Goal: Information Seeking & Learning: Check status

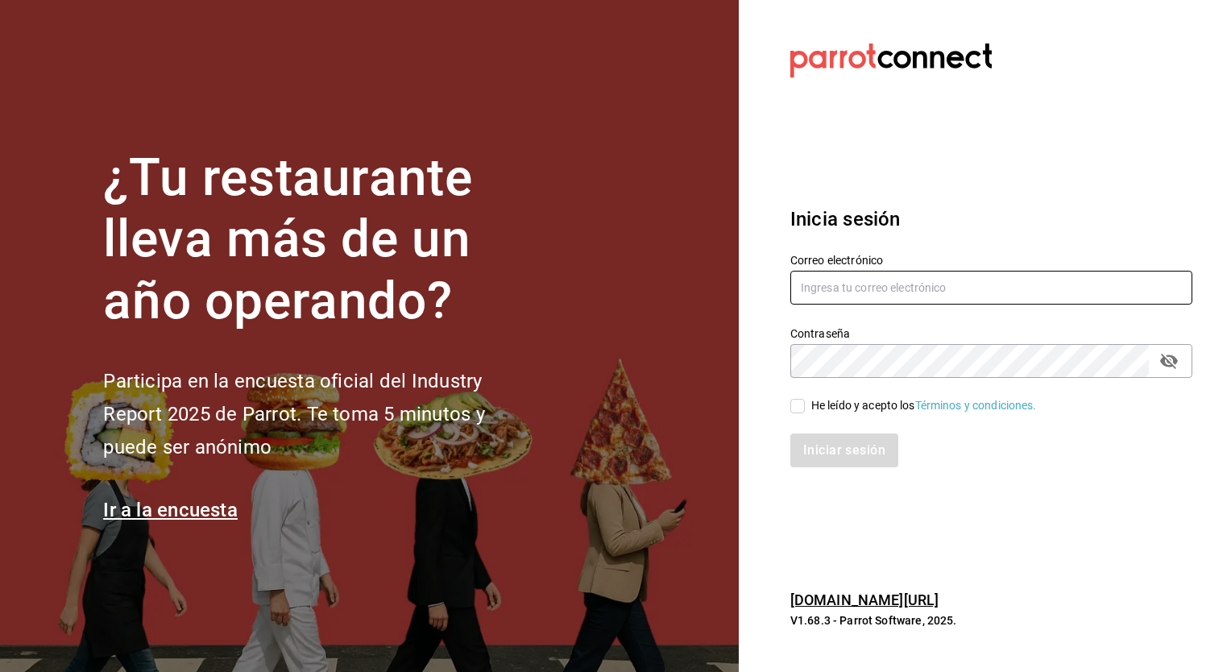
type input "[EMAIL_ADDRESS][DOMAIN_NAME]"
click at [800, 404] on input "He leído y acepto los Términos y condiciones." at bounding box center [797, 406] width 14 height 14
checkbox input "true"
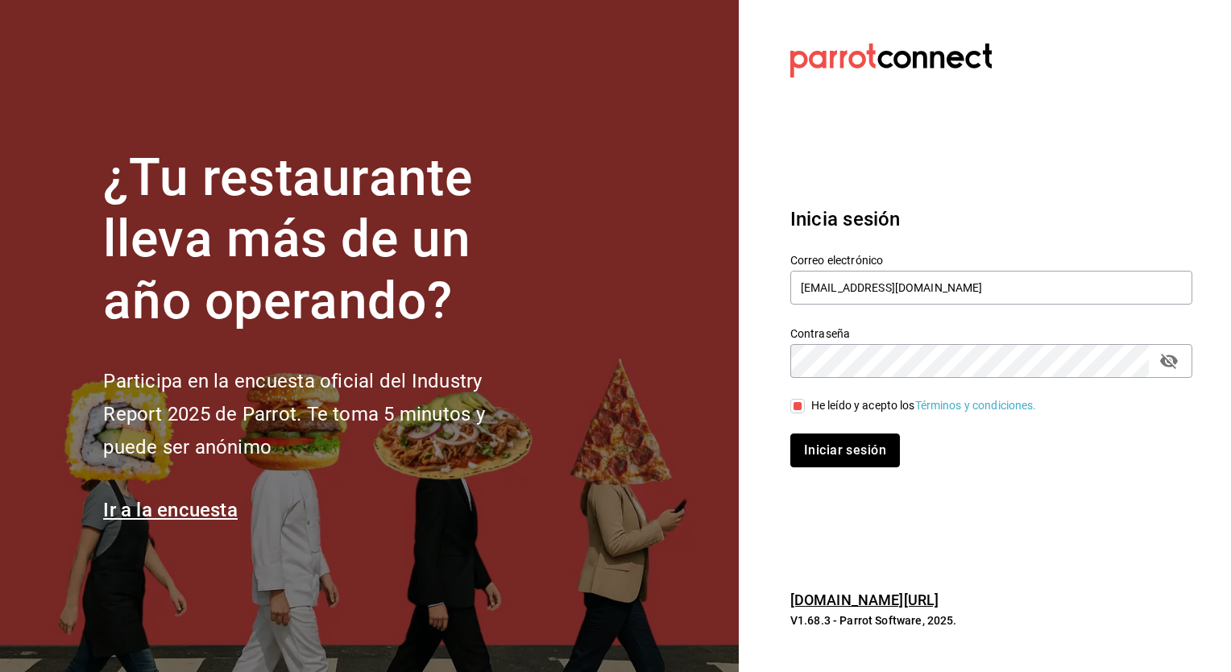
click at [814, 440] on button "Iniciar sesión" at bounding box center [845, 450] width 110 height 34
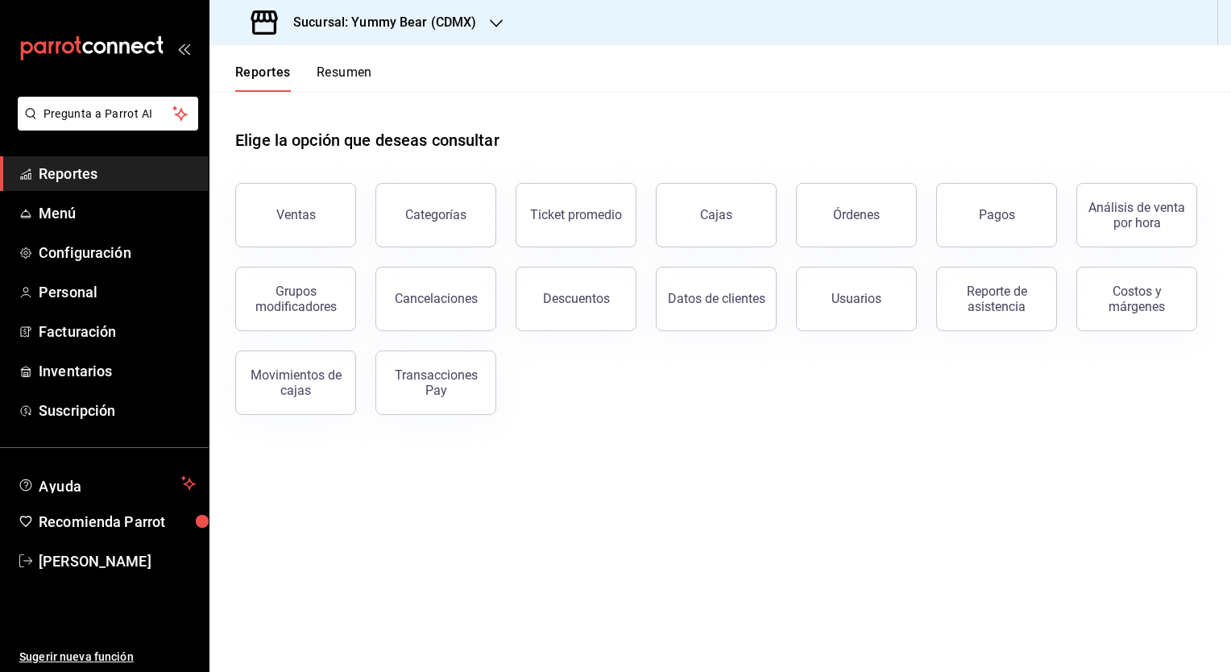
click at [294, 221] on div "Ventas" at bounding box center [295, 214] width 39 height 15
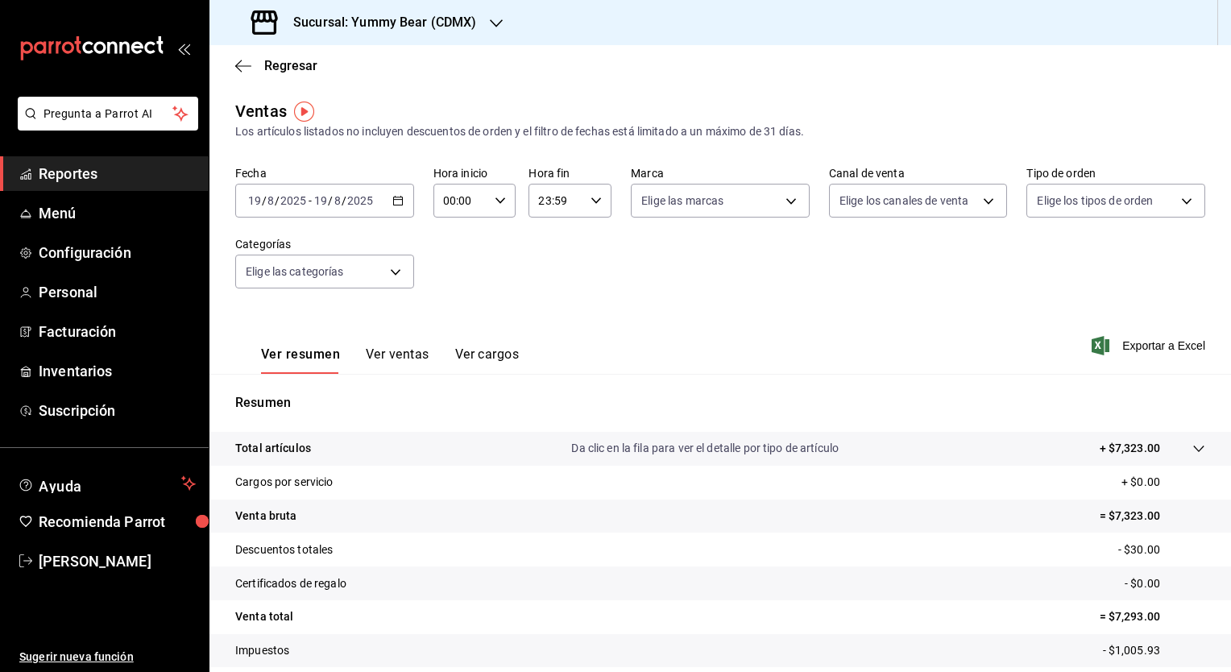
click at [495, 20] on icon "button" at bounding box center [496, 23] width 13 height 13
click at [255, 68] on span "Yummy Bear (CDMX)" at bounding box center [275, 69] width 107 height 17
click at [393, 204] on \(Stroke\) "button" at bounding box center [398, 201] width 10 height 9
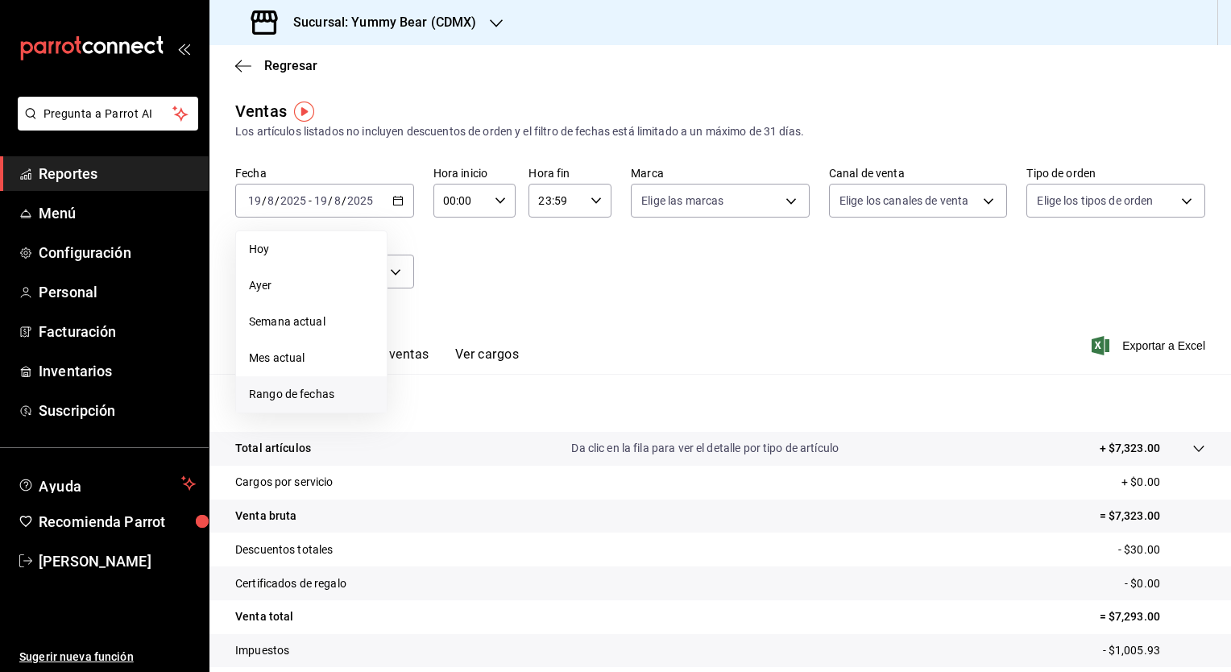
click at [267, 399] on span "Rango de fechas" at bounding box center [311, 394] width 125 height 17
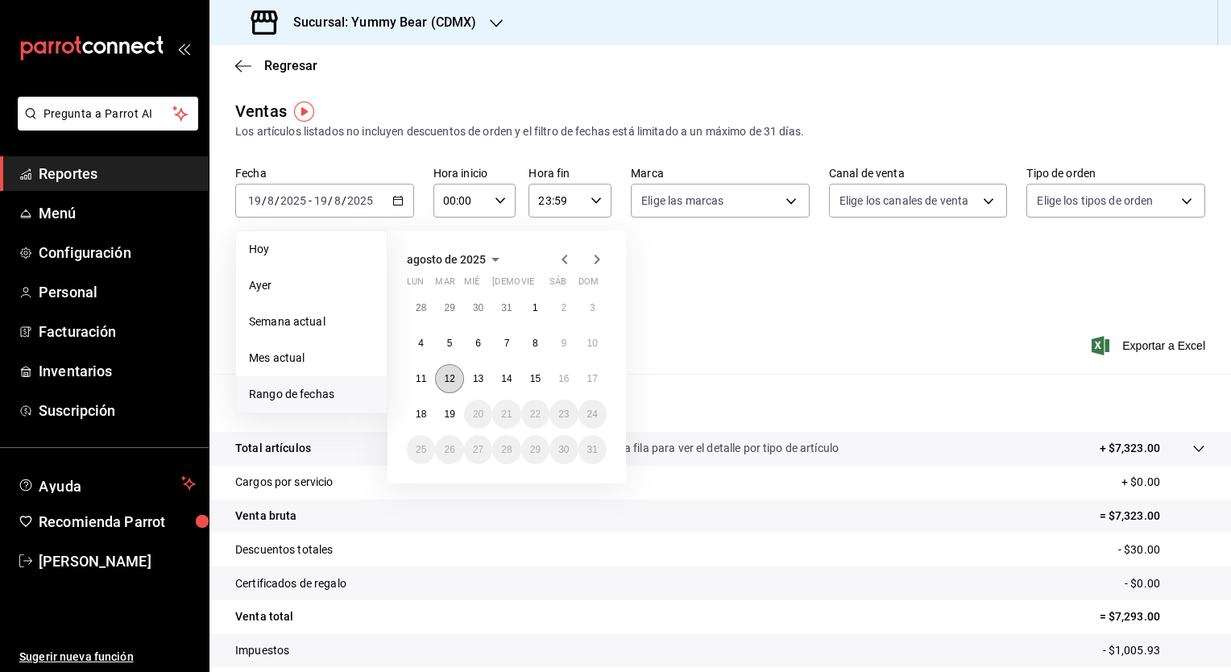
click at [444, 373] on abbr "12" at bounding box center [449, 378] width 10 height 11
click at [420, 416] on abbr "18" at bounding box center [421, 413] width 10 height 11
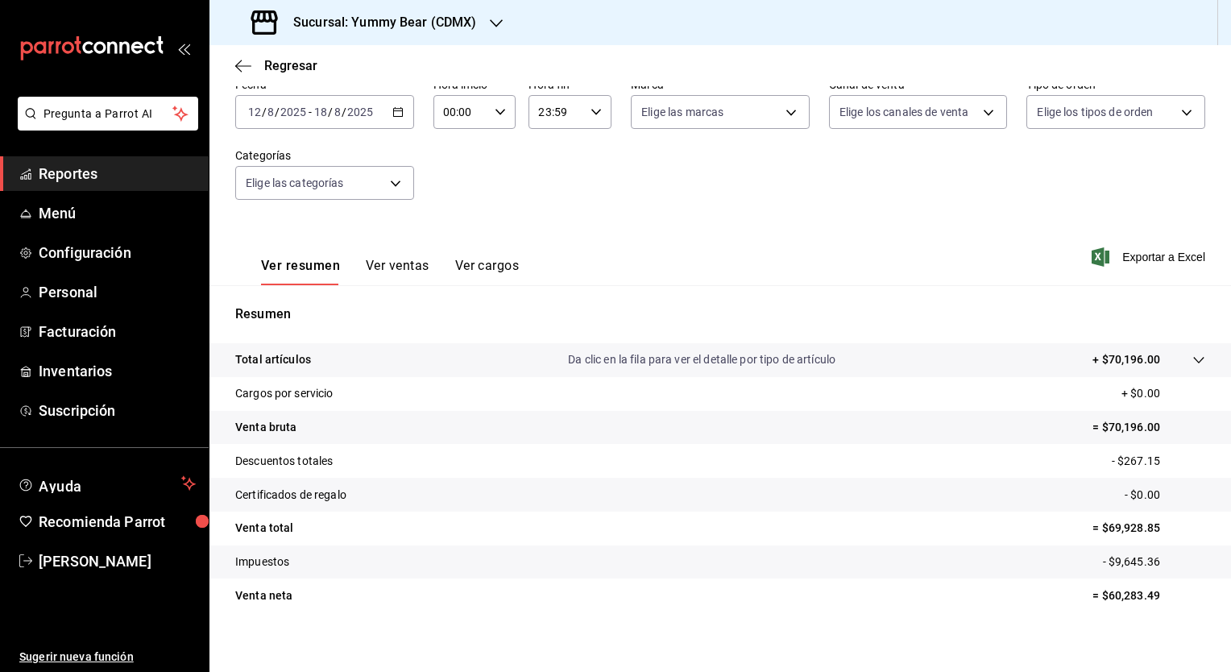
scroll to position [100, 0]
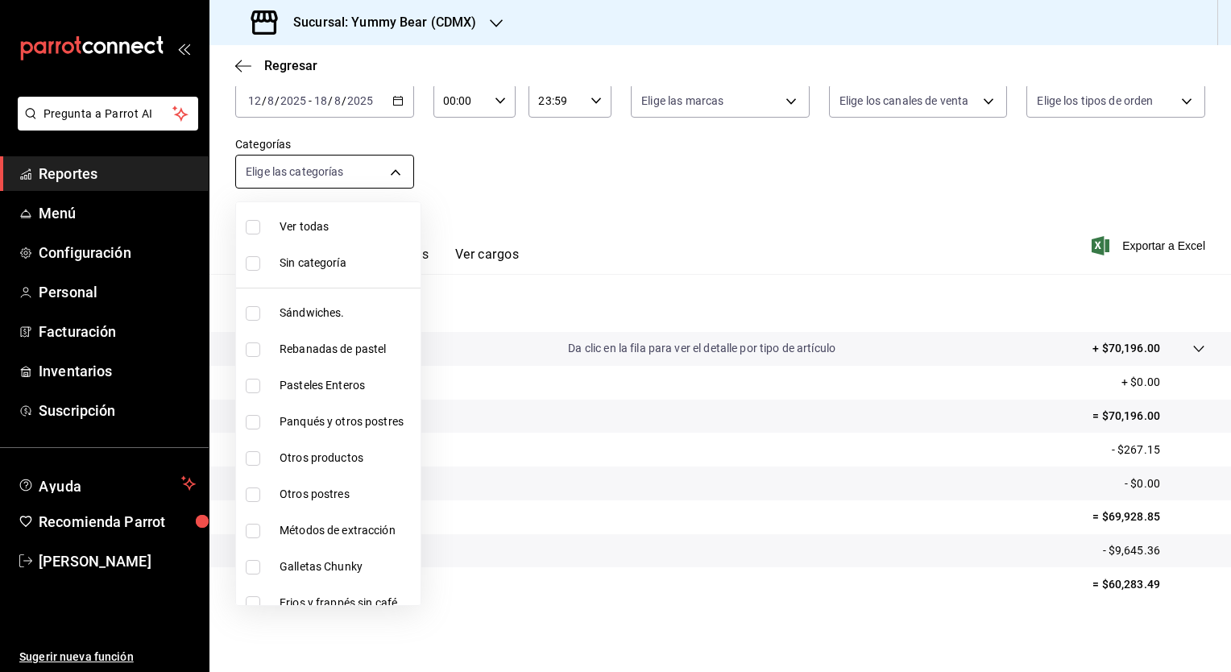
click at [398, 176] on body "Pregunta a Parrot AI Reportes Menú Configuración Personal Facturación Inventari…" at bounding box center [615, 336] width 1231 height 672
click at [285, 228] on span "Ver todas" at bounding box center [347, 226] width 135 height 17
type input "505b20e3-3fe3-4800-b9f1-5a14ff693096,0fbeca29-b3ca-485d-9d43-a908ee3bc870,075c9…"
checkbox input "true"
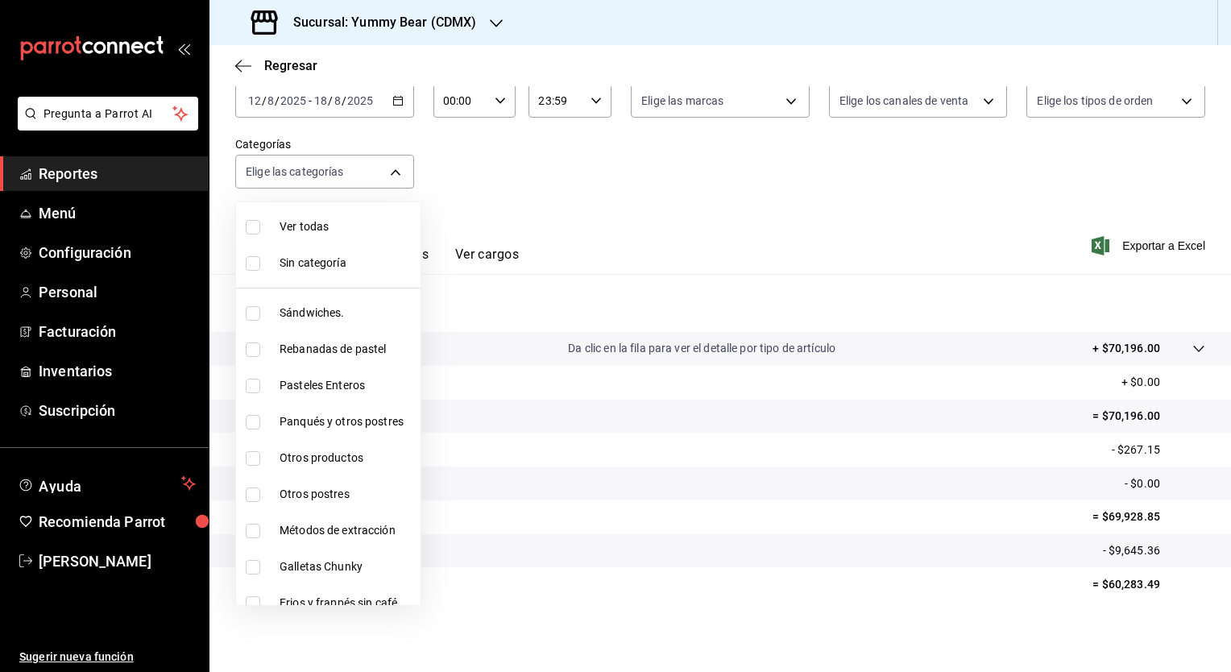
checkbox input "true"
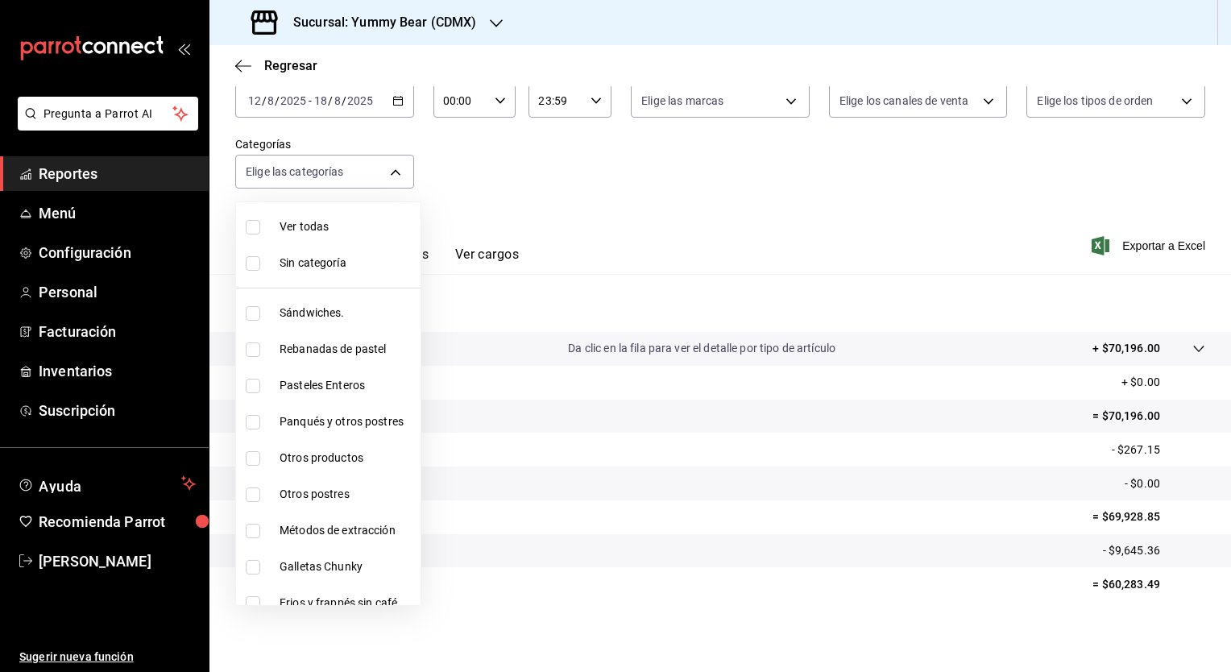
checkbox input "true"
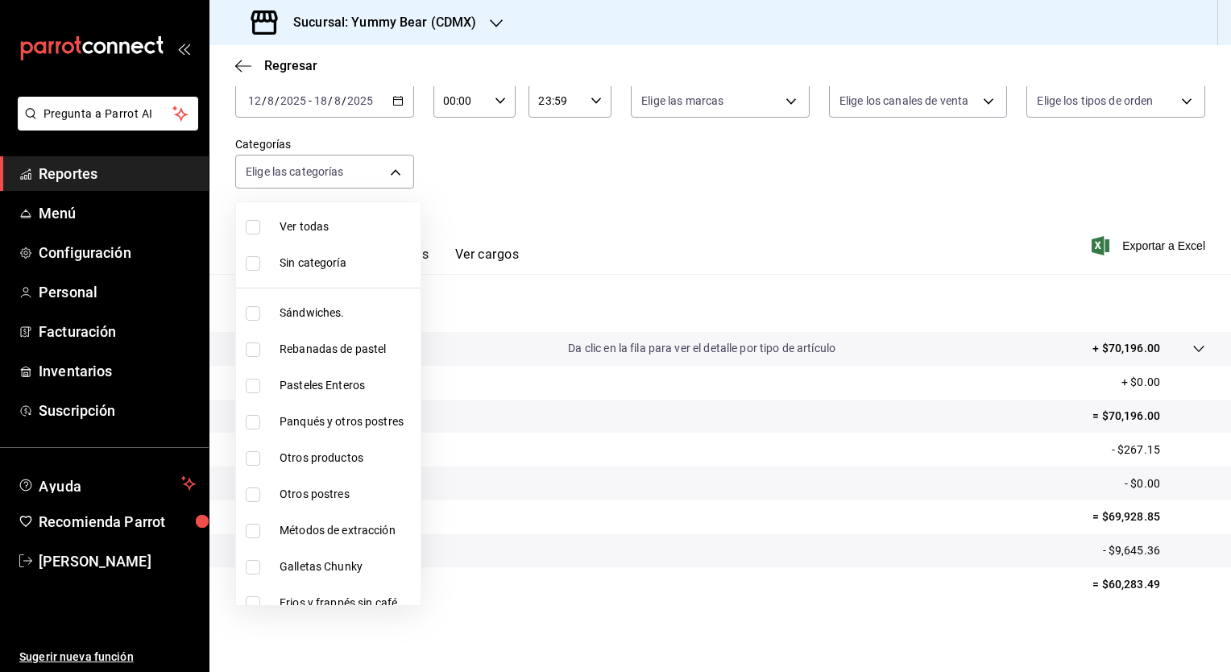
checkbox input "true"
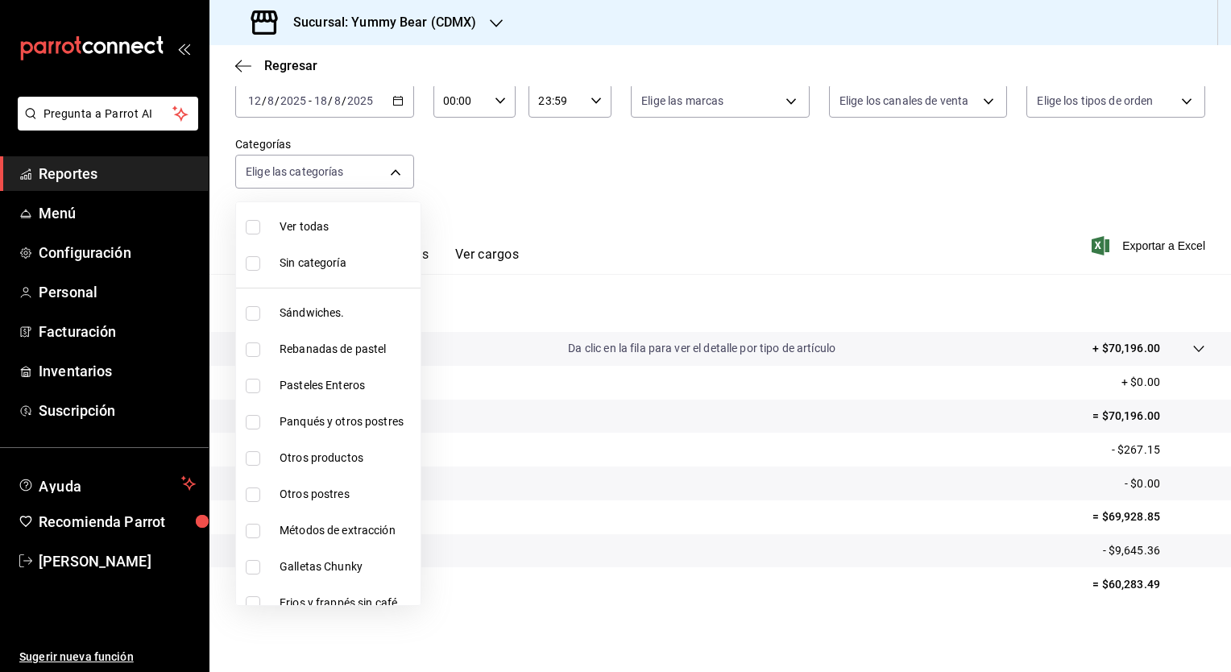
checkbox input "true"
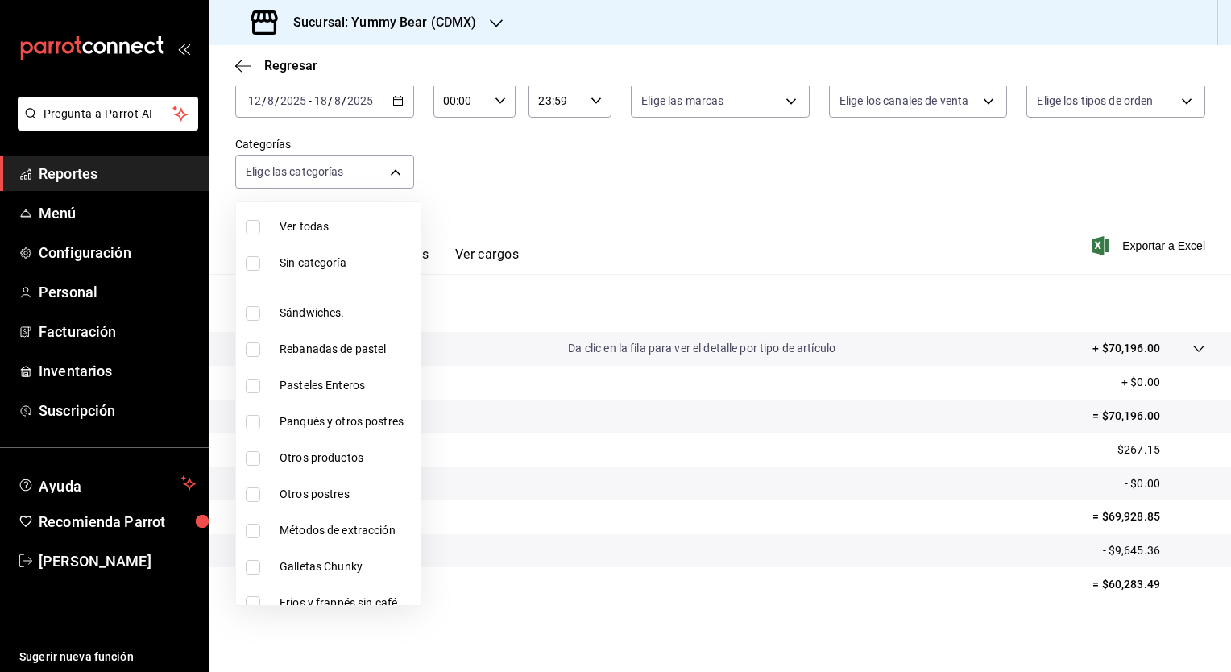
checkbox input "true"
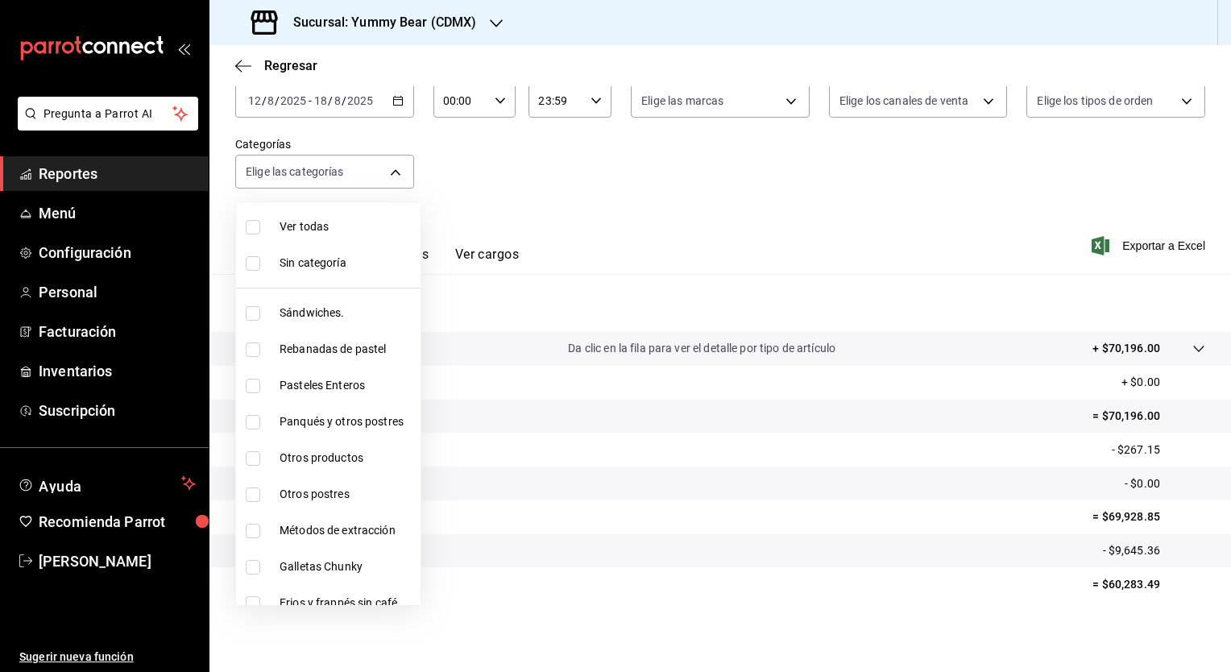
checkbox input "true"
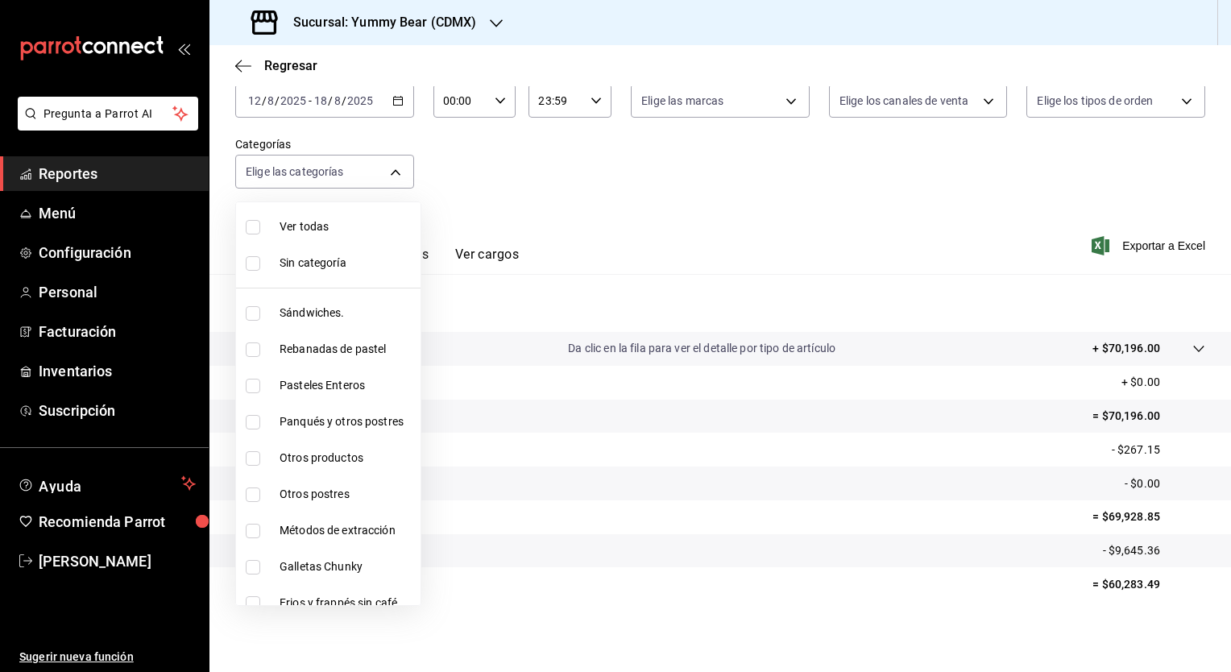
checkbox input "true"
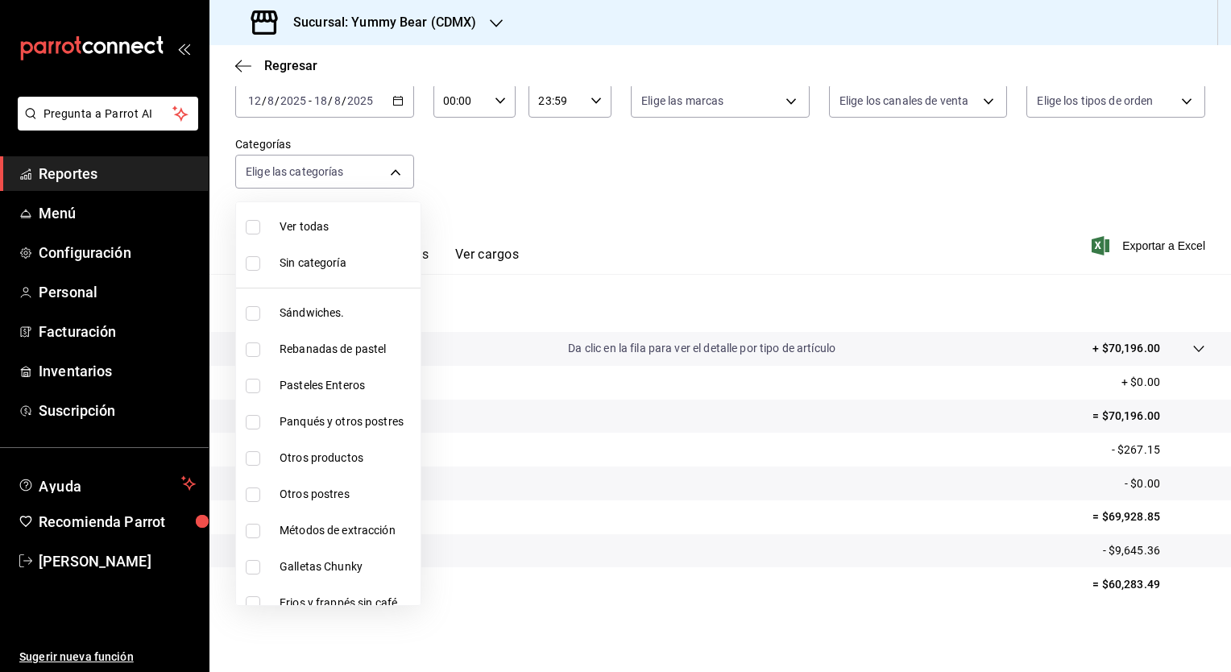
checkbox input "true"
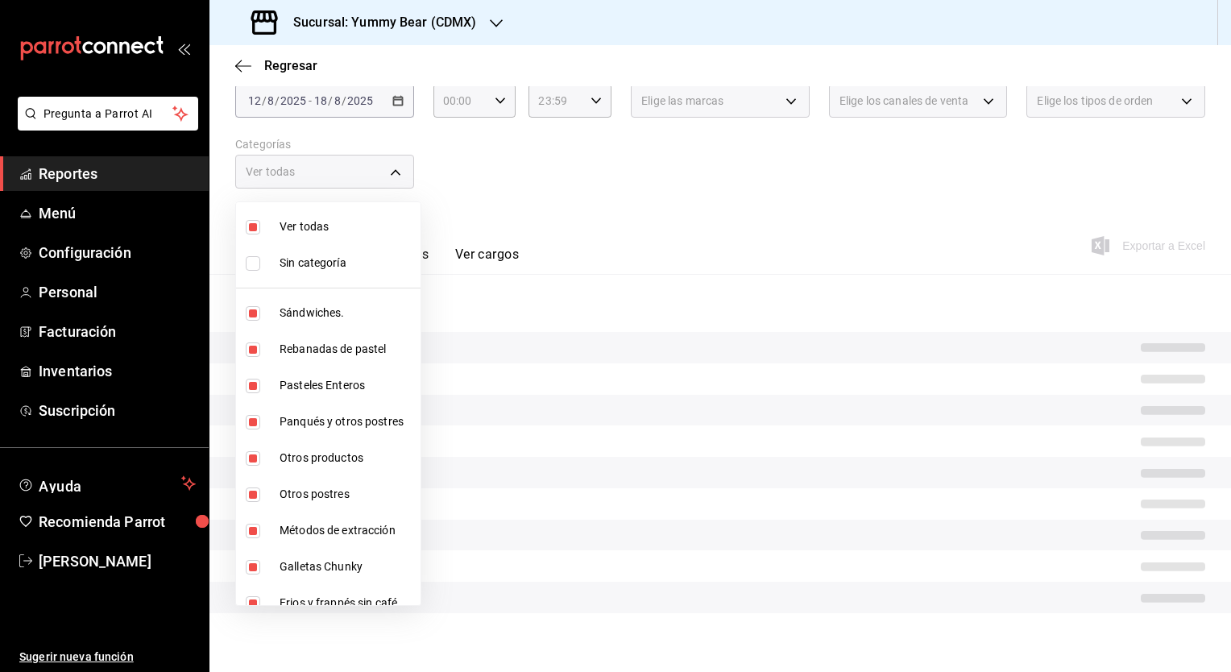
click at [255, 263] on input "checkbox" at bounding box center [253, 263] width 14 height 14
checkbox input "true"
click at [494, 181] on div at bounding box center [615, 336] width 1231 height 672
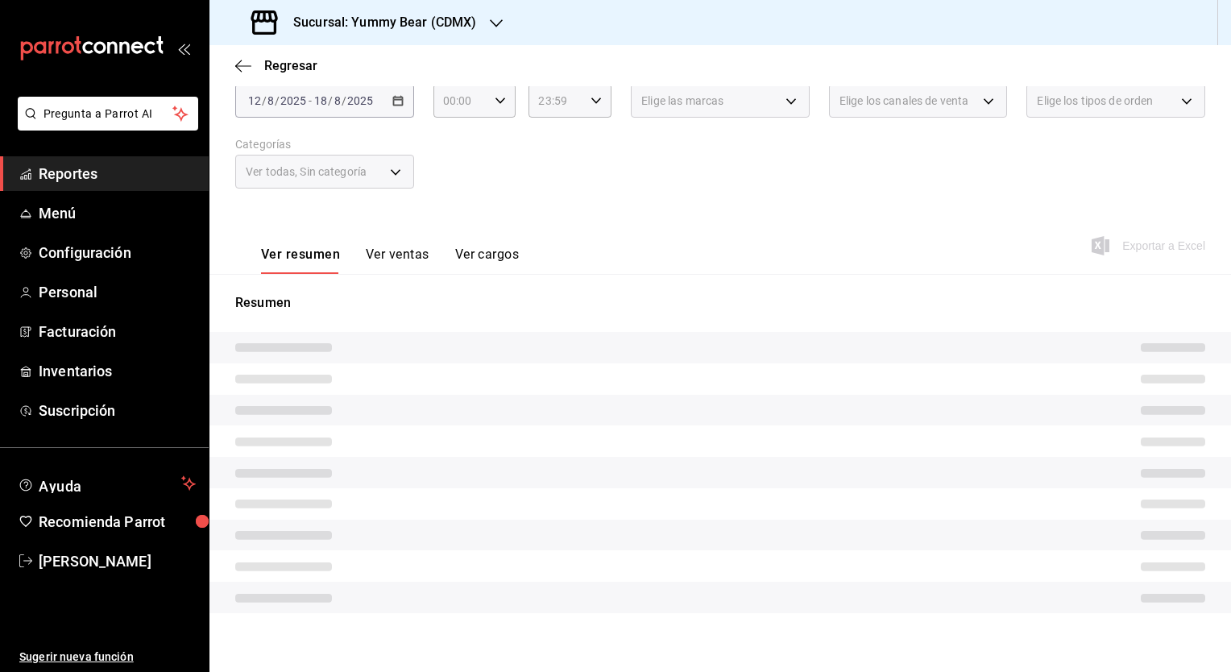
click at [385, 257] on button "Ver ventas" at bounding box center [398, 259] width 64 height 27
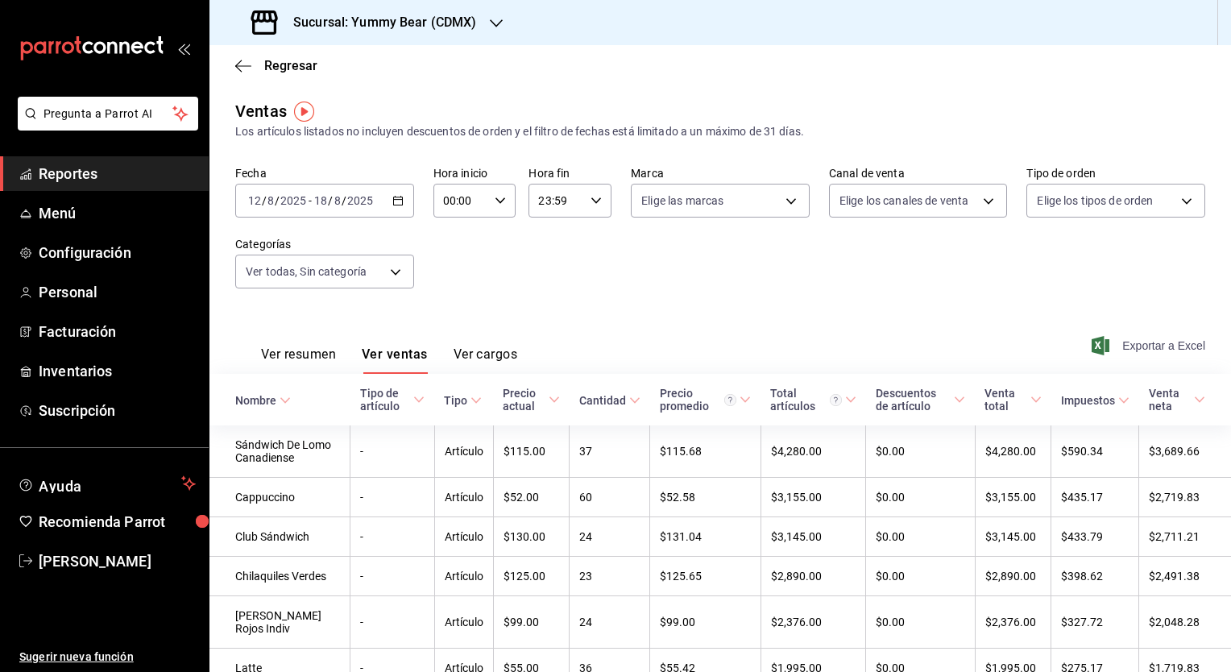
click at [1131, 346] on span "Exportar a Excel" at bounding box center [1150, 345] width 110 height 19
click at [495, 25] on icon "button" at bounding box center [496, 23] width 13 height 8
click at [335, 111] on span "Yummy Bear ([PERSON_NAME])" at bounding box center [303, 105] width 163 height 17
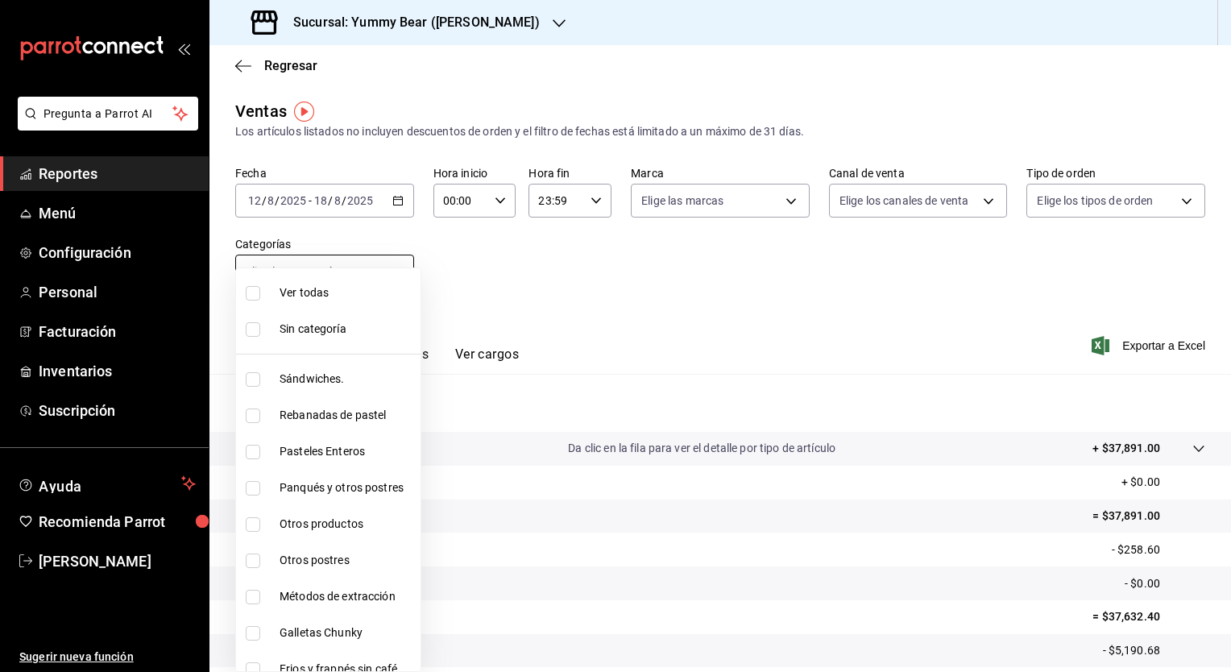
click at [380, 269] on body "Pregunta a Parrot AI Reportes Menú Configuración Personal Facturación Inventari…" at bounding box center [615, 336] width 1231 height 672
click at [304, 295] on span "Ver todas" at bounding box center [347, 292] width 135 height 17
type input "06462d78-5fbb-4998-91e5-349515e1fde2,b4a5ff56-a194-41da-aa13-f1c6f9e74b7e,a1569…"
checkbox input "true"
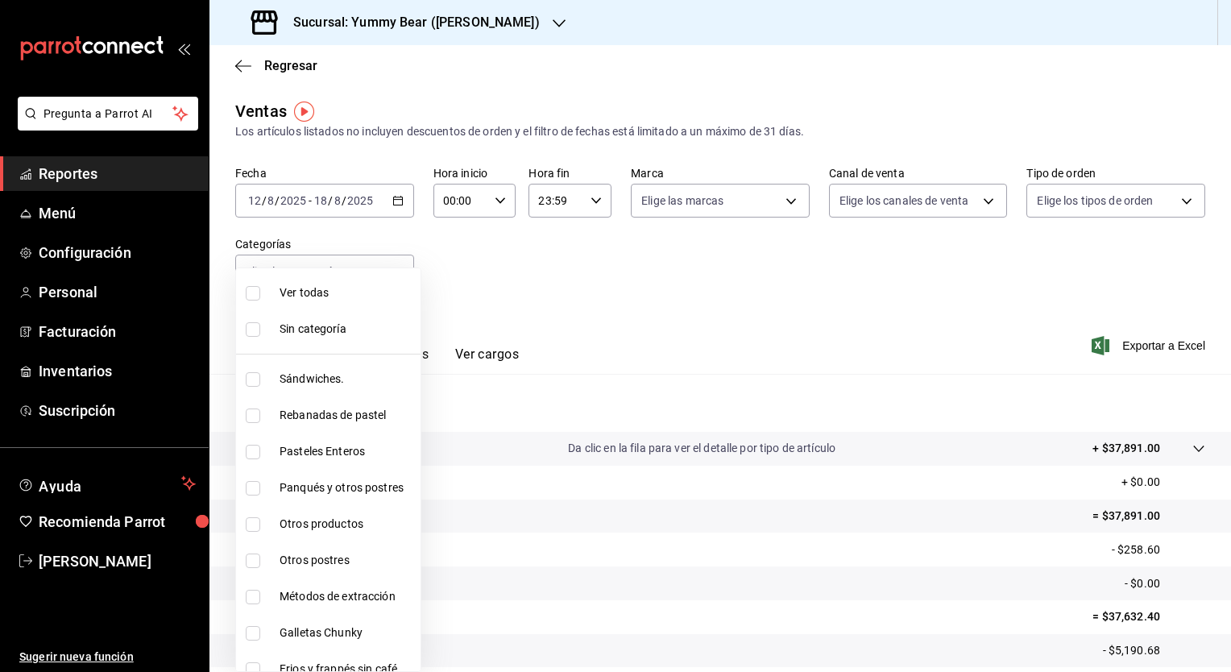
checkbox input "true"
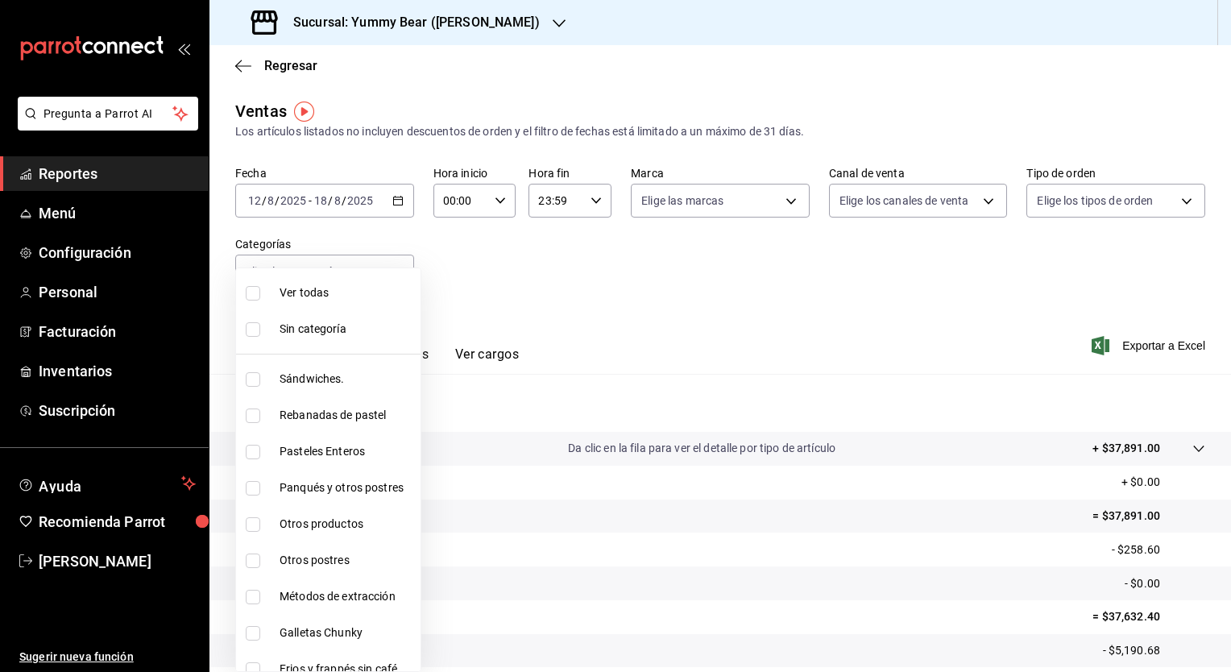
checkbox input "true"
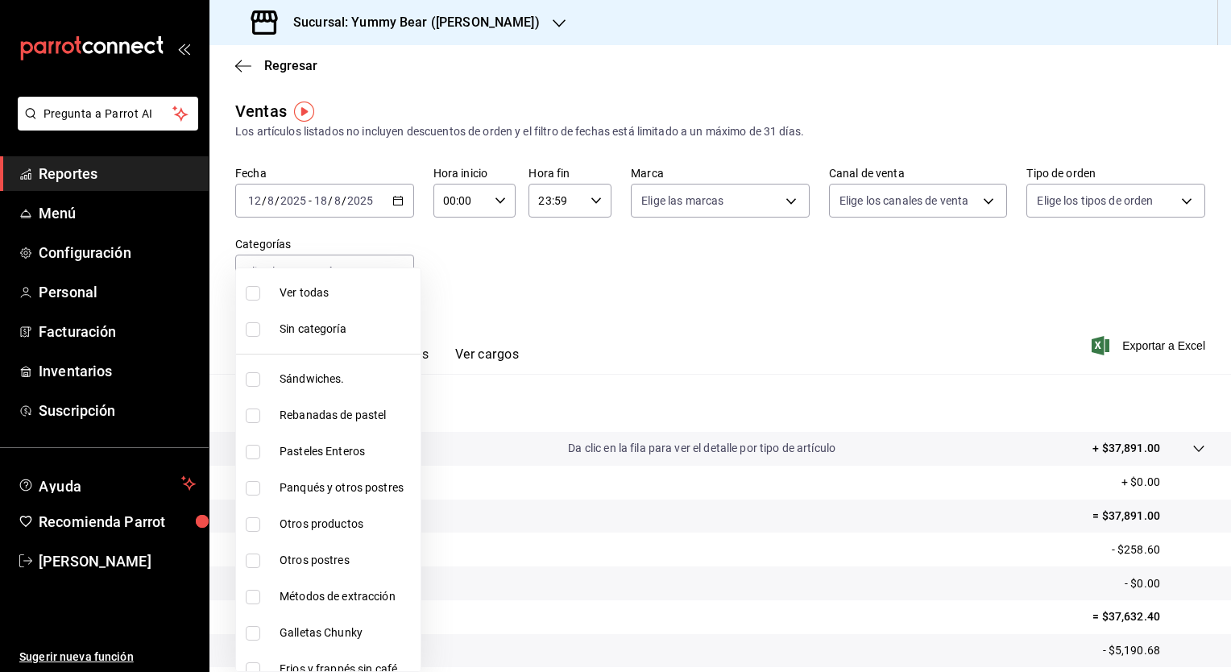
checkbox input "true"
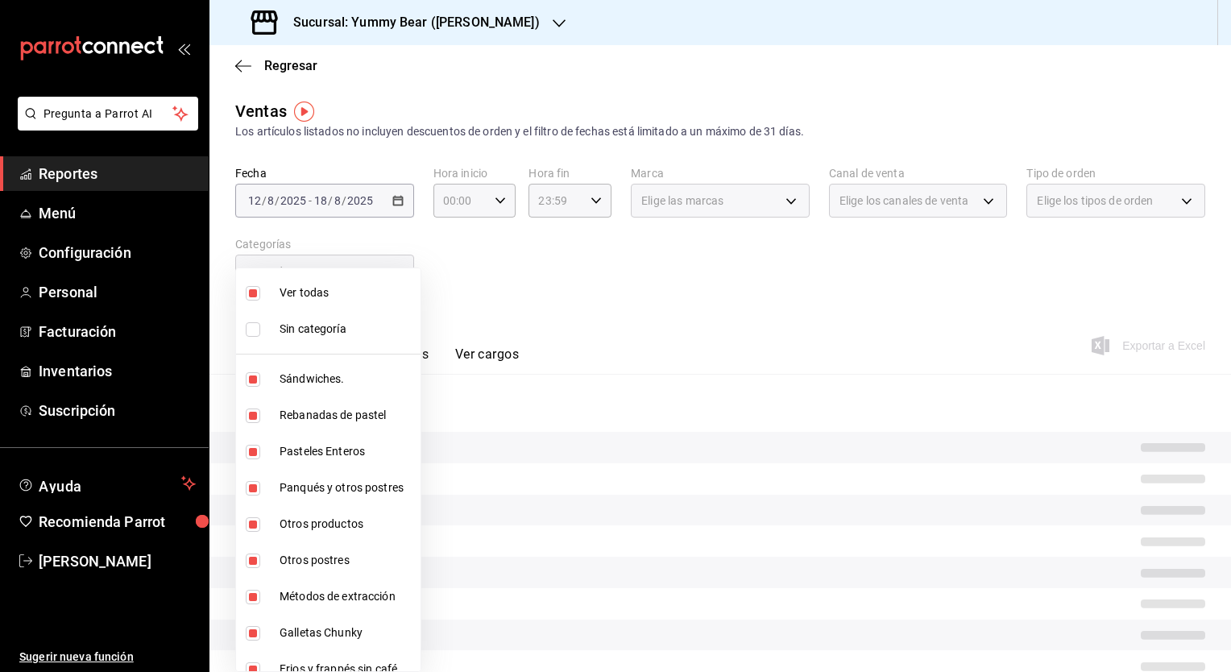
click at [293, 337] on span "Sin categoría" at bounding box center [347, 329] width 135 height 17
checkbox input "true"
click at [597, 290] on div at bounding box center [615, 336] width 1231 height 672
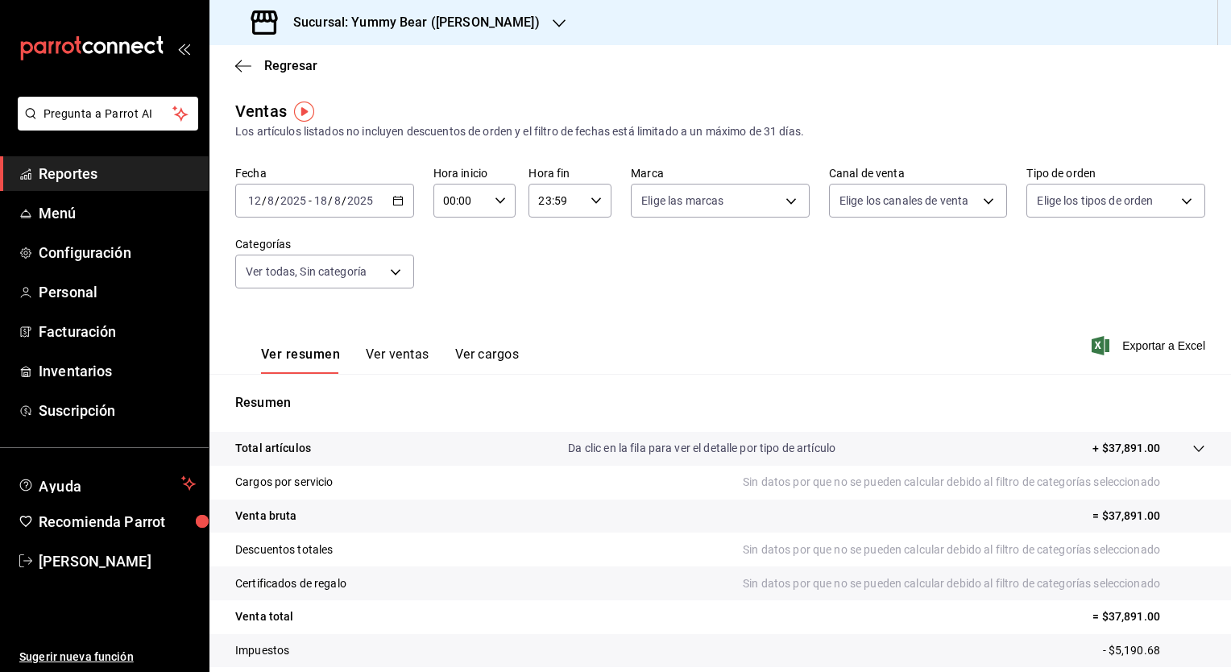
click at [383, 364] on button "Ver ventas" at bounding box center [398, 359] width 64 height 27
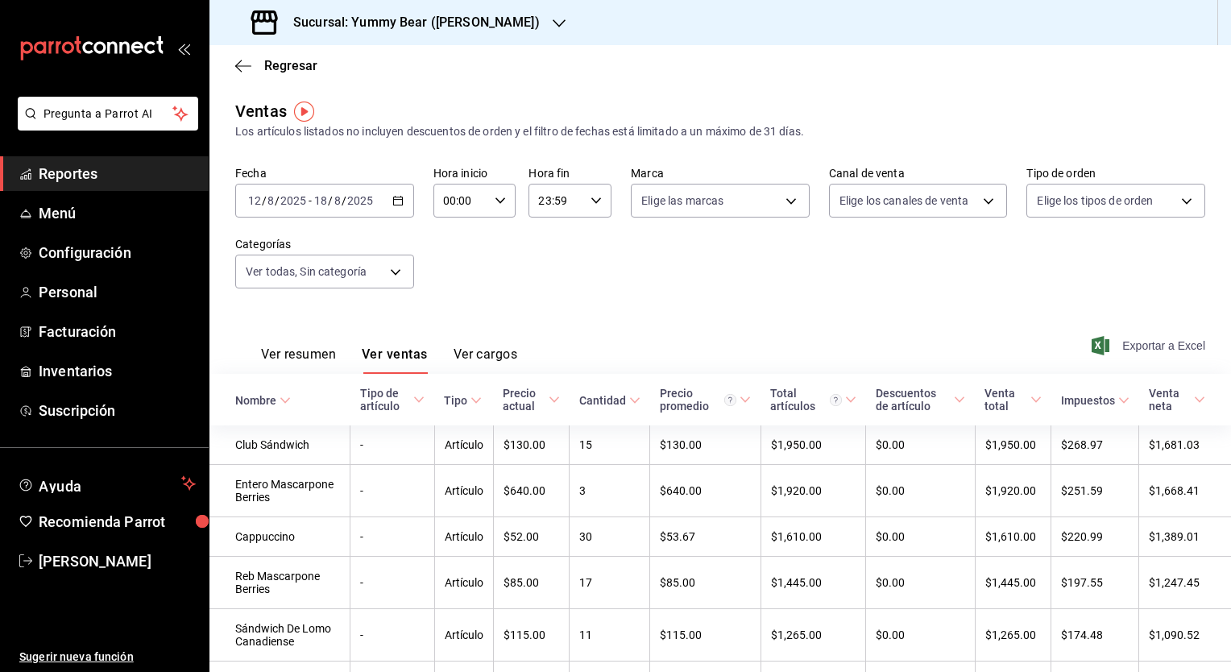
click at [1166, 346] on span "Exportar a Excel" at bounding box center [1150, 345] width 110 height 19
click at [245, 64] on icon "button" at bounding box center [243, 66] width 16 height 14
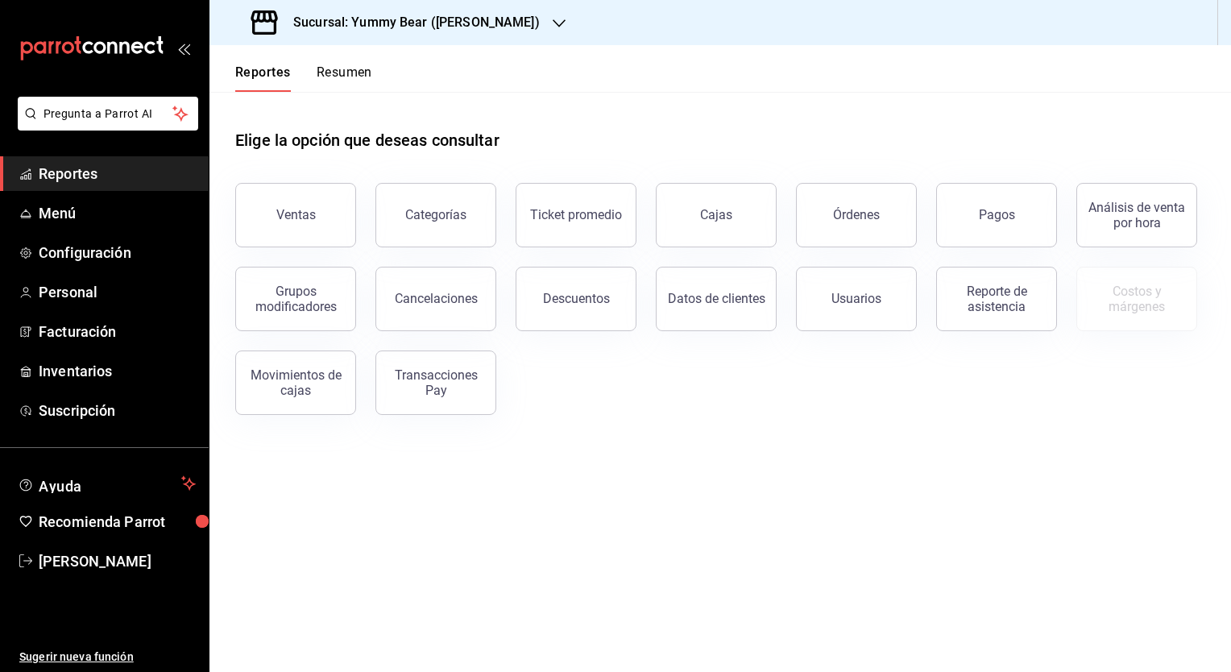
click at [90, 177] on span "Reportes" at bounding box center [117, 174] width 157 height 22
click at [294, 384] on div "Movimientos de cajas" at bounding box center [296, 382] width 100 height 31
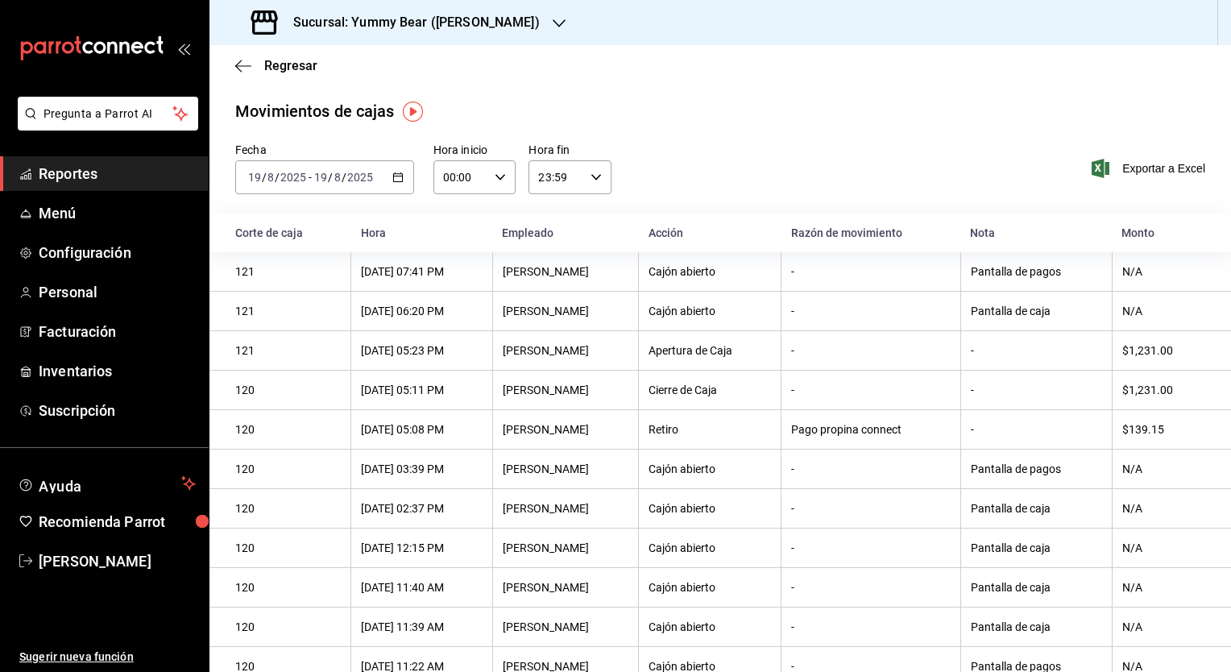
click at [553, 23] on icon "button" at bounding box center [559, 23] width 13 height 13
click at [293, 72] on span "Yummy Bear (CDMX)" at bounding box center [275, 69] width 107 height 17
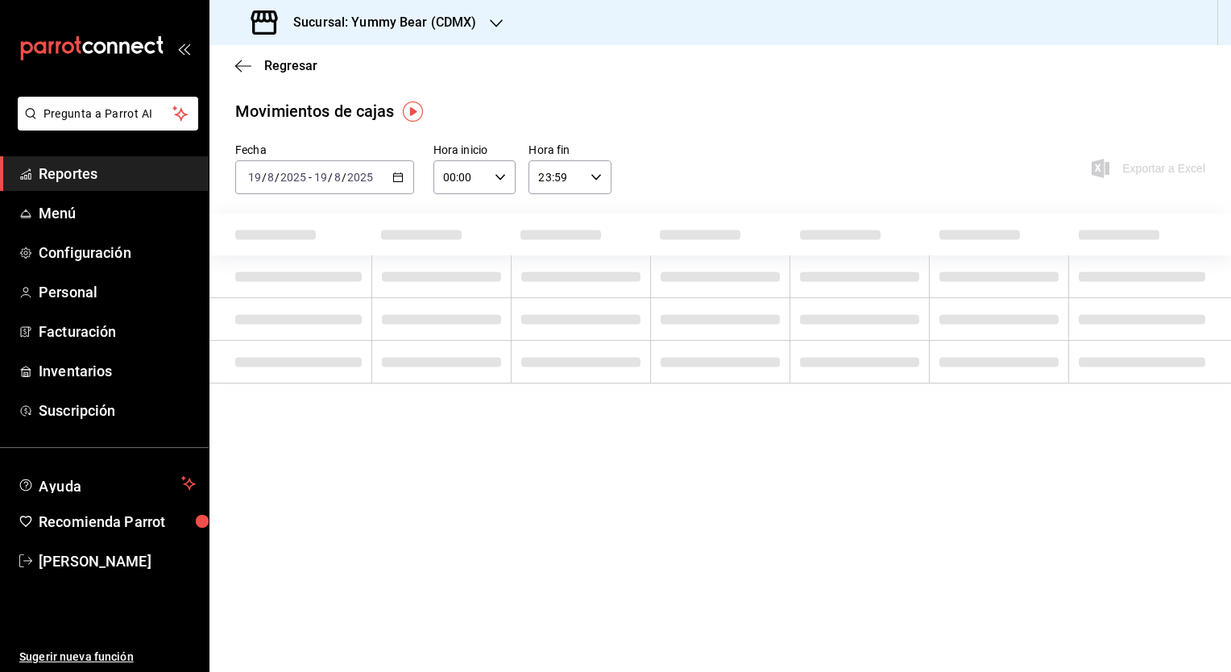
click at [396, 180] on icon "button" at bounding box center [397, 177] width 11 height 11
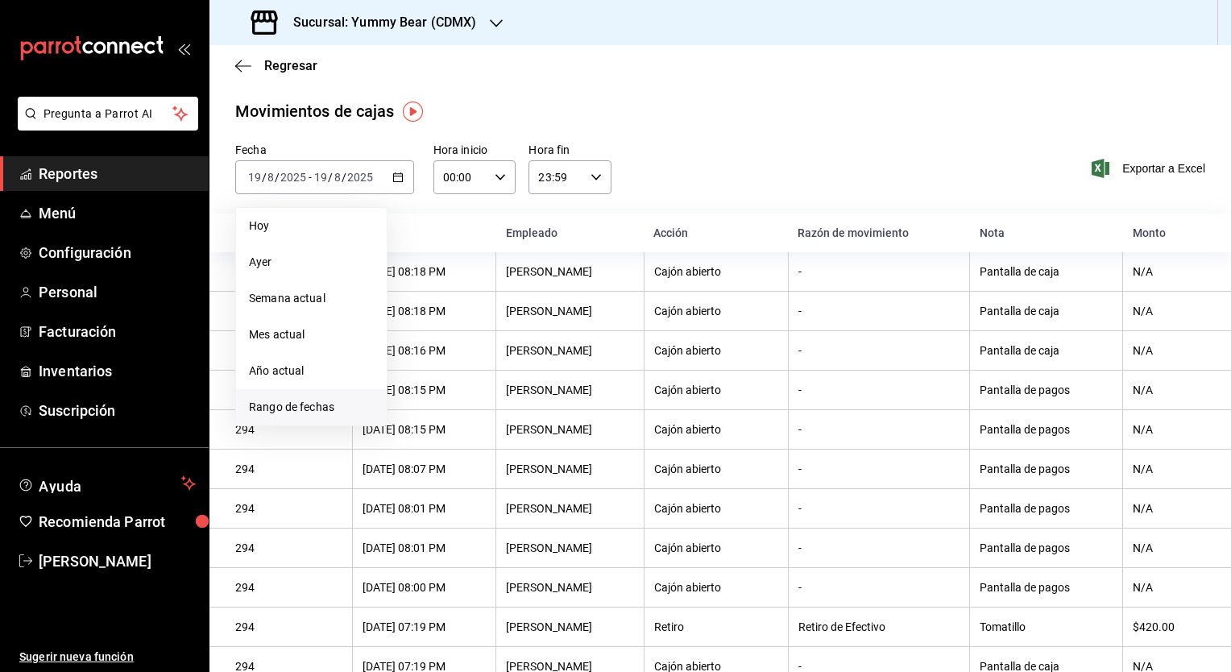
click at [284, 404] on span "Rango de fechas" at bounding box center [311, 407] width 125 height 17
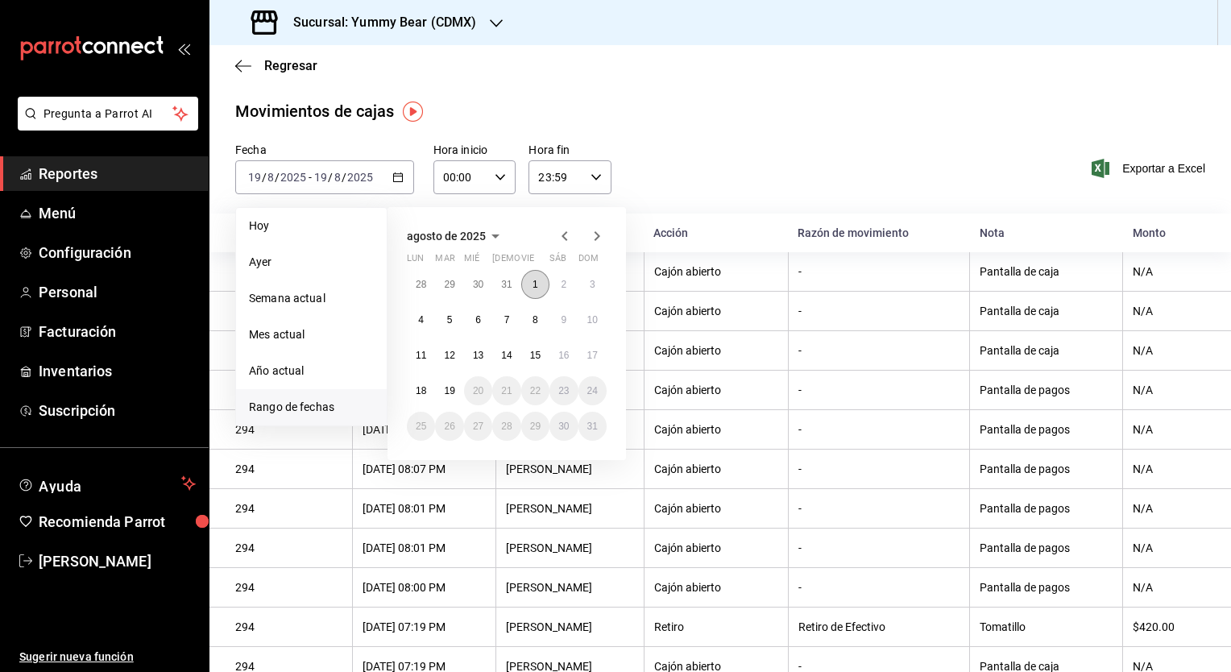
click at [535, 285] on abbr "1" at bounding box center [535, 284] width 6 height 11
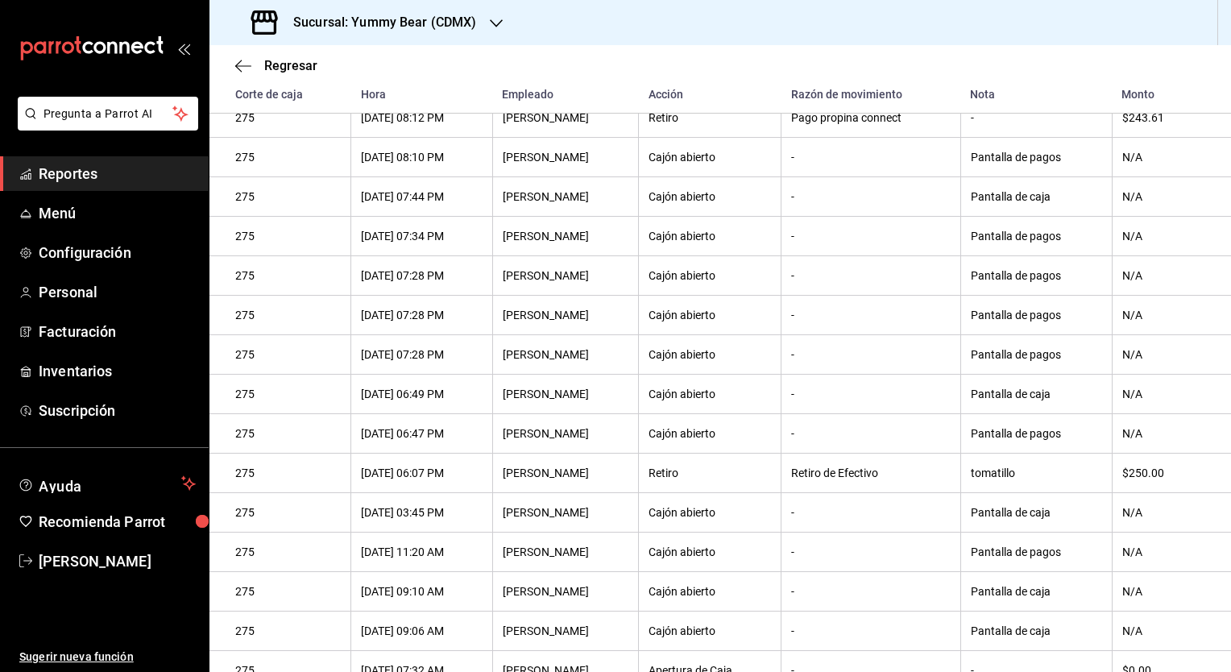
scroll to position [416, 0]
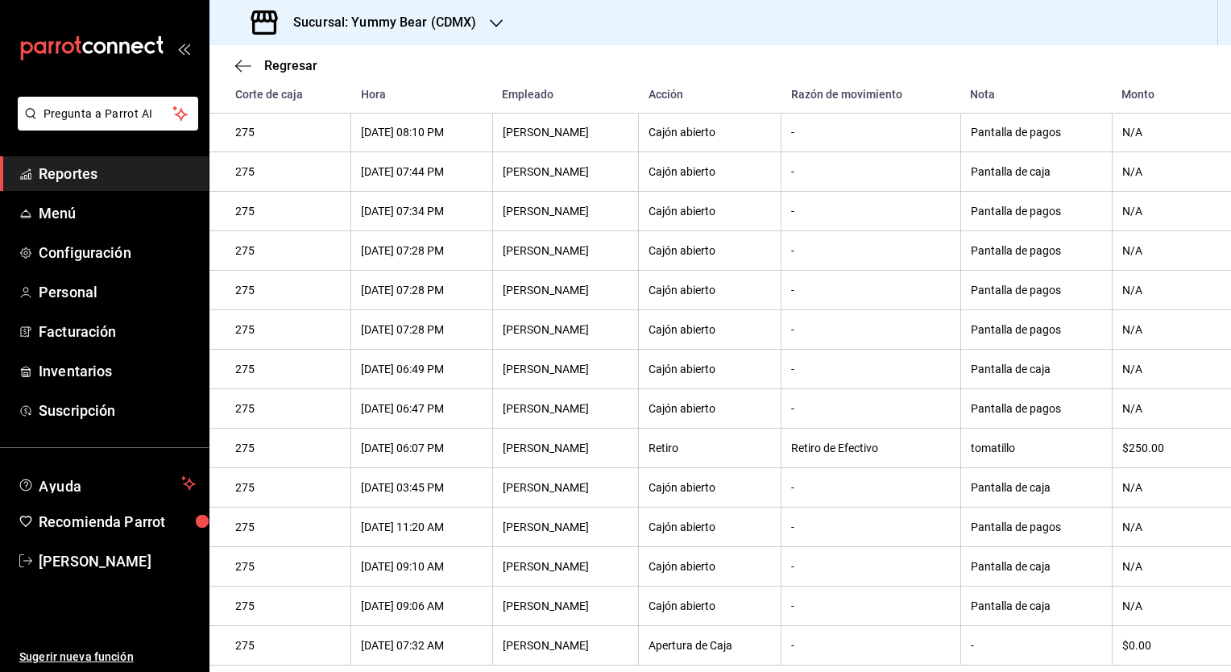
click at [490, 23] on icon "button" at bounding box center [496, 23] width 13 height 13
click at [360, 97] on div "Yummy Bear ([PERSON_NAME])" at bounding box center [330, 105] width 216 height 17
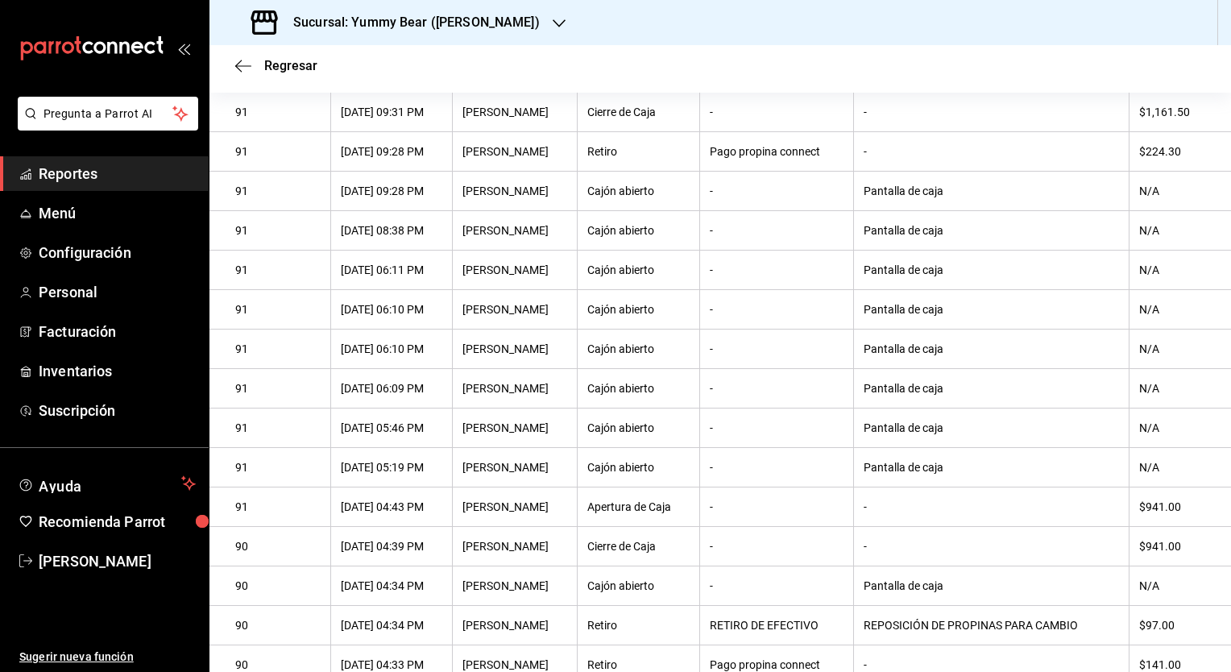
scroll to position [161, 0]
click at [553, 22] on icon "button" at bounding box center [559, 23] width 13 height 13
click at [384, 60] on div "Yummy Bear (CDMX)" at bounding box center [330, 70] width 242 height 36
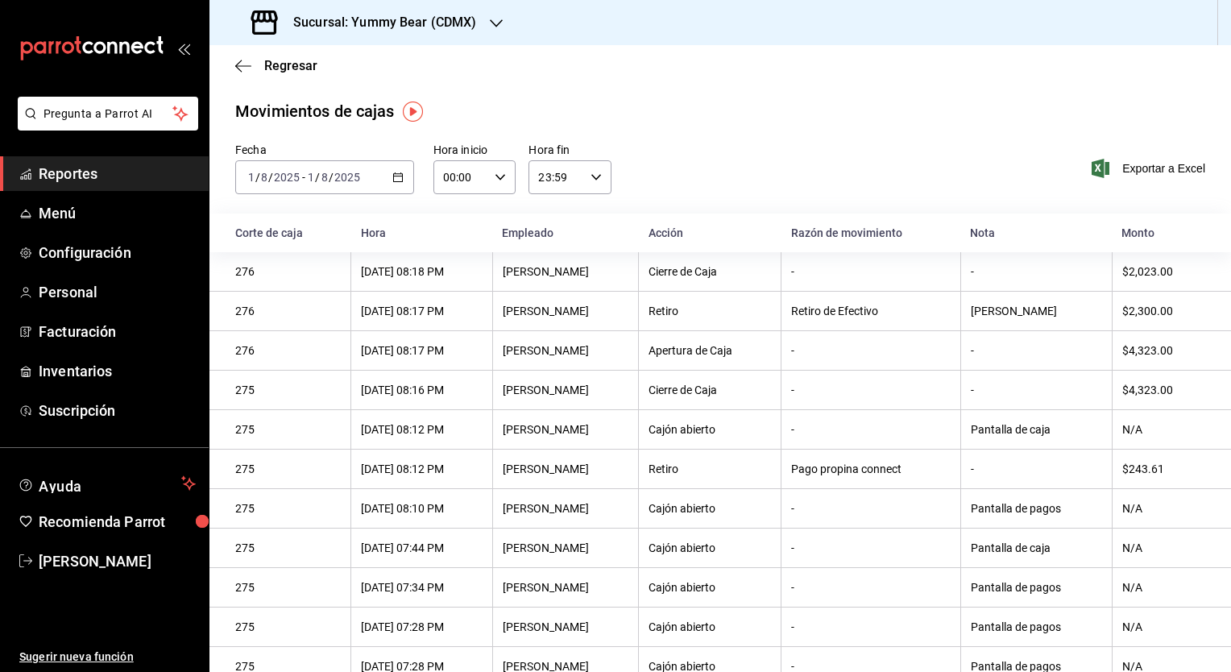
click at [298, 179] on input "2025" at bounding box center [286, 177] width 27 height 13
click at [392, 179] on icon "button" at bounding box center [397, 177] width 11 height 11
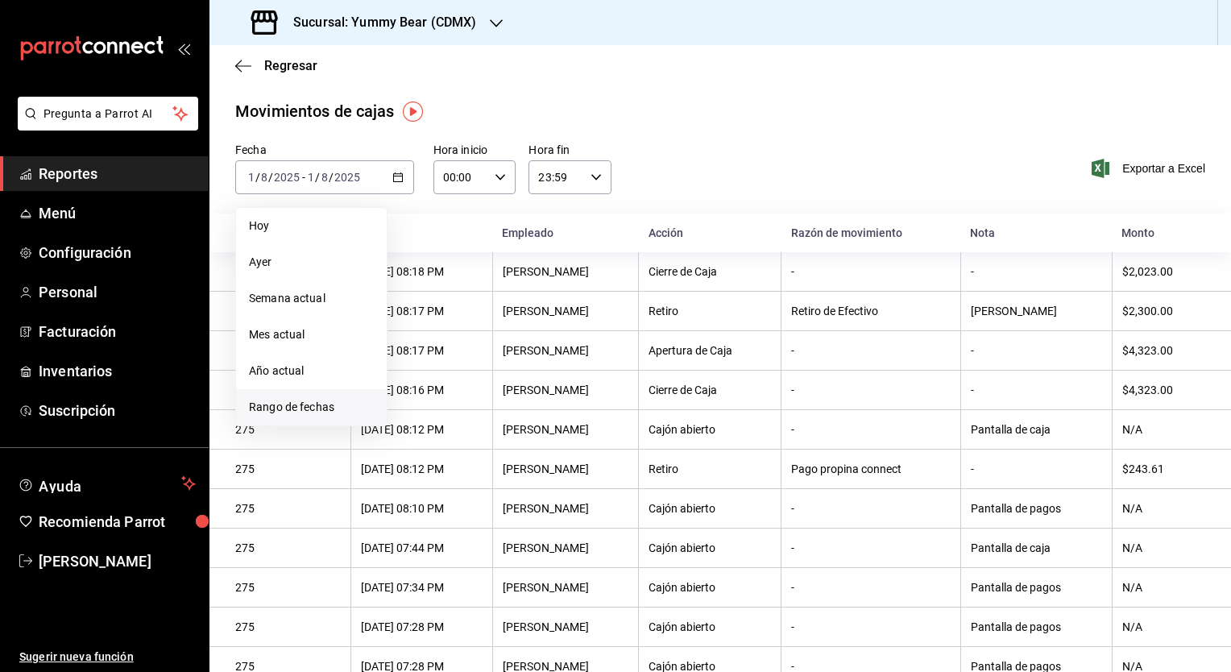
click at [300, 413] on span "Rango de fechas" at bounding box center [311, 407] width 125 height 17
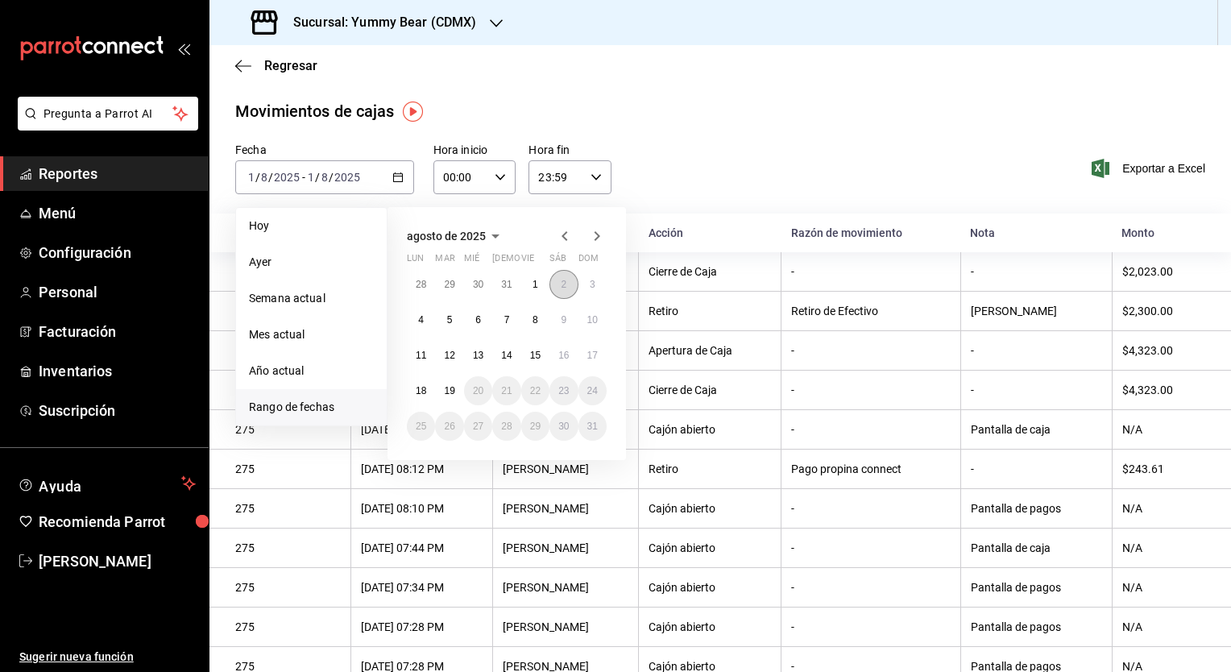
click at [558, 285] on button "2" at bounding box center [563, 284] width 28 height 29
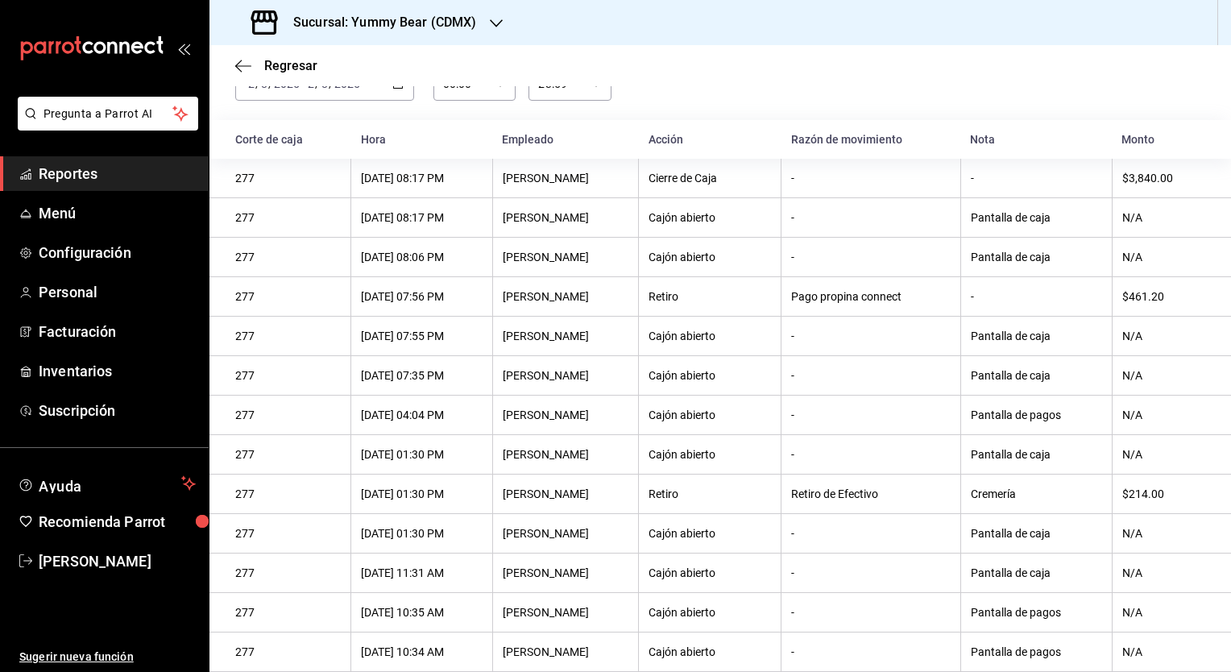
scroll to position [83, 0]
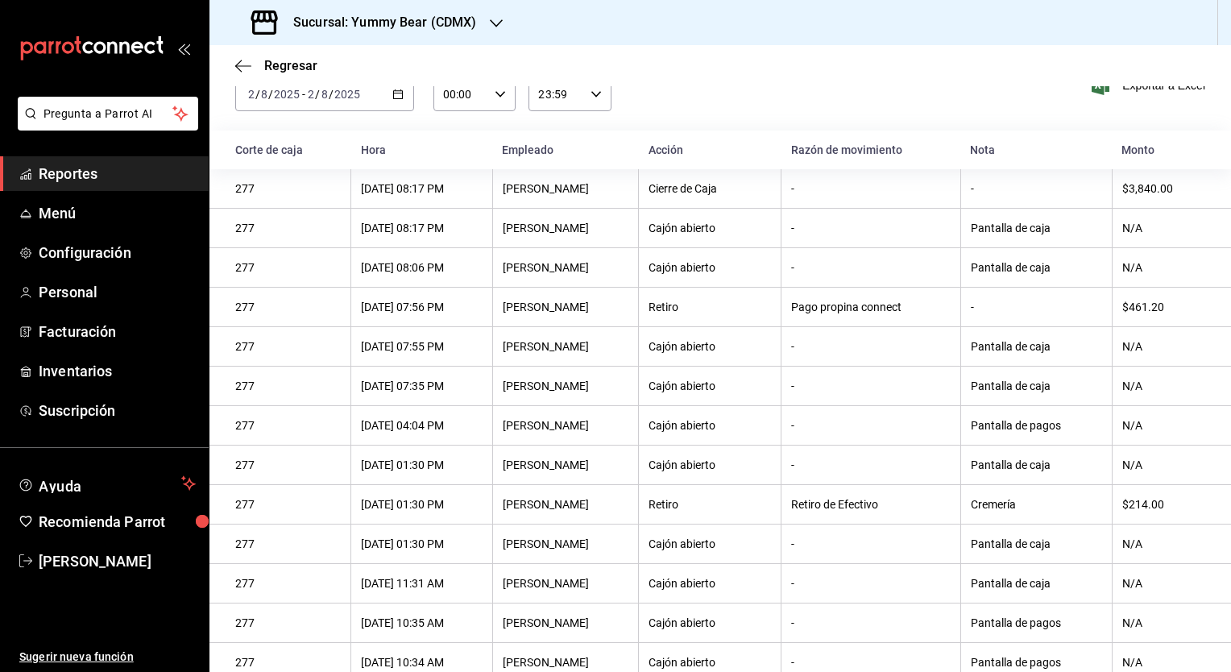
click at [498, 16] on div at bounding box center [496, 22] width 13 height 17
click at [334, 108] on span "Yummy Bear ([PERSON_NAME])" at bounding box center [303, 105] width 163 height 17
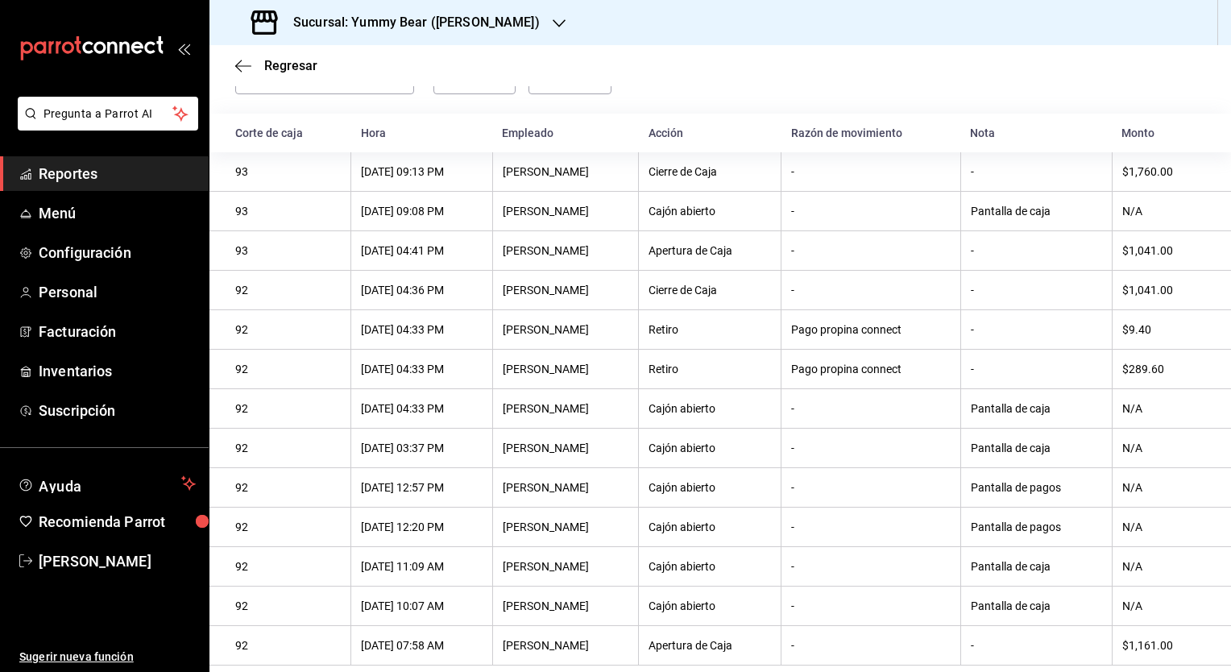
scroll to position [0, 0]
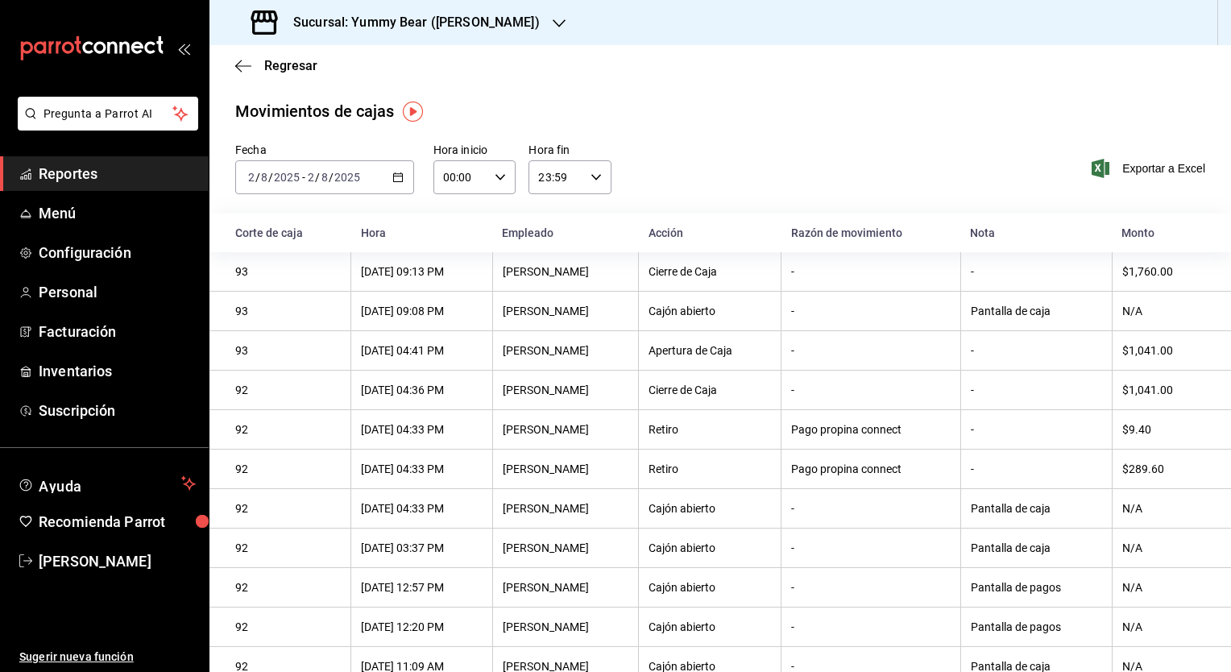
click at [396, 187] on div "[DATE] [DATE] - [DATE] [DATE]" at bounding box center [324, 177] width 179 height 34
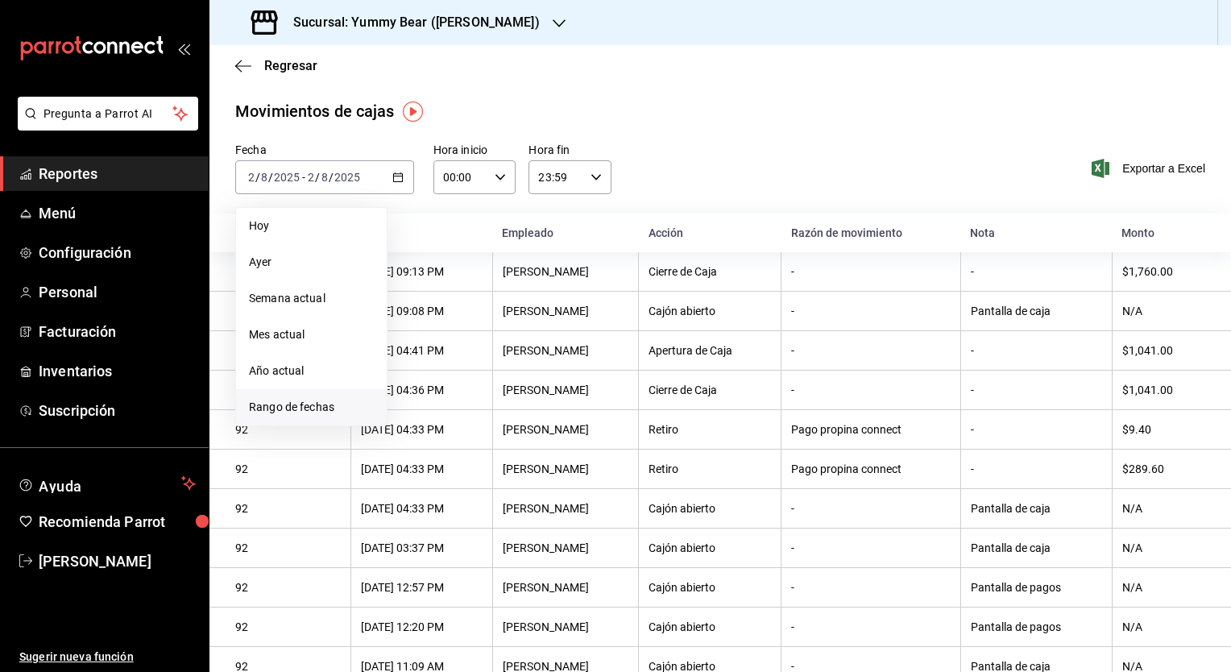
click at [295, 404] on span "Rango de fechas" at bounding box center [311, 407] width 125 height 17
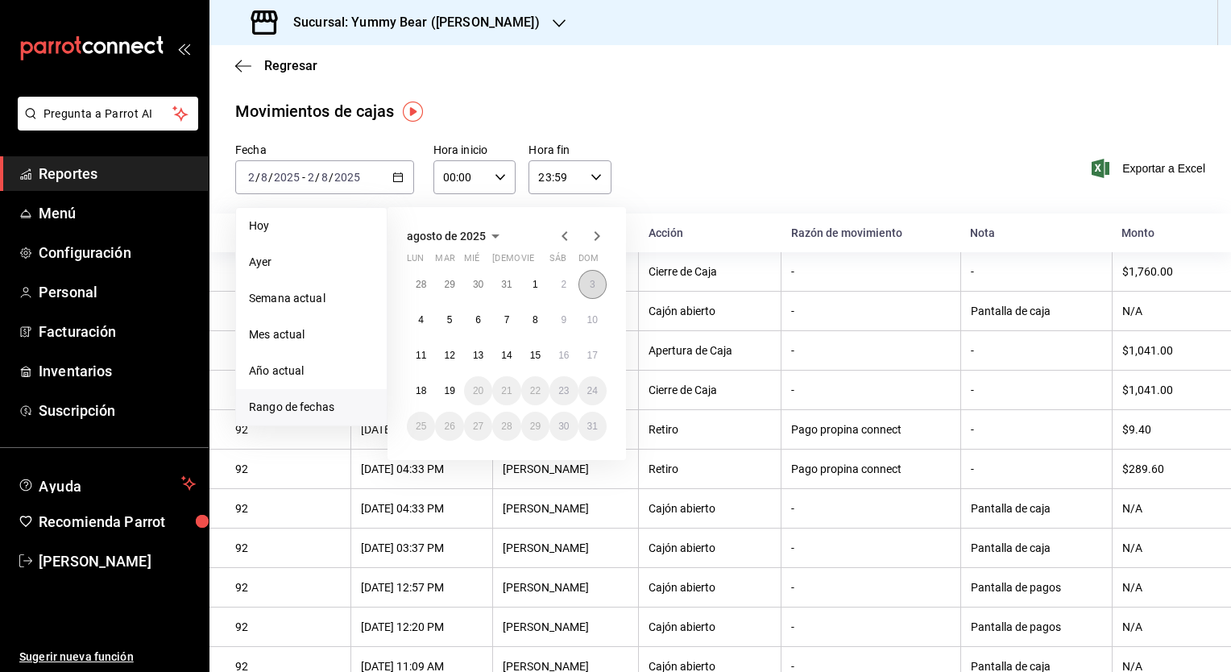
click at [593, 284] on abbr "3" at bounding box center [593, 284] width 6 height 11
click at [594, 284] on abbr "3" at bounding box center [593, 284] width 6 height 11
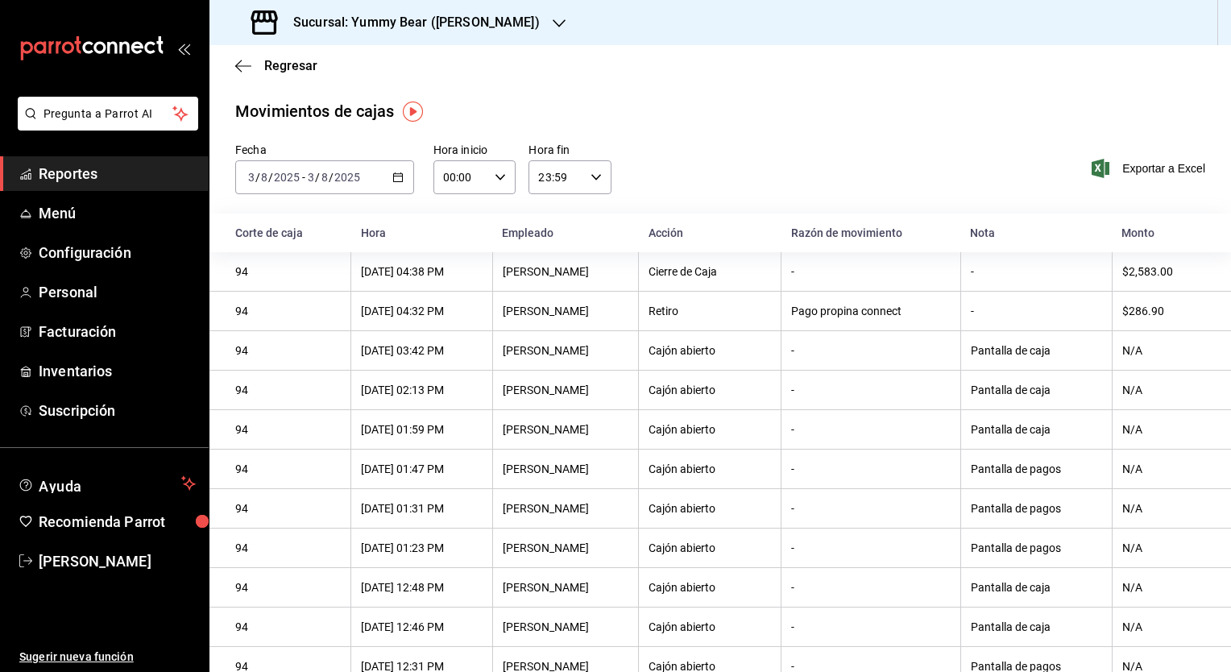
click at [553, 23] on icon "button" at bounding box center [559, 23] width 13 height 13
click at [329, 70] on span "Yummy Bear (CDMX)" at bounding box center [275, 69] width 107 height 17
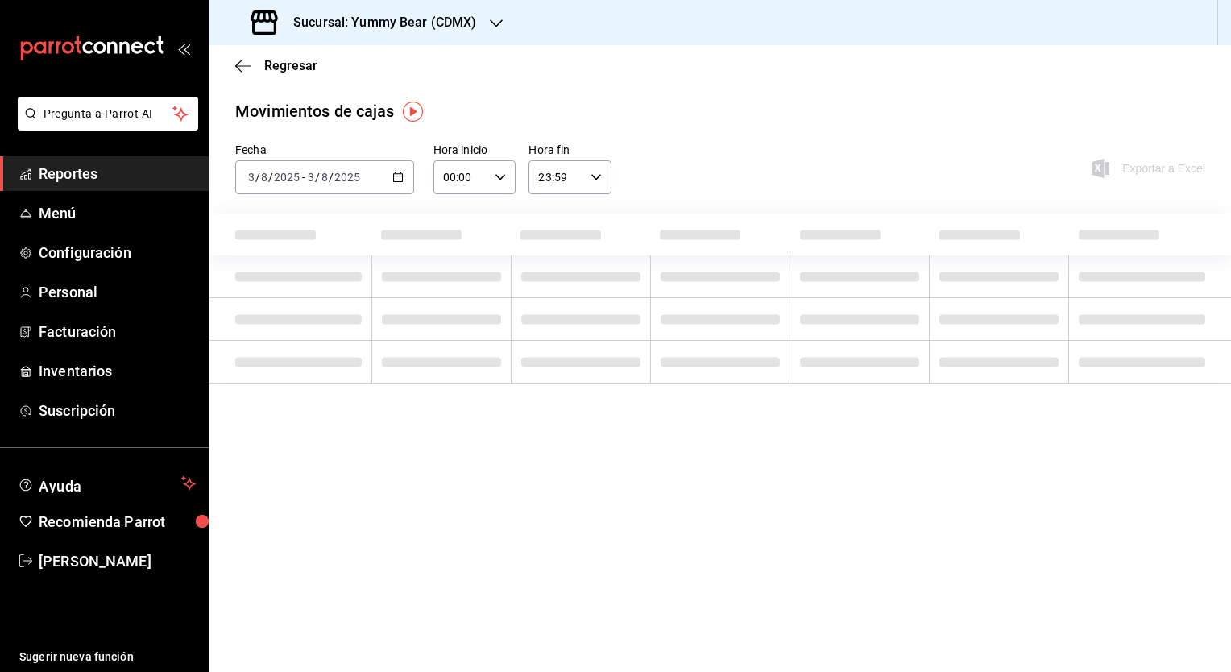
click at [802, 115] on div "Movimientos de cajas" at bounding box center [720, 111] width 970 height 24
click at [367, 180] on div "[DATE] [DATE] - [DATE] [DATE]" at bounding box center [324, 177] width 179 height 34
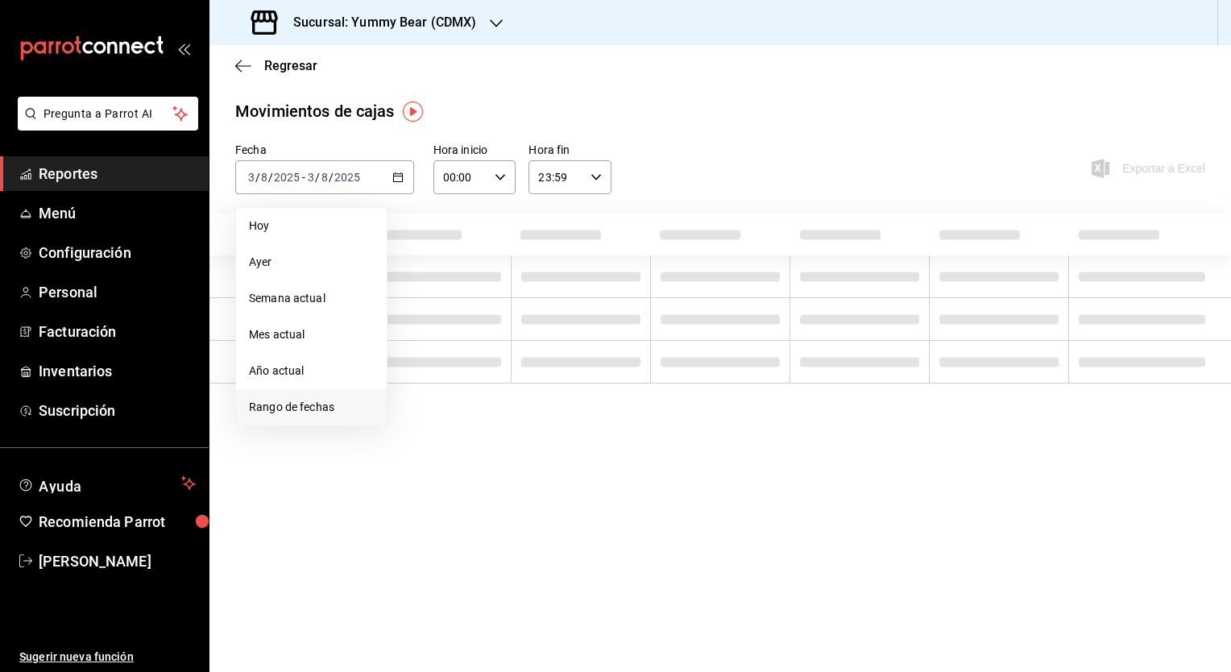
click at [255, 404] on span "Rango de fechas" at bounding box center [311, 407] width 125 height 17
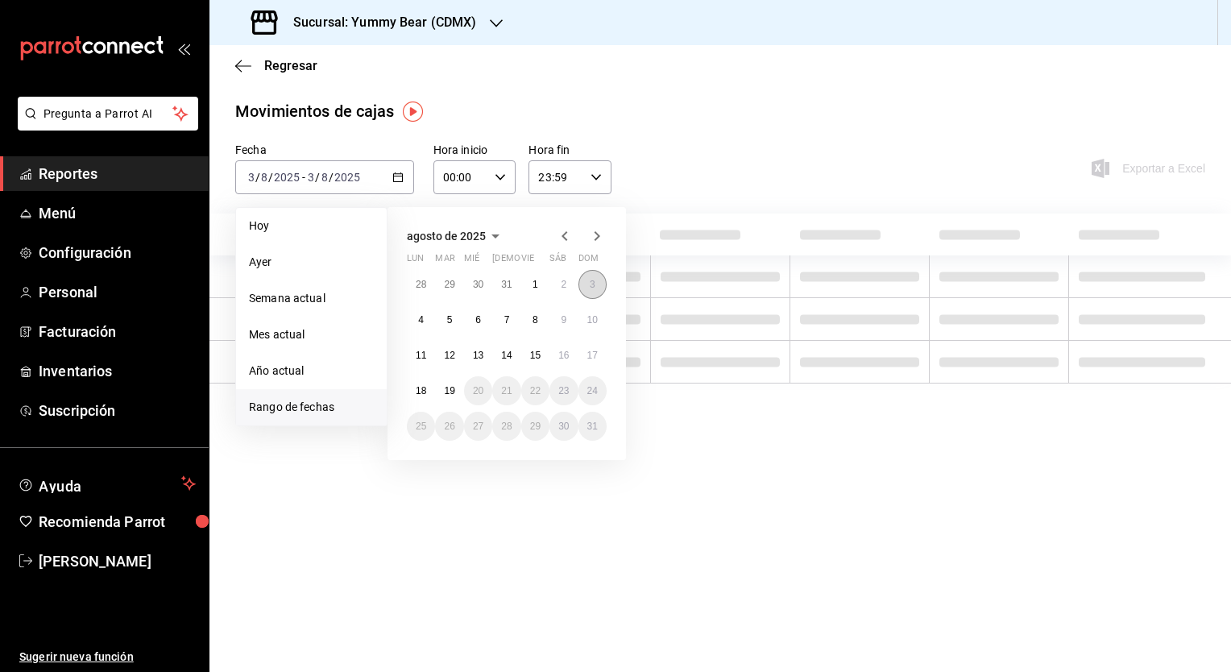
click at [588, 285] on button "3" at bounding box center [592, 284] width 28 height 29
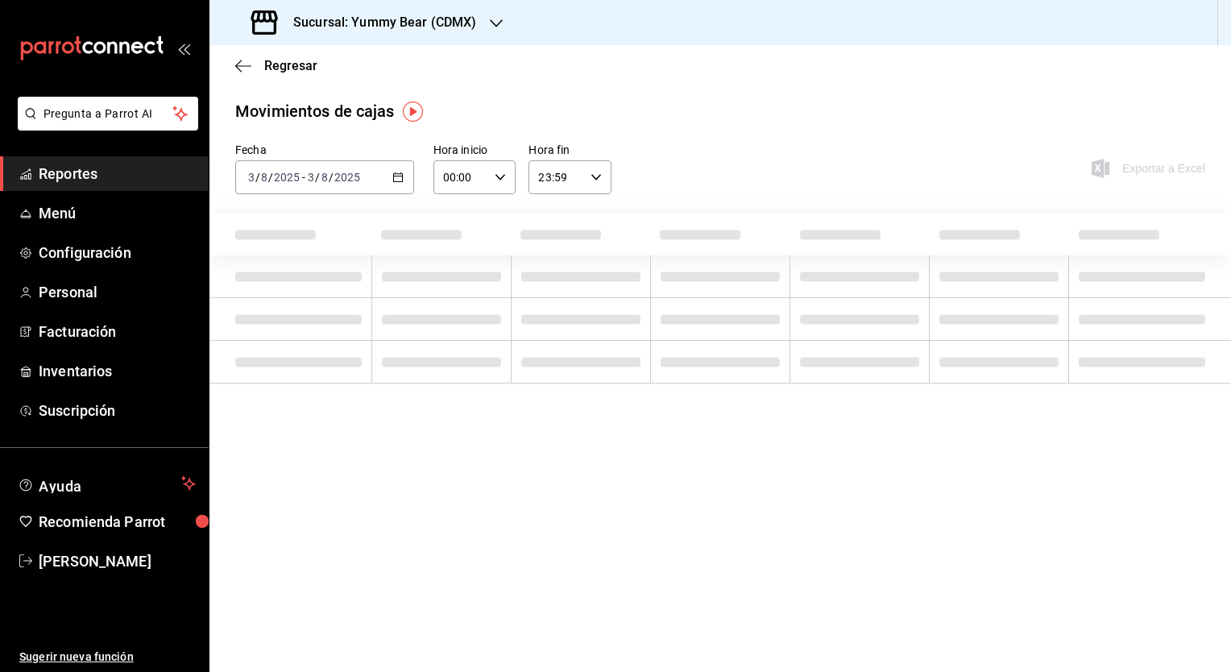
click at [588, 285] on td at bounding box center [580, 276] width 139 height 43
drag, startPoint x: 445, startPoint y: 491, endPoint x: 454, endPoint y: 462, distance: 30.3
click at [445, 491] on main "Regresar Movimientos [PERSON_NAME] Fecha [DATE] [DATE] - [DATE] [DATE] Hora ini…" at bounding box center [719, 358] width 1021 height 627
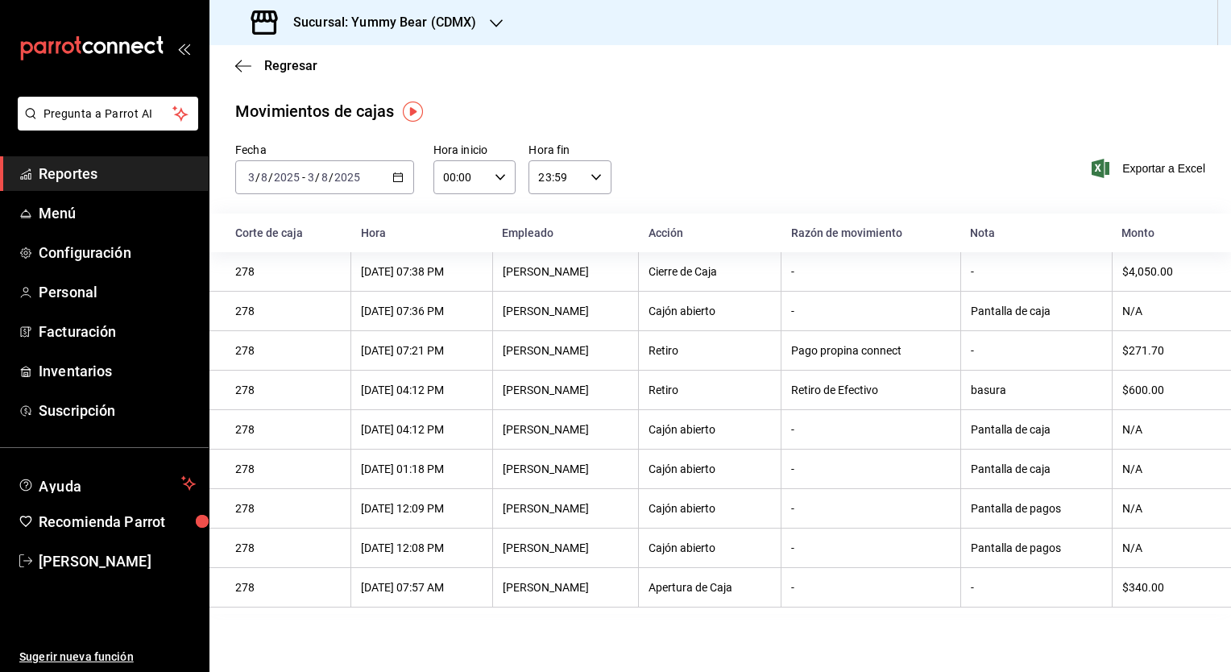
click at [1166, 392] on div "$600.00" at bounding box center [1163, 389] width 83 height 13
click at [1156, 392] on div "$600.00" at bounding box center [1163, 389] width 83 height 13
click at [1150, 396] on div "$600.00" at bounding box center [1163, 389] width 83 height 13
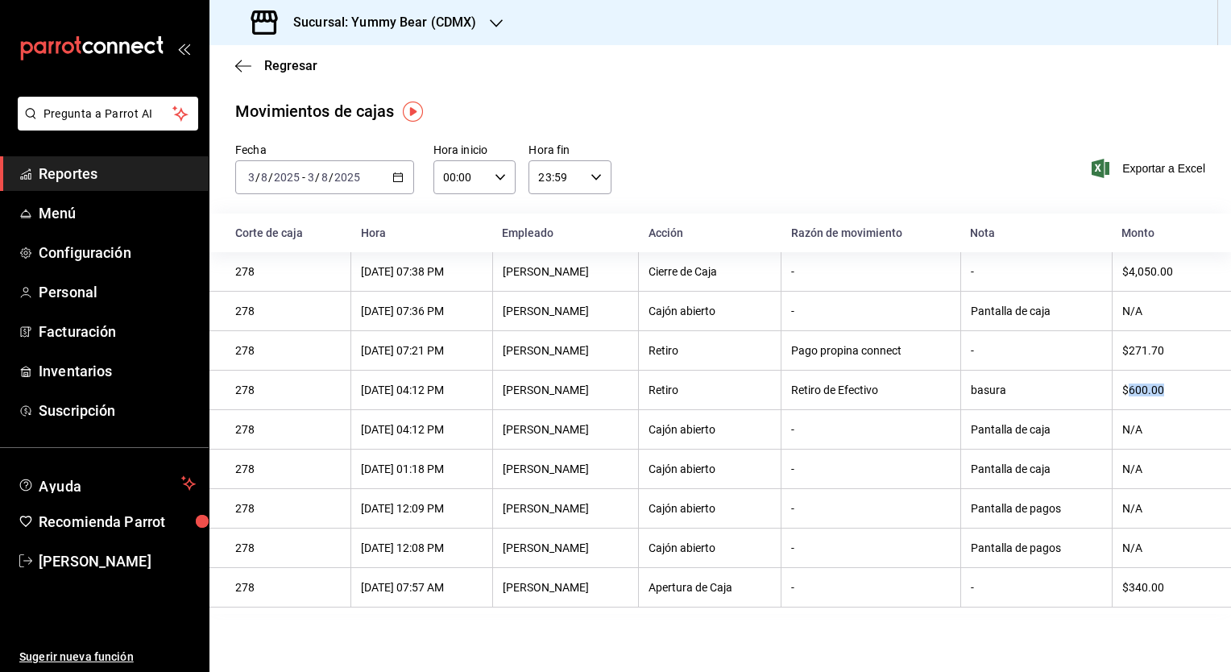
click at [1150, 391] on div "$600.00" at bounding box center [1163, 389] width 83 height 13
click at [1145, 391] on div "$600.00" at bounding box center [1163, 389] width 83 height 13
drag, startPoint x: 1145, startPoint y: 391, endPoint x: 1012, endPoint y: 398, distance: 133.1
click at [1012, 396] on div "basura" at bounding box center [1036, 389] width 131 height 13
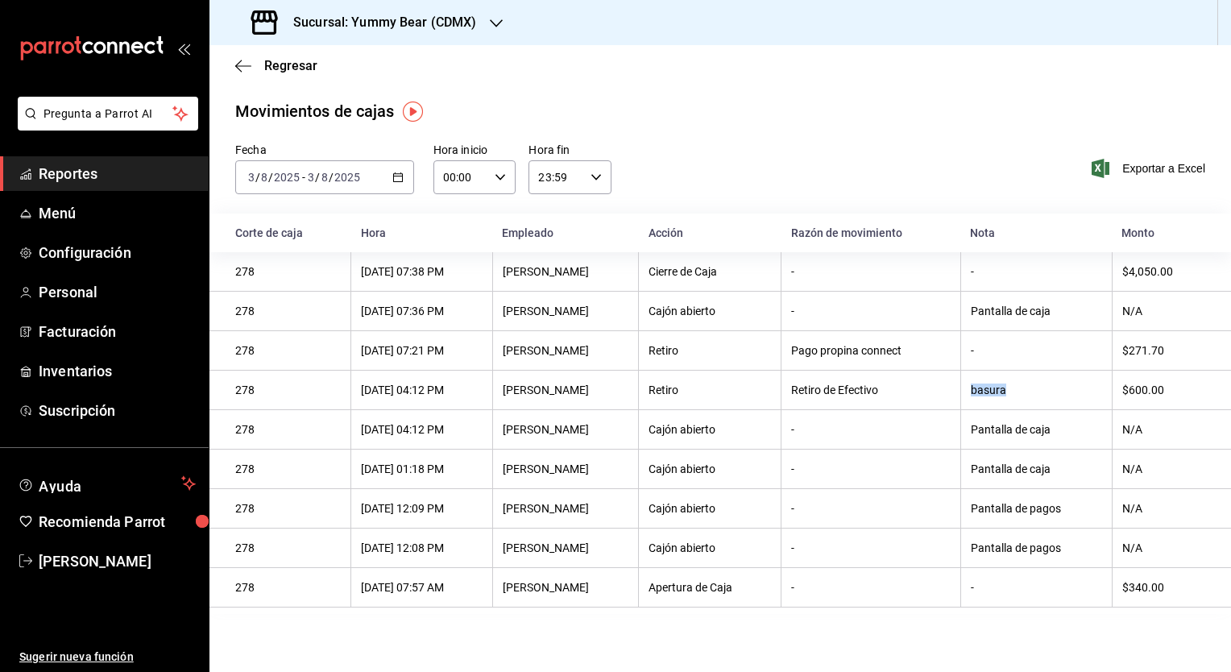
click at [1012, 396] on div "basura" at bounding box center [1036, 389] width 131 height 13
drag, startPoint x: 1012, startPoint y: 398, endPoint x: 1158, endPoint y: 392, distance: 146.7
click at [1158, 392] on div "$600.00" at bounding box center [1163, 389] width 83 height 13
drag, startPoint x: 1158, startPoint y: 392, endPoint x: 1030, endPoint y: 401, distance: 128.4
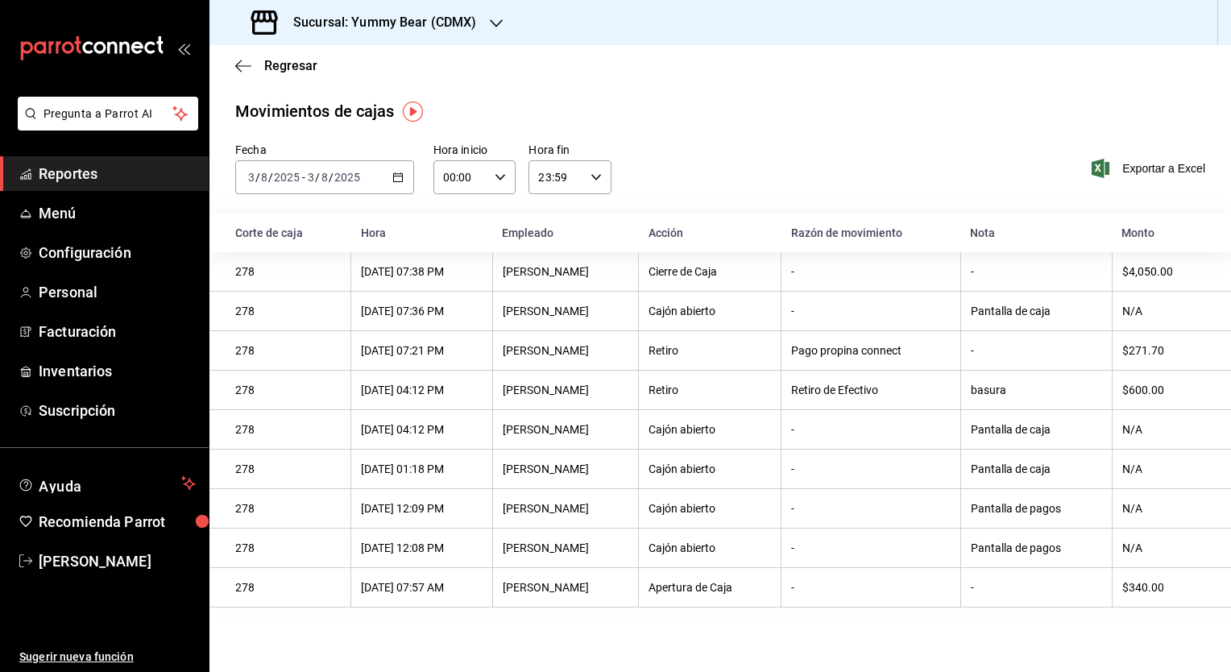
click at [1030, 401] on th "basura" at bounding box center [1035, 390] width 151 height 39
click at [1152, 386] on div "$600.00" at bounding box center [1163, 389] width 83 height 13
click at [638, 339] on th "[PERSON_NAME]" at bounding box center [565, 350] width 146 height 39
click at [497, 24] on icon "button" at bounding box center [496, 23] width 13 height 13
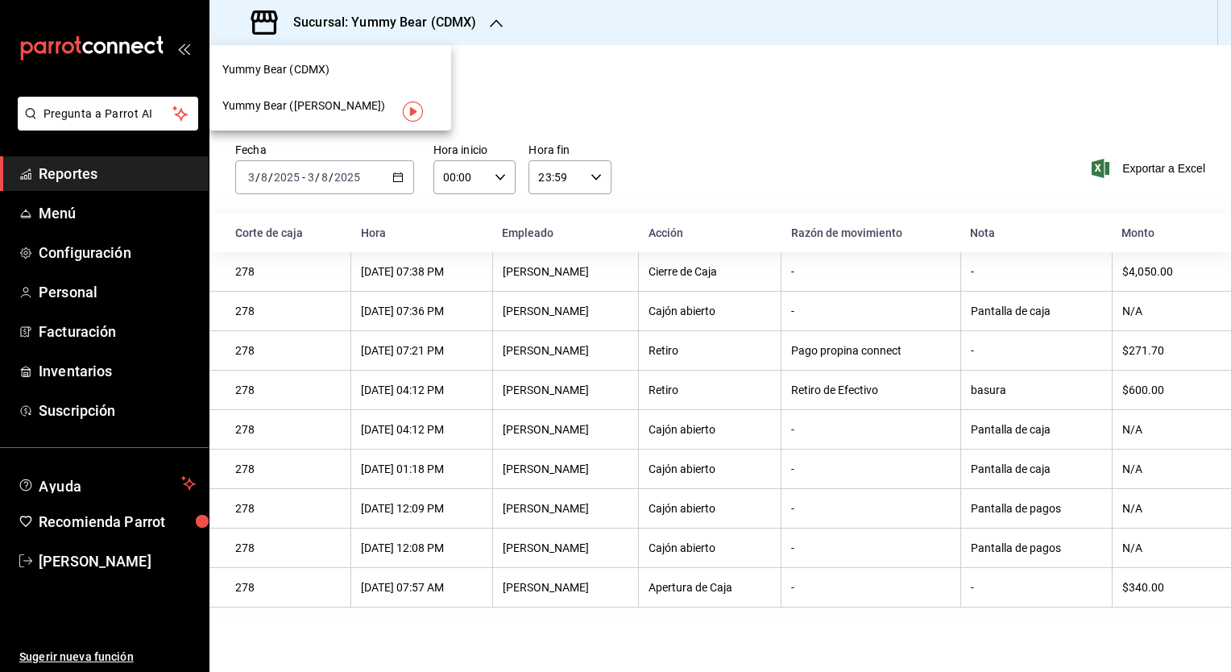
click at [333, 101] on span "Yummy Bear ([PERSON_NAME])" at bounding box center [303, 105] width 163 height 17
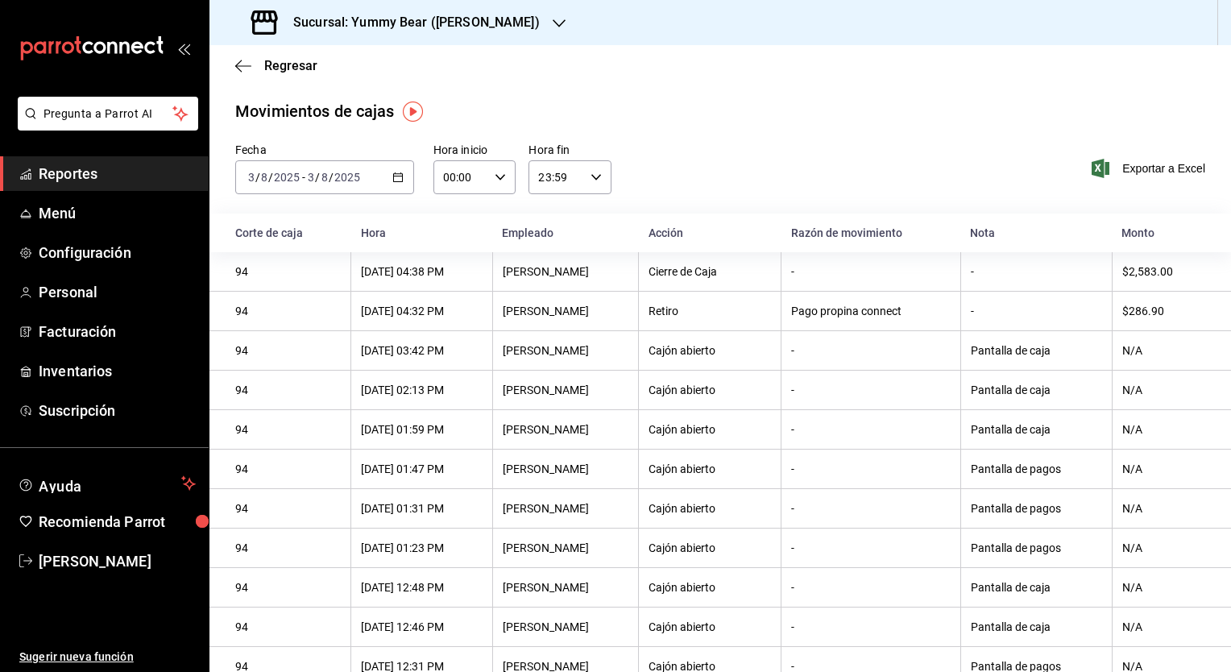
click at [392, 172] on icon "button" at bounding box center [397, 177] width 11 height 11
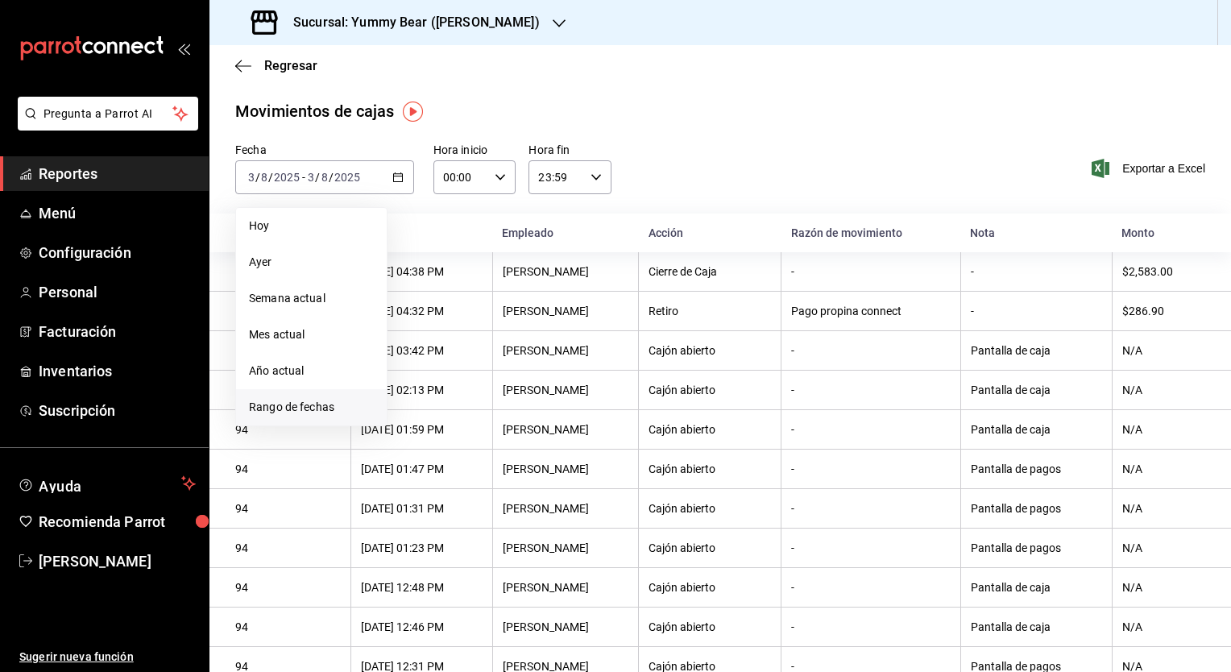
click at [274, 408] on span "Rango de fechas" at bounding box center [311, 407] width 125 height 17
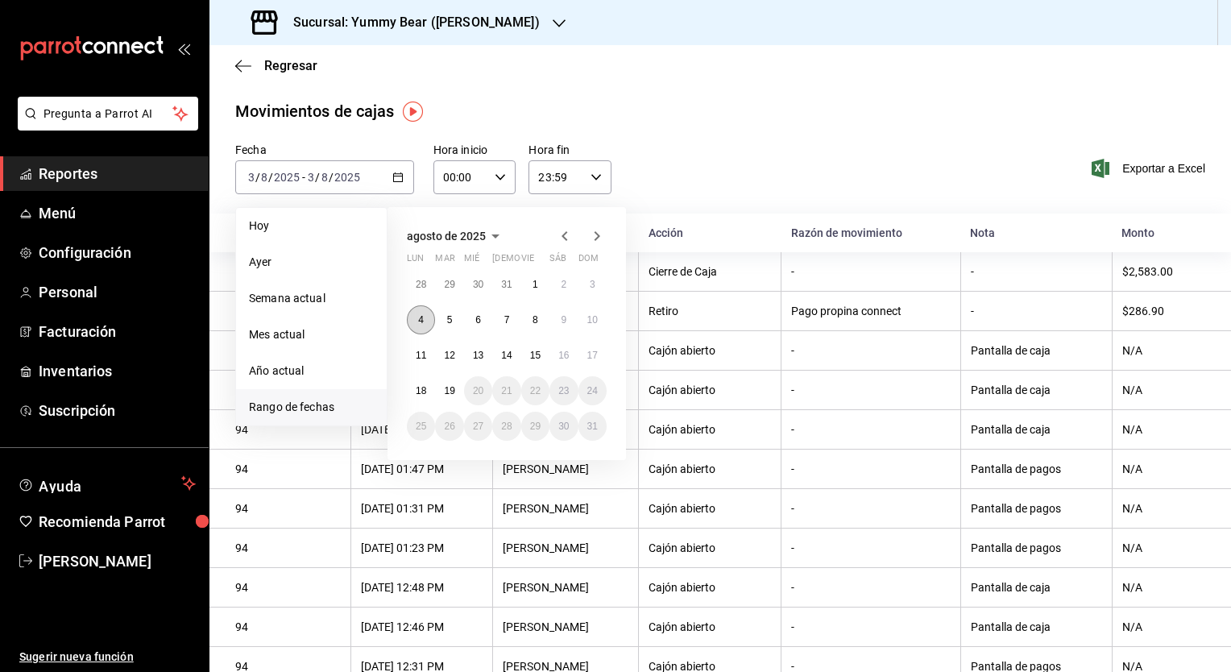
click at [416, 323] on button "4" at bounding box center [421, 319] width 28 height 29
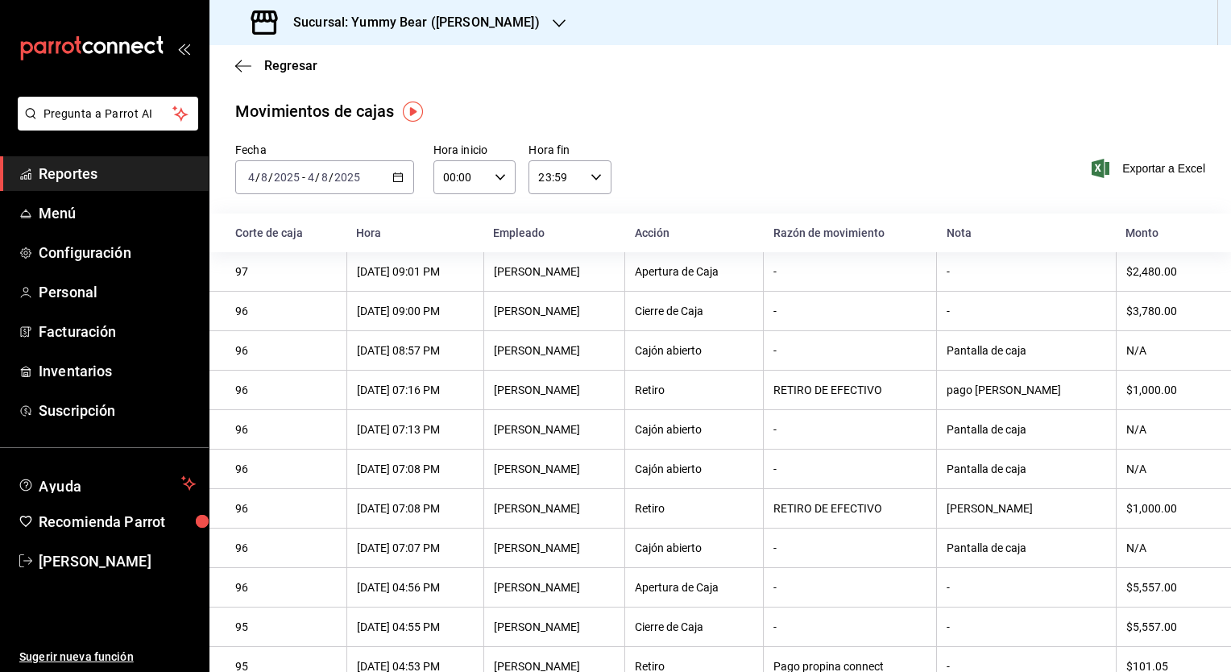
click at [553, 21] on icon "button" at bounding box center [559, 23] width 13 height 13
click at [288, 66] on span "Yummy Bear (CDMX)" at bounding box center [275, 69] width 107 height 17
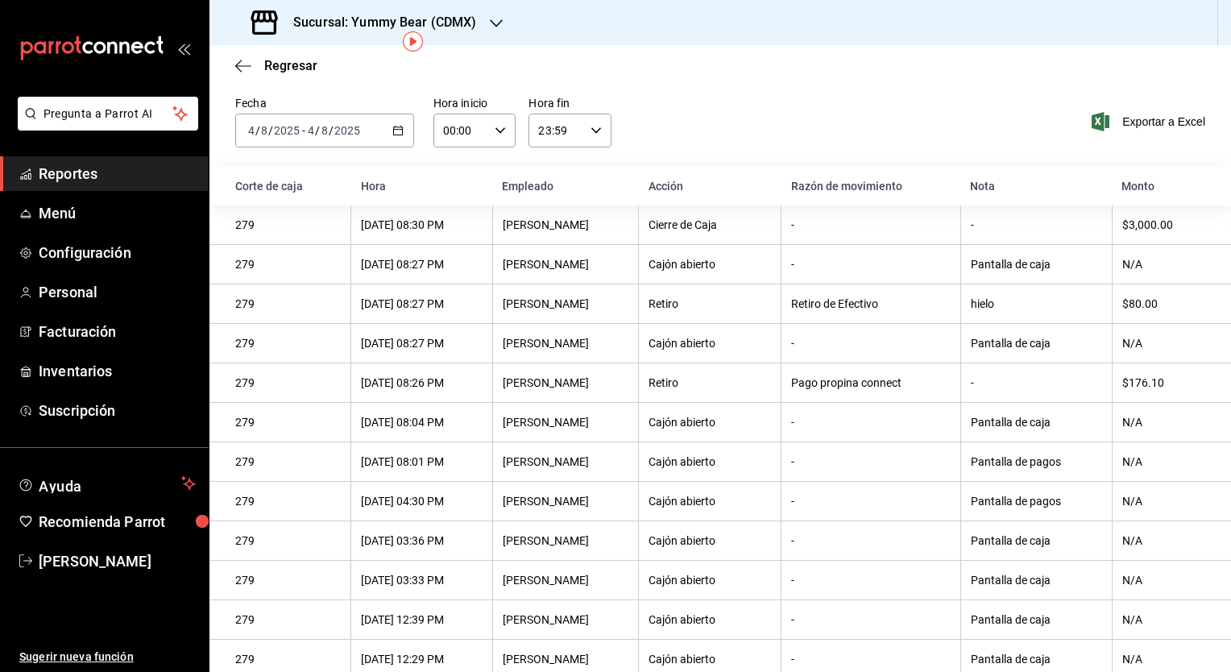
scroll to position [44, 0]
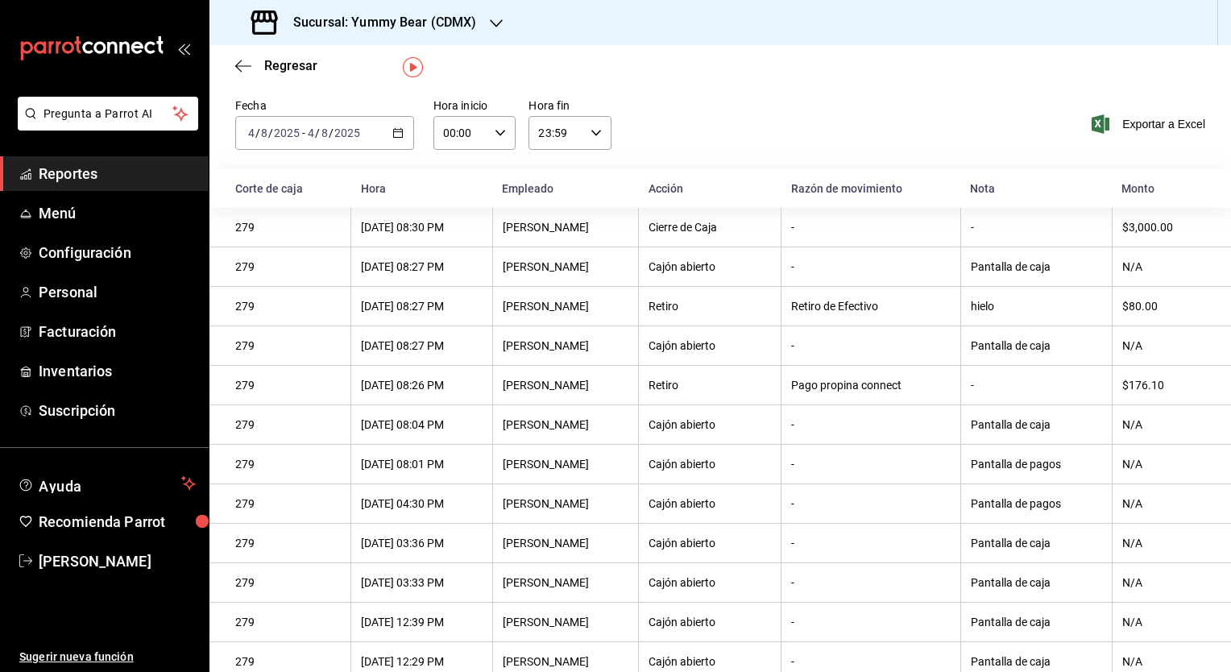
click at [497, 24] on icon "button" at bounding box center [496, 23] width 13 height 13
click at [294, 105] on span "Yummy Bear ([PERSON_NAME])" at bounding box center [303, 105] width 163 height 17
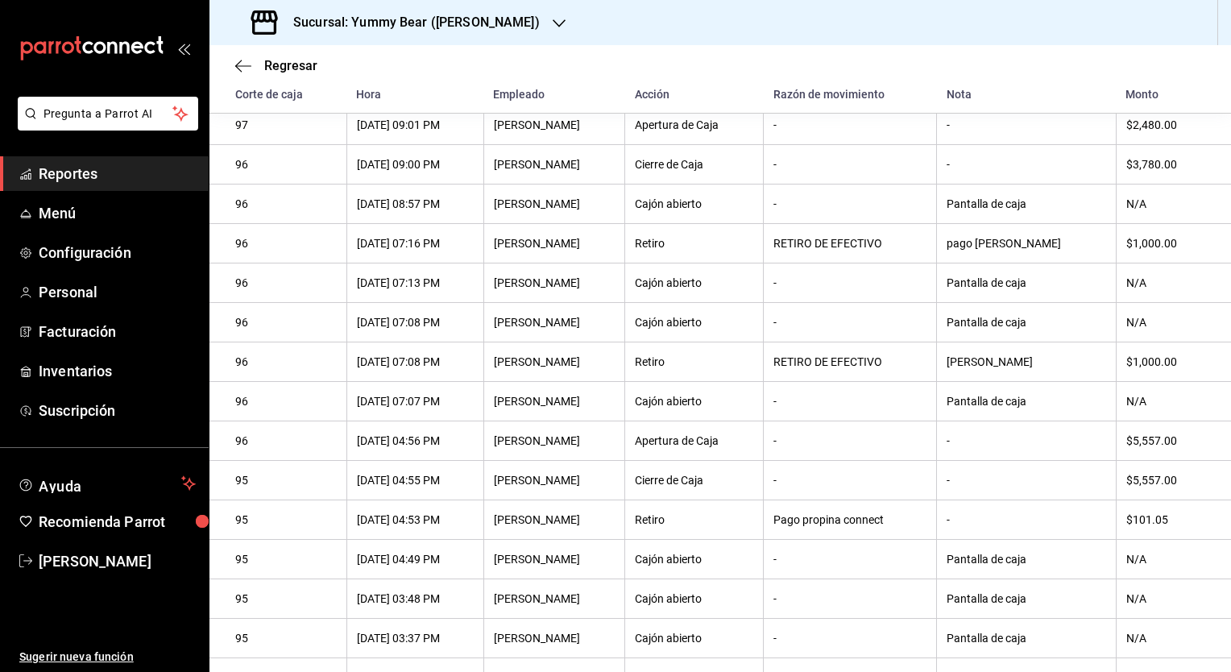
scroll to position [171, 0]
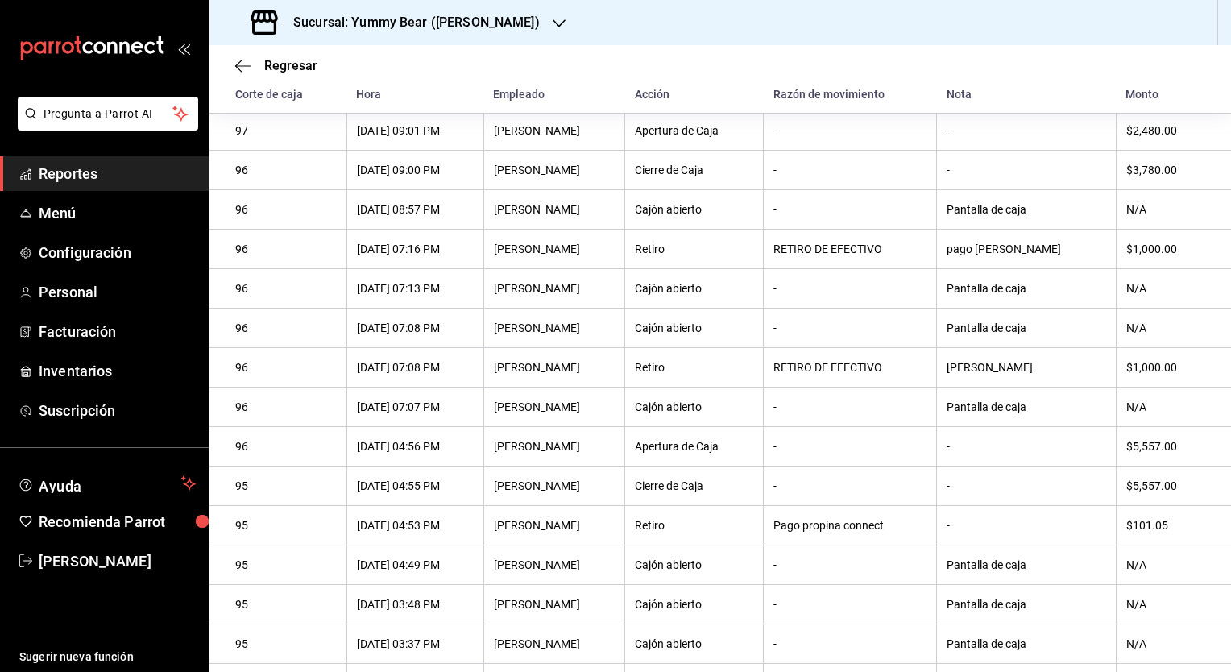
click at [1150, 248] on div "$1,000.00" at bounding box center [1165, 248] width 79 height 13
click at [1150, 249] on div "$1,000.00" at bounding box center [1165, 248] width 79 height 13
click at [1154, 252] on div "$1,000.00" at bounding box center [1165, 248] width 79 height 13
click at [1141, 365] on div "$1,000.00" at bounding box center [1165, 367] width 79 height 13
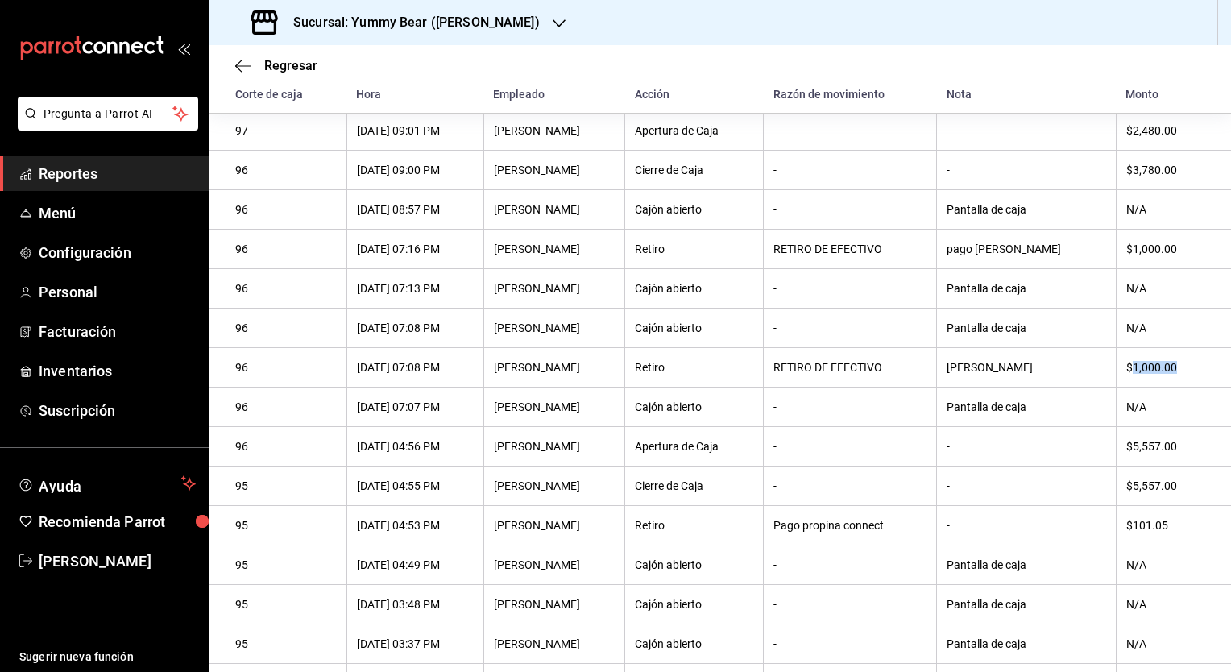
click at [1141, 365] on div "$1,000.00" at bounding box center [1165, 367] width 79 height 13
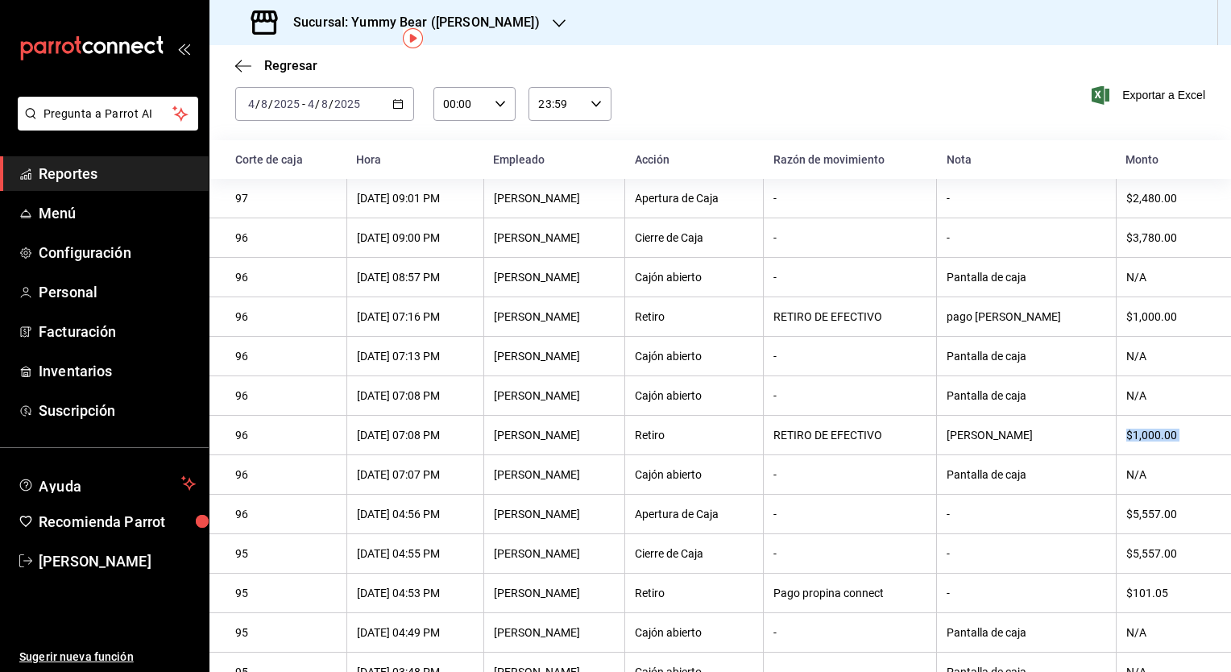
scroll to position [71, 0]
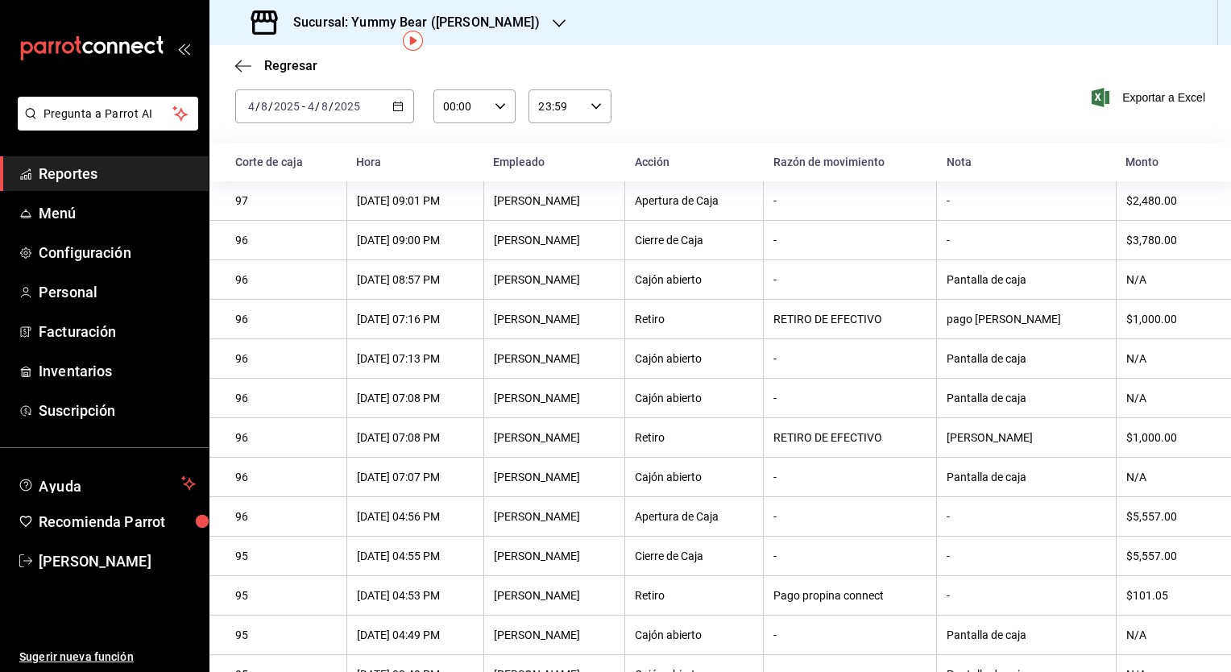
click at [1147, 318] on div "$1,000.00" at bounding box center [1165, 319] width 79 height 13
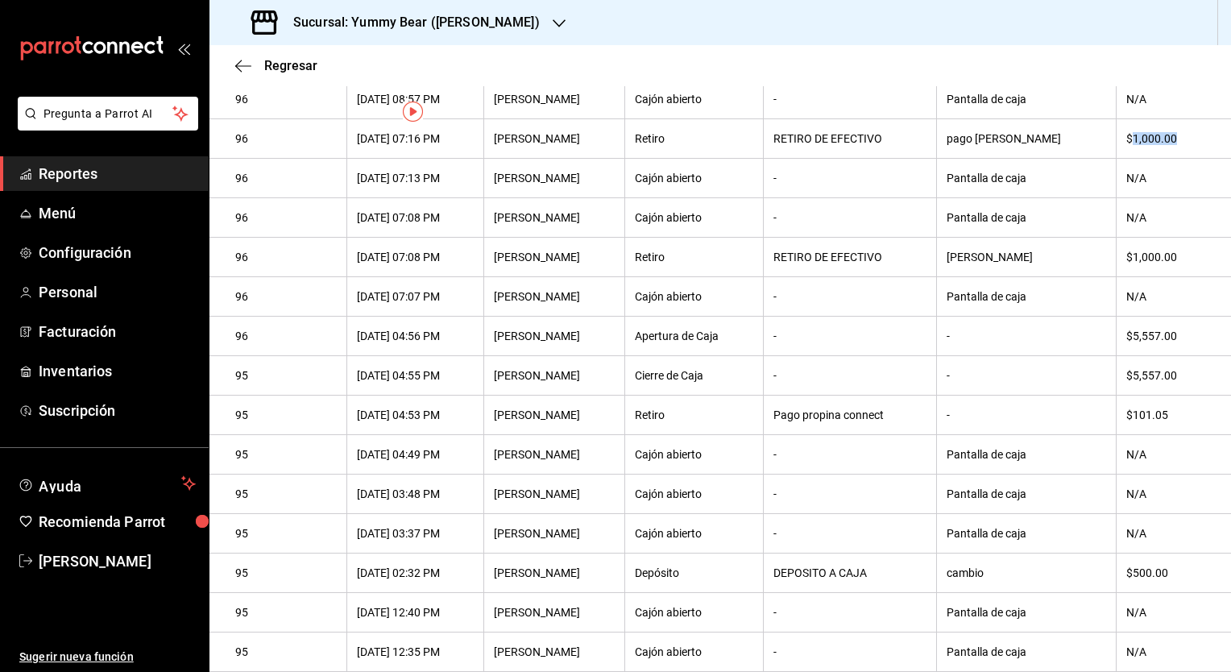
scroll to position [0, 0]
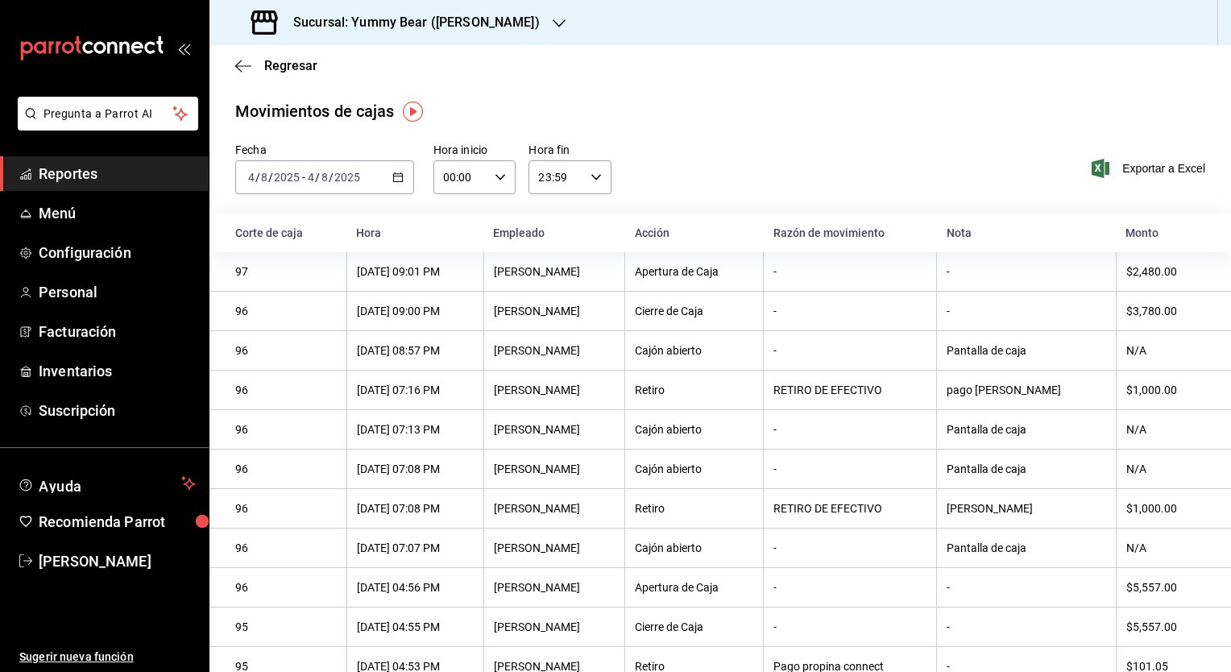
click at [374, 178] on div "[DATE] [DATE] - [DATE] [DATE]" at bounding box center [324, 177] width 179 height 34
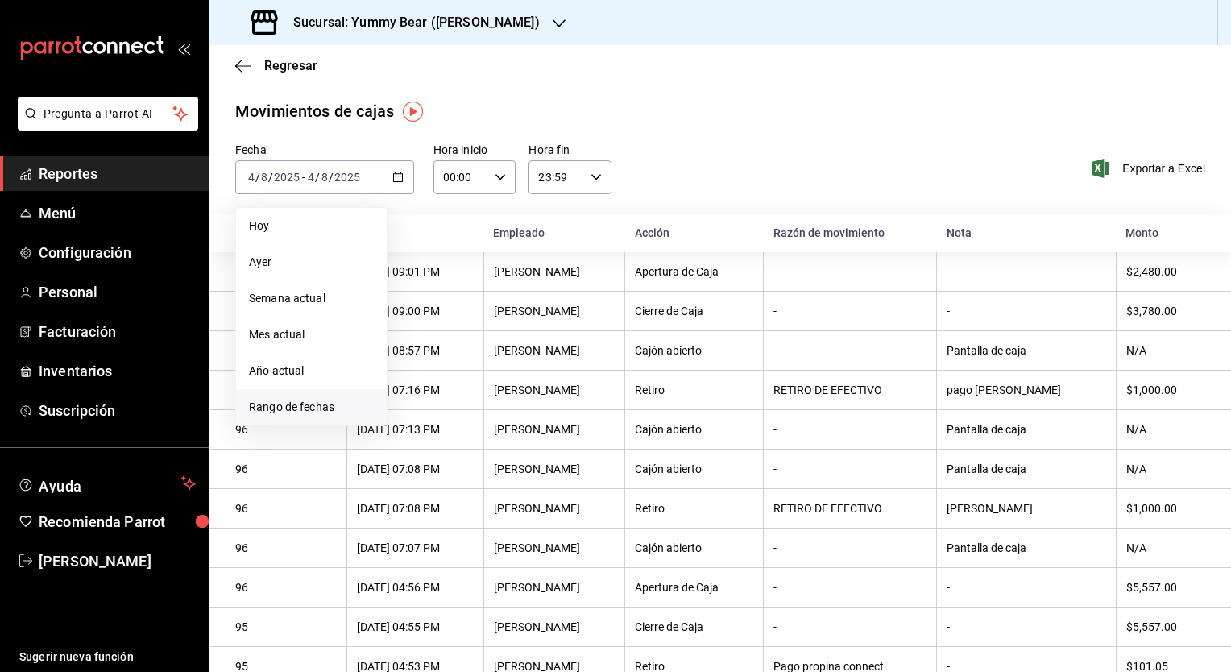
click at [290, 399] on span "Rango de fechas" at bounding box center [311, 407] width 125 height 17
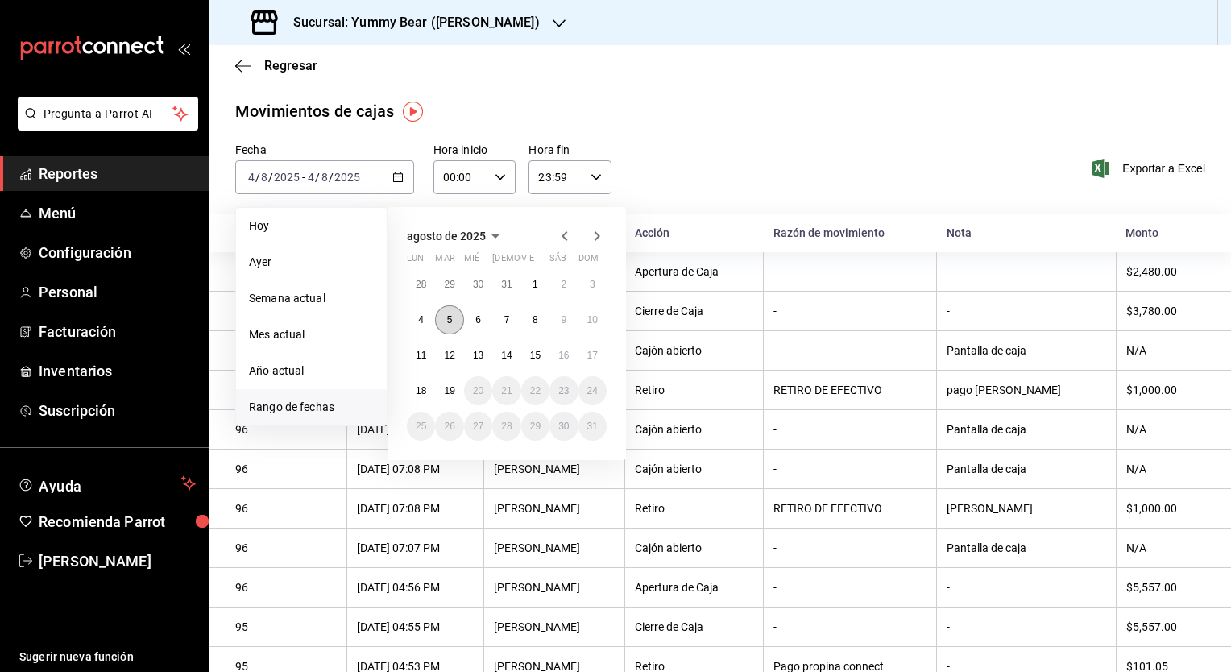
click at [448, 311] on button "5" at bounding box center [449, 319] width 28 height 29
click at [447, 314] on abbr "5" at bounding box center [450, 319] width 6 height 11
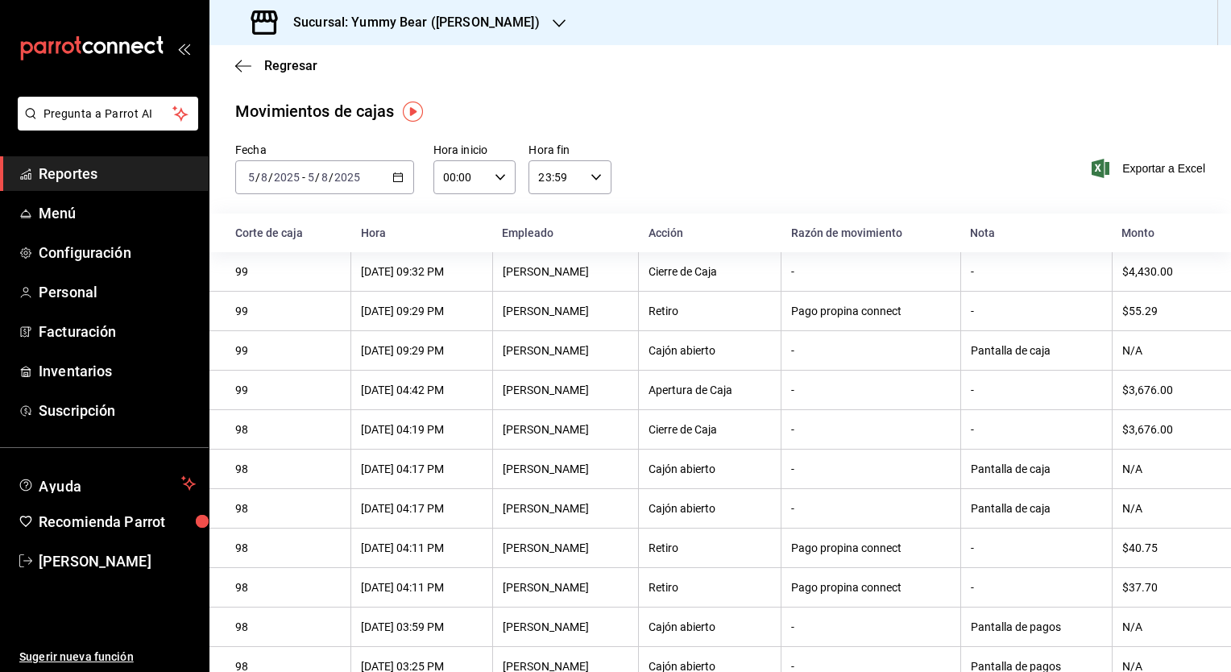
click at [528, 18] on div "Sucursal: Yummy Bear ([PERSON_NAME])" at bounding box center [397, 22] width 350 height 45
click at [348, 66] on div "Yummy Bear (CDMX)" at bounding box center [330, 69] width 216 height 17
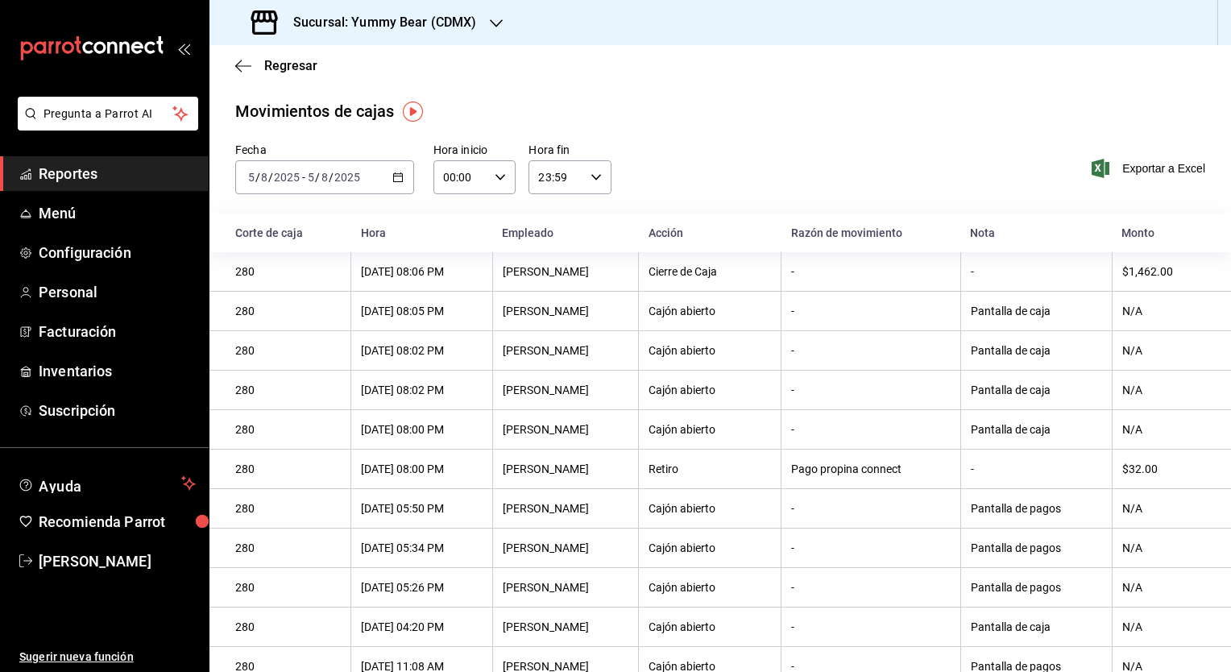
click at [497, 24] on icon "button" at bounding box center [496, 23] width 13 height 13
click at [320, 114] on span "Yummy Bear ([PERSON_NAME])" at bounding box center [303, 105] width 163 height 17
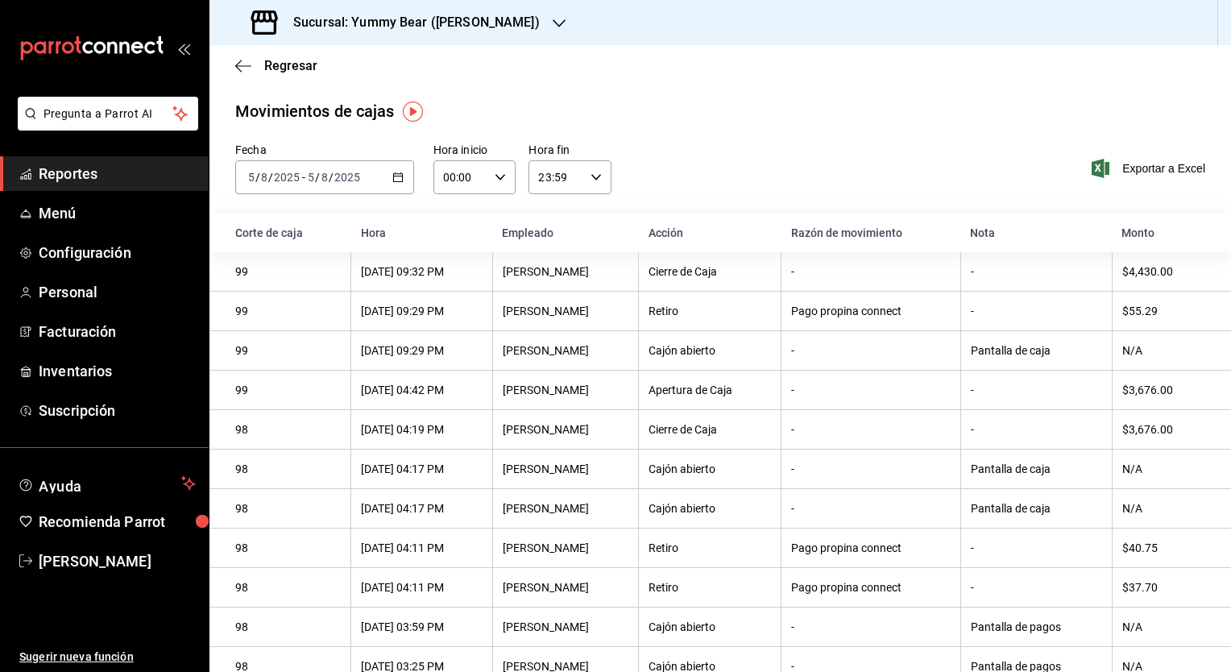
click at [371, 180] on div "[DATE] [DATE] - [DATE] [DATE]" at bounding box center [324, 177] width 179 height 34
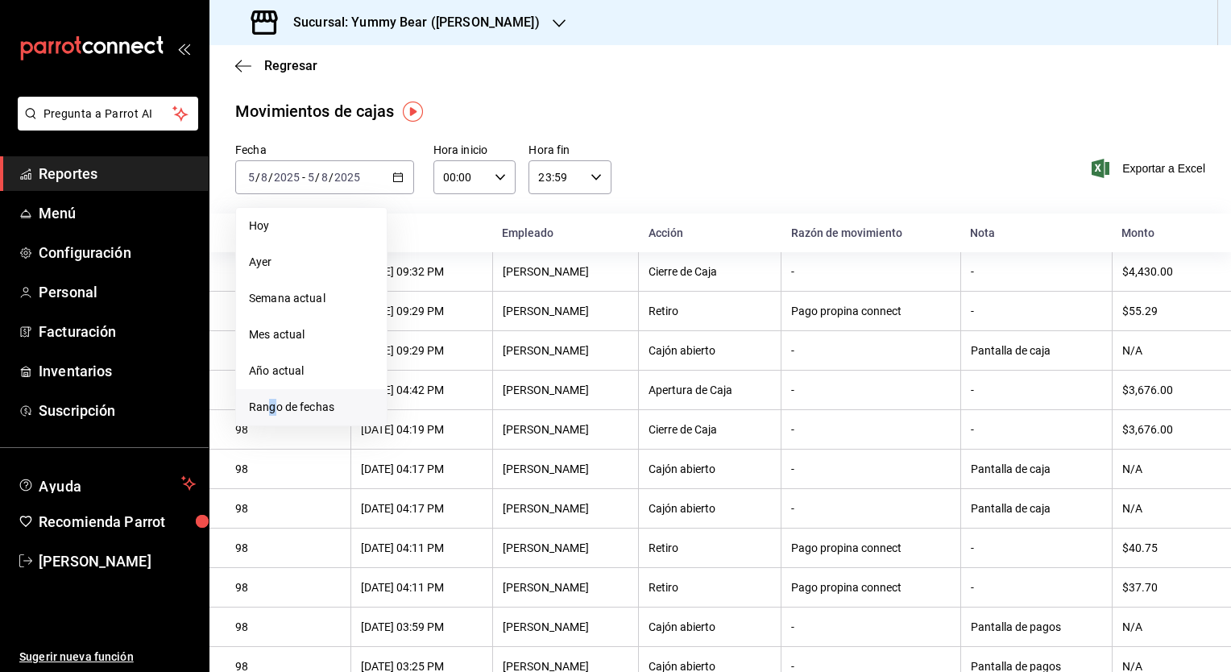
click at [273, 420] on li "Rango de fechas" at bounding box center [311, 407] width 151 height 36
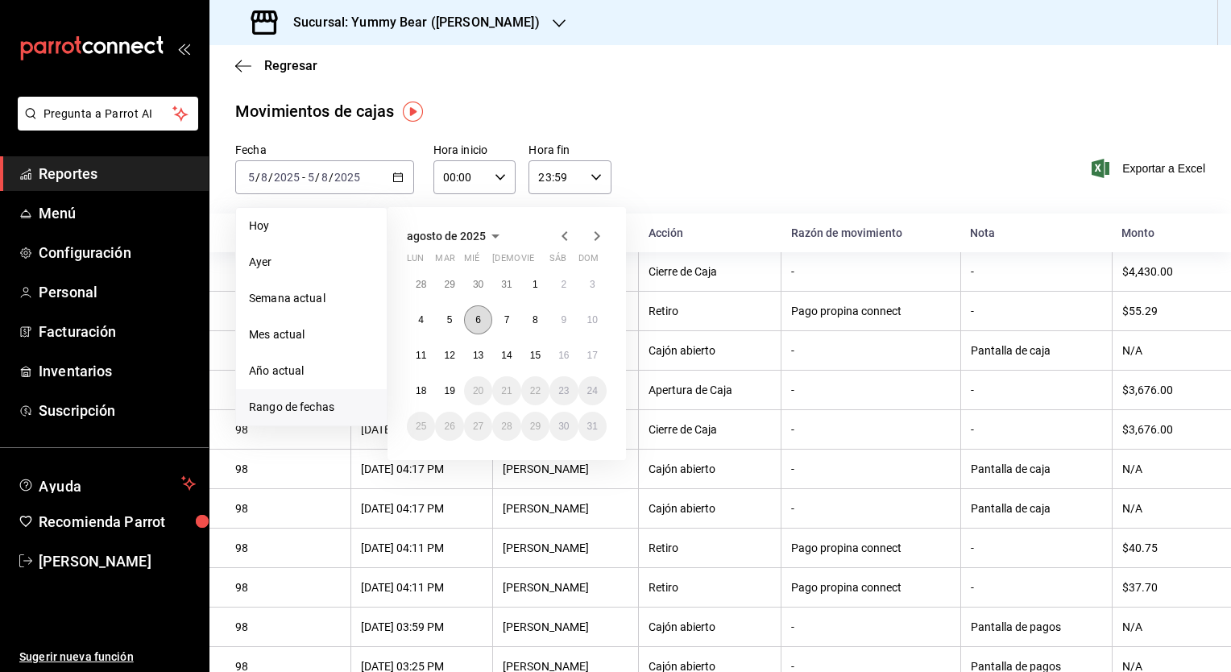
click at [481, 316] on button "6" at bounding box center [478, 319] width 28 height 29
click at [479, 317] on abbr "6" at bounding box center [478, 319] width 6 height 11
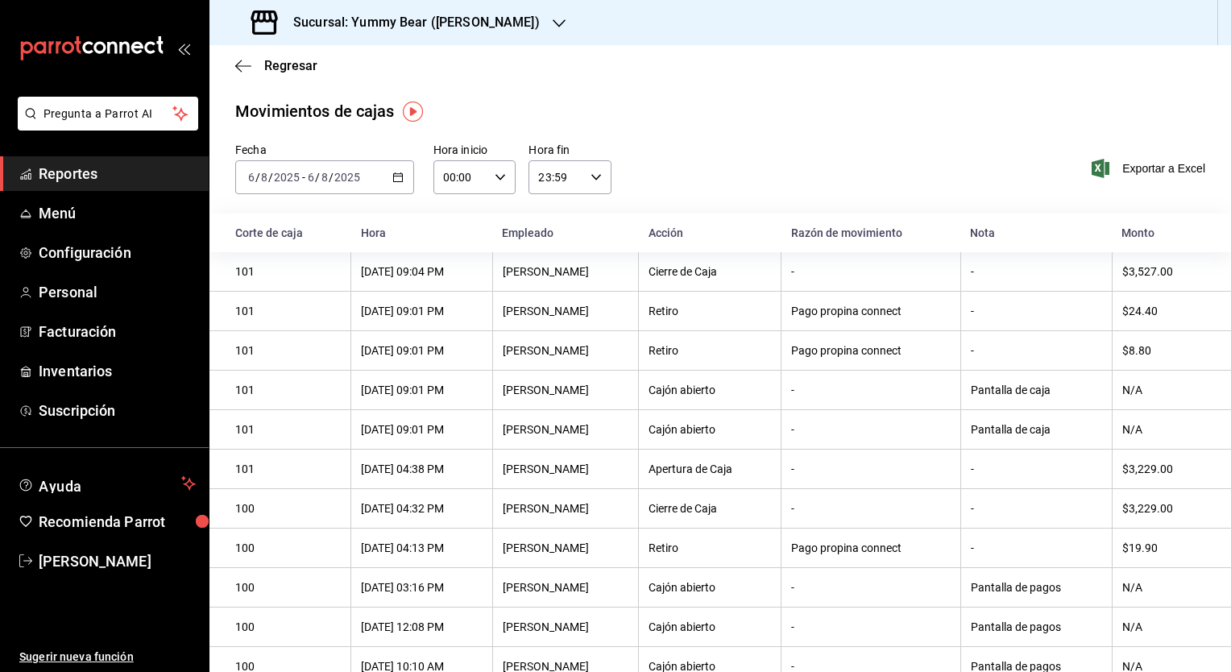
click at [553, 18] on icon "button" at bounding box center [559, 23] width 13 height 13
click at [323, 68] on span "Yummy Bear (CDMX)" at bounding box center [275, 69] width 107 height 17
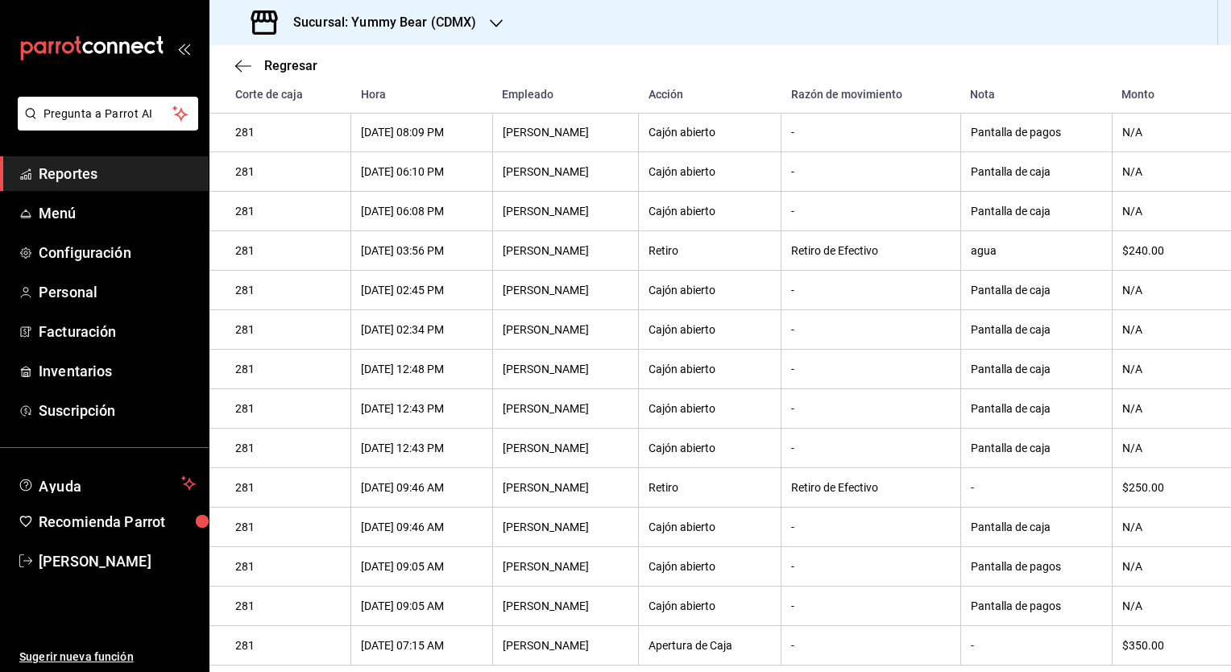
scroll to position [256, 0]
click at [1162, 489] on div "$250.00" at bounding box center [1163, 487] width 83 height 13
click at [1106, 468] on th "-" at bounding box center [1035, 487] width 151 height 39
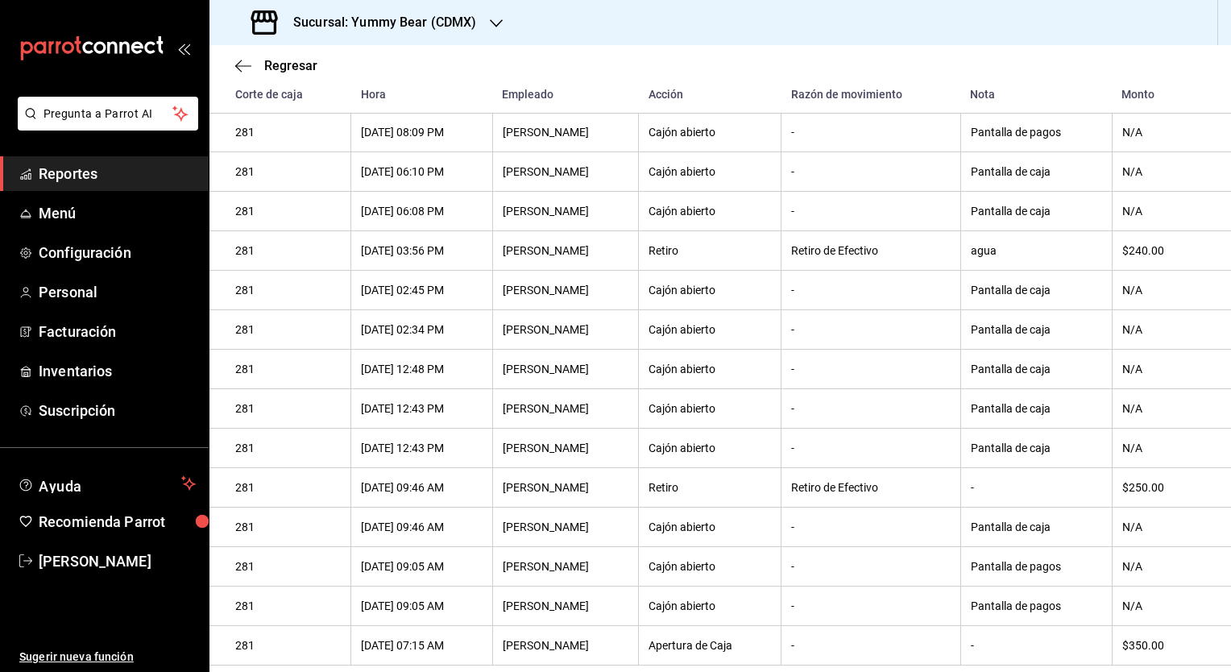
click at [1058, 482] on div "-" at bounding box center [1036, 487] width 131 height 13
click at [496, 22] on icon "button" at bounding box center [496, 23] width 13 height 13
click at [340, 106] on span "Yummy Bear ([PERSON_NAME])" at bounding box center [303, 105] width 163 height 17
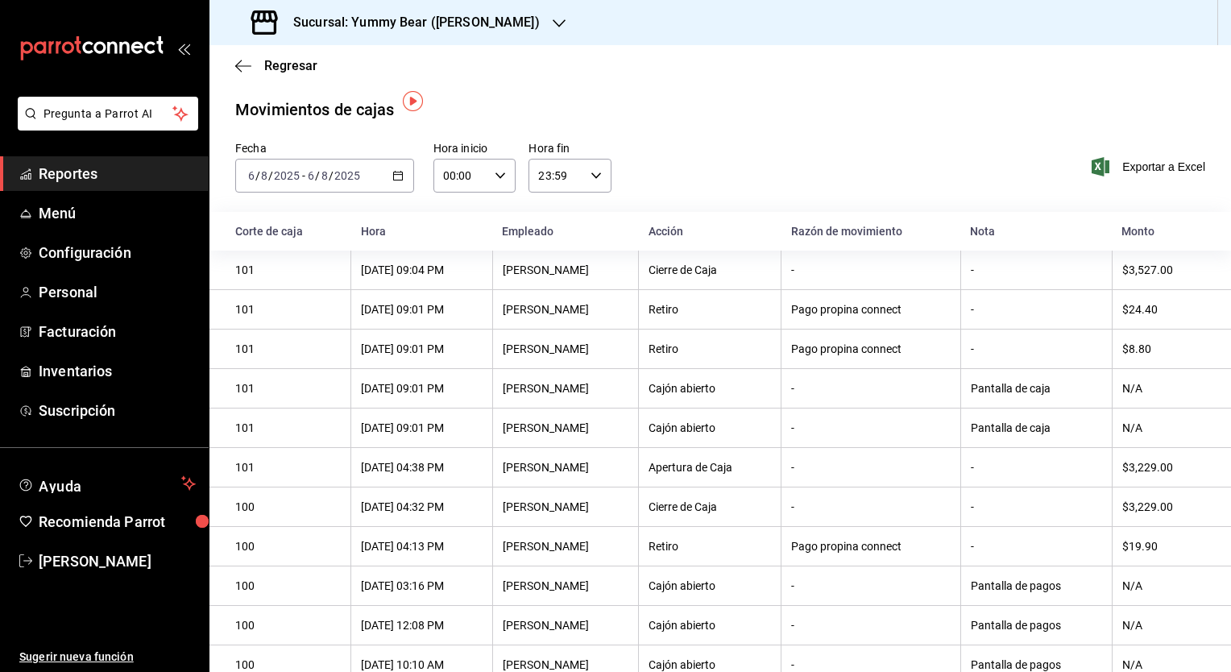
scroll to position [0, 0]
click at [369, 177] on div "[DATE] [DATE] - [DATE] [DATE]" at bounding box center [324, 177] width 179 height 34
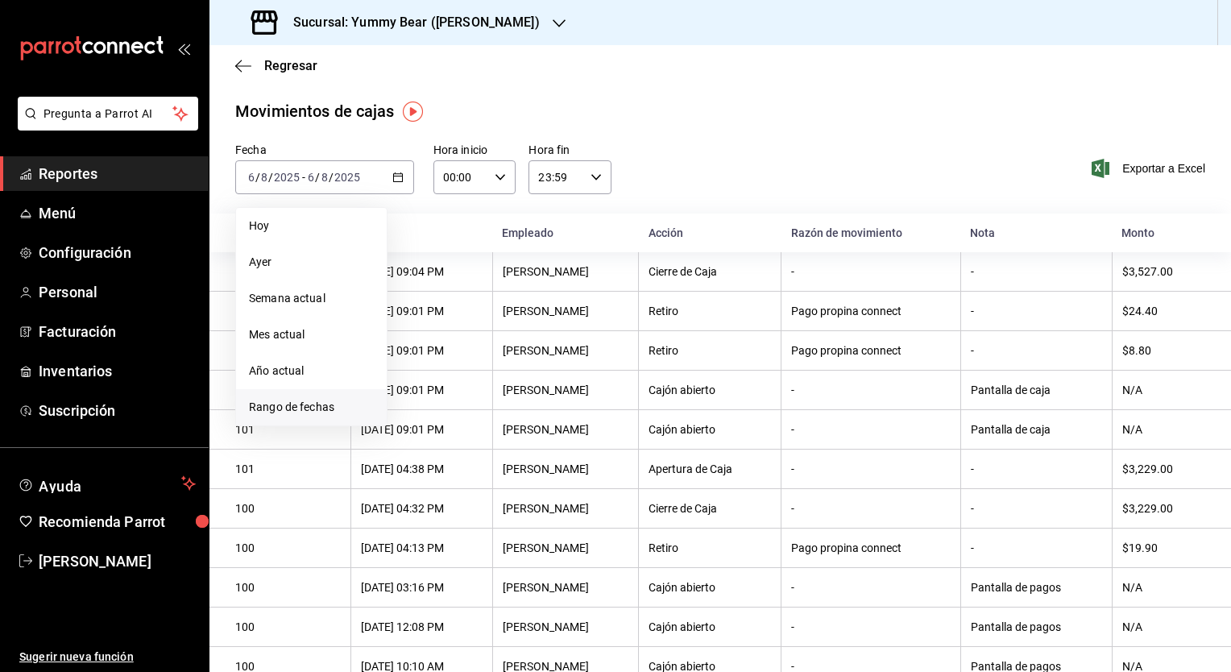
click at [286, 405] on span "Rango de fechas" at bounding box center [311, 407] width 125 height 17
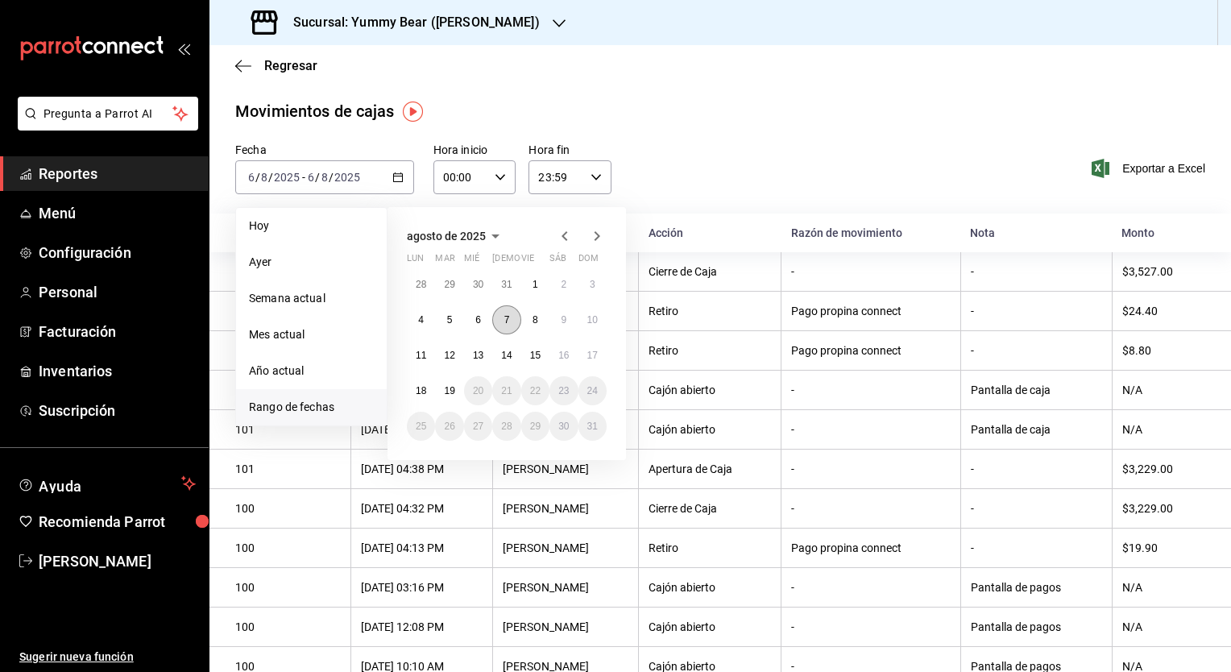
click at [512, 317] on button "7" at bounding box center [506, 319] width 28 height 29
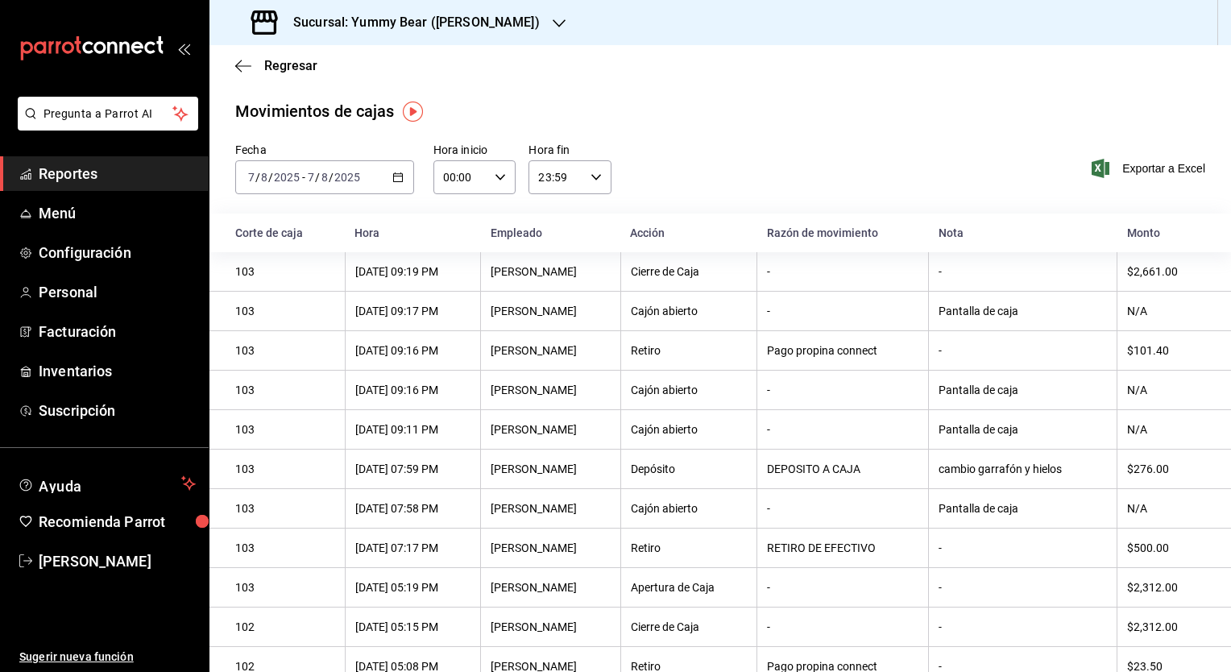
click at [553, 24] on icon "button" at bounding box center [559, 23] width 13 height 8
click at [338, 61] on div "Yummy Bear (CDMX)" at bounding box center [330, 69] width 216 height 17
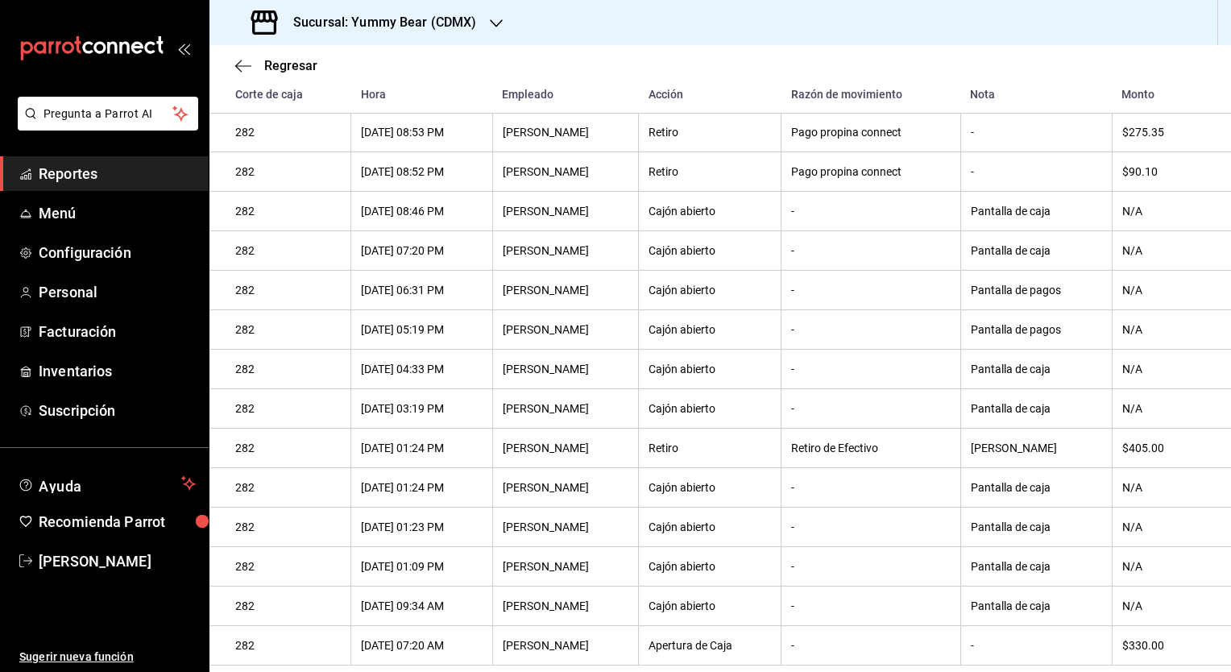
scroll to position [296, 0]
click at [1144, 445] on div "$405.00" at bounding box center [1163, 447] width 83 height 13
click at [493, 20] on icon "button" at bounding box center [496, 23] width 13 height 13
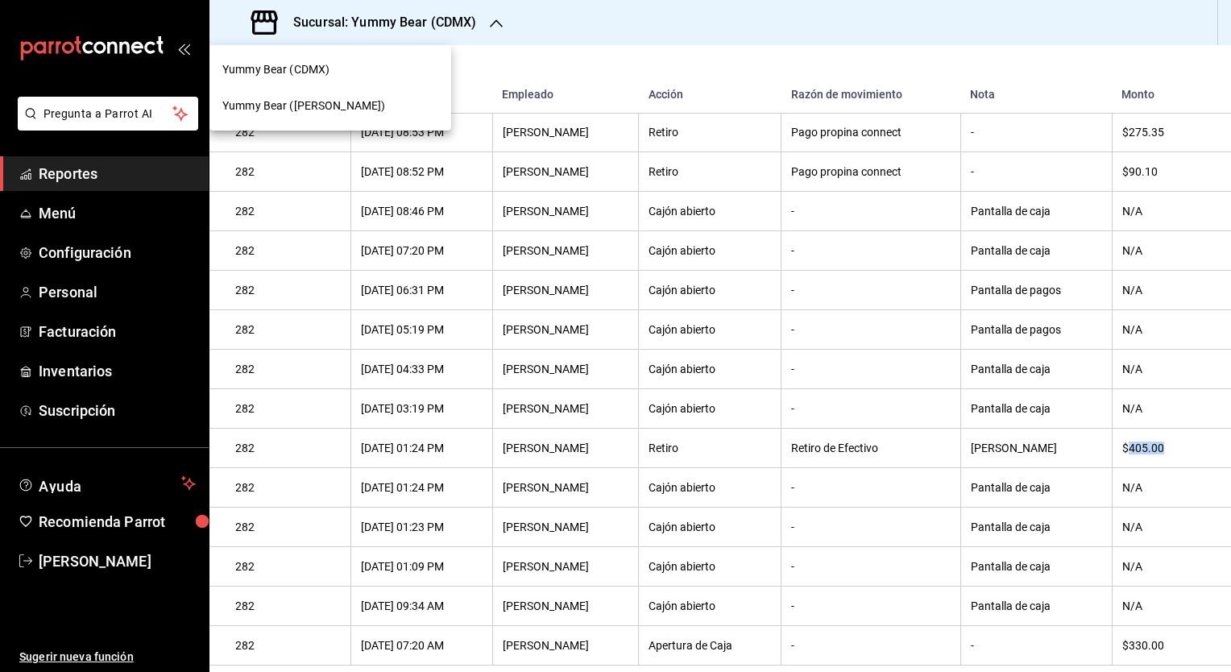
click at [331, 101] on span "Yummy Bear ([PERSON_NAME])" at bounding box center [303, 105] width 163 height 17
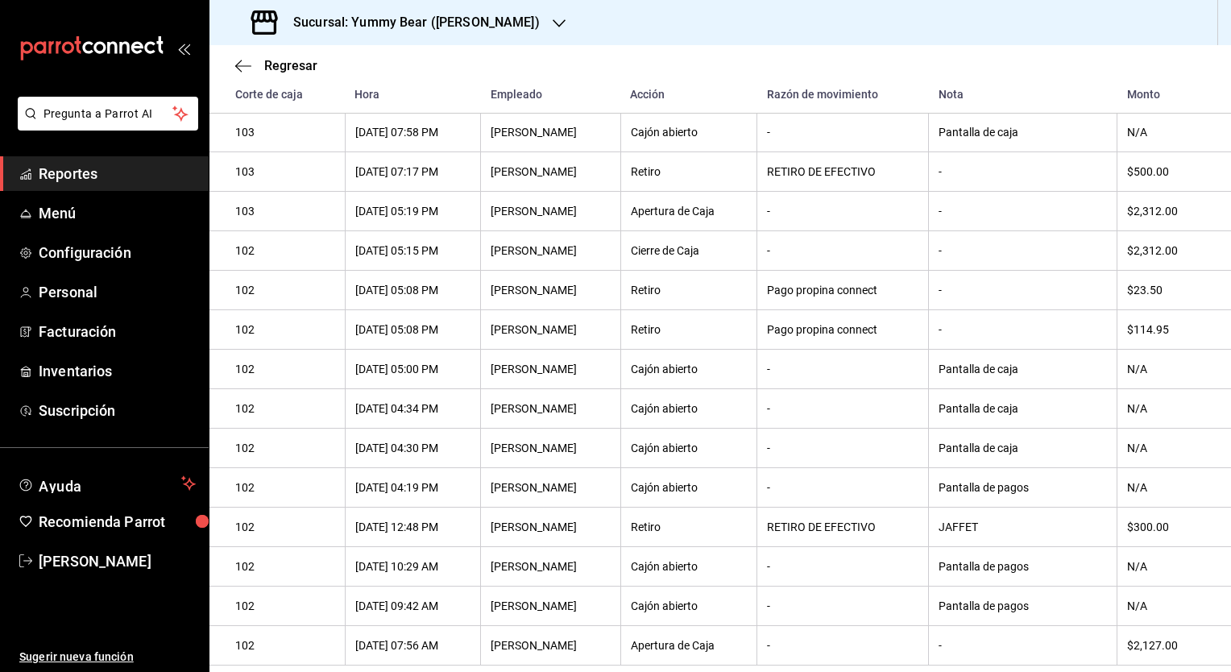
scroll to position [416, 0]
click at [1145, 524] on div "$300.00" at bounding box center [1166, 526] width 78 height 13
click at [1147, 524] on div "$300.00" at bounding box center [1166, 526] width 78 height 13
click at [1148, 524] on div "$300.00" at bounding box center [1166, 526] width 78 height 13
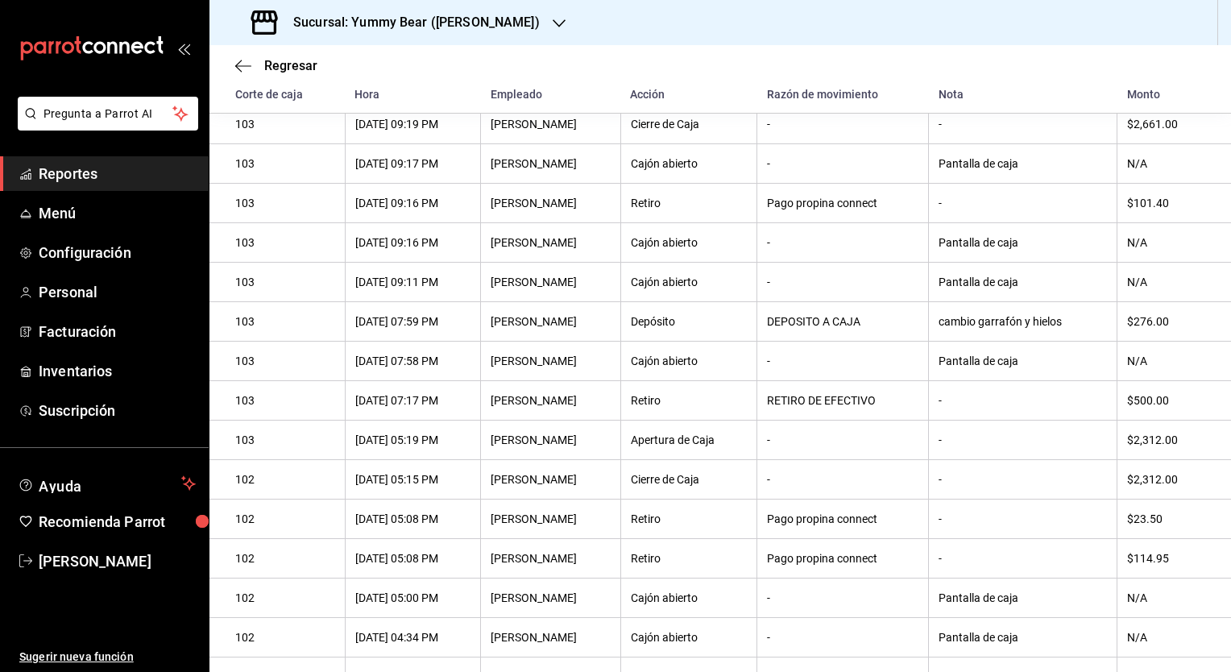
scroll to position [93, 0]
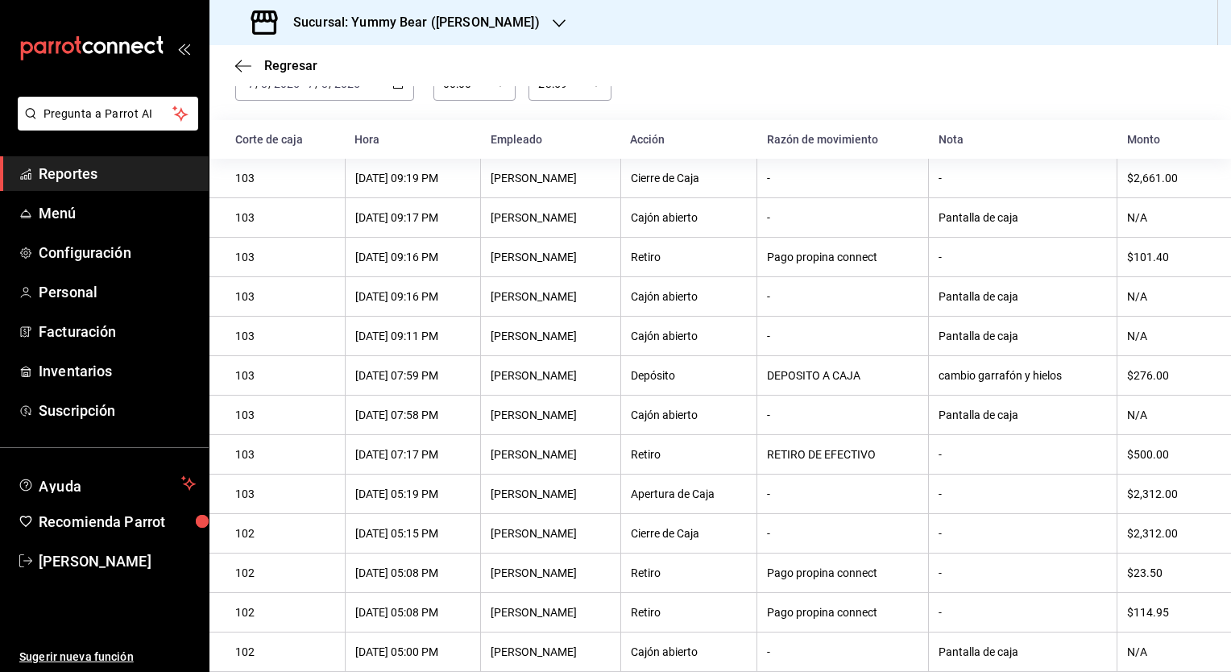
click at [1150, 456] on div "$500.00" at bounding box center [1166, 454] width 78 height 13
drag, startPoint x: 1150, startPoint y: 456, endPoint x: 1143, endPoint y: 461, distance: 8.7
click at [1143, 461] on div "$500.00" at bounding box center [1166, 454] width 78 height 13
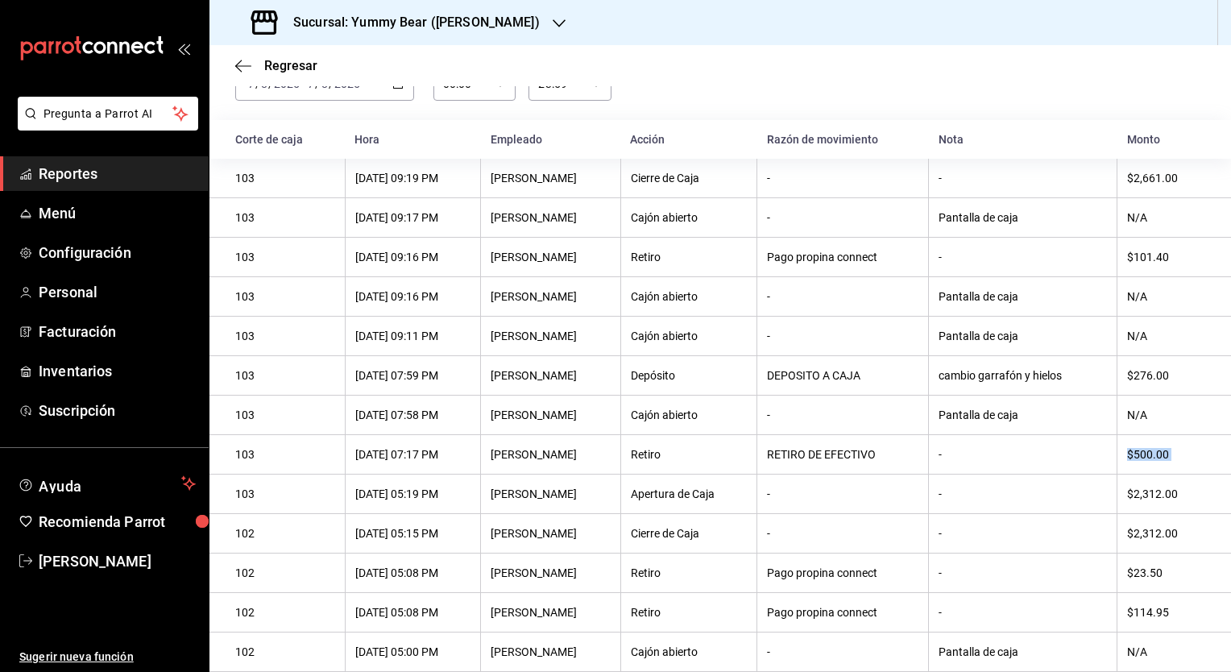
click at [1143, 461] on div "$500.00" at bounding box center [1166, 454] width 78 height 13
drag, startPoint x: 1143, startPoint y: 461, endPoint x: 1040, endPoint y: 382, distance: 129.9
click at [1040, 382] on div "cambio garrafón y hielos" at bounding box center [1022, 375] width 168 height 13
click at [1039, 380] on div "cambio garrafón y hielos" at bounding box center [1022, 375] width 168 height 13
click at [1144, 461] on div "$500.00" at bounding box center [1166, 454] width 78 height 13
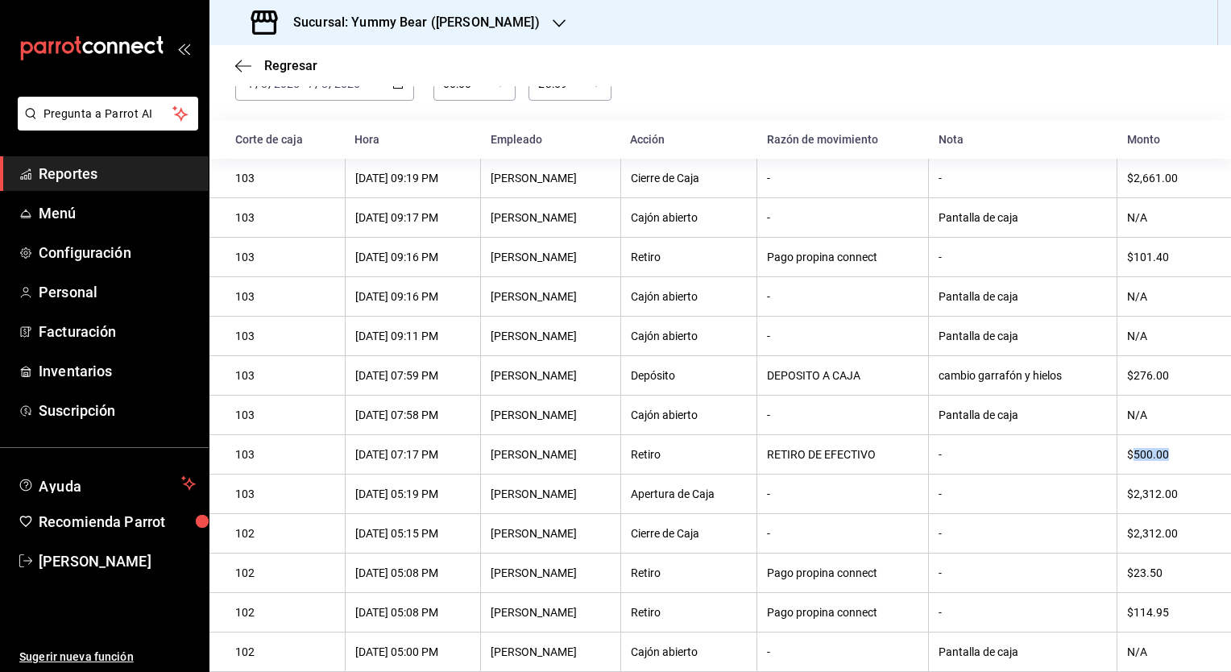
click at [1144, 461] on div "$500.00" at bounding box center [1166, 454] width 78 height 13
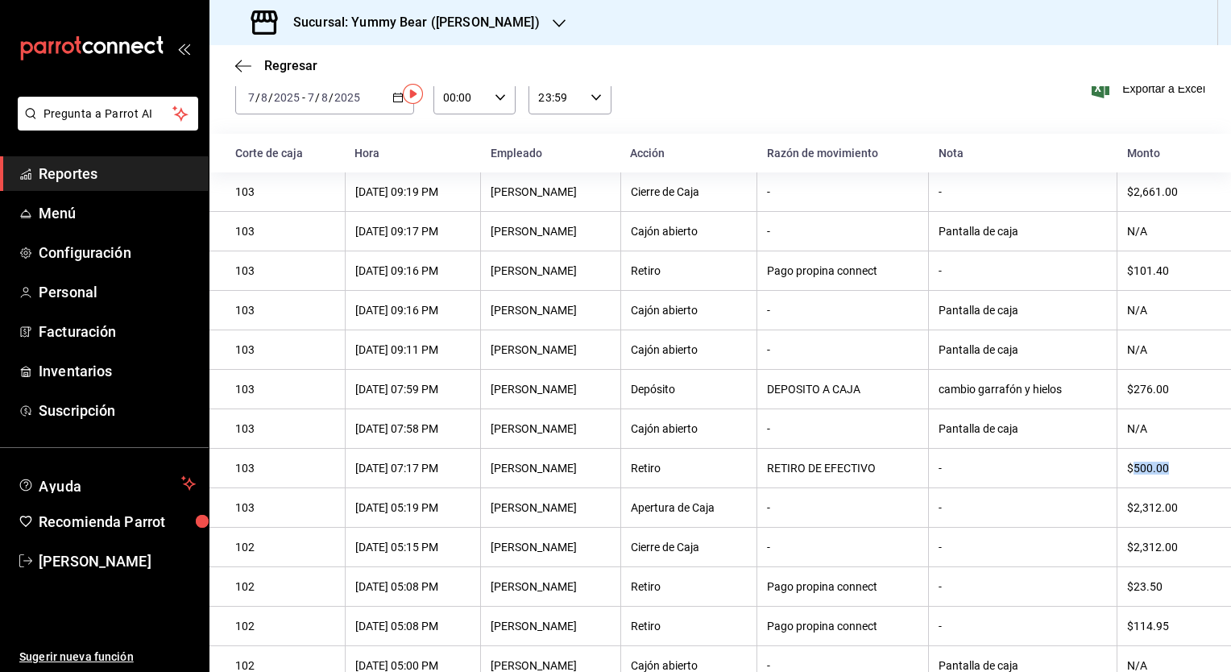
scroll to position [0, 0]
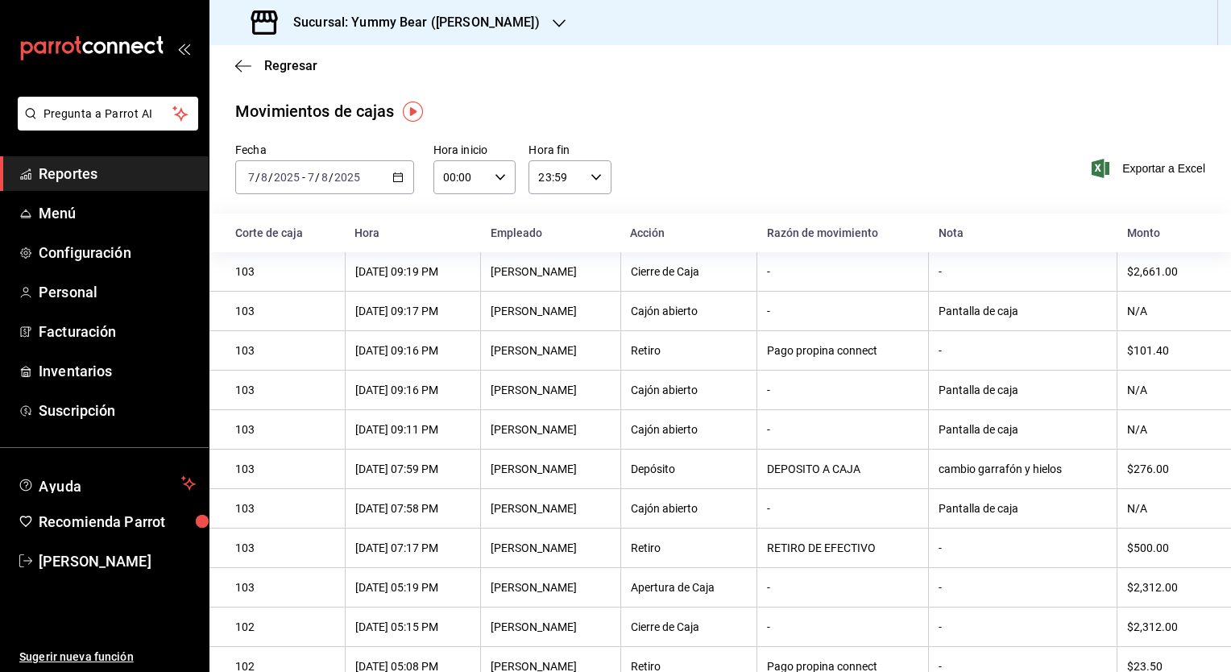
click at [330, 178] on span "/" at bounding box center [331, 177] width 5 height 13
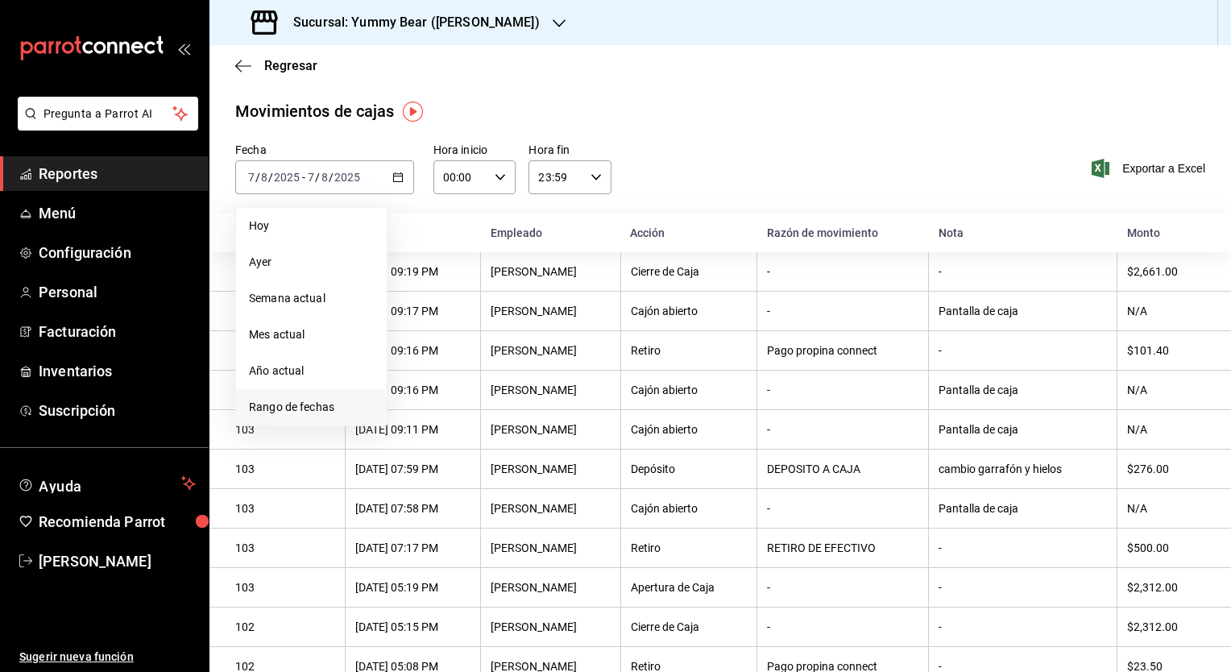
click at [300, 406] on span "Rango de fechas" at bounding box center [311, 407] width 125 height 17
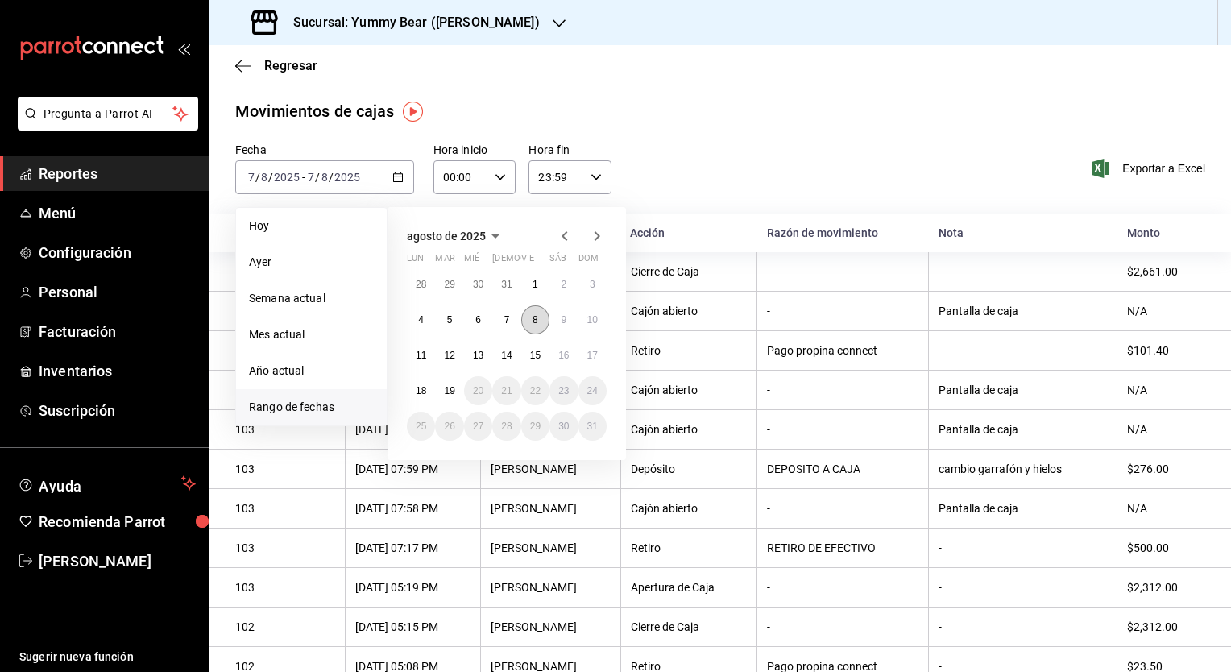
click at [531, 324] on button "8" at bounding box center [535, 319] width 28 height 29
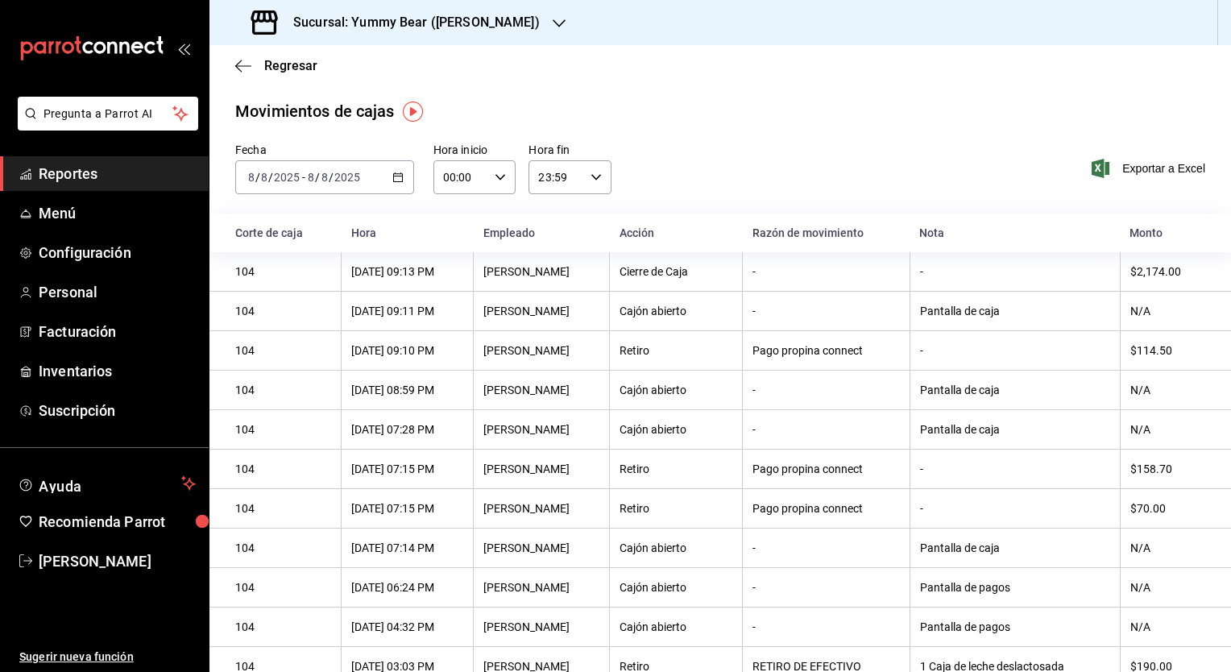
click at [516, 11] on div "Sucursal: Yummy Bear ([PERSON_NAME])" at bounding box center [397, 22] width 350 height 45
click at [354, 69] on div "Yummy Bear (CDMX)" at bounding box center [330, 69] width 216 height 17
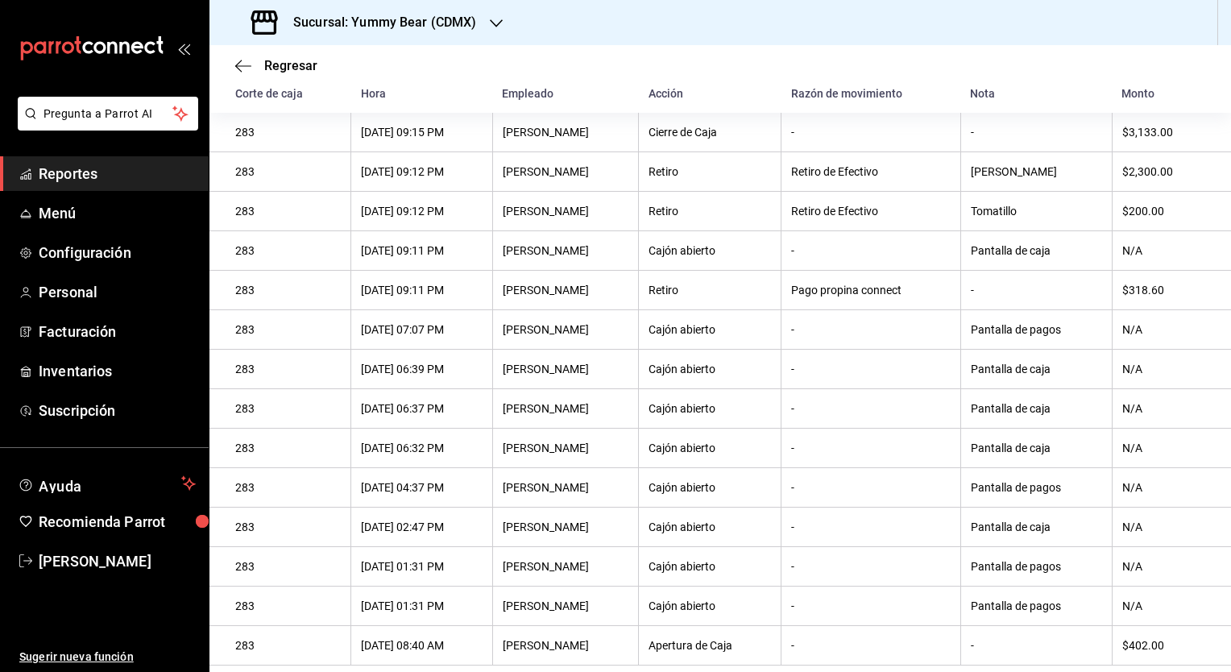
scroll to position [81, 0]
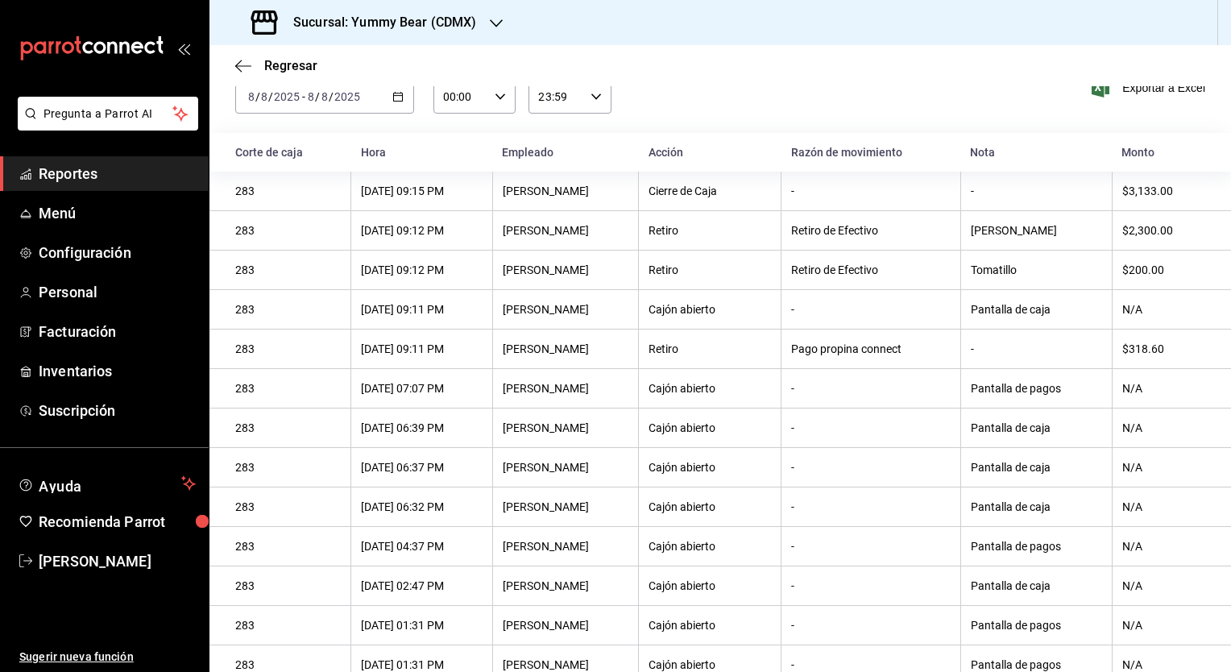
click at [499, 26] on icon "button" at bounding box center [496, 23] width 13 height 13
click at [352, 107] on div "Yummy Bear ([PERSON_NAME])" at bounding box center [330, 105] width 216 height 17
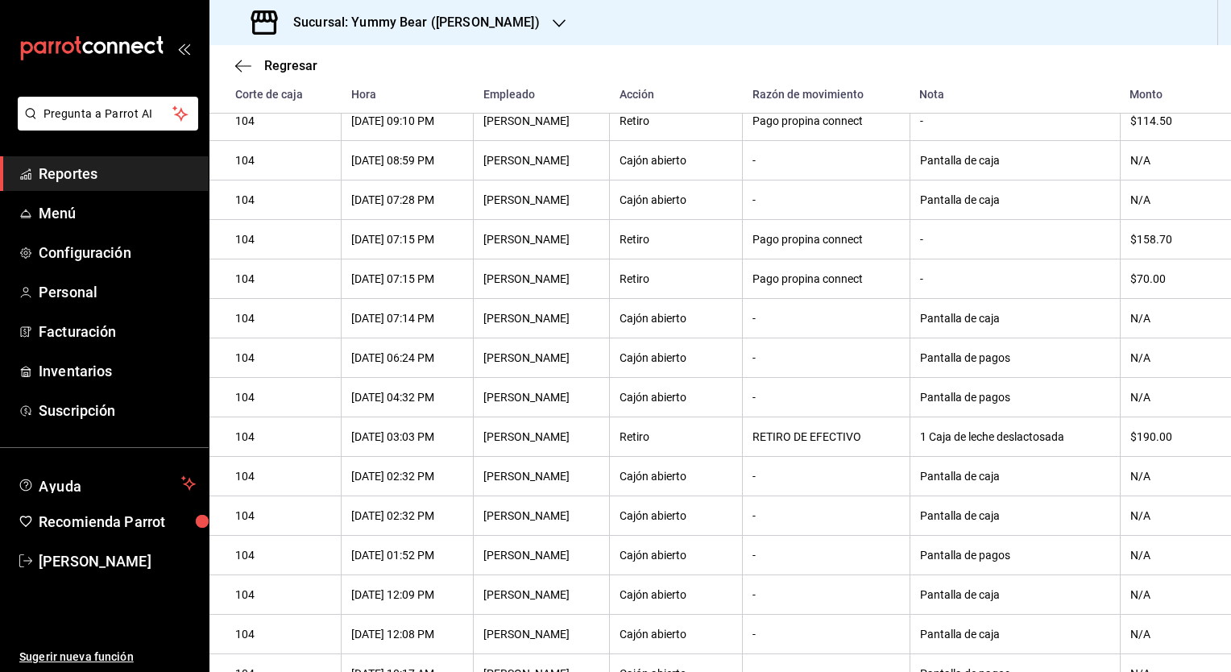
scroll to position [271, 0]
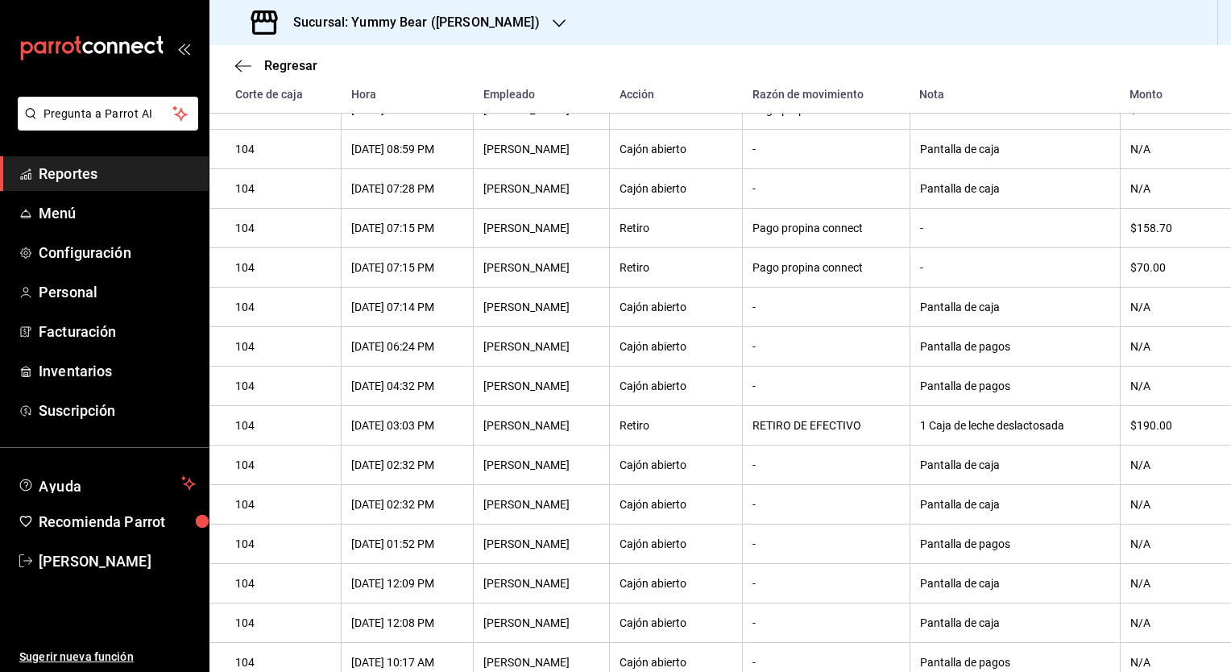
click at [1148, 431] on div "$190.00" at bounding box center [1167, 425] width 75 height 13
click at [1150, 432] on div "$190.00" at bounding box center [1167, 425] width 75 height 13
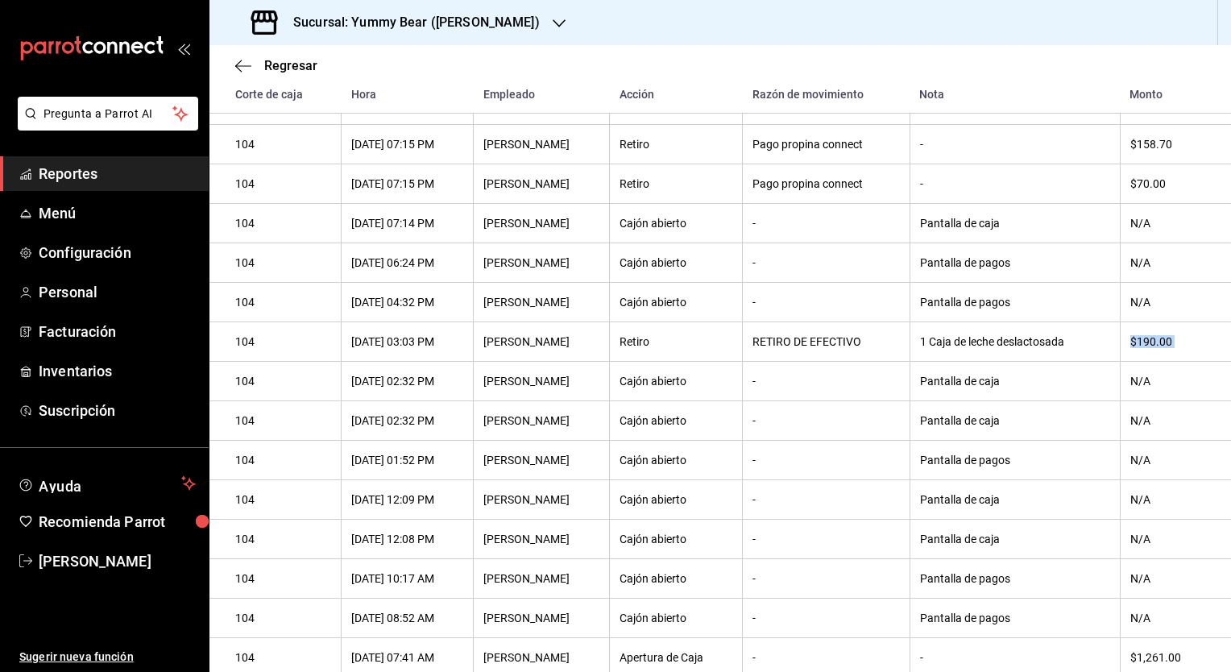
scroll to position [376, 0]
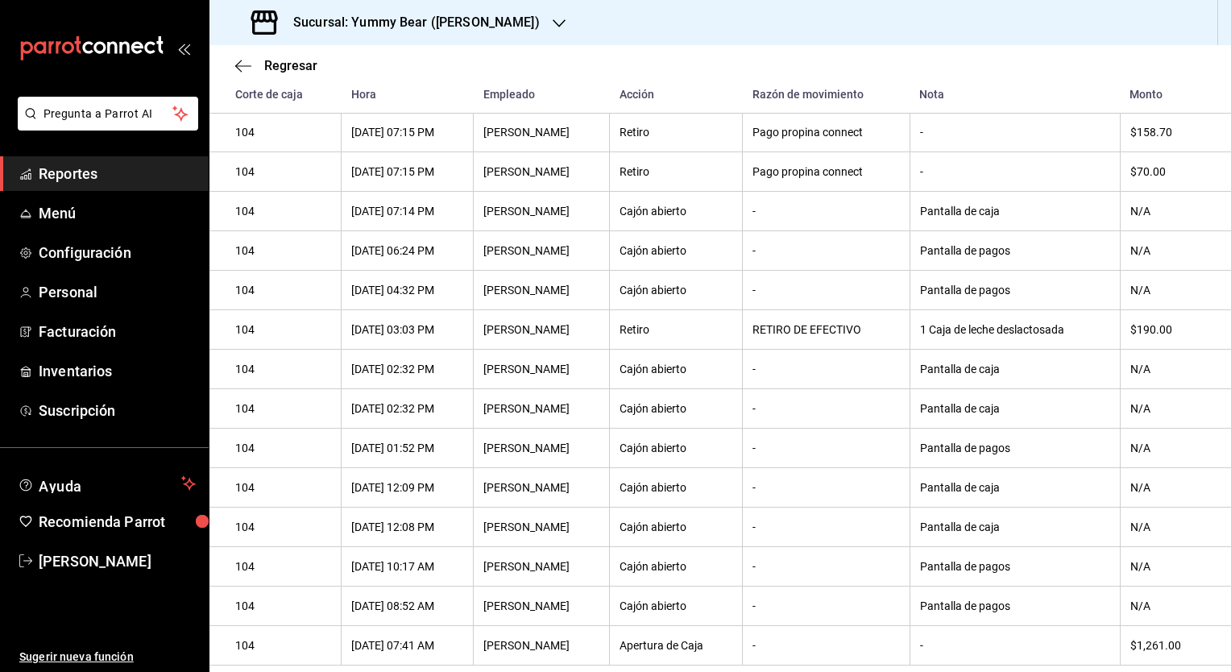
click at [1198, 499] on th "N/A" at bounding box center [1175, 487] width 111 height 39
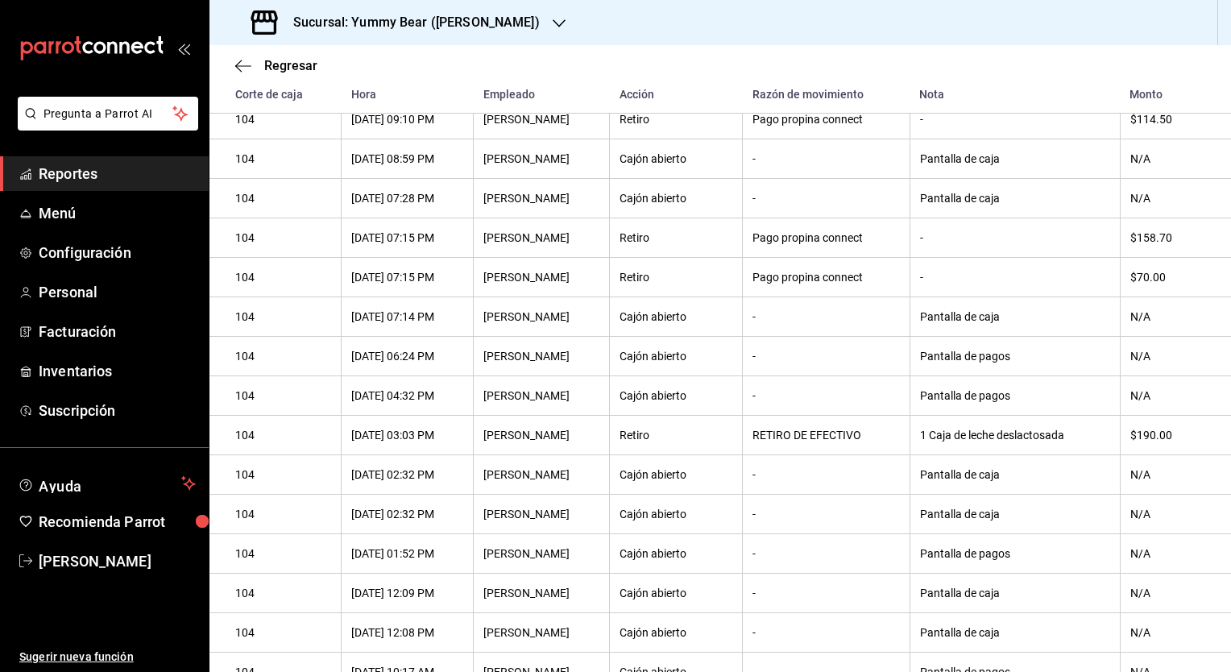
scroll to position [264, 0]
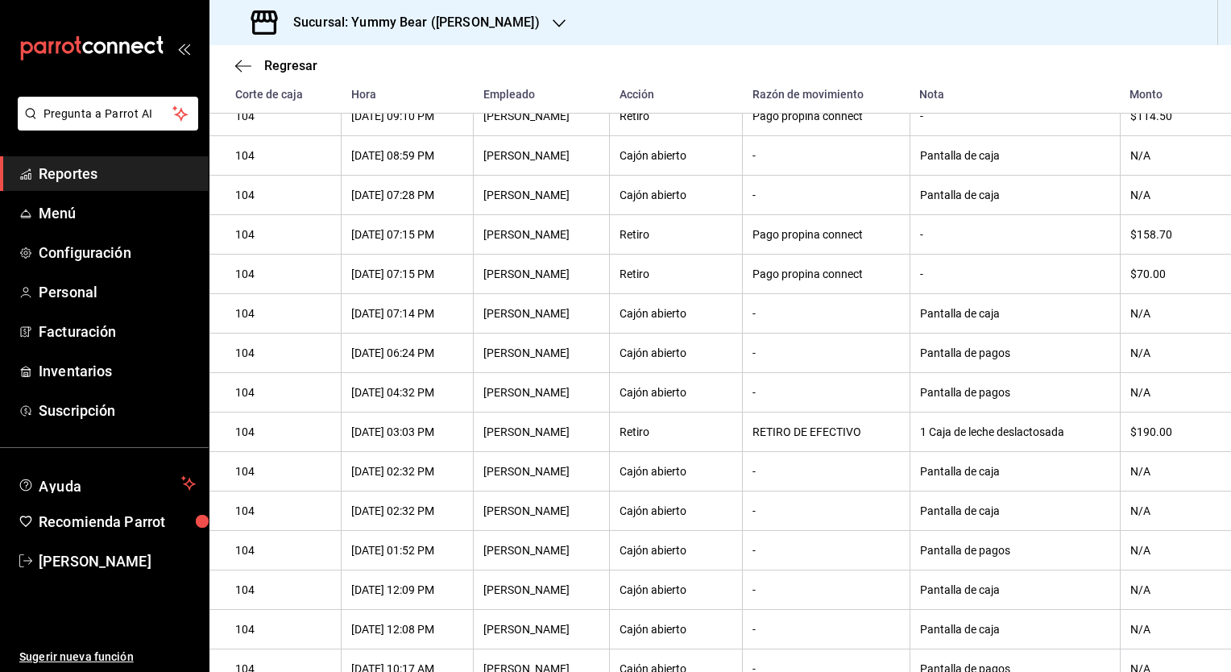
click at [1045, 438] on div "1 Caja de leche deslactosada" at bounding box center [1015, 431] width 190 height 13
drag, startPoint x: 1157, startPoint y: 445, endPoint x: 1100, endPoint y: 438, distance: 56.8
click at [1157, 443] on th "$190.00" at bounding box center [1175, 431] width 111 height 39
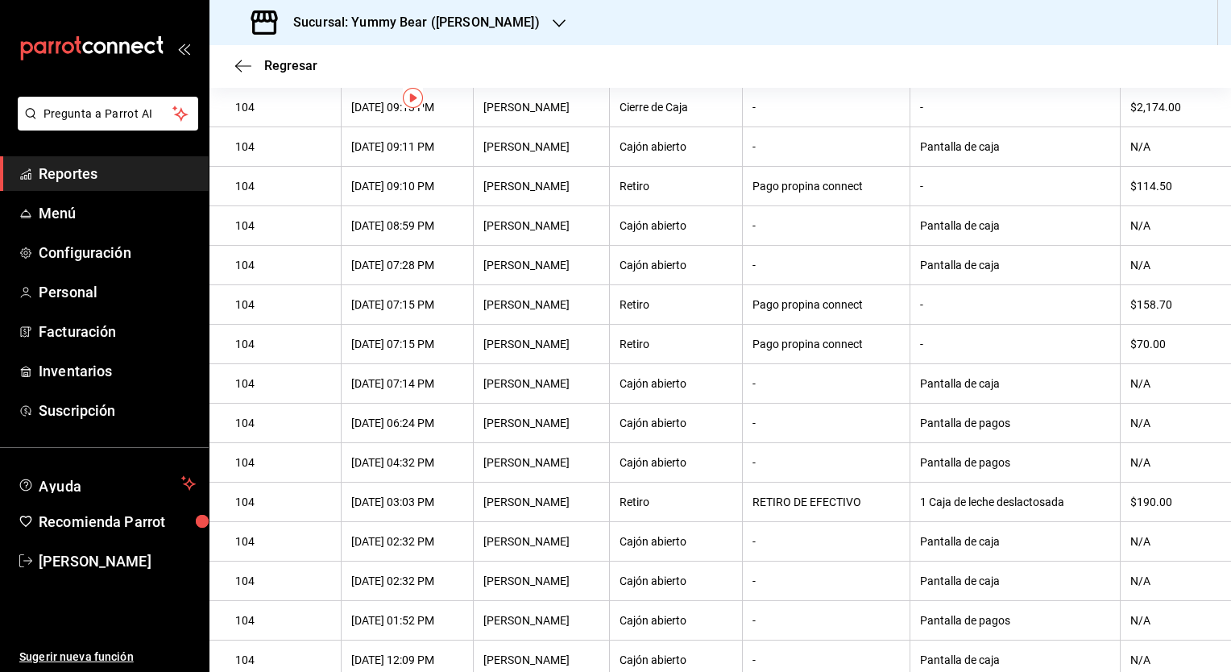
scroll to position [0, 0]
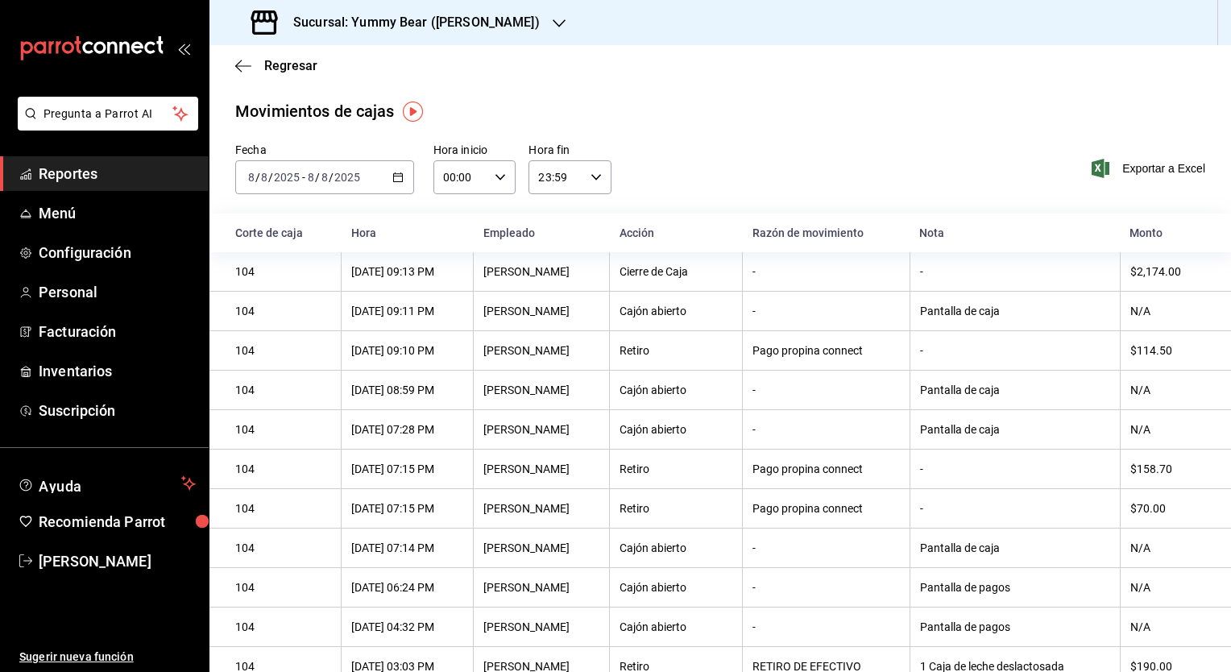
click at [404, 180] on div "[DATE] [DATE] - [DATE] [DATE]" at bounding box center [324, 177] width 179 height 34
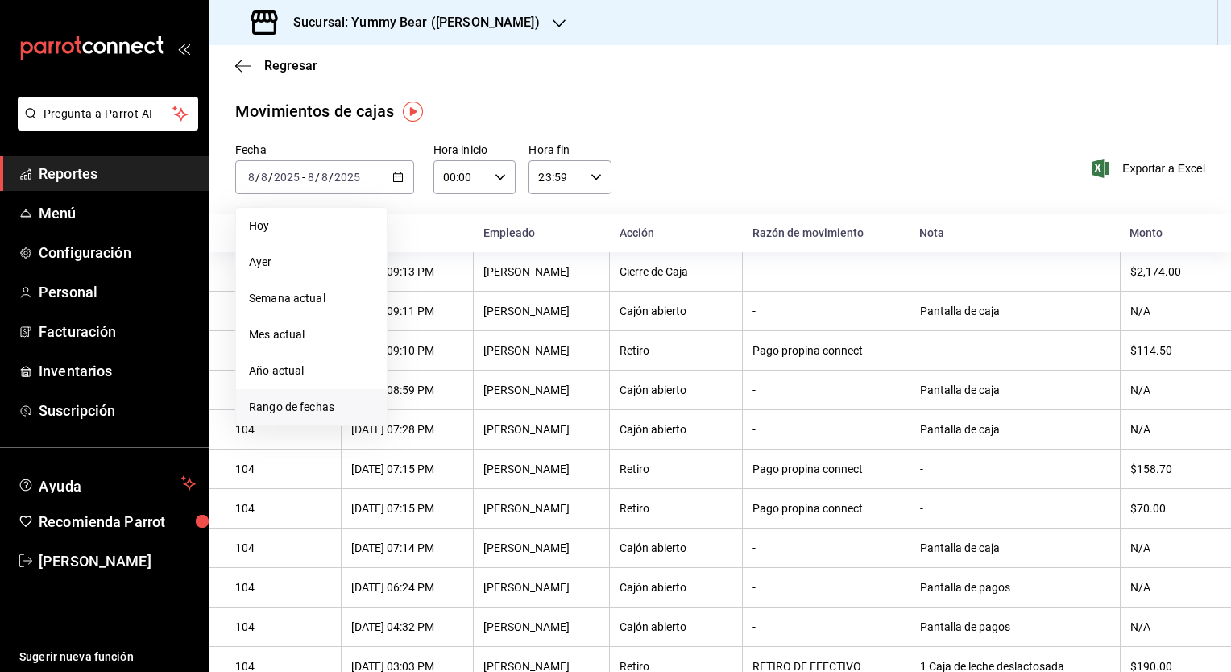
click at [290, 410] on span "Rango de fechas" at bounding box center [311, 407] width 125 height 17
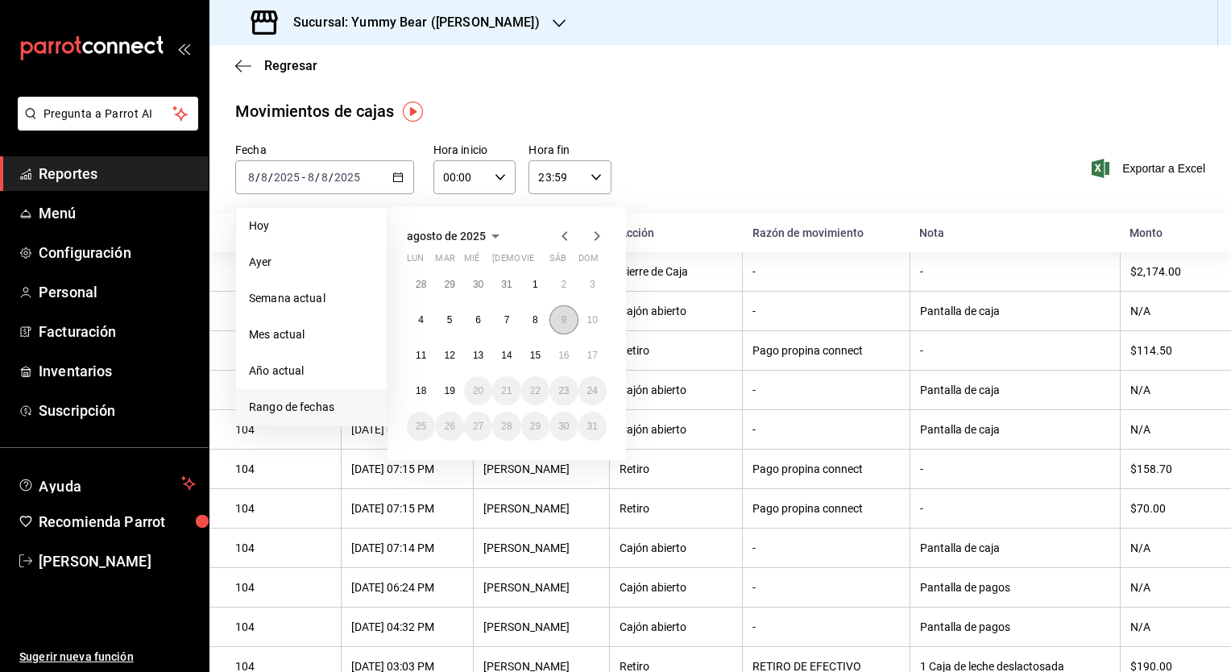
click at [562, 318] on abbr "9" at bounding box center [564, 319] width 6 height 11
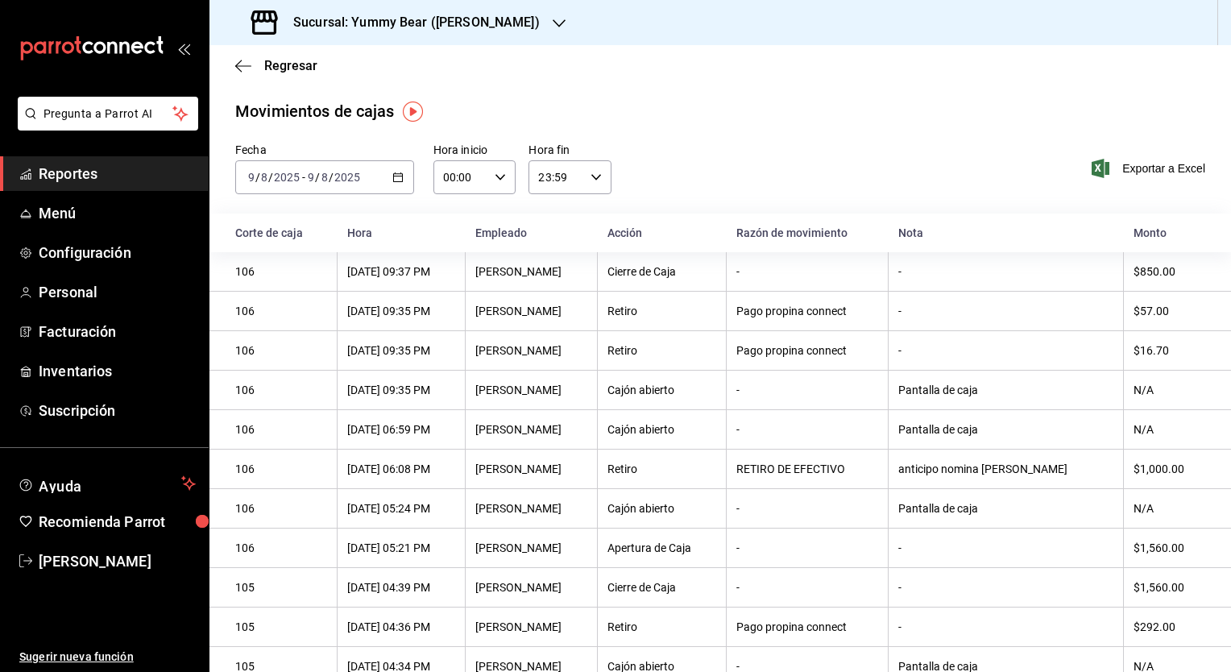
click at [553, 23] on icon "button" at bounding box center [559, 23] width 13 height 13
click at [366, 72] on div "Yummy Bear (CDMX)" at bounding box center [330, 69] width 216 height 17
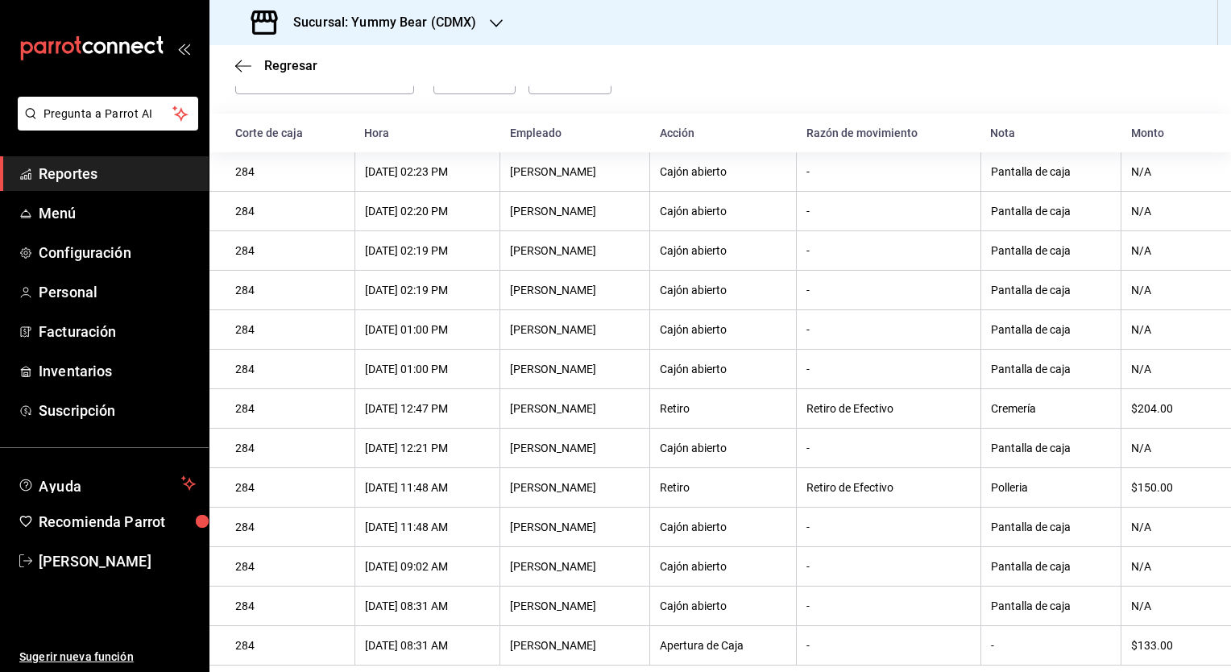
scroll to position [106, 0]
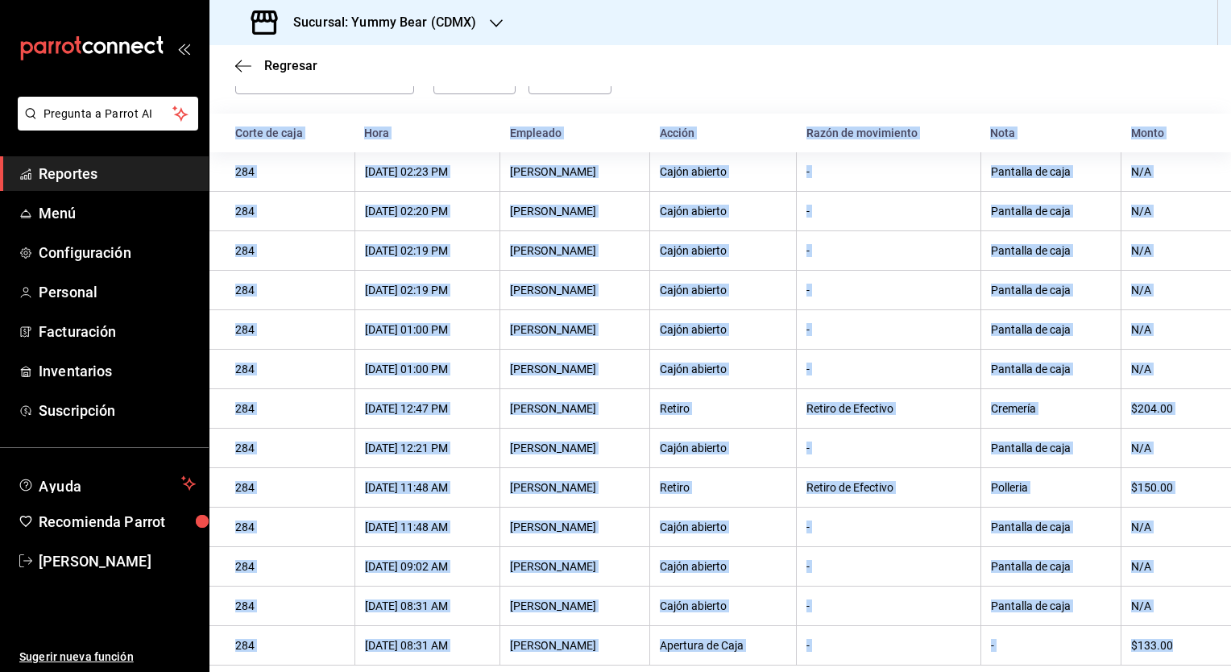
drag, startPoint x: 1217, startPoint y: 636, endPoint x: 1224, endPoint y: 478, distance: 158.9
click at [1224, 478] on div "Regresar Movimientos [PERSON_NAME] Fecha [DATE] [DATE] - [DATE] [DATE] Hora ini…" at bounding box center [719, 358] width 1021 height 627
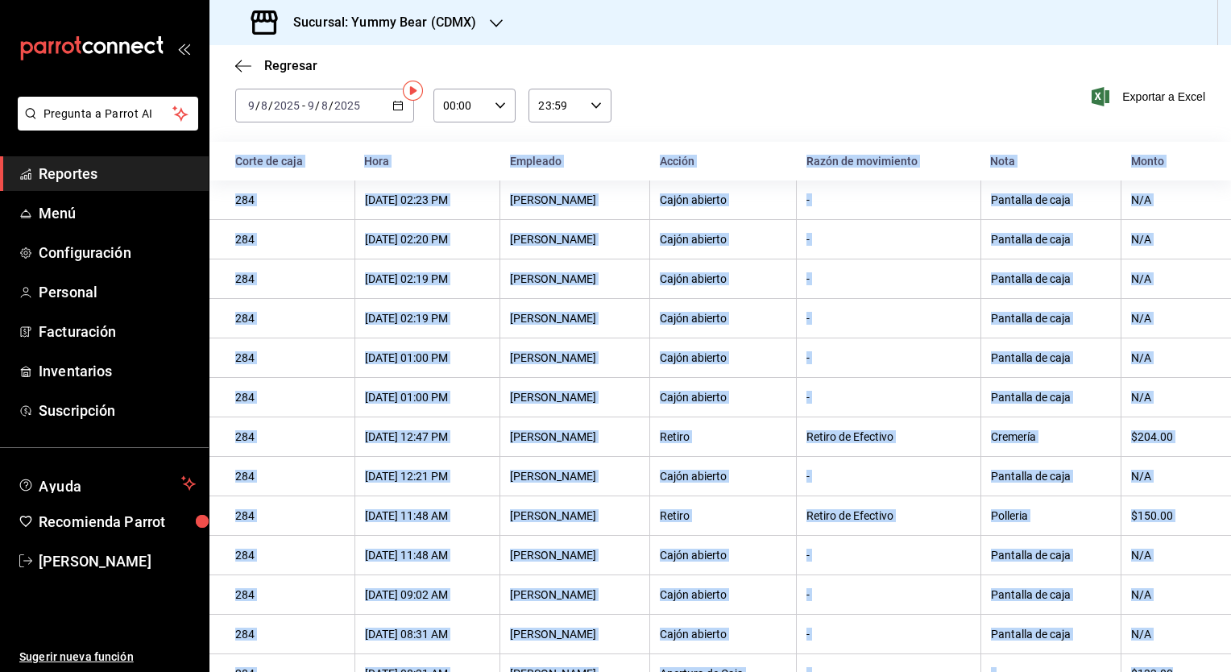
scroll to position [0, 0]
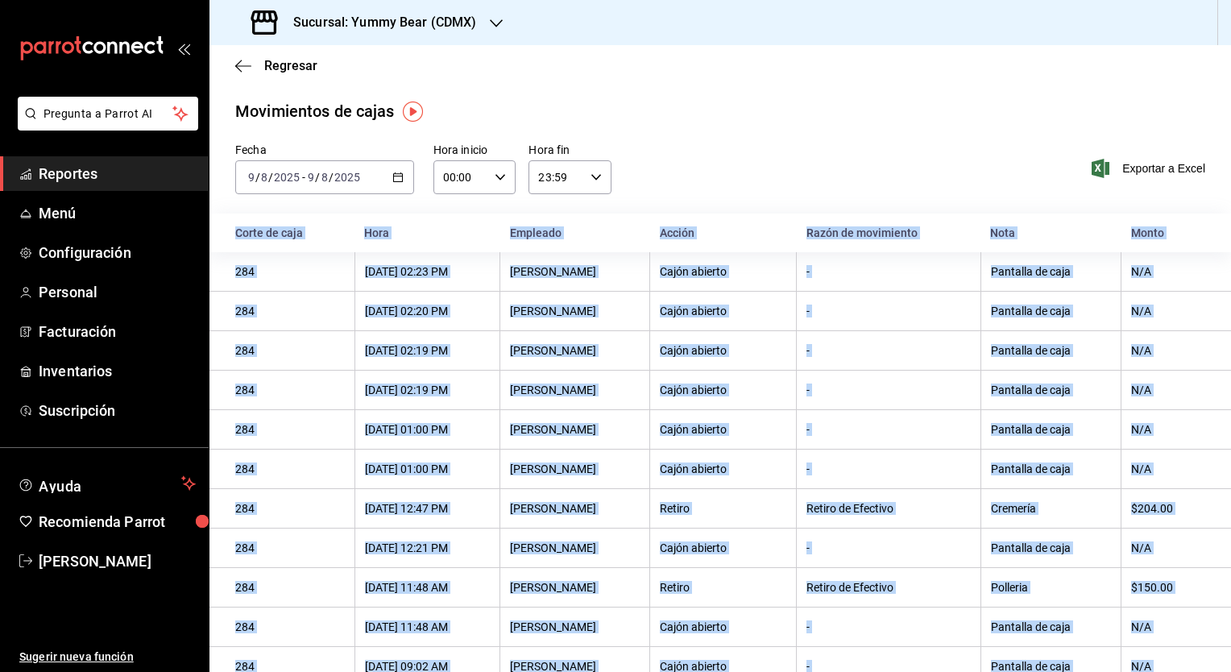
click at [496, 24] on icon "button" at bounding box center [496, 23] width 13 height 13
click at [342, 114] on div "Yummy Bear ([PERSON_NAME])" at bounding box center [330, 106] width 242 height 36
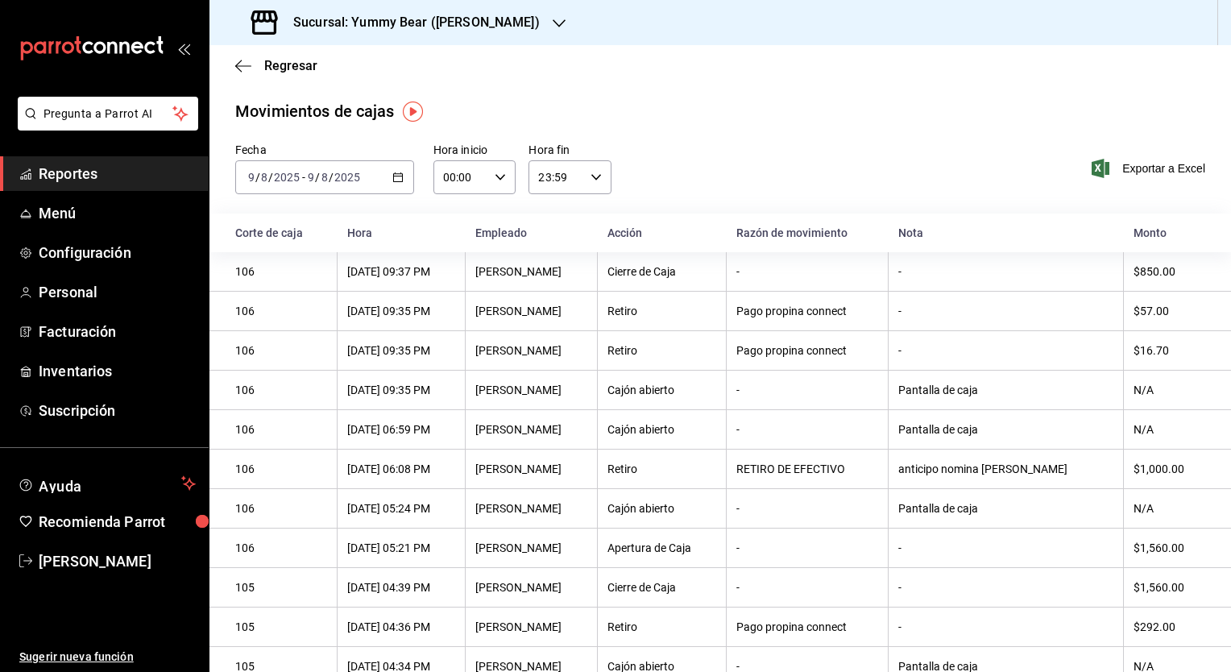
click at [395, 182] on icon "button" at bounding box center [397, 177] width 11 height 11
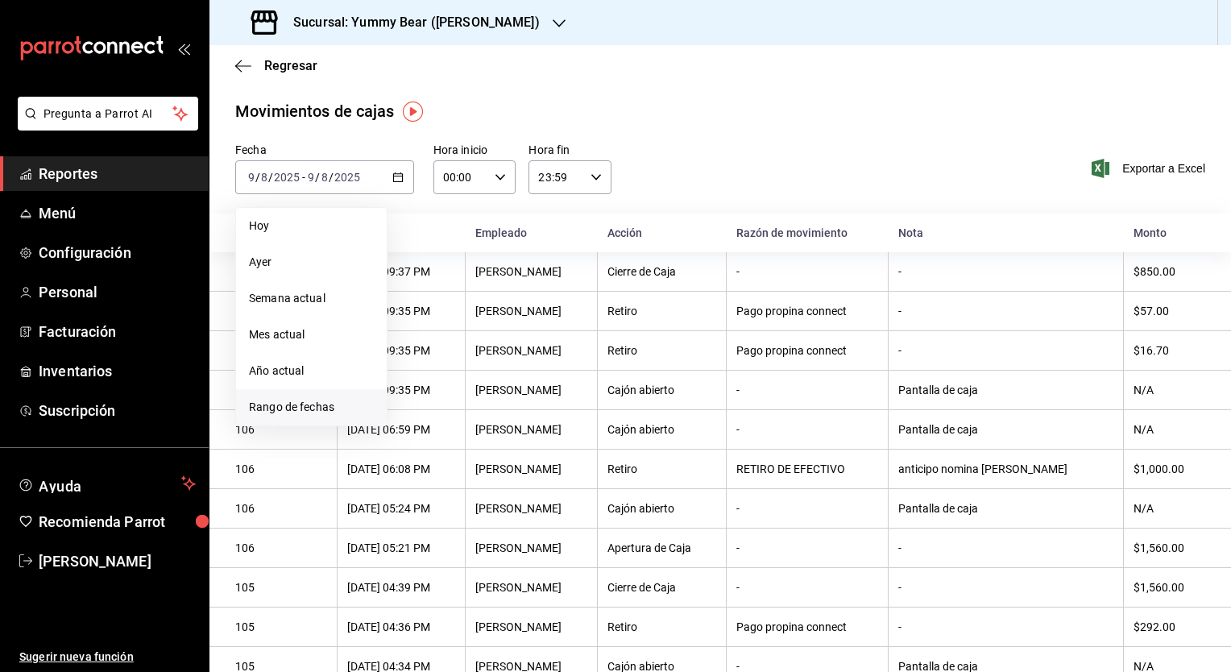
click at [282, 417] on li "Rango de fechas" at bounding box center [311, 407] width 151 height 36
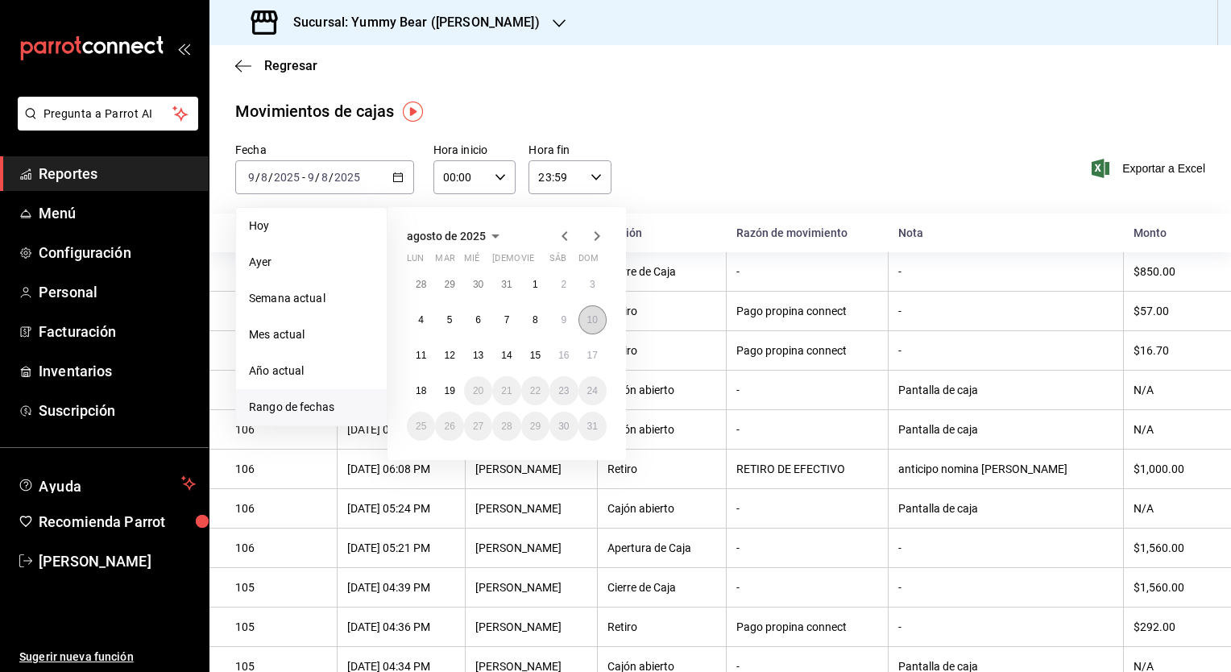
click at [590, 324] on abbr "10" at bounding box center [592, 319] width 10 height 11
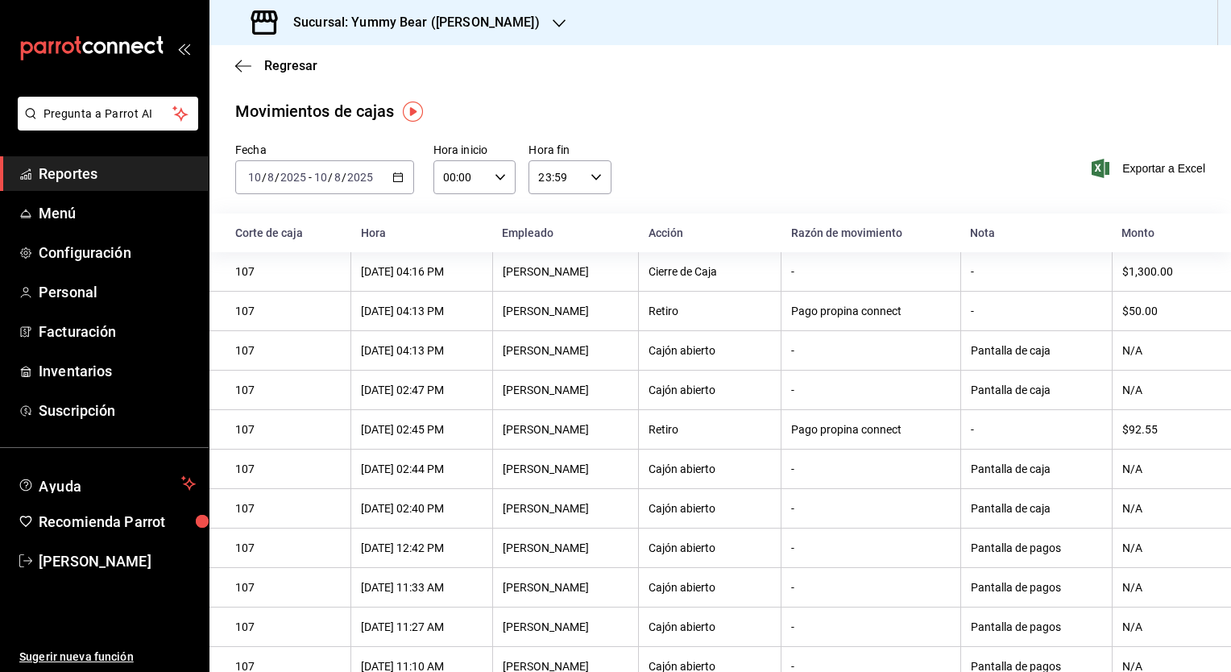
click at [553, 25] on icon "button" at bounding box center [559, 23] width 13 height 13
click at [306, 65] on span "Yummy Bear (CDMX)" at bounding box center [275, 69] width 107 height 17
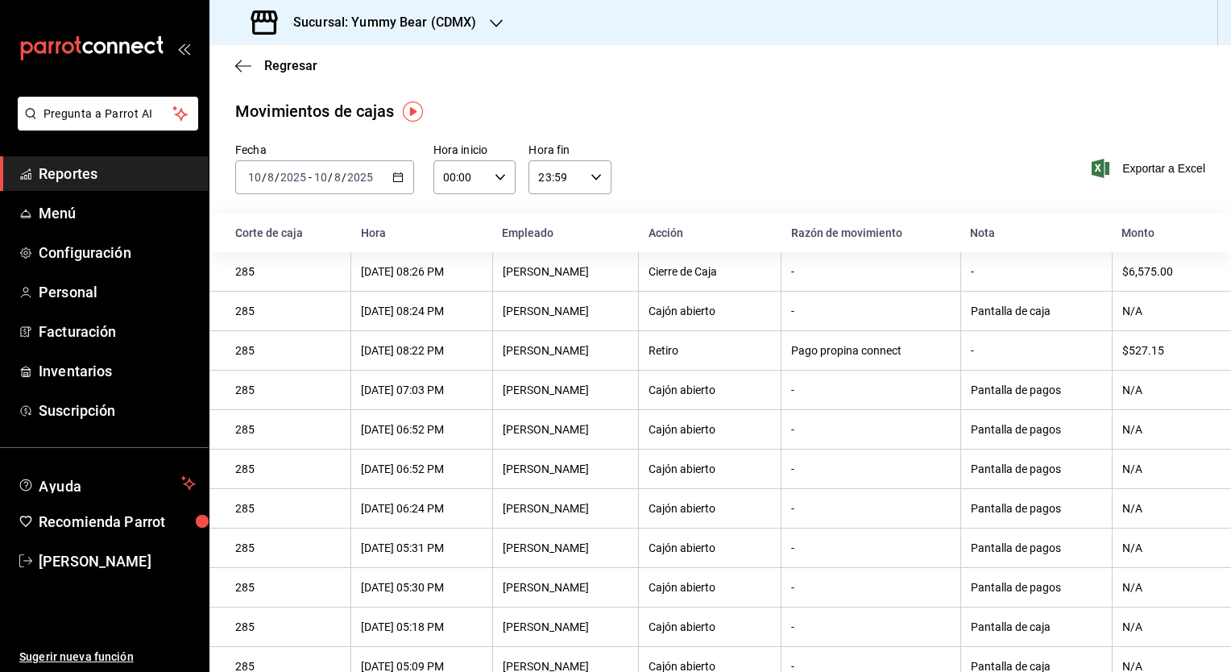
click at [509, 13] on div "Sucursal: Yummy Bear (CDMX)" at bounding box center [719, 22] width 1021 height 45
click at [492, 18] on icon "button" at bounding box center [496, 23] width 13 height 13
click at [311, 99] on span "Yummy Bear ([PERSON_NAME])" at bounding box center [303, 105] width 163 height 17
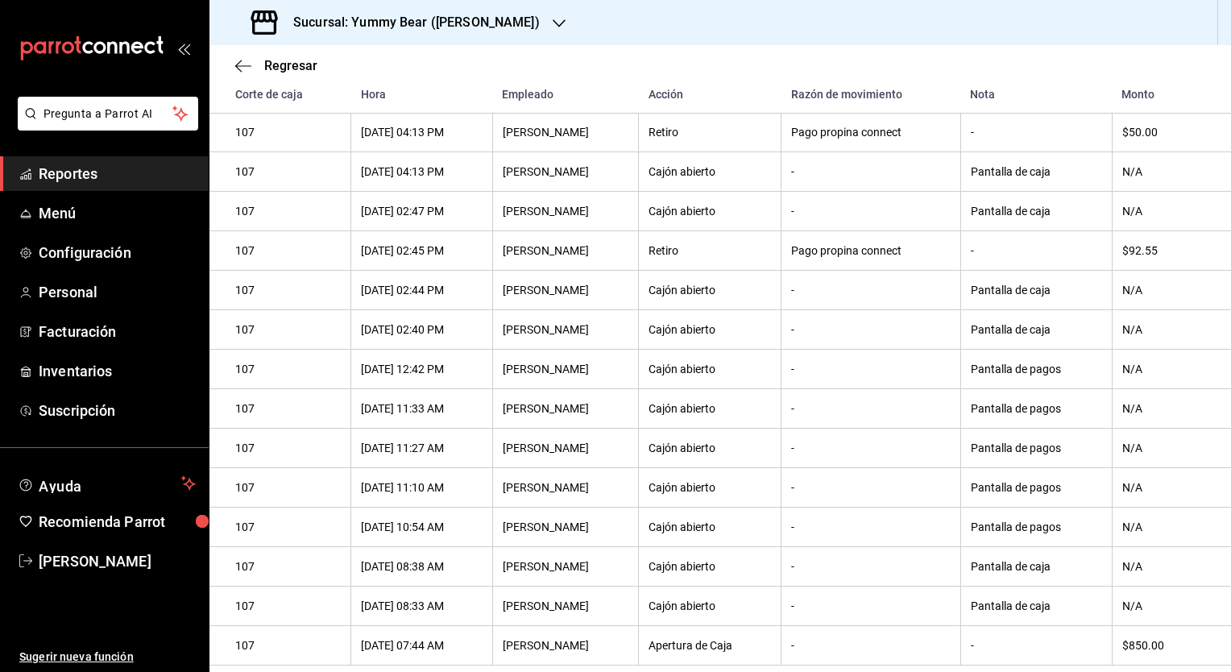
scroll to position [81, 0]
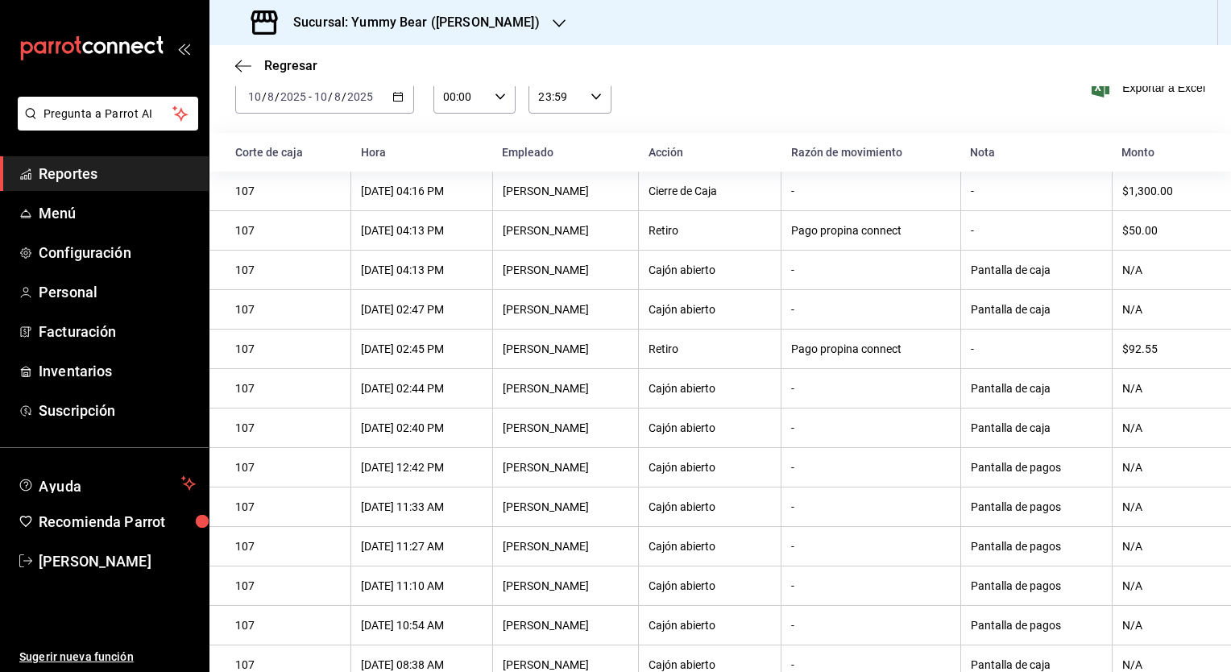
click at [305, 92] on input "2025" at bounding box center [293, 96] width 27 height 13
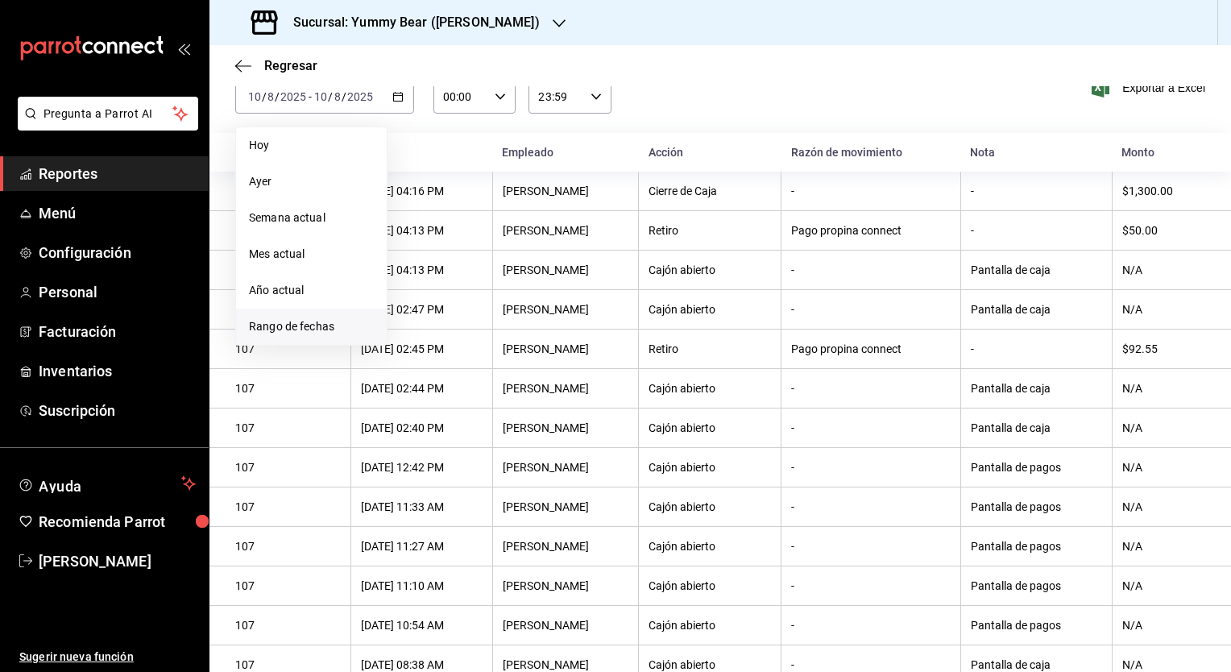
click at [286, 322] on span "Rango de fechas" at bounding box center [311, 326] width 125 height 17
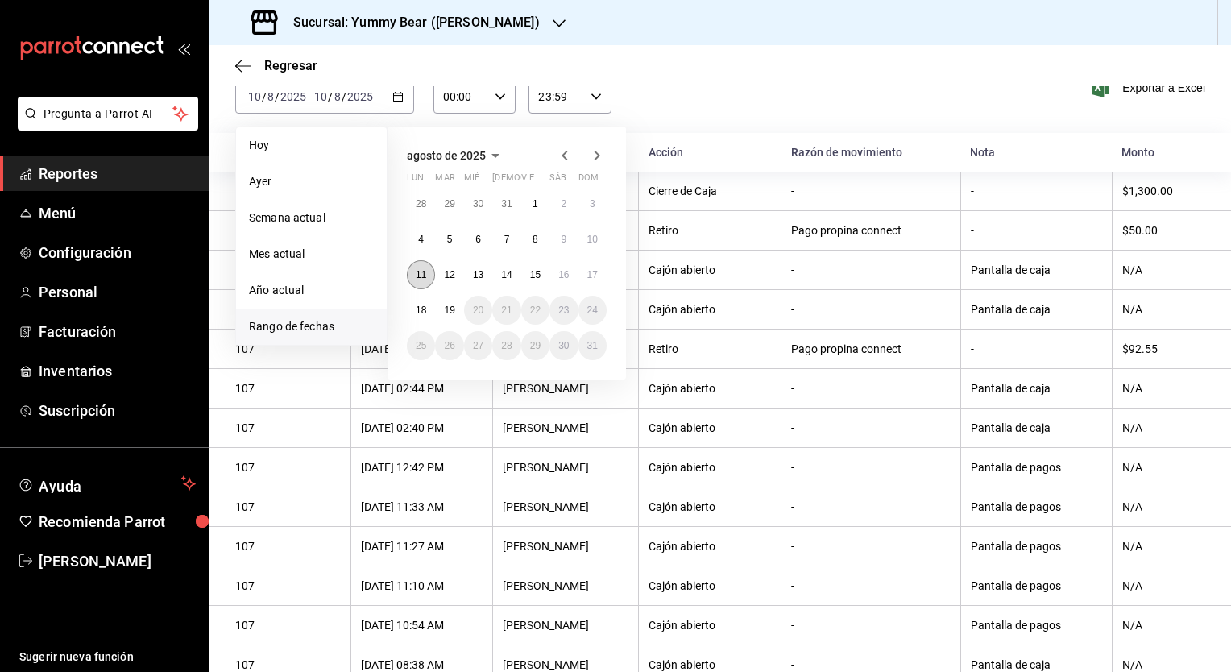
click at [421, 273] on abbr "11" at bounding box center [421, 274] width 10 height 11
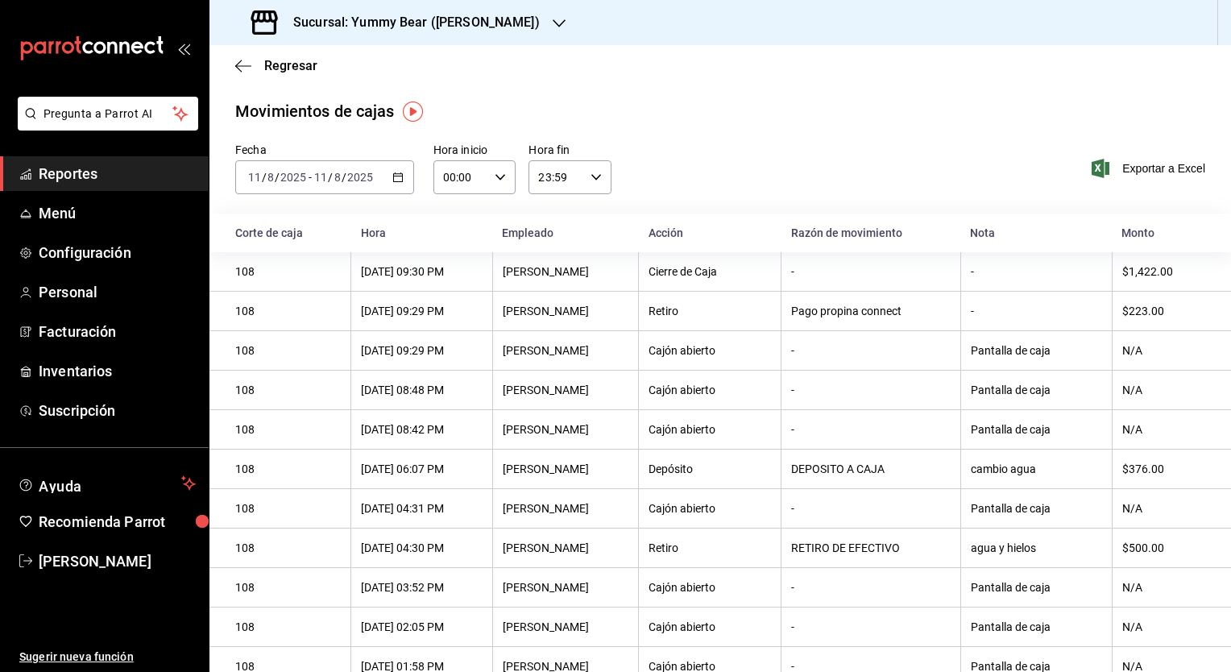
click at [553, 20] on icon "button" at bounding box center [559, 23] width 13 height 13
click at [351, 72] on div "Yummy Bear (CDMX)" at bounding box center [330, 69] width 216 height 17
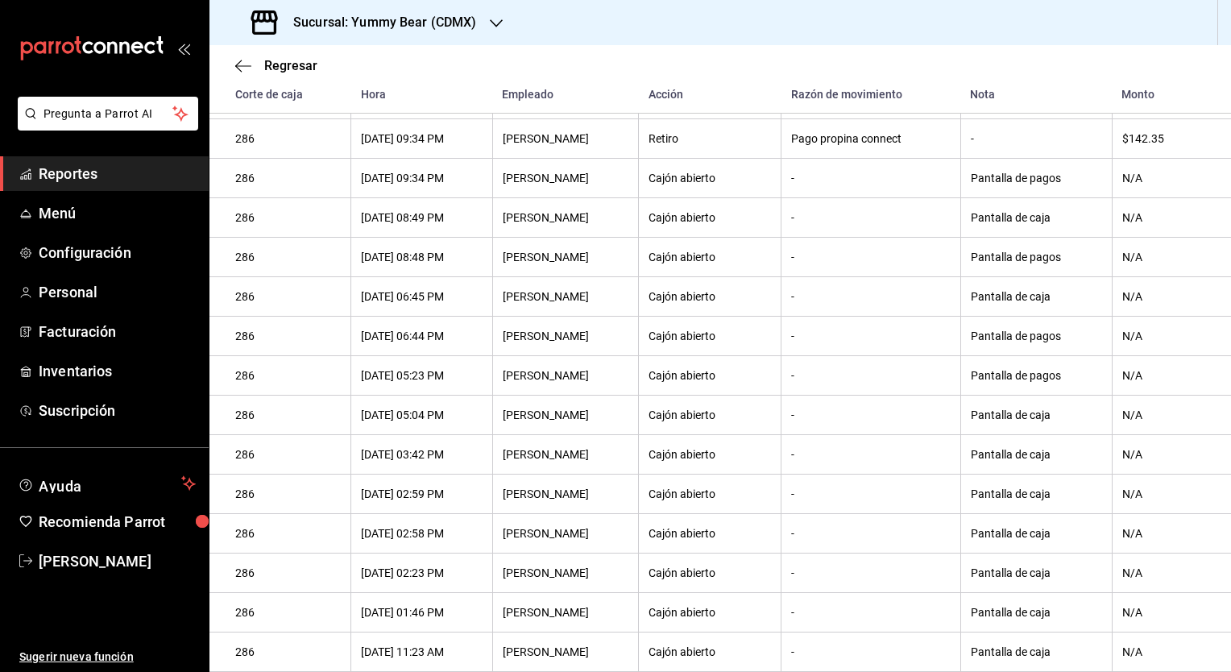
scroll to position [94, 0]
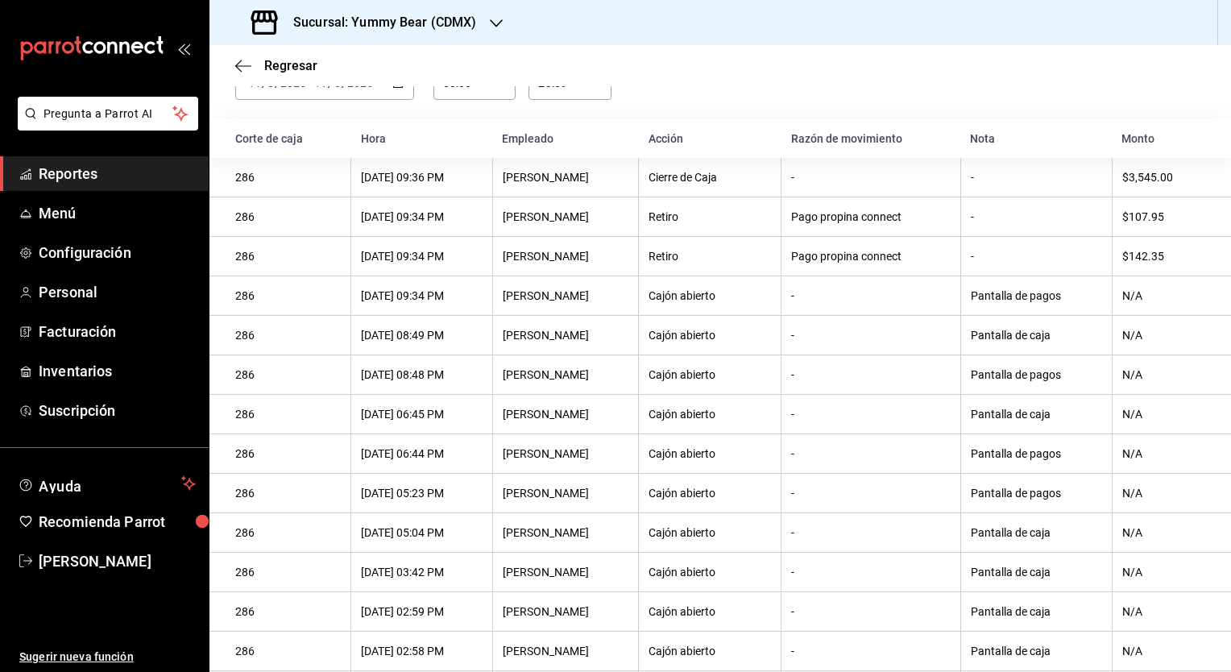
click at [491, 27] on icon "button" at bounding box center [496, 23] width 13 height 13
click at [300, 97] on span "Yummy Bear ([PERSON_NAME])" at bounding box center [303, 105] width 163 height 17
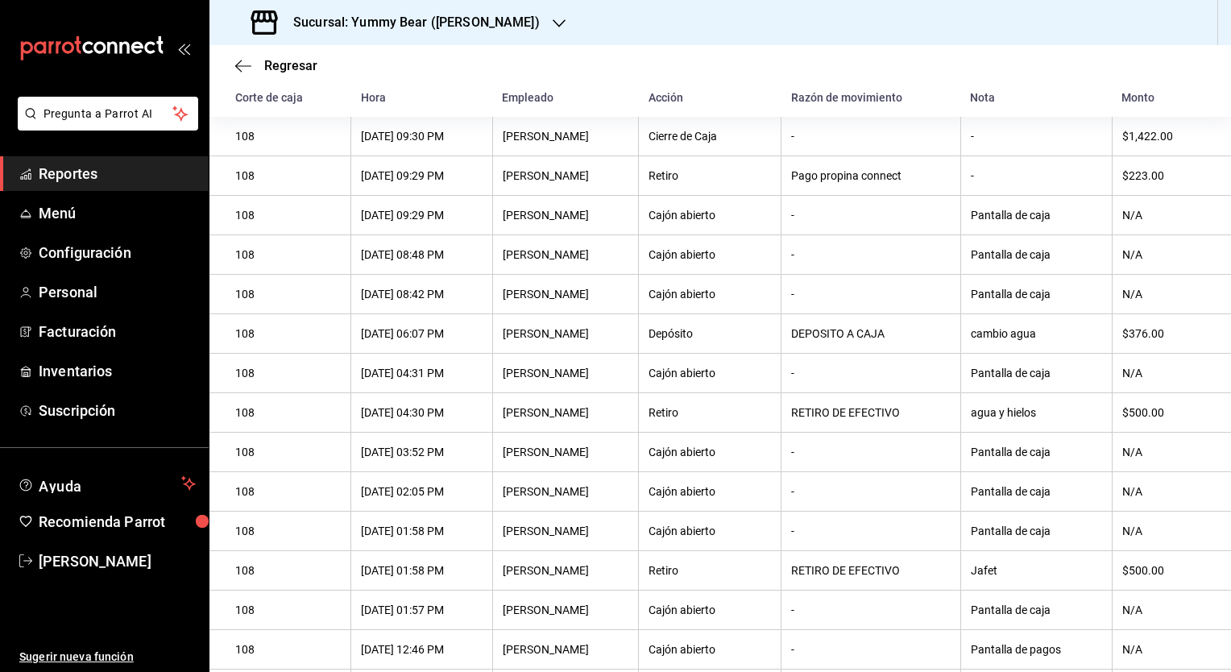
scroll to position [0, 0]
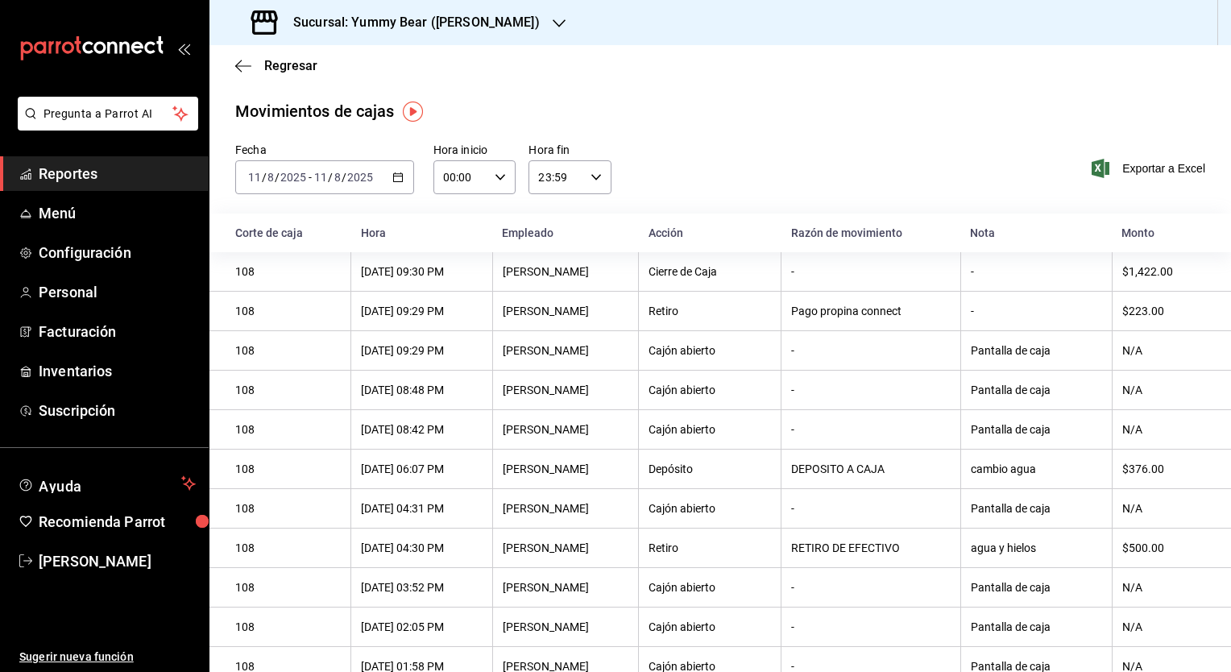
click at [367, 182] on input "2025" at bounding box center [359, 177] width 27 height 13
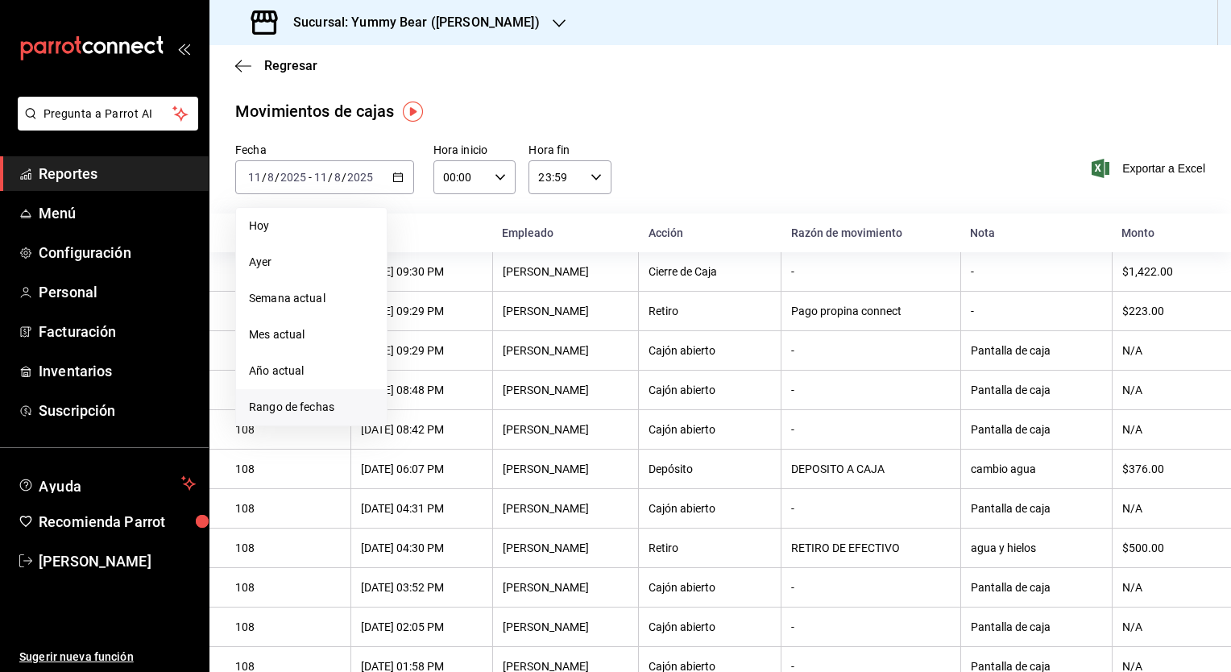
click at [263, 401] on span "Rango de fechas" at bounding box center [311, 407] width 125 height 17
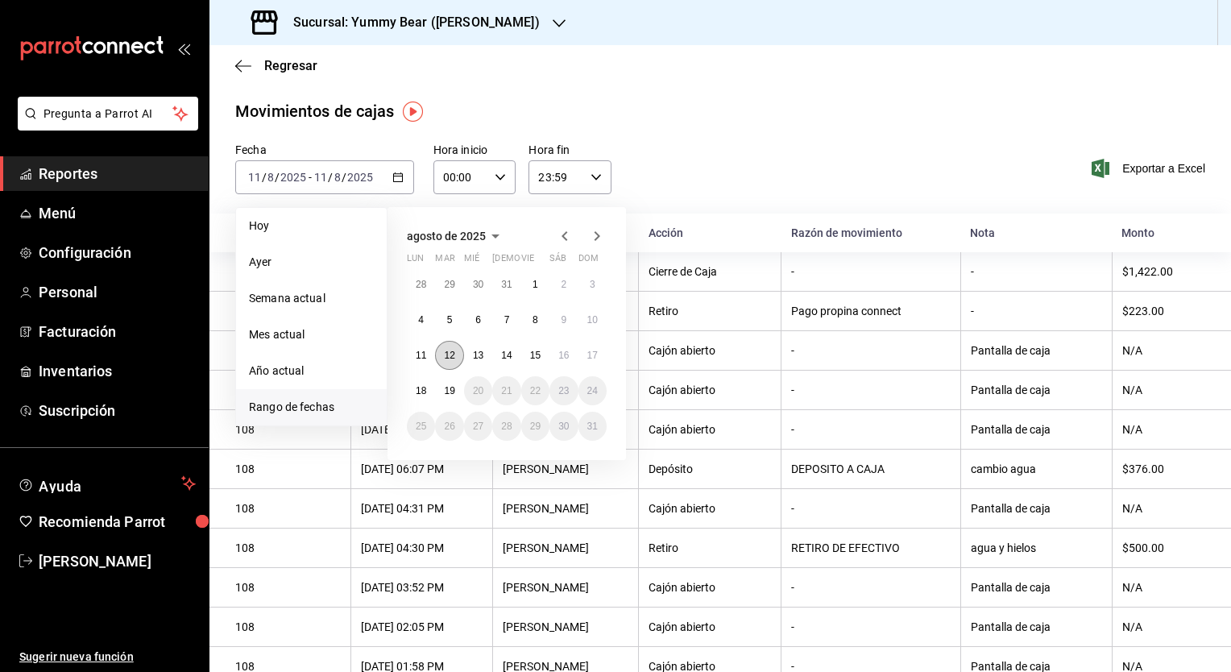
click at [443, 350] on button "12" at bounding box center [449, 355] width 28 height 29
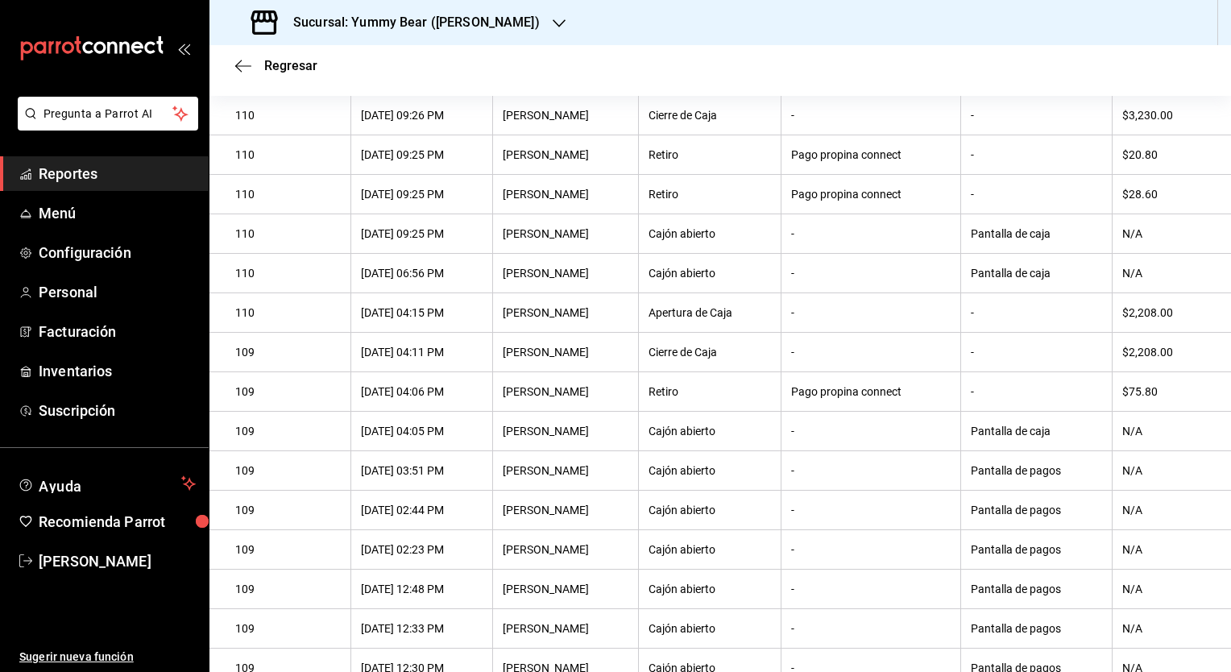
scroll to position [187, 0]
click at [553, 21] on icon "button" at bounding box center [559, 23] width 13 height 13
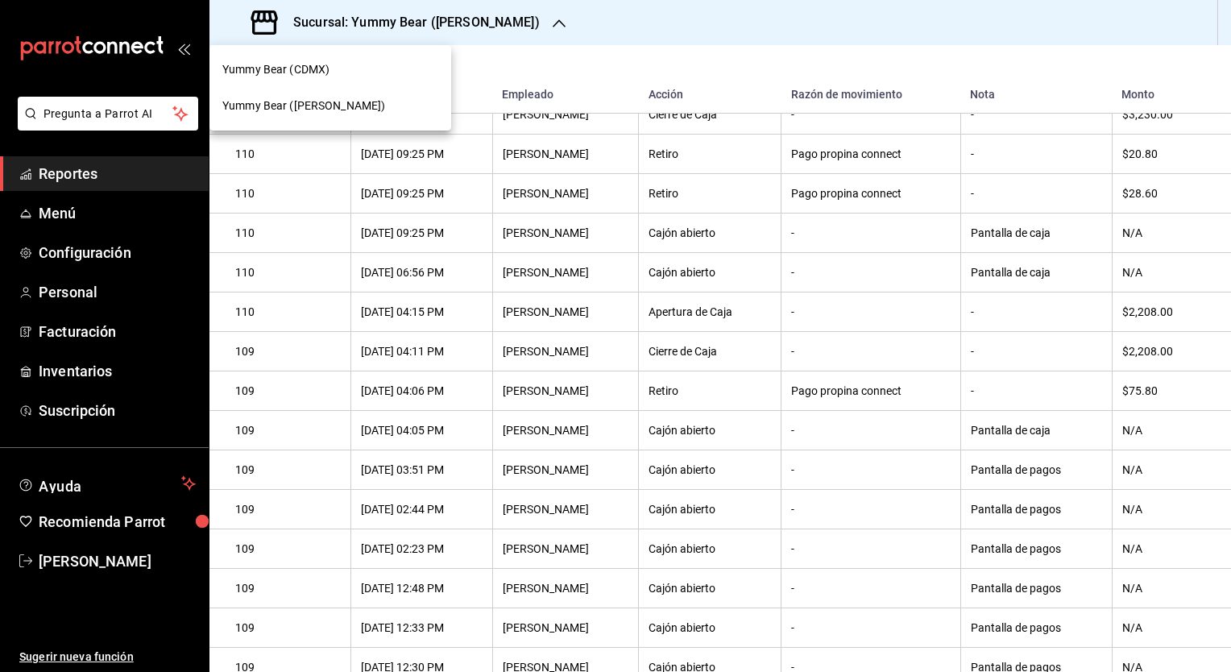
click at [275, 68] on span "Yummy Bear (CDMX)" at bounding box center [275, 69] width 107 height 17
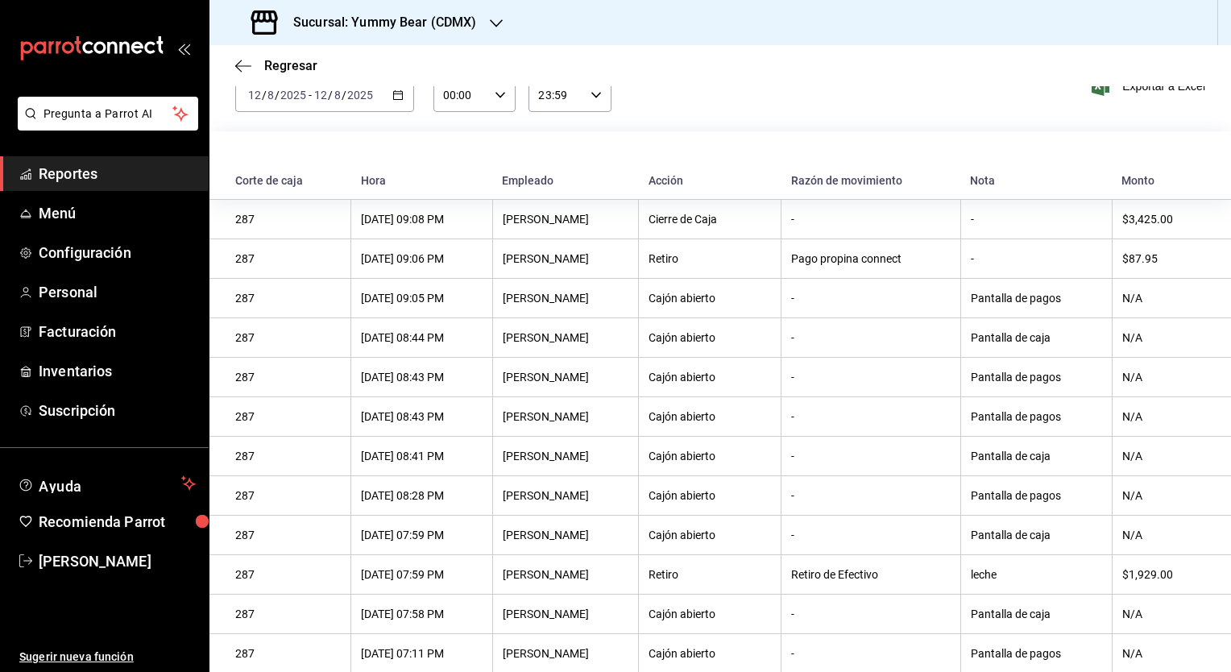
scroll to position [0, 0]
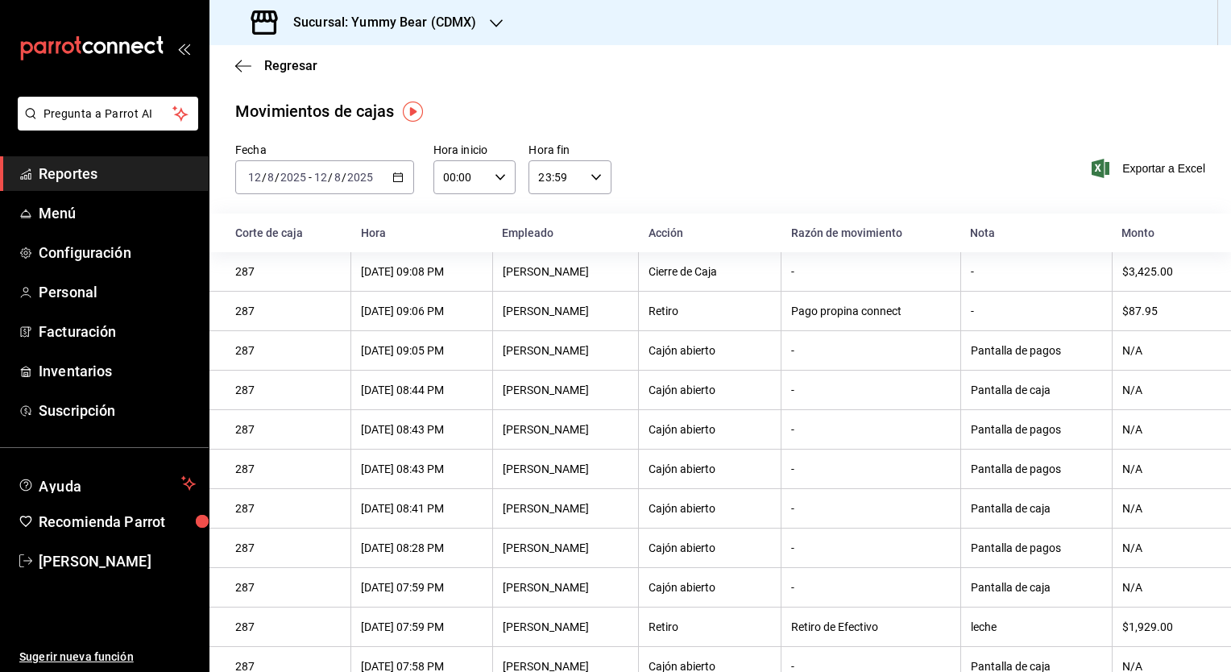
click at [283, 176] on input "2025" at bounding box center [293, 177] width 27 height 13
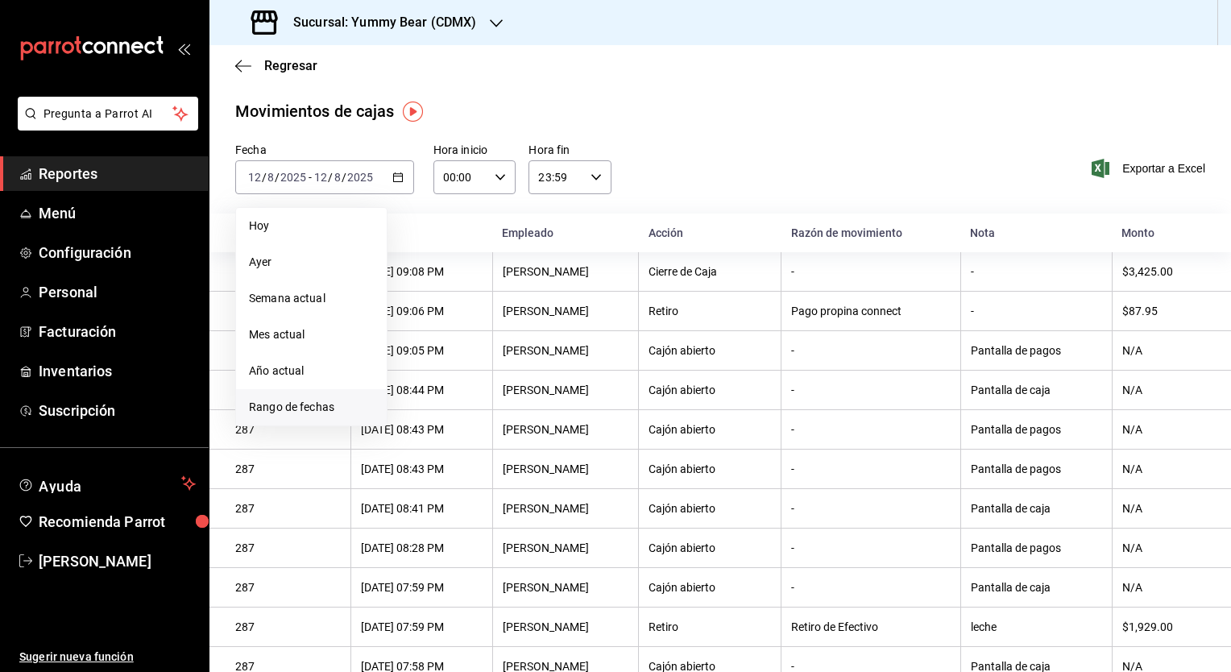
click at [269, 406] on span "Rango de fechas" at bounding box center [311, 407] width 125 height 17
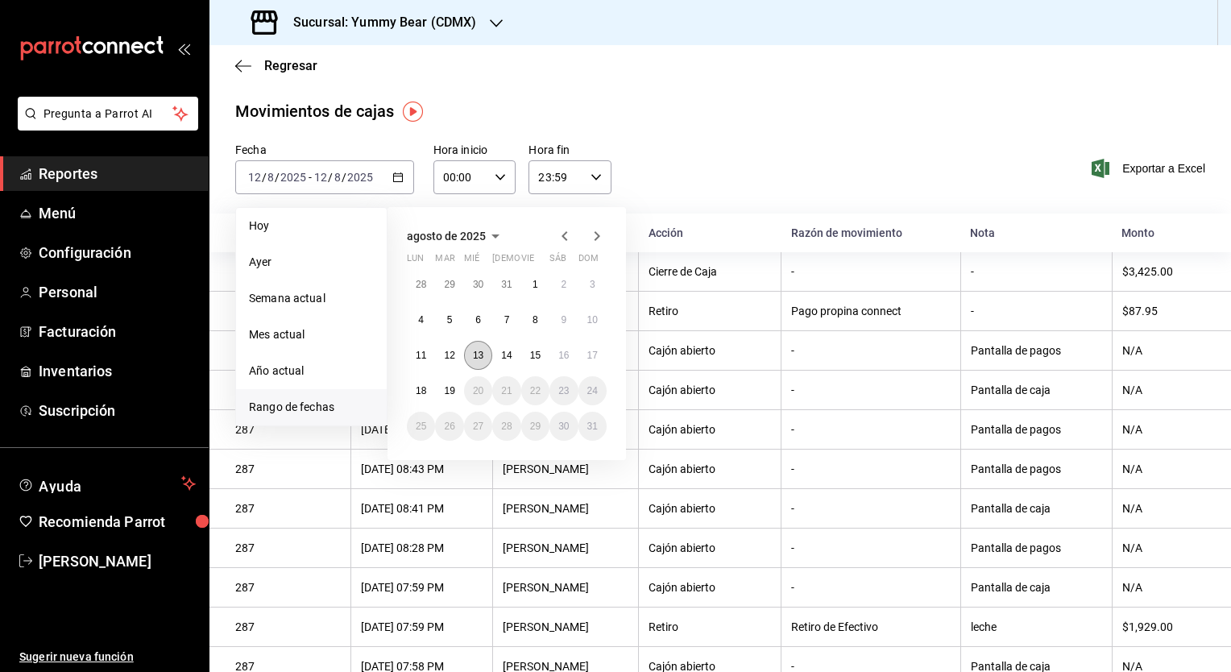
click at [475, 351] on abbr "13" at bounding box center [478, 355] width 10 height 11
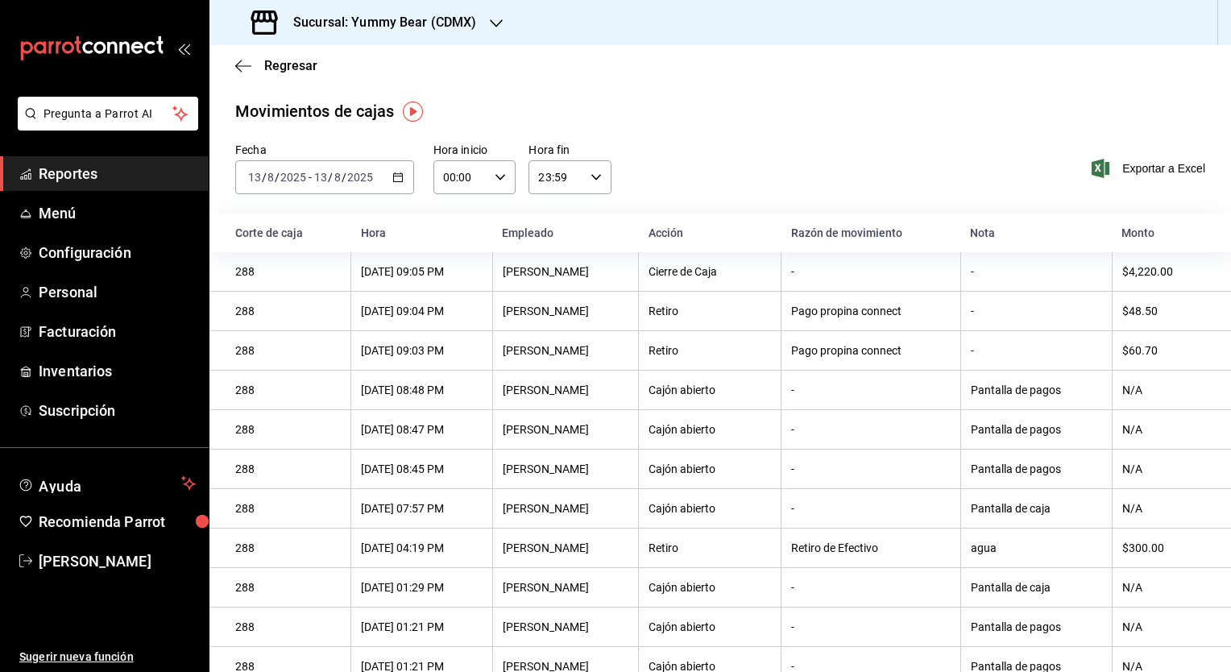
click at [499, 30] on div at bounding box center [496, 22] width 13 height 17
click at [499, 27] on div at bounding box center [615, 336] width 1231 height 672
click at [480, 18] on div "Sucursal: Yummy Bear (CDMX)" at bounding box center [365, 22] width 287 height 45
click at [317, 111] on span "Yummy Bear ([PERSON_NAME])" at bounding box center [303, 105] width 163 height 17
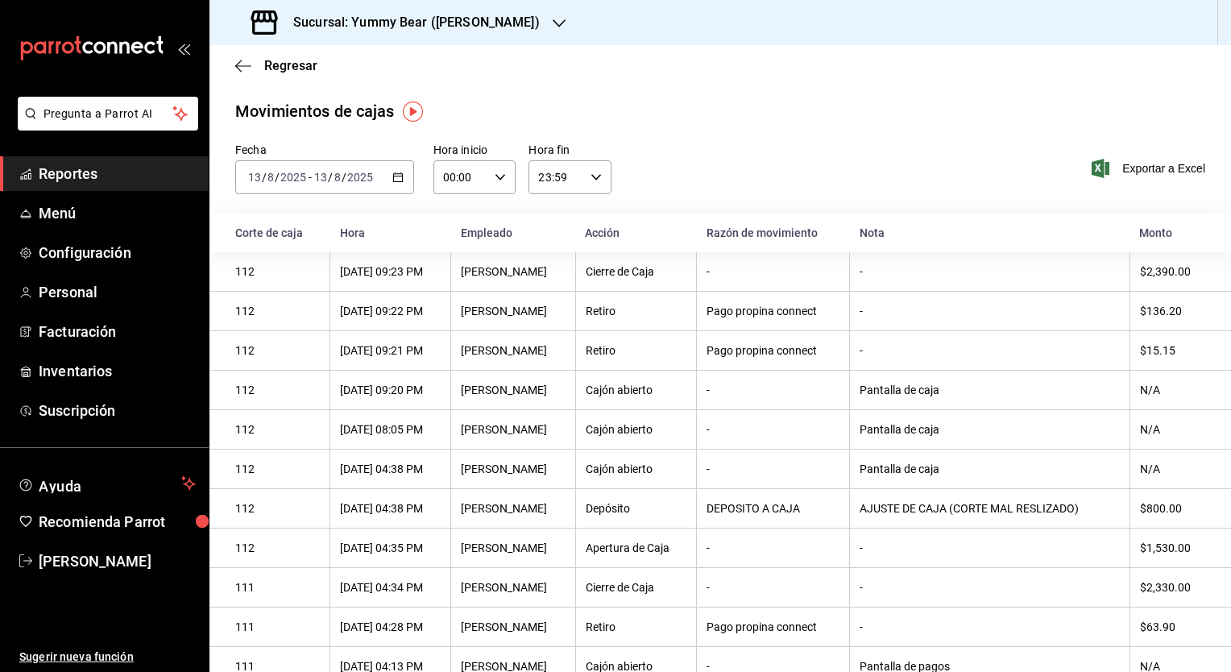
click at [354, 180] on input "2025" at bounding box center [359, 177] width 27 height 13
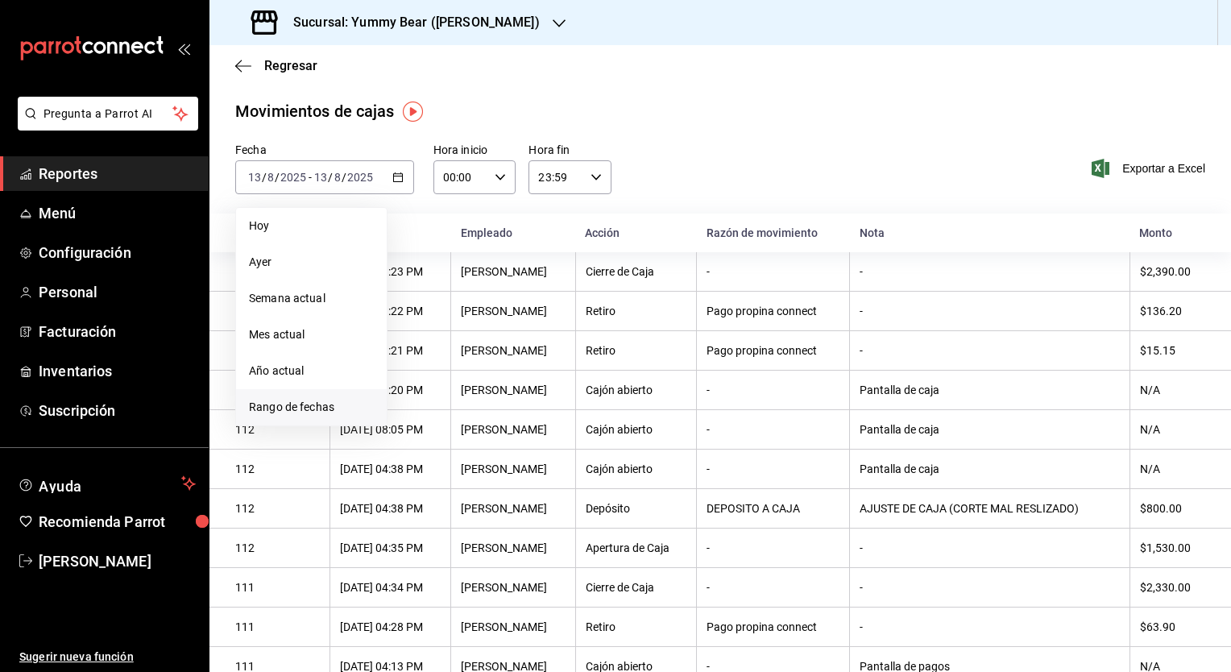
click at [282, 399] on span "Rango de fechas" at bounding box center [311, 407] width 125 height 17
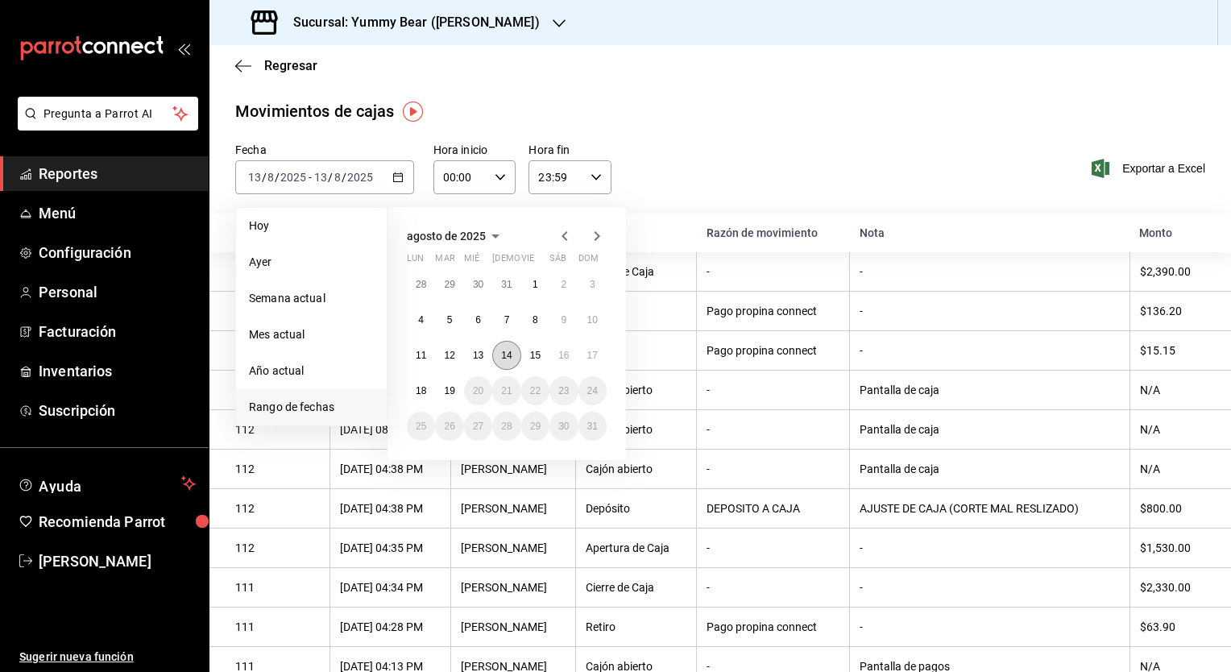
click at [508, 352] on abbr "14" at bounding box center [506, 355] width 10 height 11
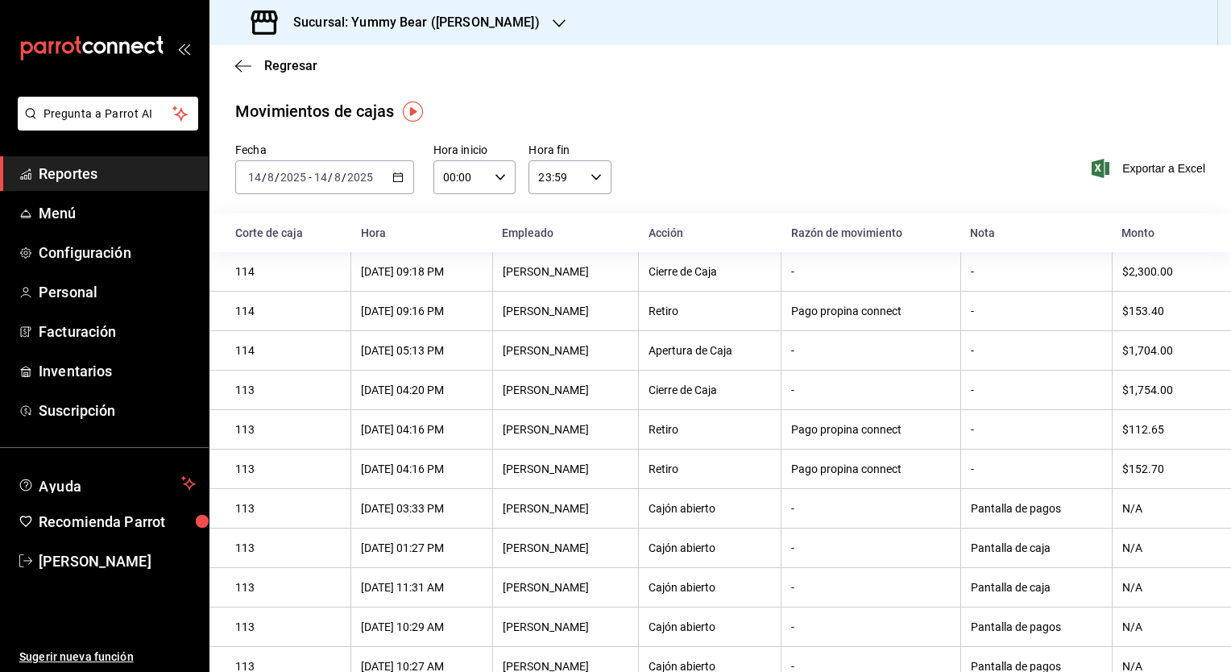
click at [553, 15] on div at bounding box center [559, 22] width 13 height 17
click at [393, 69] on div "Yummy Bear (CDMX)" at bounding box center [330, 69] width 216 height 17
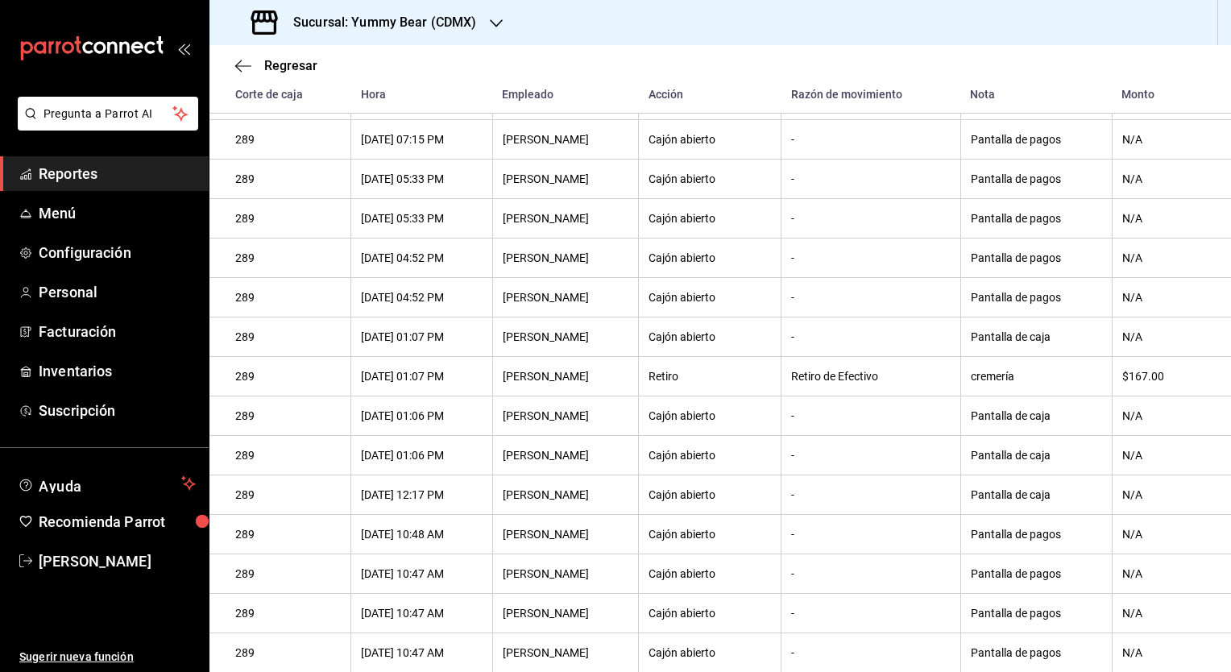
scroll to position [285, 0]
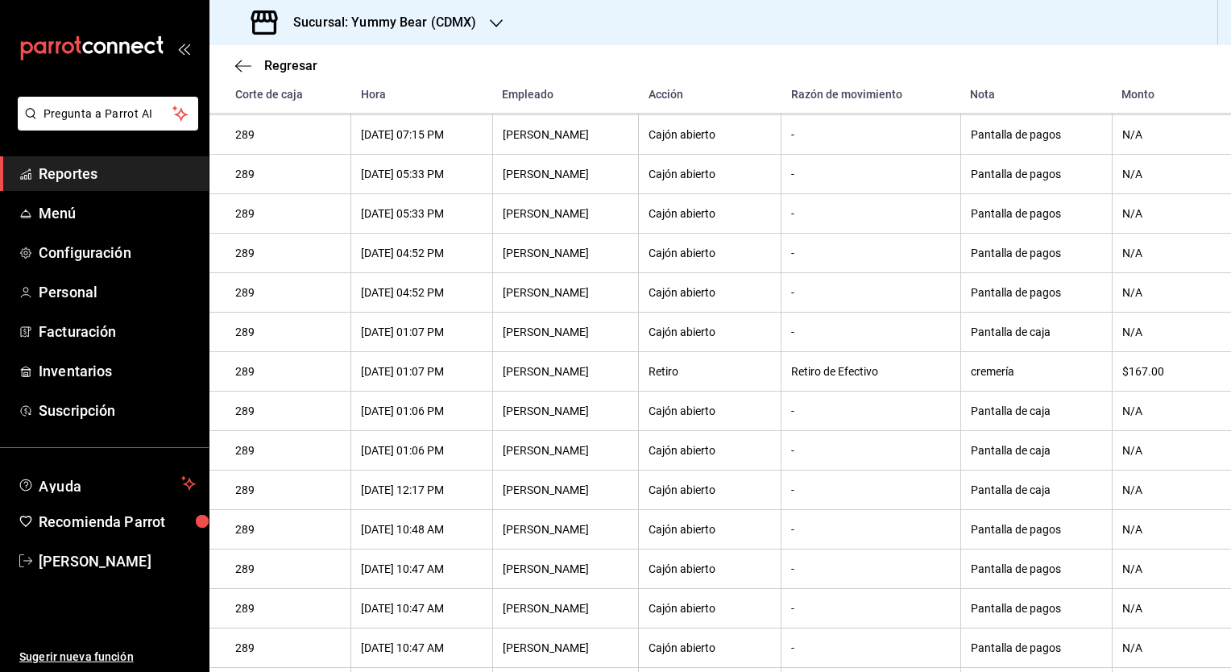
click at [719, 375] on div "Retiro" at bounding box center [709, 371] width 122 height 13
click at [1037, 325] on th "Pantalla de caja" at bounding box center [1035, 332] width 151 height 39
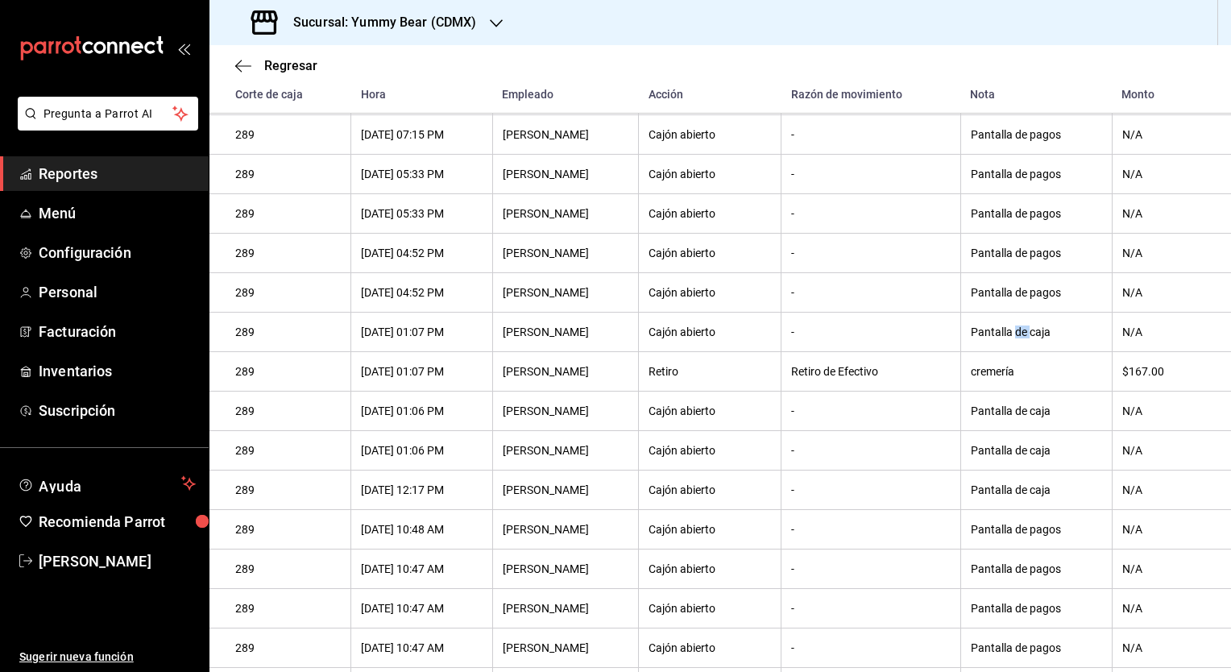
click at [1037, 325] on th "Pantalla de caja" at bounding box center [1035, 332] width 151 height 39
drag, startPoint x: 1037, startPoint y: 325, endPoint x: 985, endPoint y: 337, distance: 53.0
click at [985, 337] on th "Pantalla de caja" at bounding box center [1035, 332] width 151 height 39
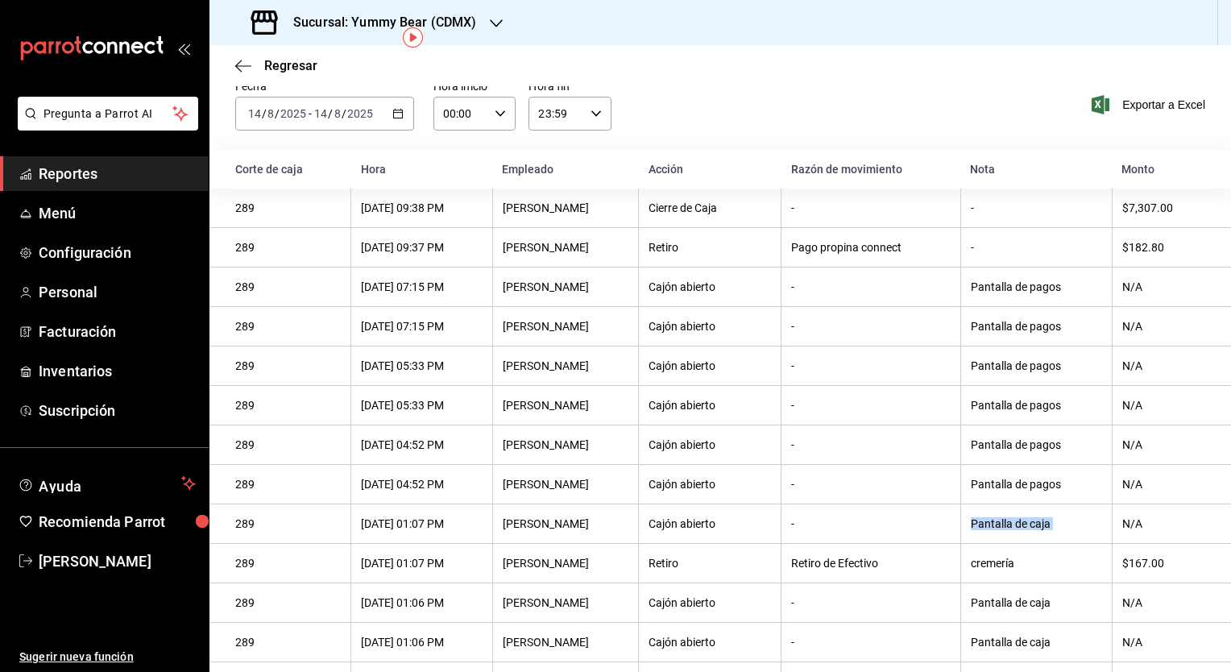
scroll to position [62, 0]
drag, startPoint x: 1040, startPoint y: 429, endPoint x: 1020, endPoint y: 438, distance: 22.3
click at [1040, 427] on th "Pantalla de pagos" at bounding box center [1035, 406] width 151 height 39
click at [486, 27] on div "Sucursal: Yummy Bear (CDMX)" at bounding box center [365, 22] width 287 height 45
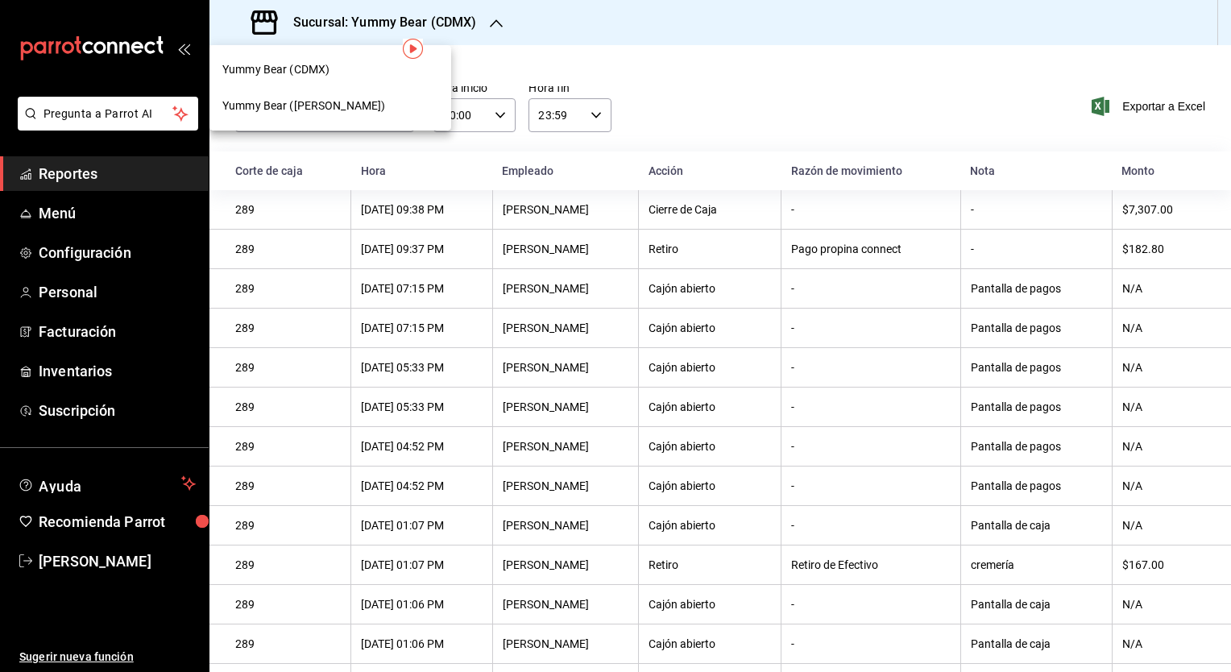
click at [346, 114] on div "Yummy Bear ([PERSON_NAME])" at bounding box center [330, 106] width 242 height 36
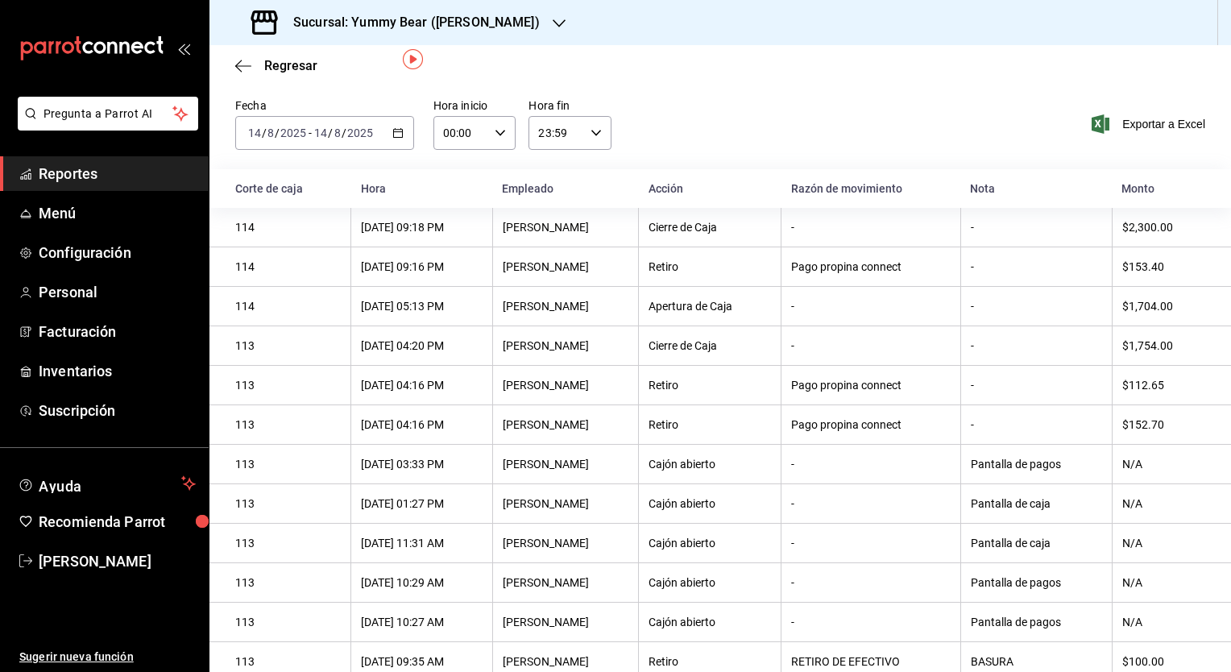
scroll to position [0, 0]
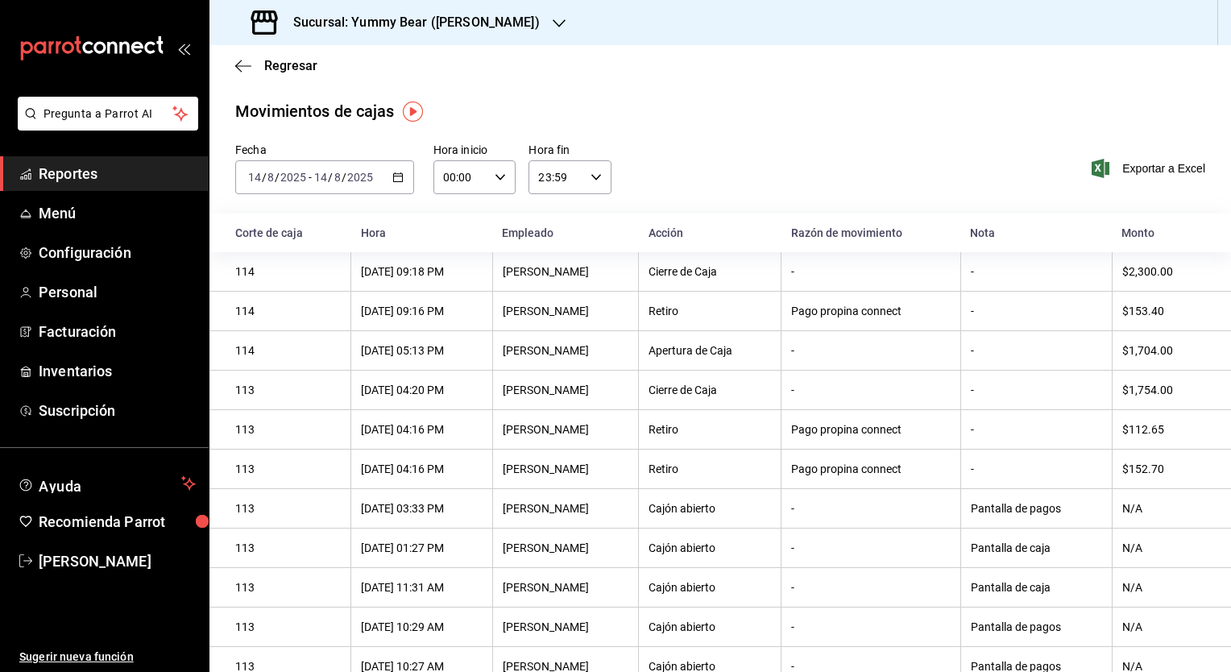
click at [364, 173] on input "2025" at bounding box center [359, 177] width 27 height 13
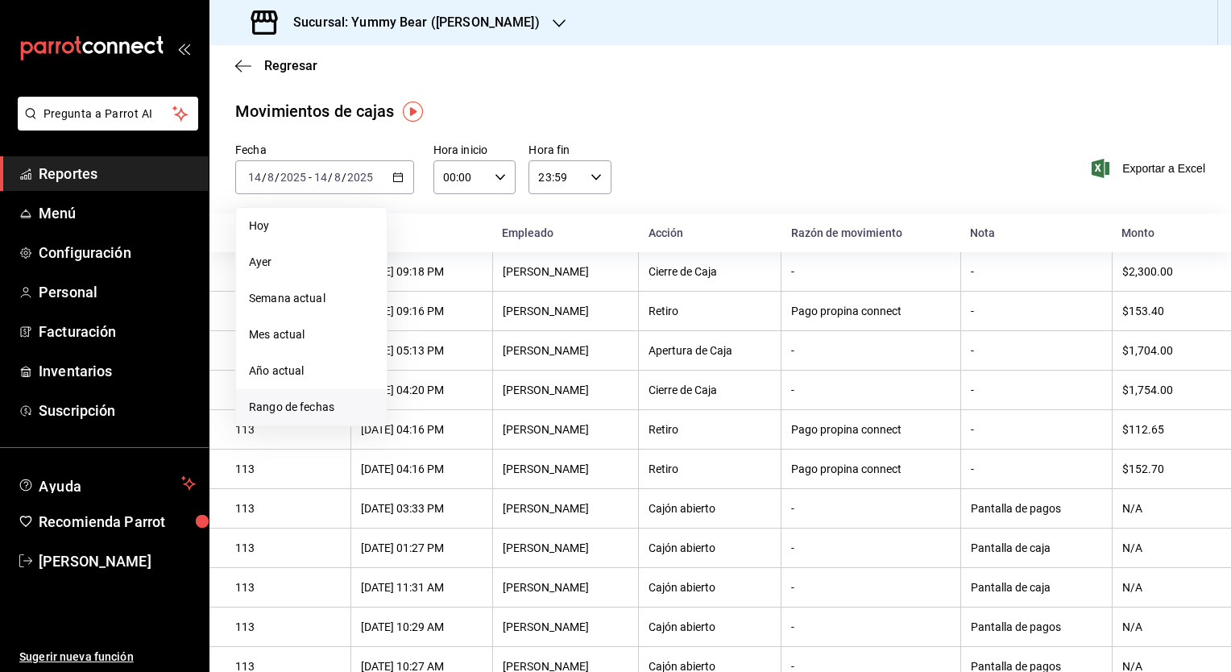
click at [287, 401] on span "Rango de fechas" at bounding box center [311, 407] width 125 height 17
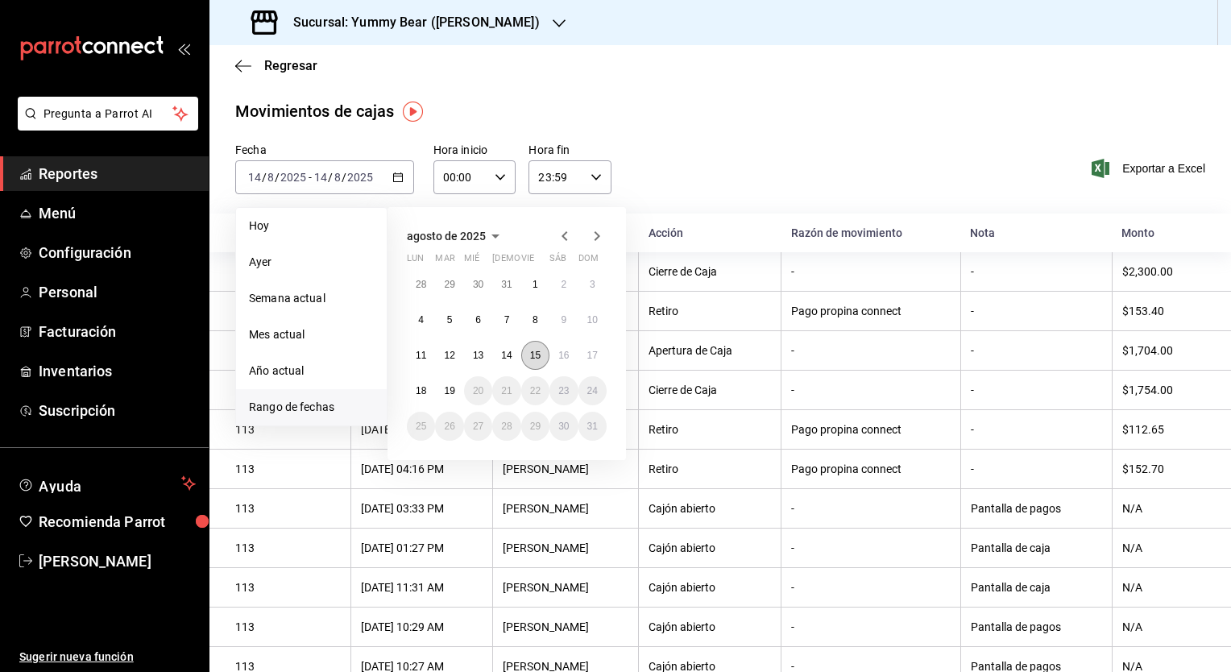
click at [541, 350] on button "15" at bounding box center [535, 355] width 28 height 29
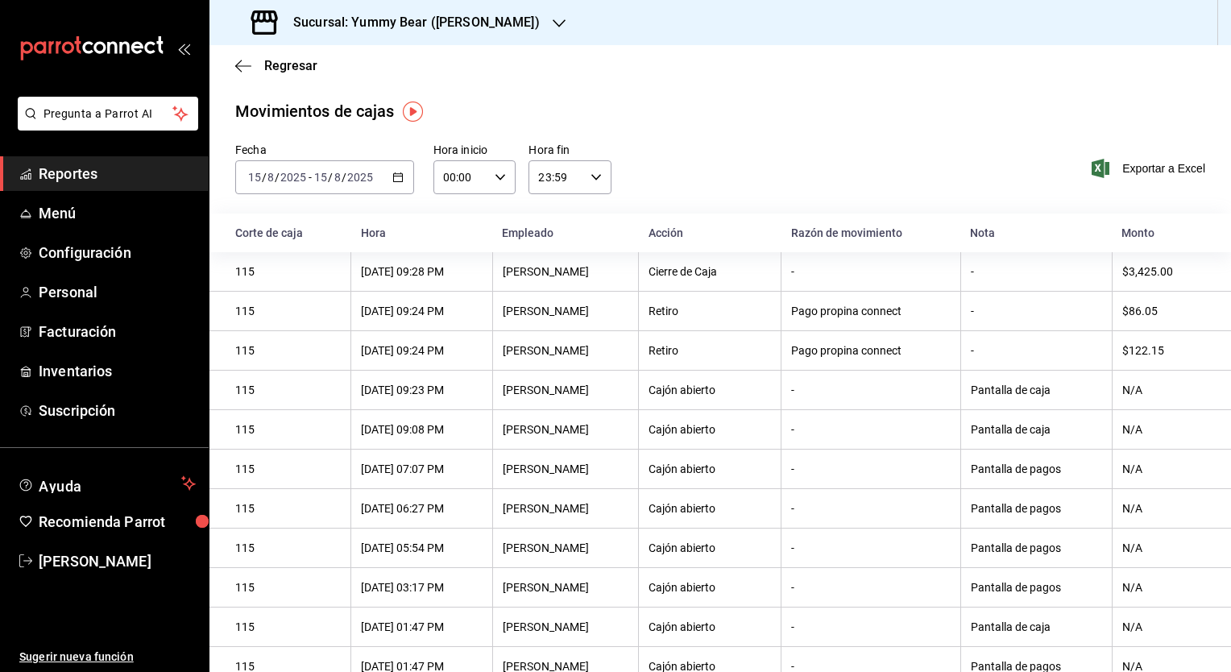
click at [553, 19] on icon "button" at bounding box center [559, 23] width 13 height 13
click at [363, 70] on div "Yummy Bear (CDMX)" at bounding box center [330, 69] width 216 height 17
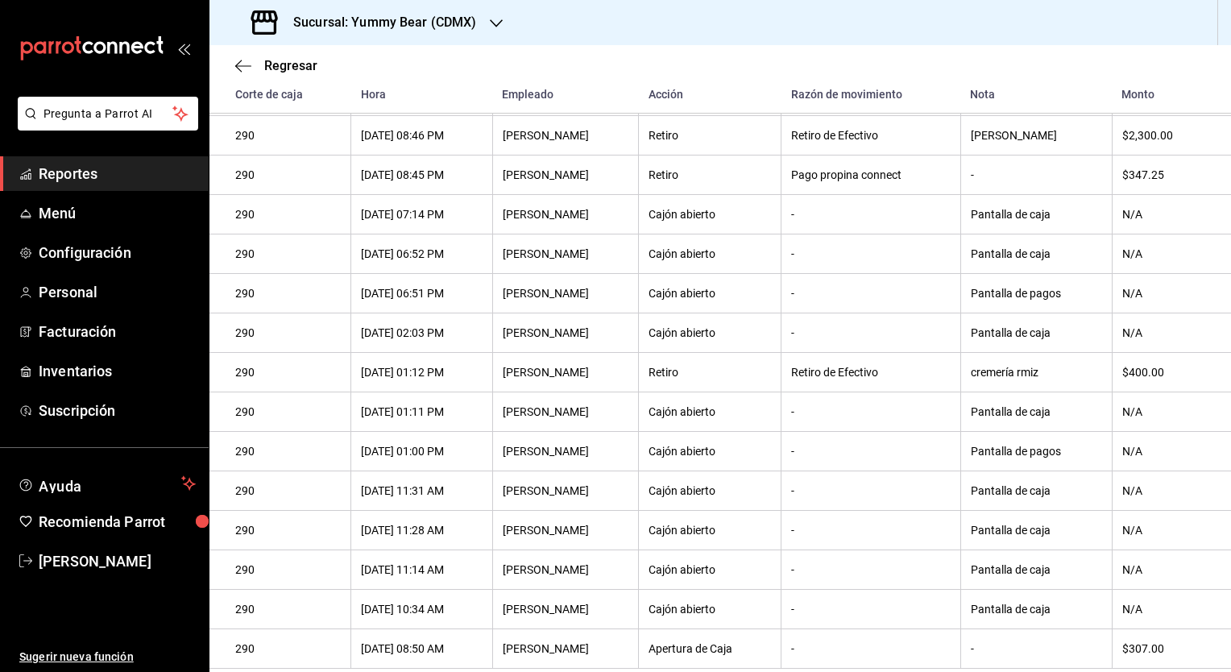
scroll to position [416, 0]
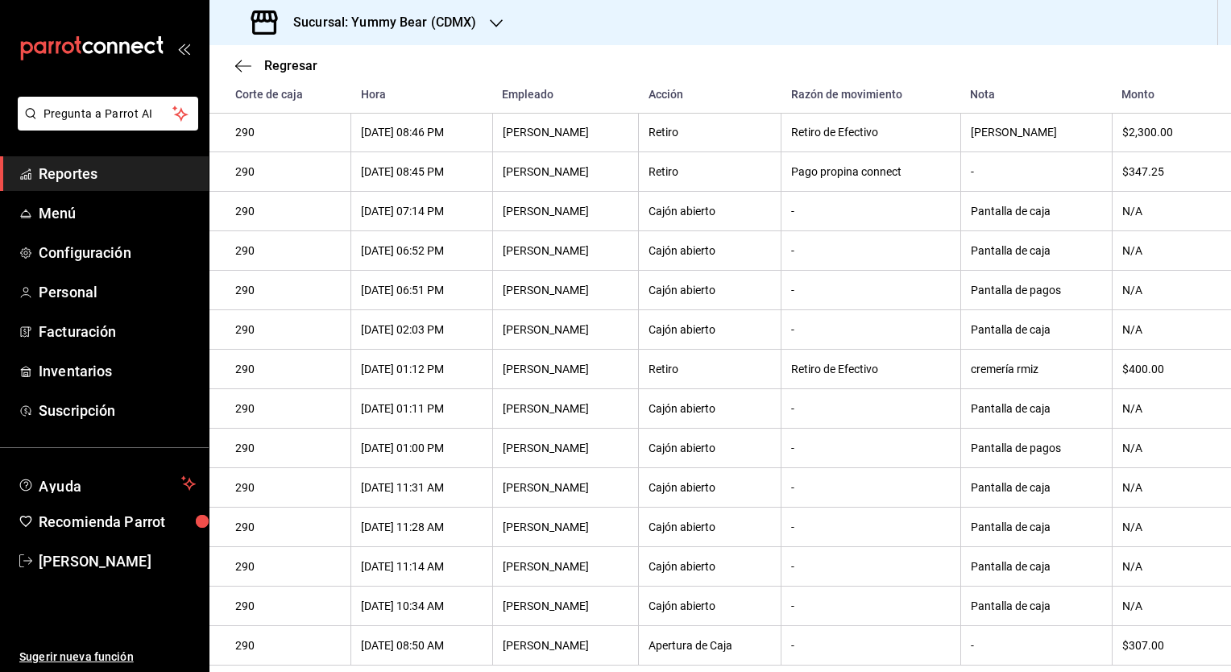
click at [896, 364] on div "Retiro de Efectivo" at bounding box center [870, 368] width 159 height 13
click at [1163, 365] on div "$400.00" at bounding box center [1163, 368] width 83 height 13
click at [1165, 363] on div "$400.00" at bounding box center [1163, 368] width 83 height 13
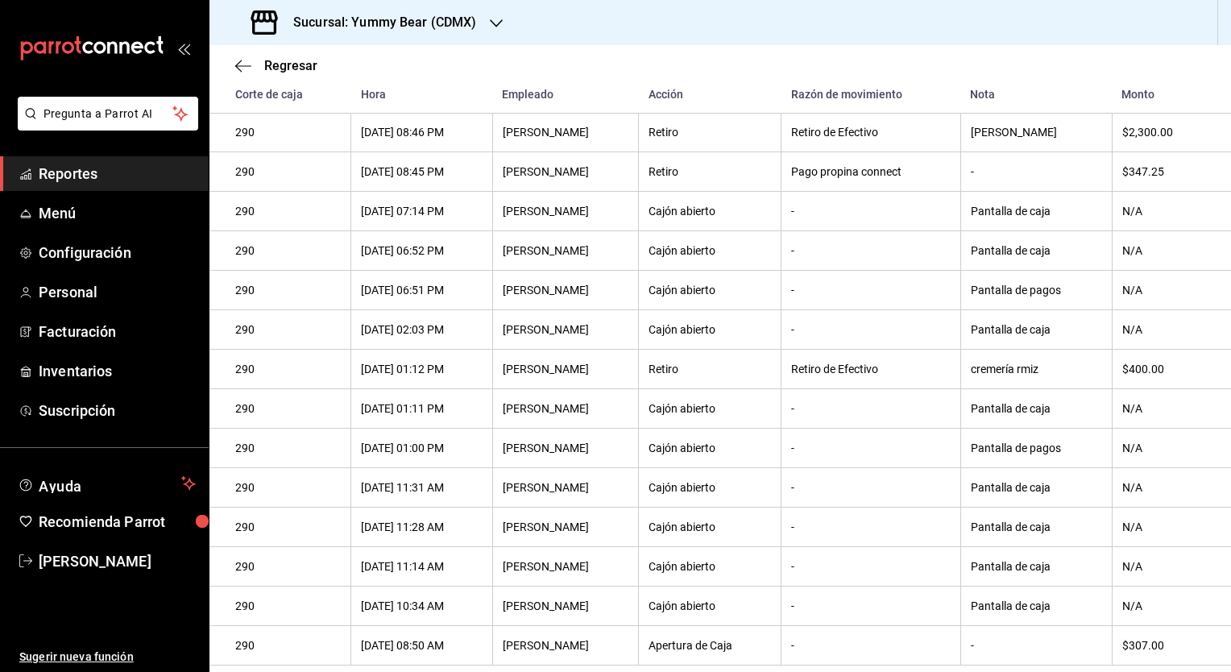
click at [1165, 363] on div "$400.00" at bounding box center [1163, 368] width 83 height 13
click at [1150, 363] on div "$400.00" at bounding box center [1163, 368] width 83 height 13
click at [502, 23] on div "Sucursal: Yummy Bear (CDMX)" at bounding box center [365, 22] width 287 height 45
click at [310, 100] on span "Yummy Bear ([PERSON_NAME])" at bounding box center [303, 105] width 163 height 17
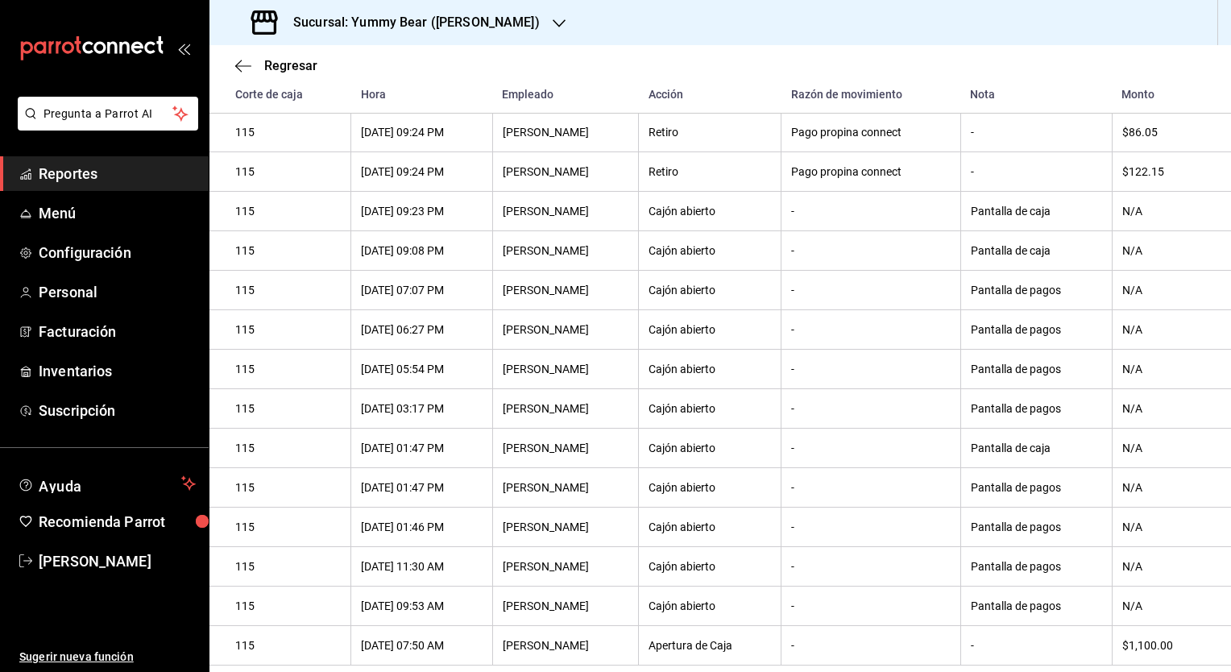
scroll to position [0, 0]
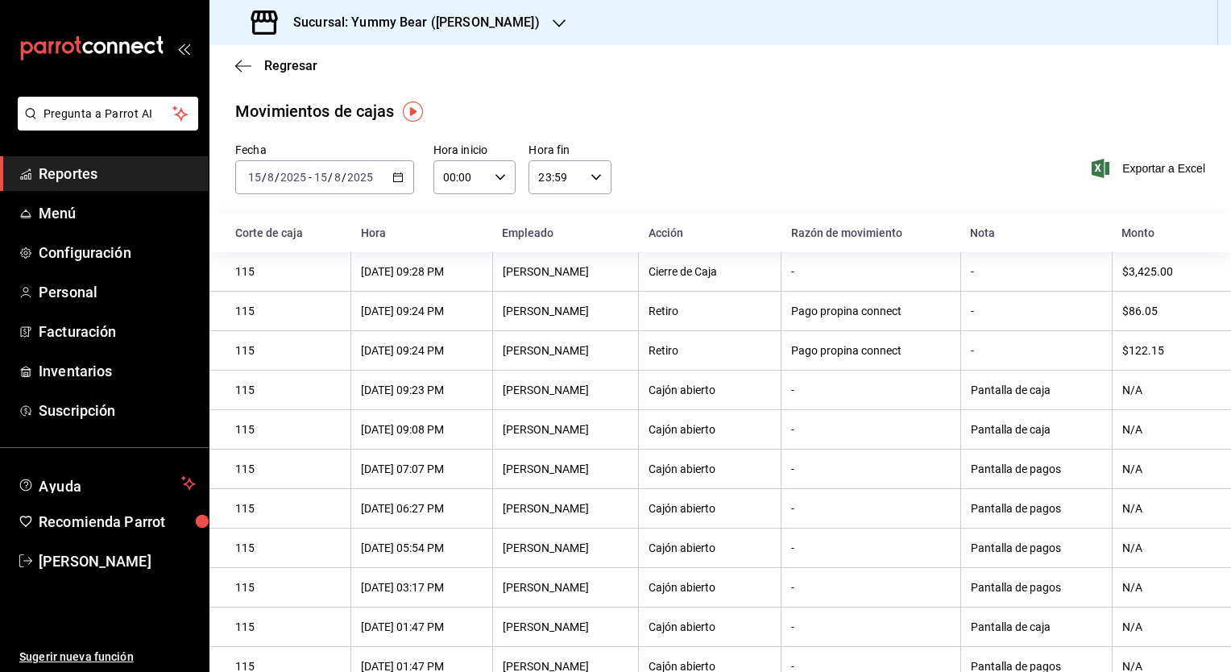
click at [356, 184] on div "[DATE] [DATE] - [DATE] [DATE]" at bounding box center [324, 177] width 179 height 34
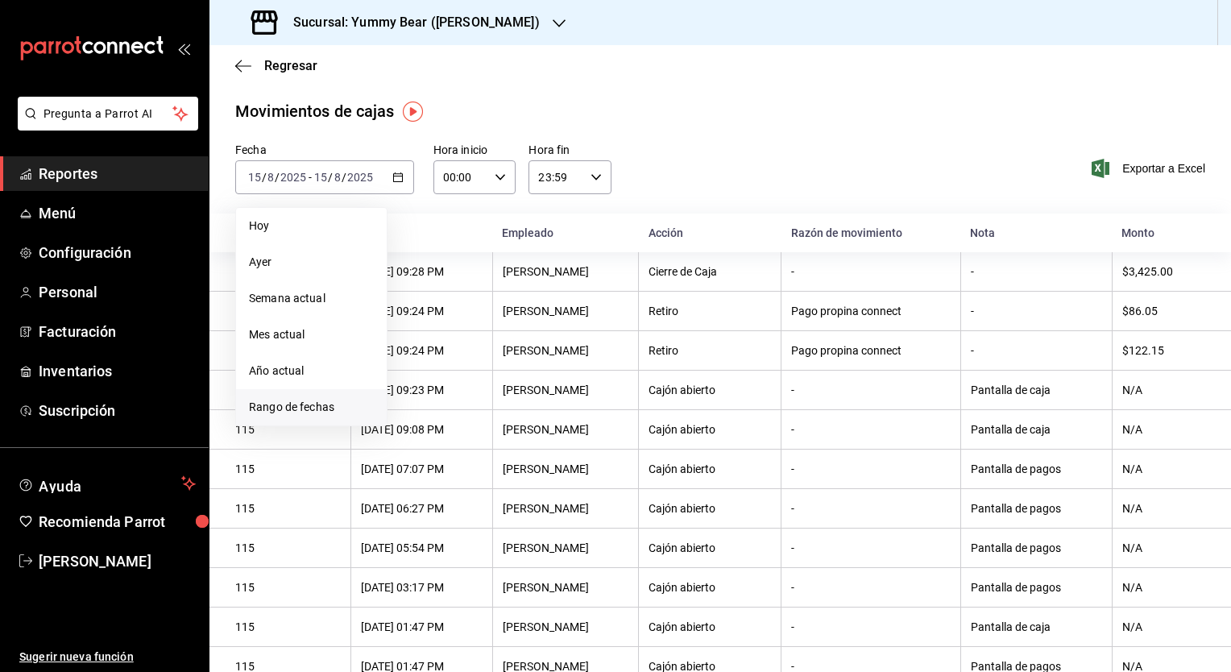
click at [275, 401] on span "Rango de fechas" at bounding box center [311, 407] width 125 height 17
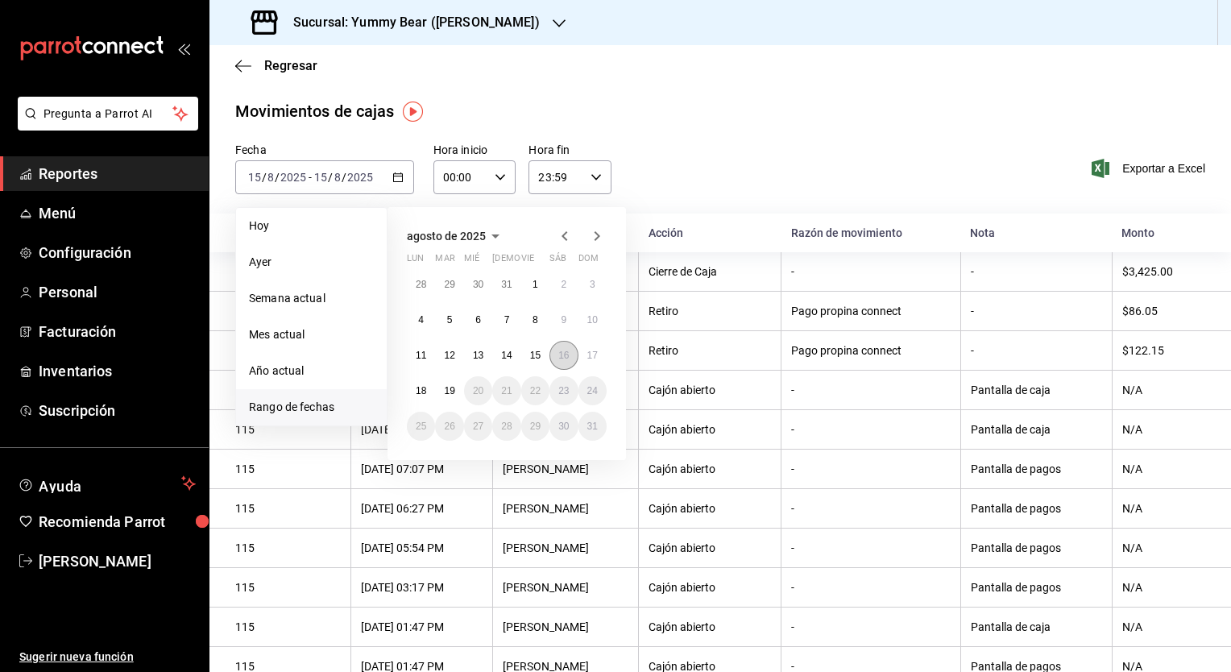
click at [567, 356] on abbr "16" at bounding box center [563, 355] width 10 height 11
click at [566, 356] on abbr "16" at bounding box center [563, 355] width 10 height 11
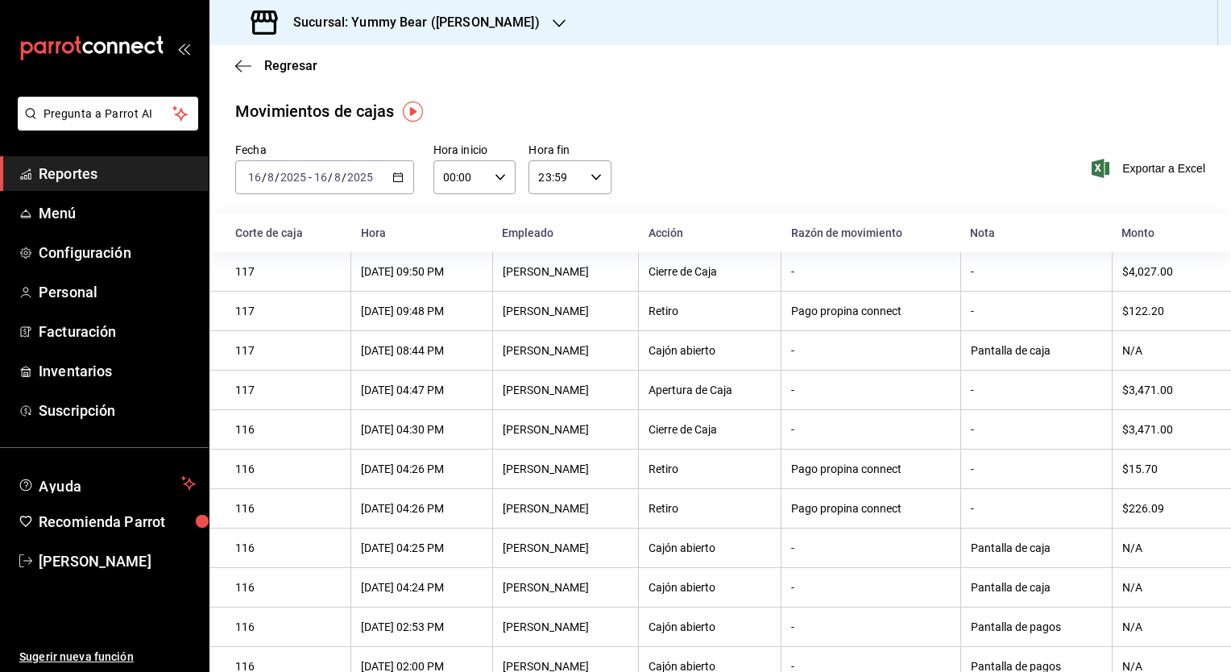
click at [532, 23] on div "Sucursal: Yummy Bear ([PERSON_NAME])" at bounding box center [719, 22] width 1021 height 45
click at [553, 23] on icon "button" at bounding box center [559, 23] width 13 height 13
click at [371, 71] on div "Yummy Bear (CDMX)" at bounding box center [330, 69] width 216 height 17
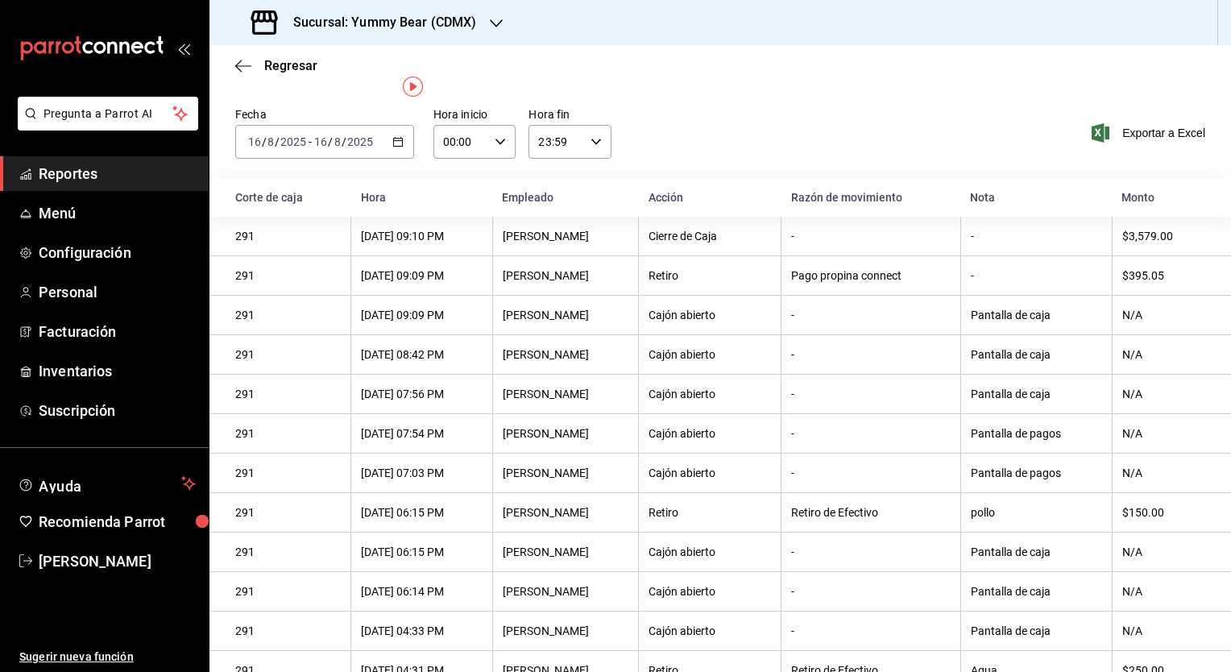
scroll to position [25, 0]
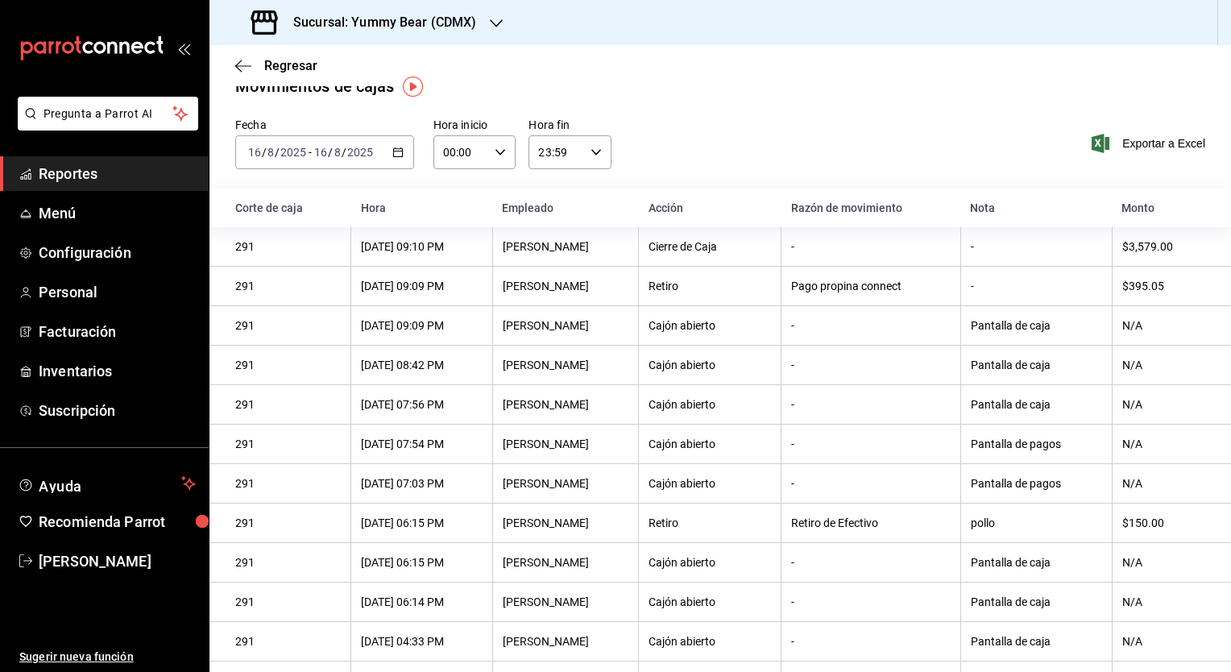
click at [507, 20] on div "Sucursal: Yummy Bear (CDMX)" at bounding box center [719, 22] width 1021 height 45
click at [491, 31] on div at bounding box center [496, 22] width 13 height 17
click at [345, 108] on span "Yummy Bear ([PERSON_NAME])" at bounding box center [303, 105] width 163 height 17
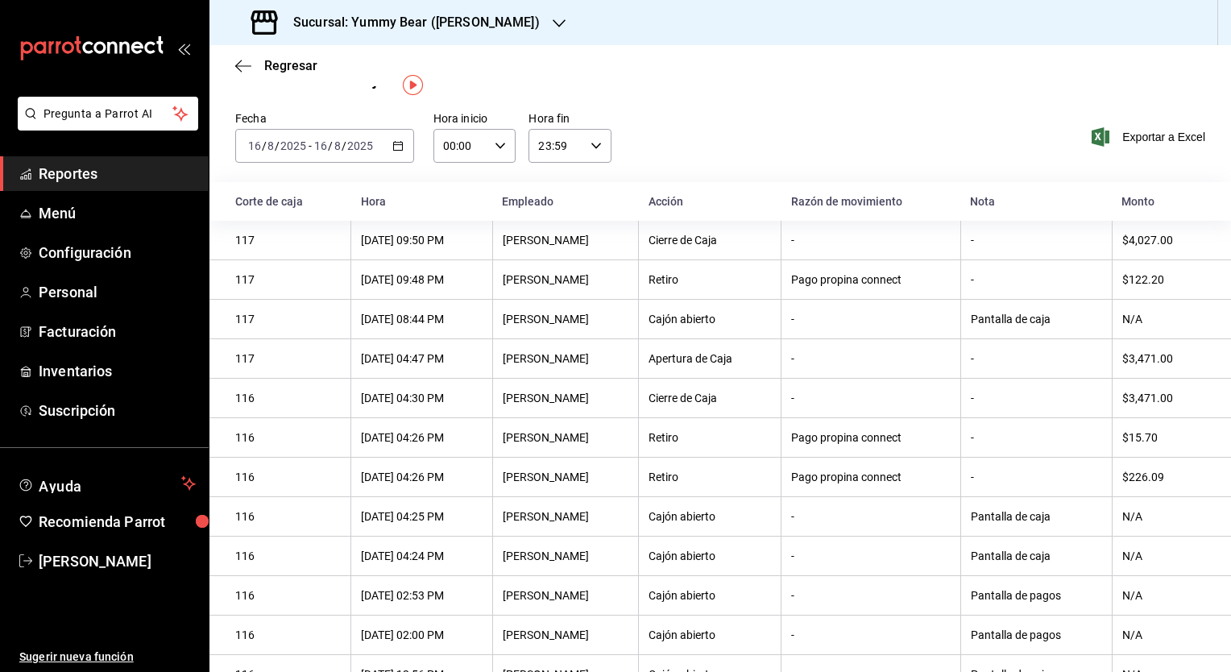
scroll to position [0, 0]
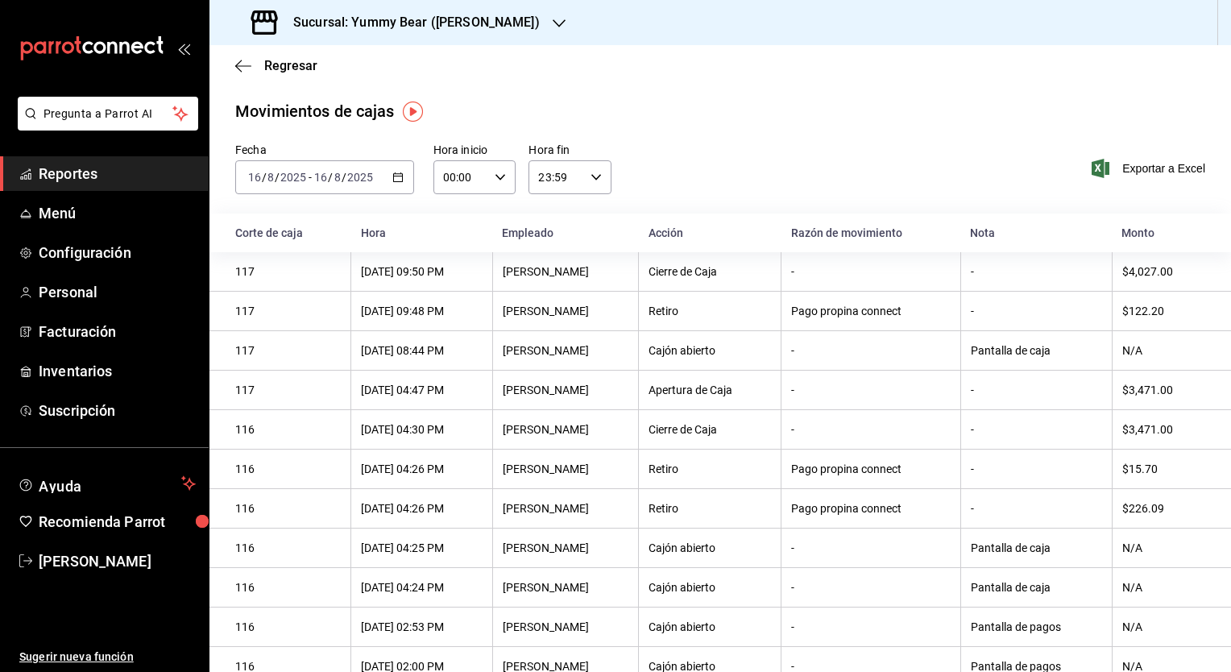
click at [267, 172] on input "8" at bounding box center [271, 177] width 8 height 13
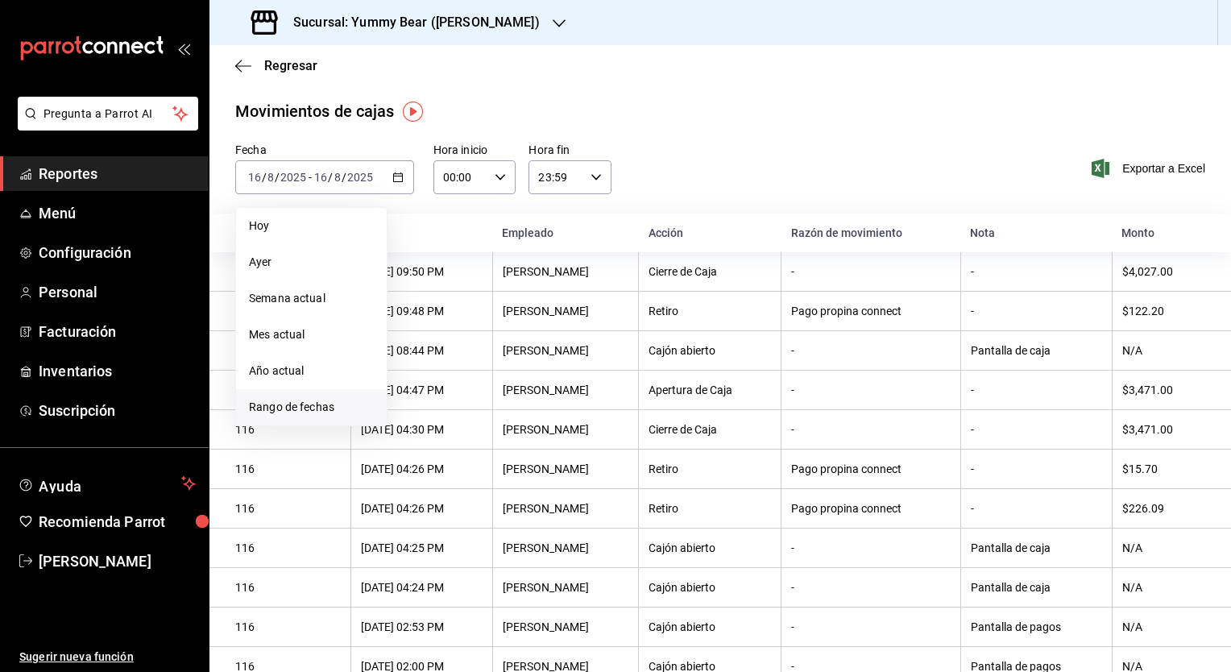
click at [284, 408] on span "Rango de fechas" at bounding box center [311, 407] width 125 height 17
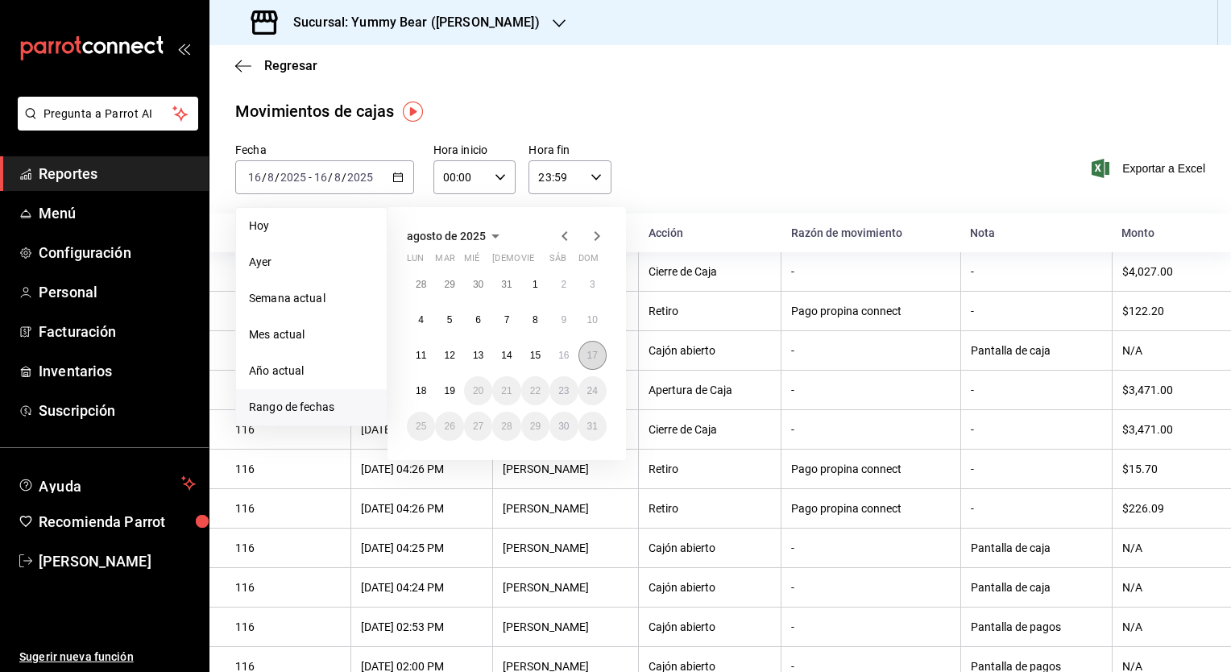
click at [588, 359] on abbr "17" at bounding box center [592, 355] width 10 height 11
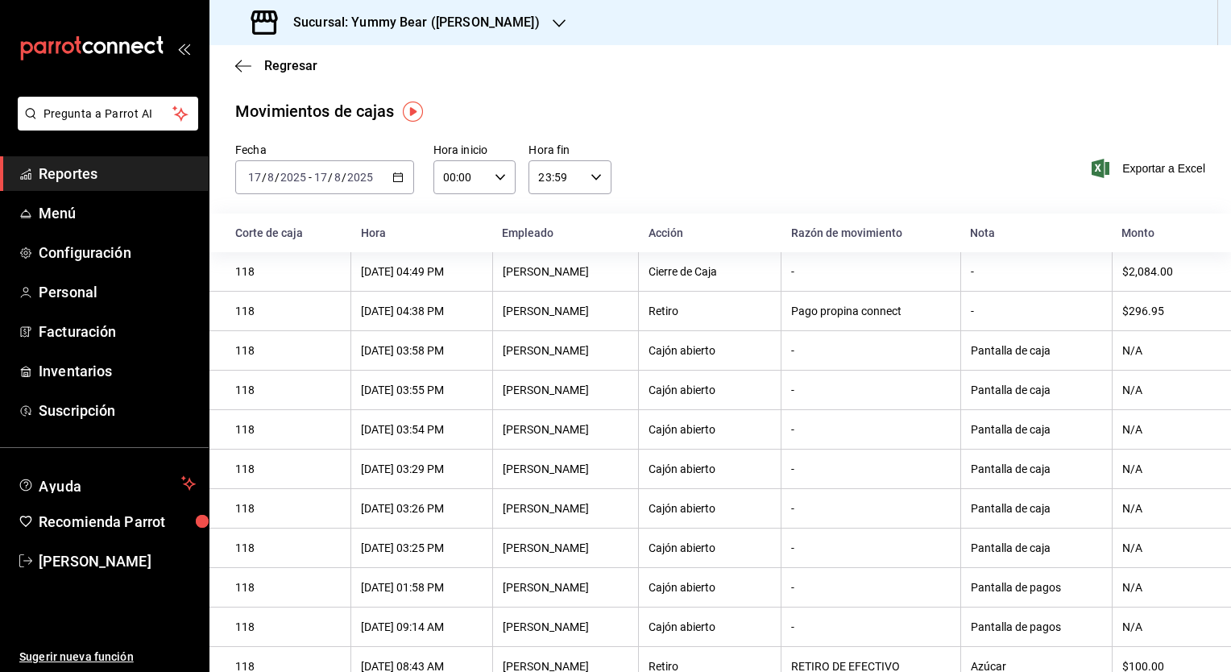
click at [553, 25] on icon "button" at bounding box center [559, 23] width 13 height 8
click at [379, 68] on div "Yummy Bear (CDMX)" at bounding box center [330, 69] width 216 height 17
click at [501, 19] on div "Sucursal: Yummy Bear (CDMX)" at bounding box center [365, 22] width 287 height 45
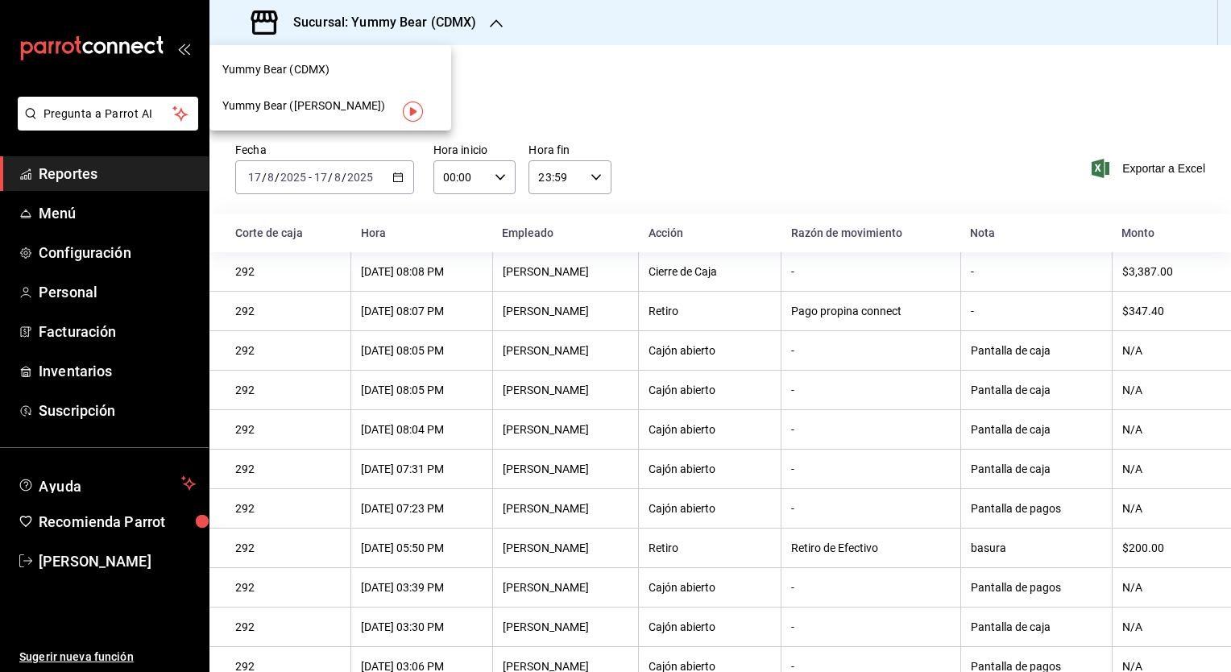
click at [312, 107] on span "Yummy Bear ([PERSON_NAME])" at bounding box center [303, 105] width 163 height 17
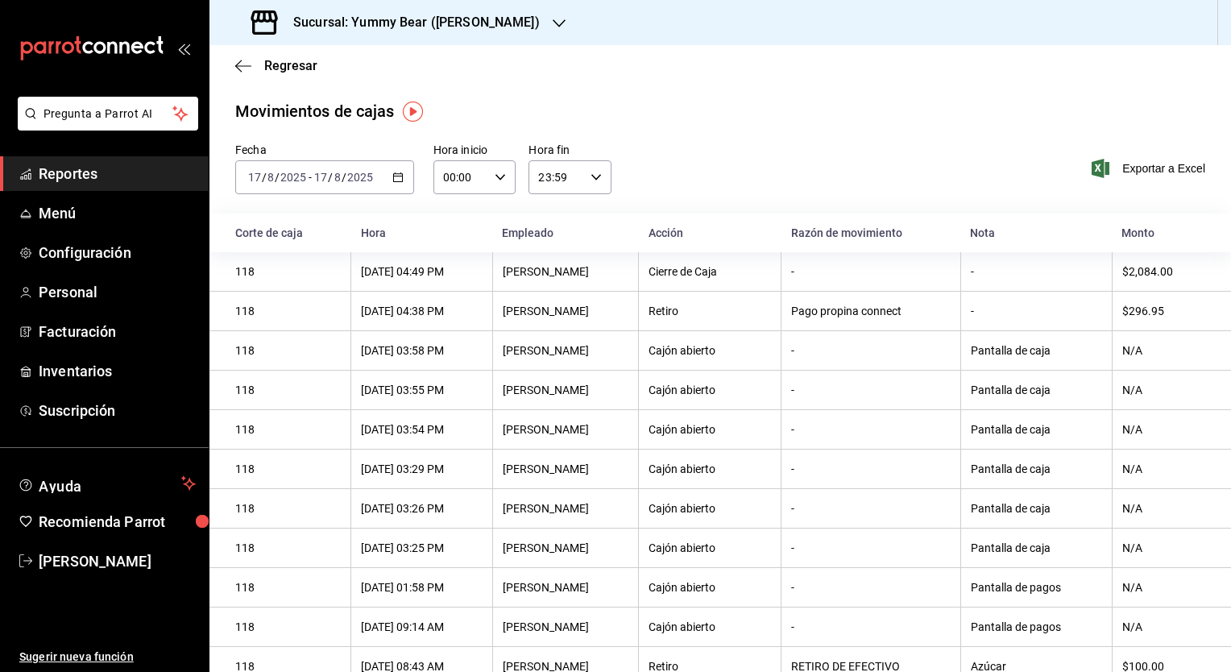
click at [350, 181] on input "2025" at bounding box center [359, 177] width 27 height 13
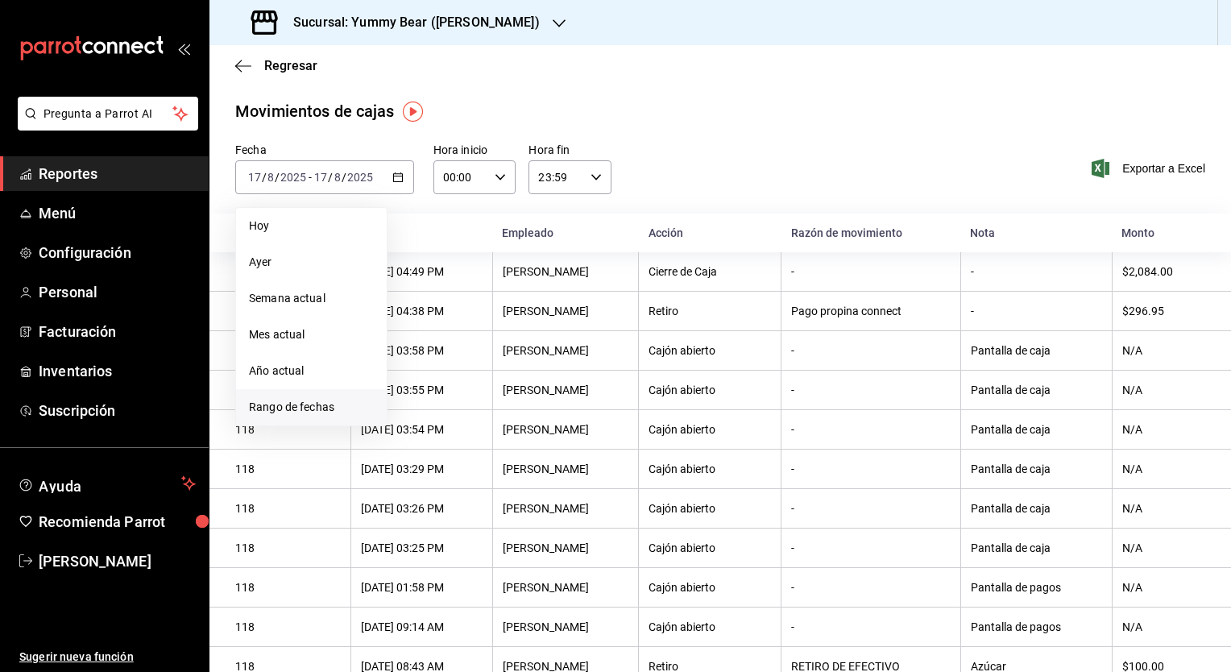
click at [300, 404] on span "Rango de fechas" at bounding box center [311, 407] width 125 height 17
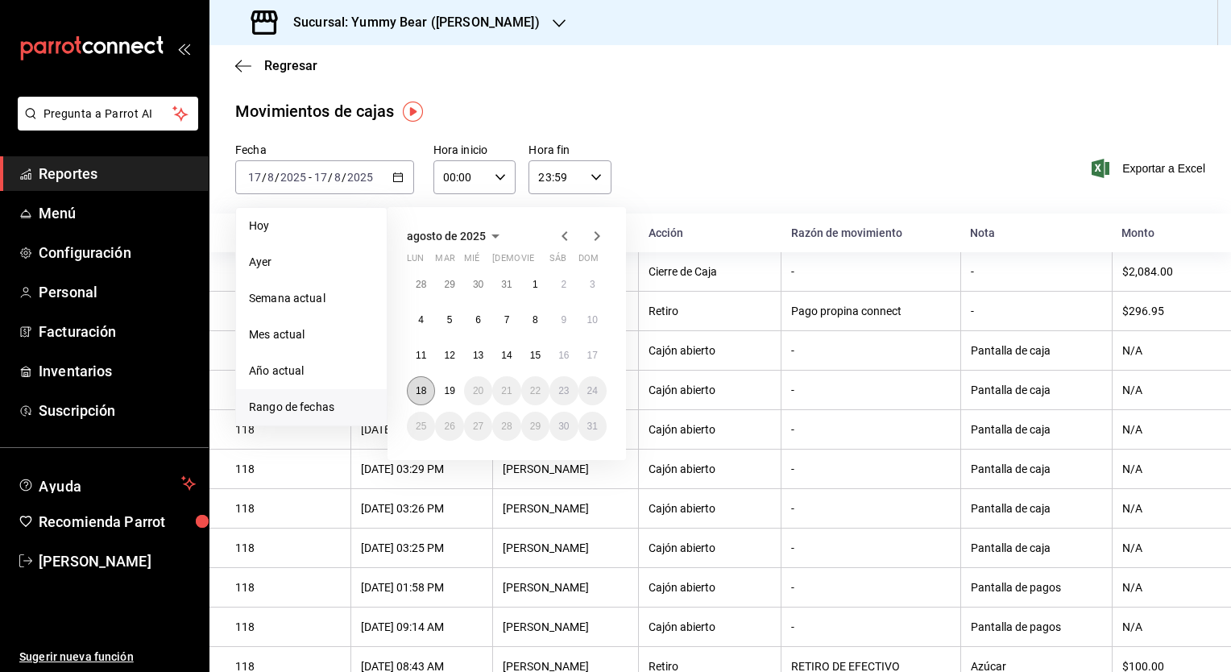
click at [420, 390] on abbr "18" at bounding box center [421, 390] width 10 height 11
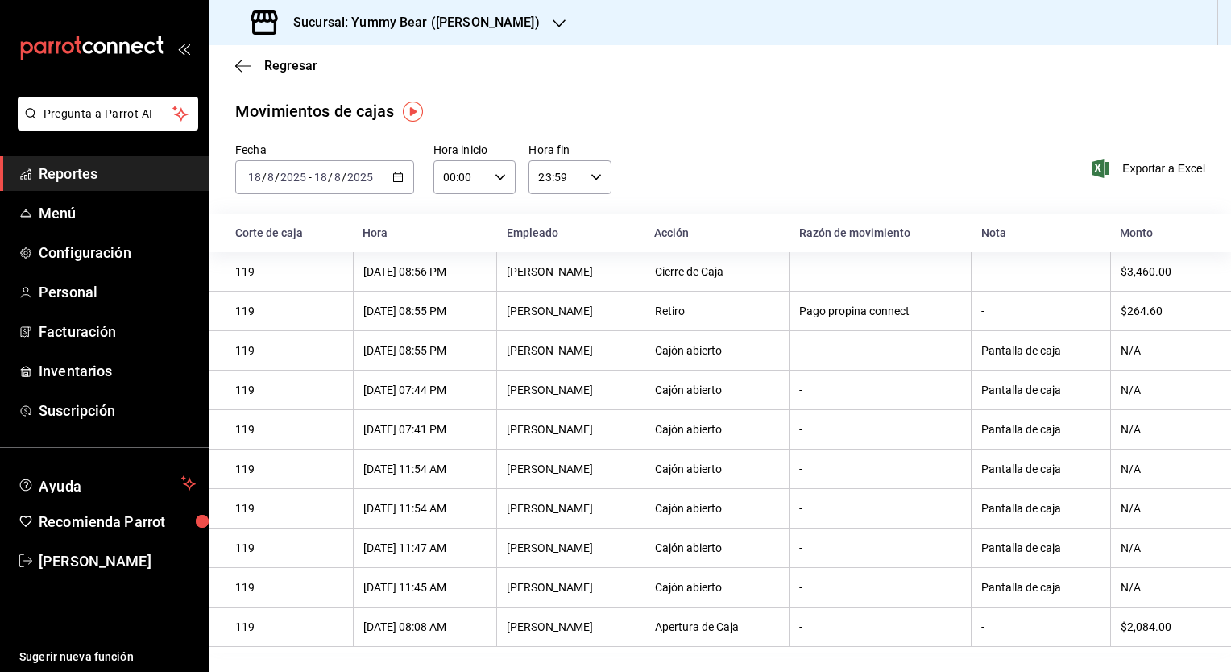
click at [553, 23] on icon "button" at bounding box center [559, 23] width 13 height 13
click at [381, 52] on div "Yummy Bear (CDMX)" at bounding box center [330, 70] width 242 height 36
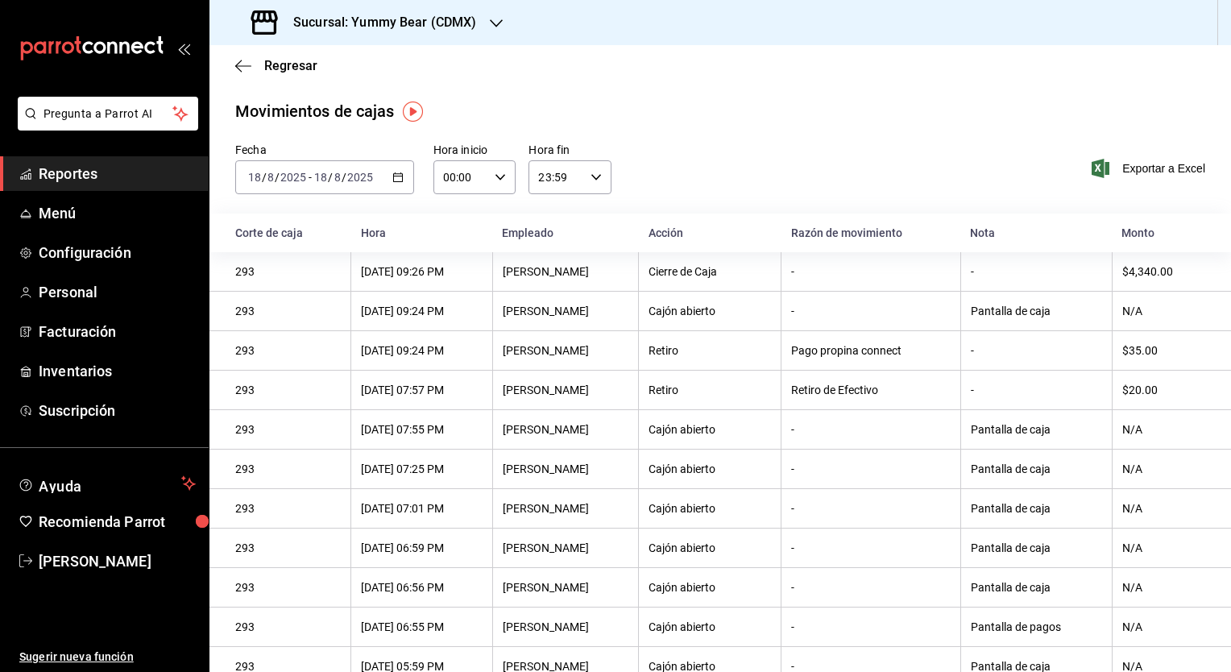
click at [493, 23] on icon "button" at bounding box center [496, 23] width 13 height 13
click at [303, 103] on span "Yummy Bear ([PERSON_NAME])" at bounding box center [303, 105] width 163 height 17
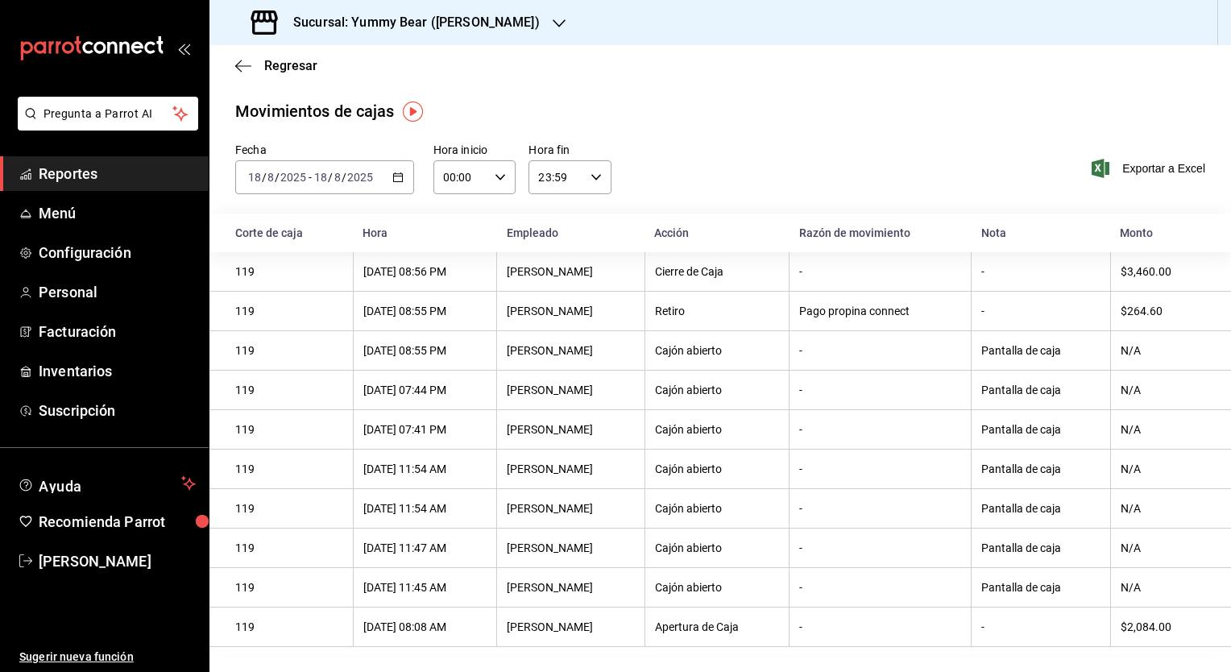
click at [296, 172] on input "2025" at bounding box center [293, 177] width 27 height 13
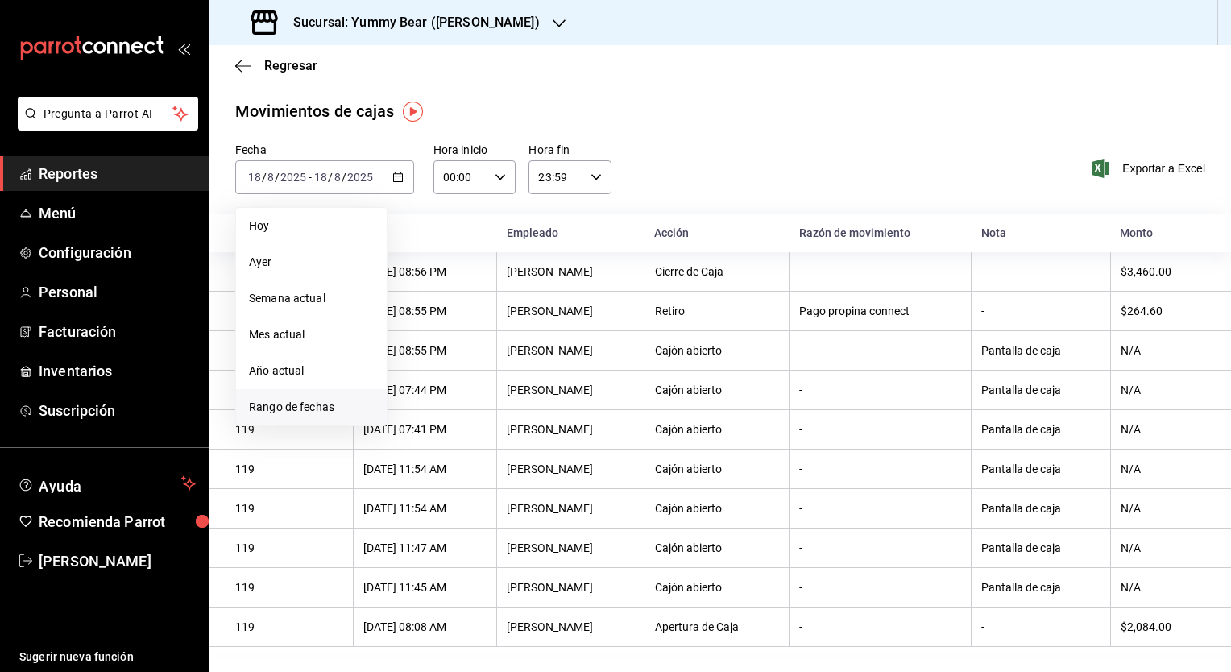
click at [287, 404] on span "Rango de fechas" at bounding box center [311, 407] width 125 height 17
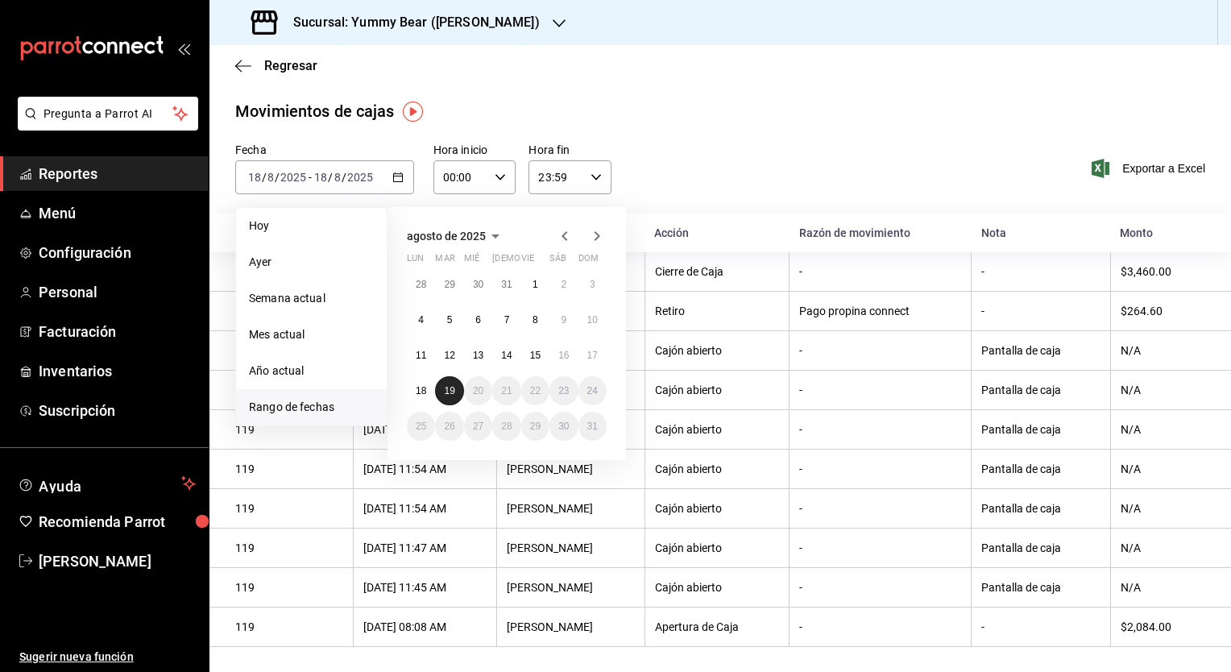
click at [449, 391] on abbr "19" at bounding box center [449, 390] width 10 height 11
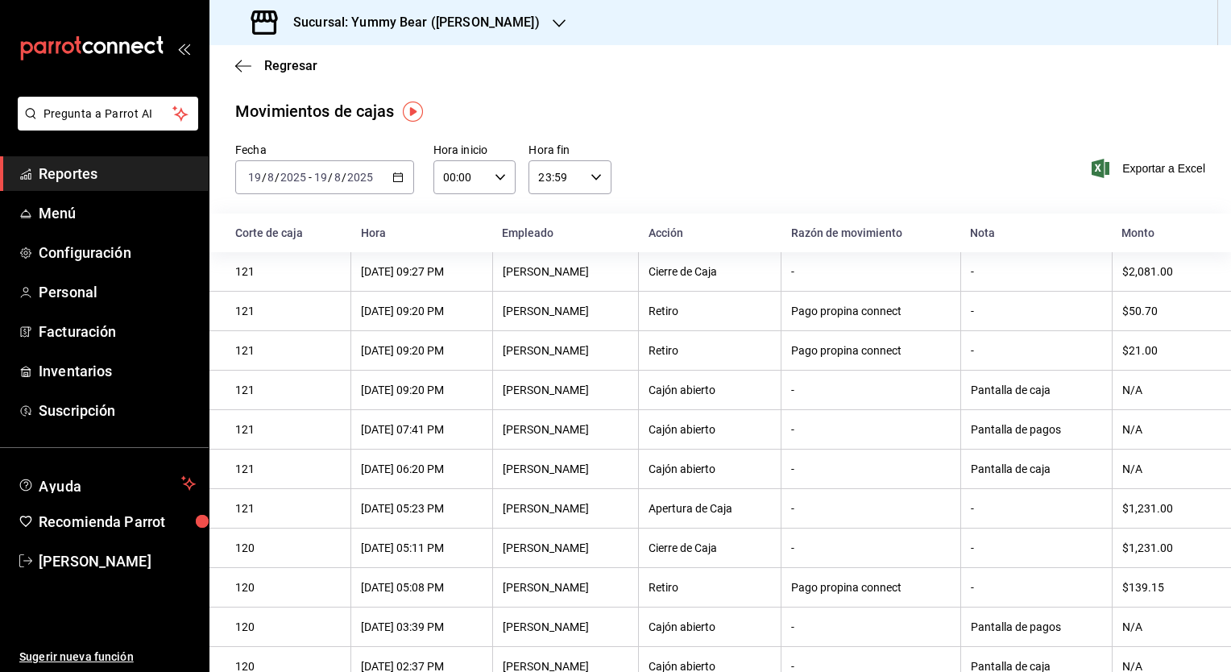
click at [553, 27] on icon "button" at bounding box center [559, 23] width 13 height 13
click at [353, 60] on div "Yummy Bear (CDMX)" at bounding box center [330, 70] width 242 height 36
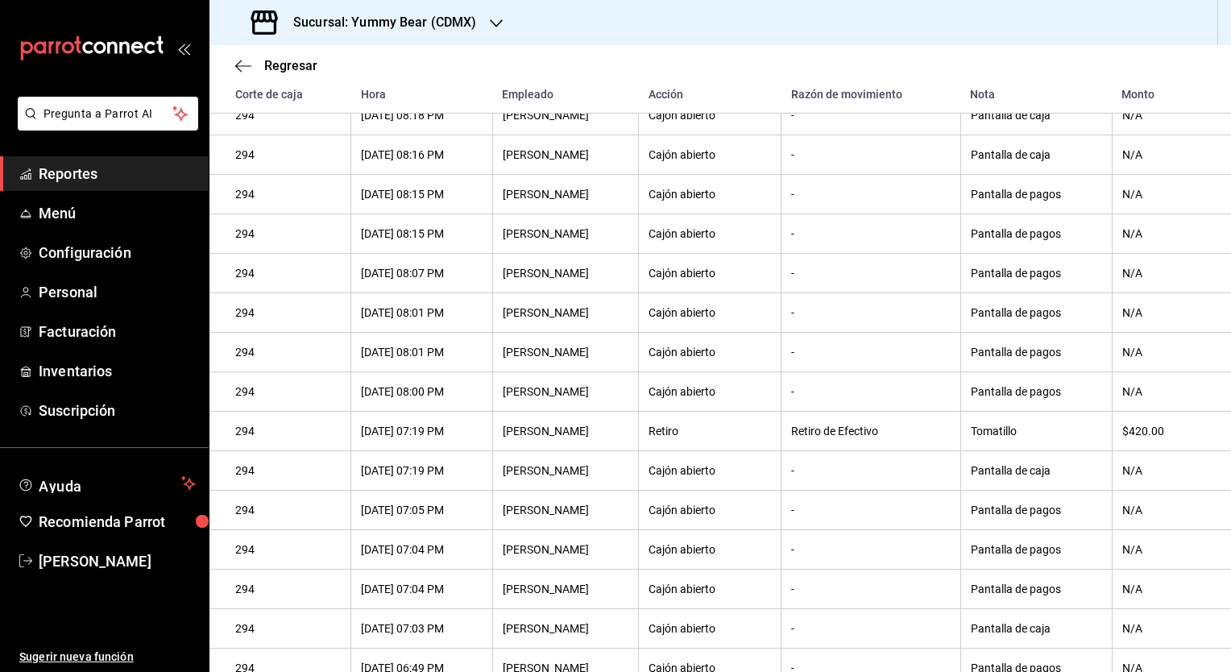
scroll to position [725, 0]
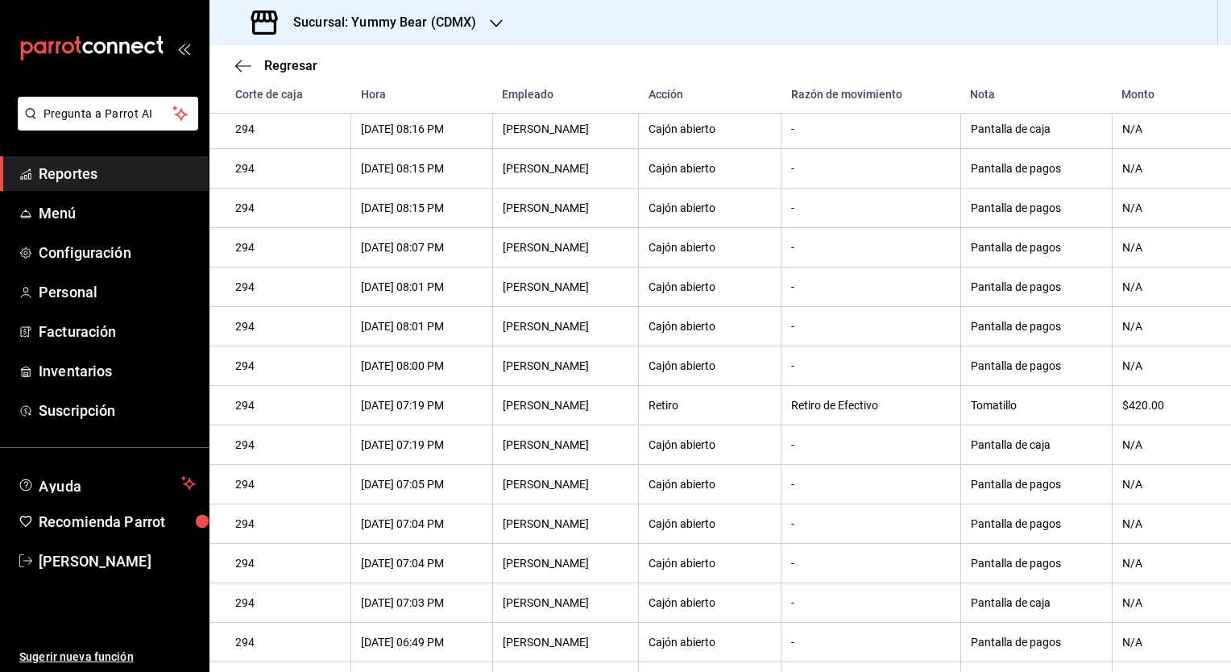
click at [1014, 412] on div "Tomatillo" at bounding box center [1036, 405] width 131 height 13
drag, startPoint x: 1014, startPoint y: 413, endPoint x: 1144, endPoint y: 414, distance: 129.7
click at [1144, 412] on div "$420.00" at bounding box center [1163, 405] width 83 height 13
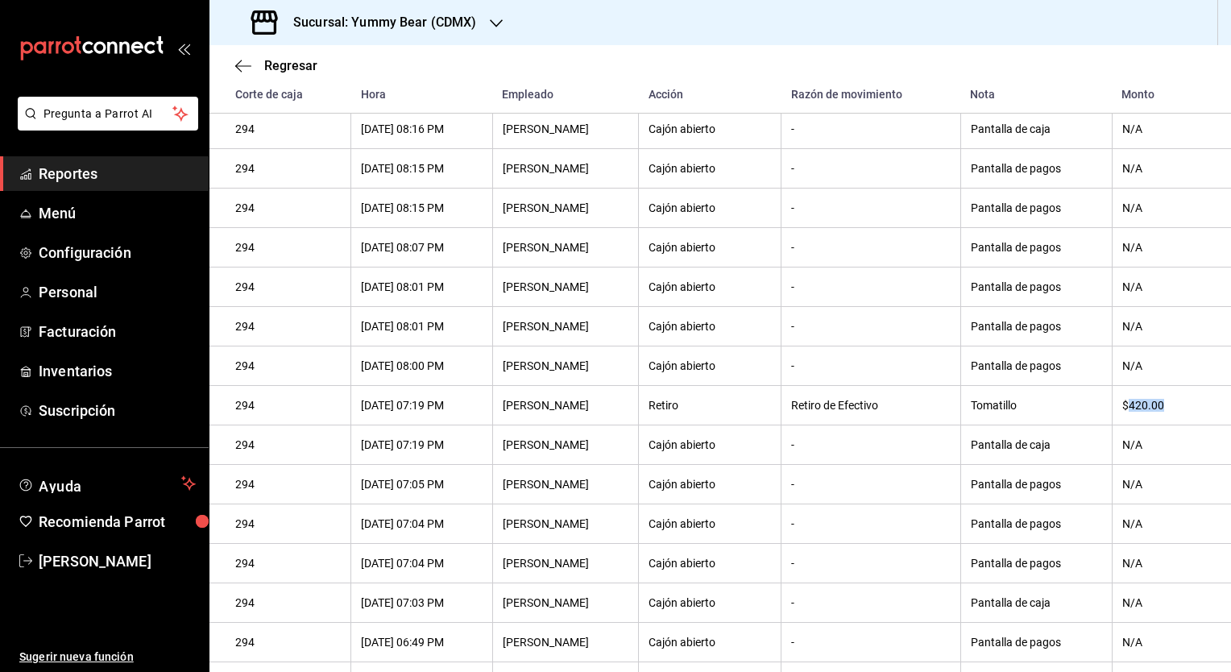
click at [1144, 412] on div "$420.00" at bounding box center [1163, 405] width 83 height 13
drag, startPoint x: 1144, startPoint y: 414, endPoint x: 1018, endPoint y: 414, distance: 125.7
click at [1018, 412] on div "Tomatillo" at bounding box center [1036, 405] width 131 height 13
click at [1016, 412] on div "Tomatillo" at bounding box center [1036, 405] width 131 height 13
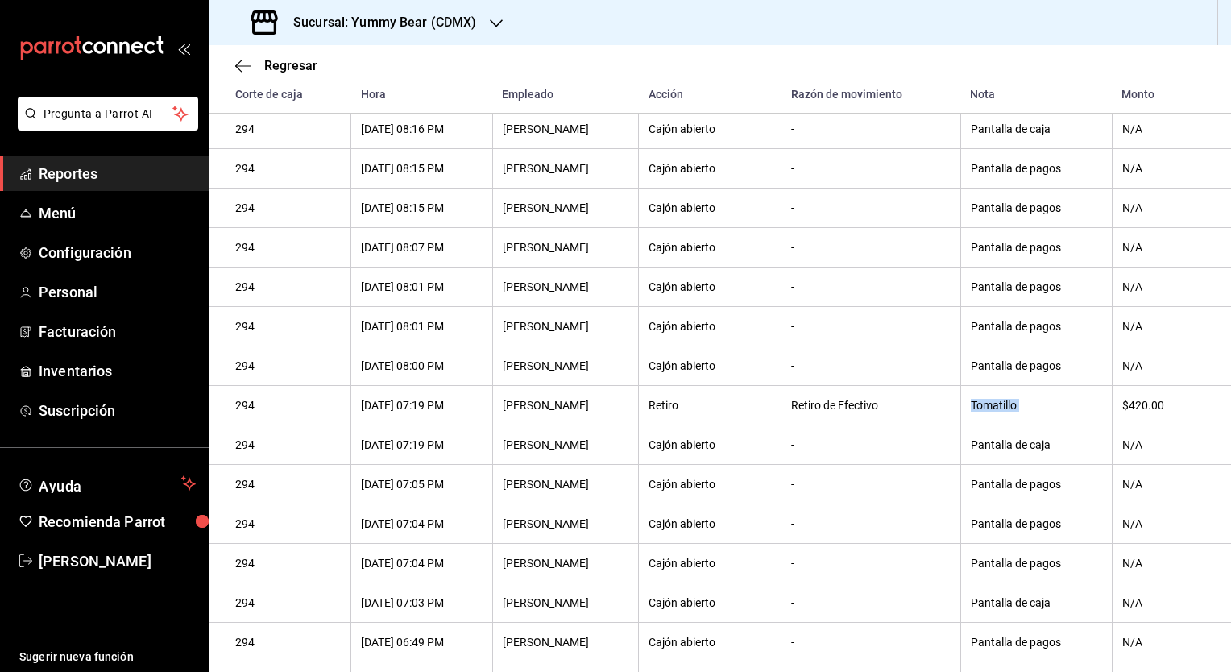
click at [1016, 412] on div "Tomatillo" at bounding box center [1036, 405] width 131 height 13
drag, startPoint x: 1016, startPoint y: 413, endPoint x: 878, endPoint y: 421, distance: 138.0
click at [878, 412] on div "Retiro de Efectivo" at bounding box center [870, 405] width 159 height 13
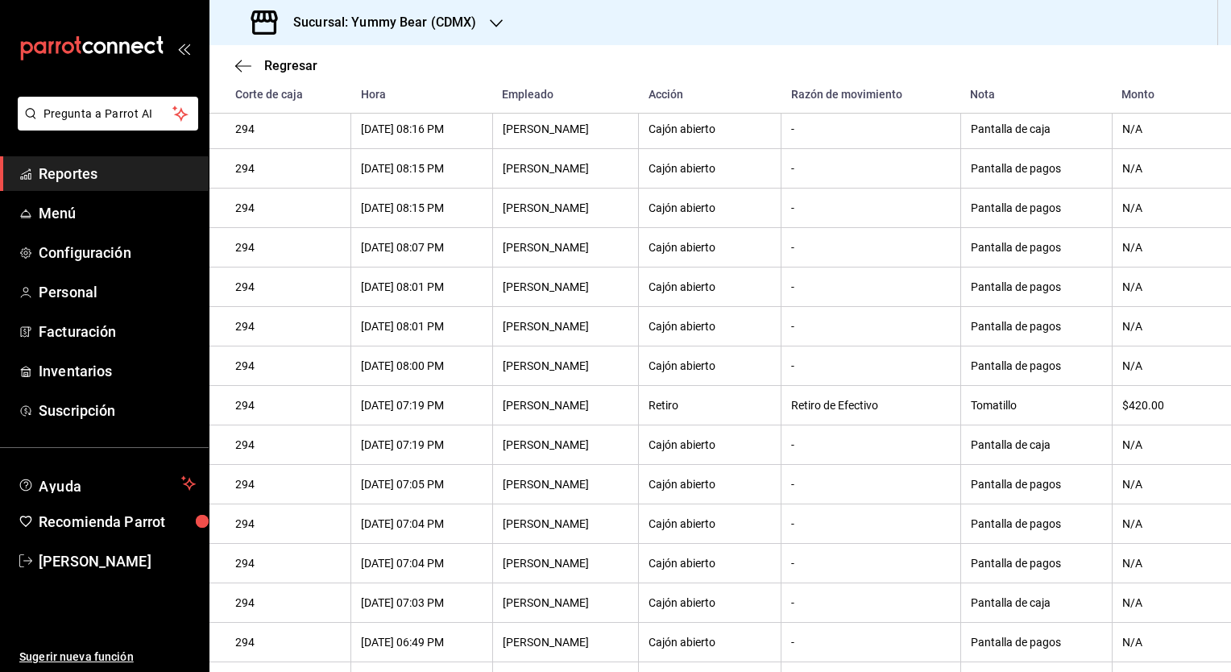
drag, startPoint x: 878, startPoint y: 421, endPoint x: 1015, endPoint y: 420, distance: 137.0
click at [1015, 412] on div "Tomatillo" at bounding box center [1036, 405] width 131 height 13
drag, startPoint x: 1015, startPoint y: 420, endPoint x: 1150, endPoint y: 416, distance: 134.6
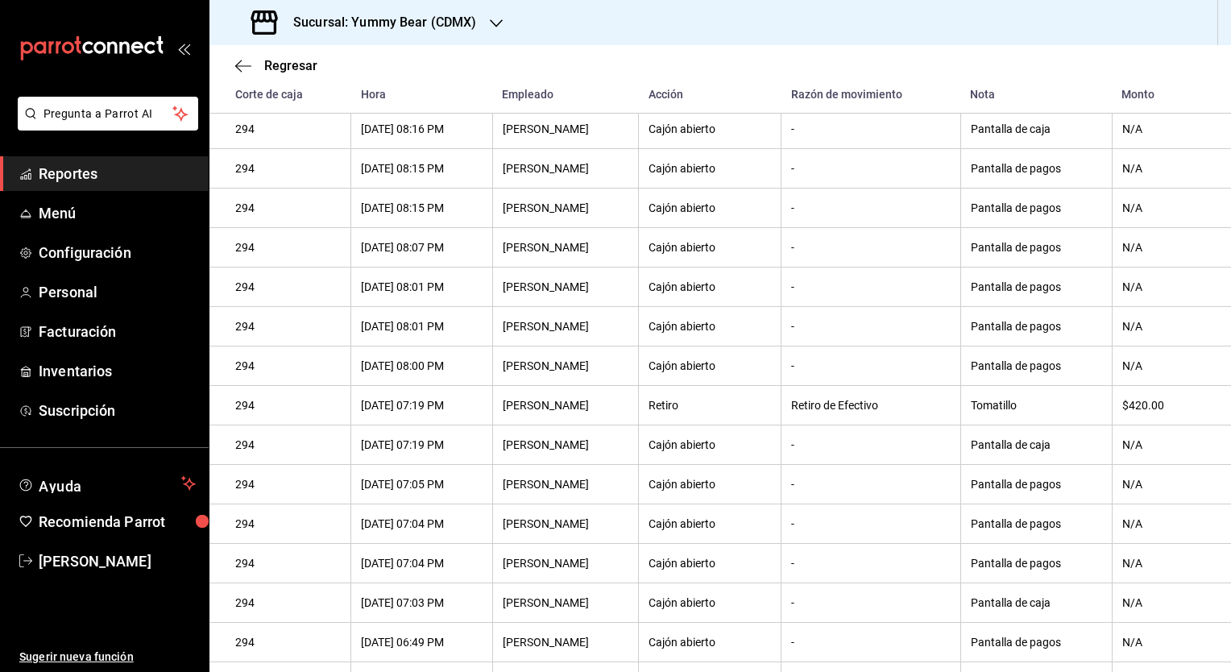
click at [1150, 412] on div "$420.00" at bounding box center [1163, 405] width 83 height 13
drag, startPoint x: 1150, startPoint y: 416, endPoint x: 1137, endPoint y: 418, distance: 13.0
click at [1137, 412] on div "$420.00" at bounding box center [1163, 405] width 83 height 13
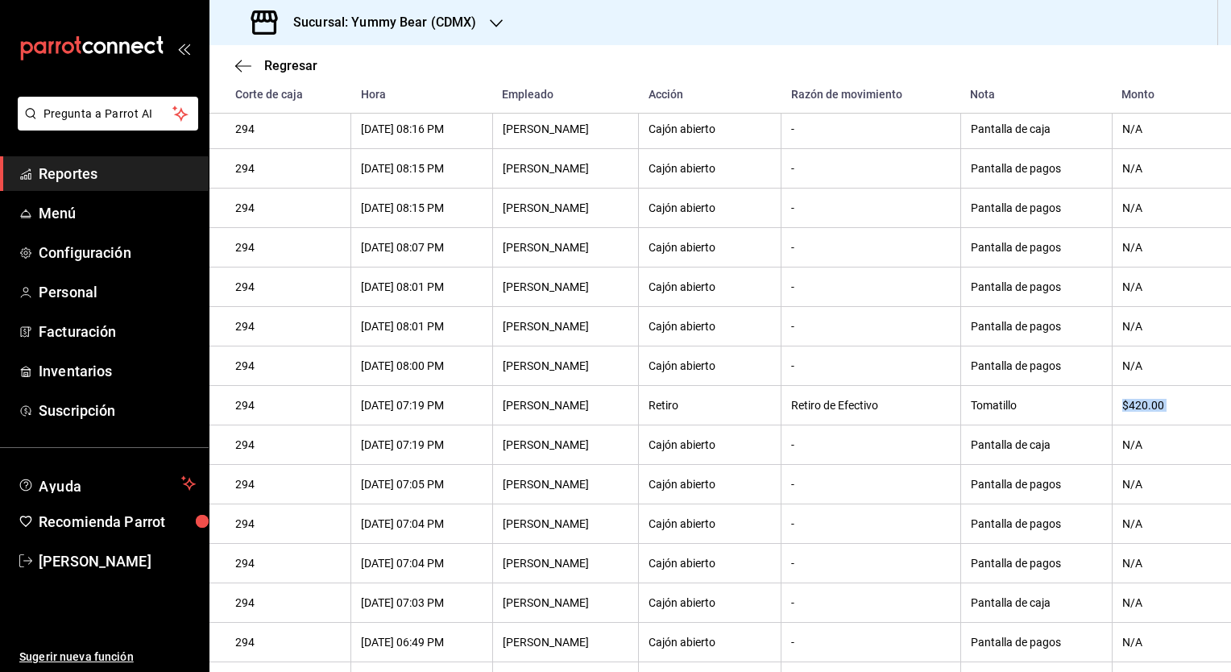
click at [1135, 425] on th "$420.00" at bounding box center [1171, 405] width 119 height 39
click at [1010, 412] on div "Tomatillo" at bounding box center [1036, 405] width 131 height 13
click at [1146, 412] on div "$420.00" at bounding box center [1163, 405] width 83 height 13
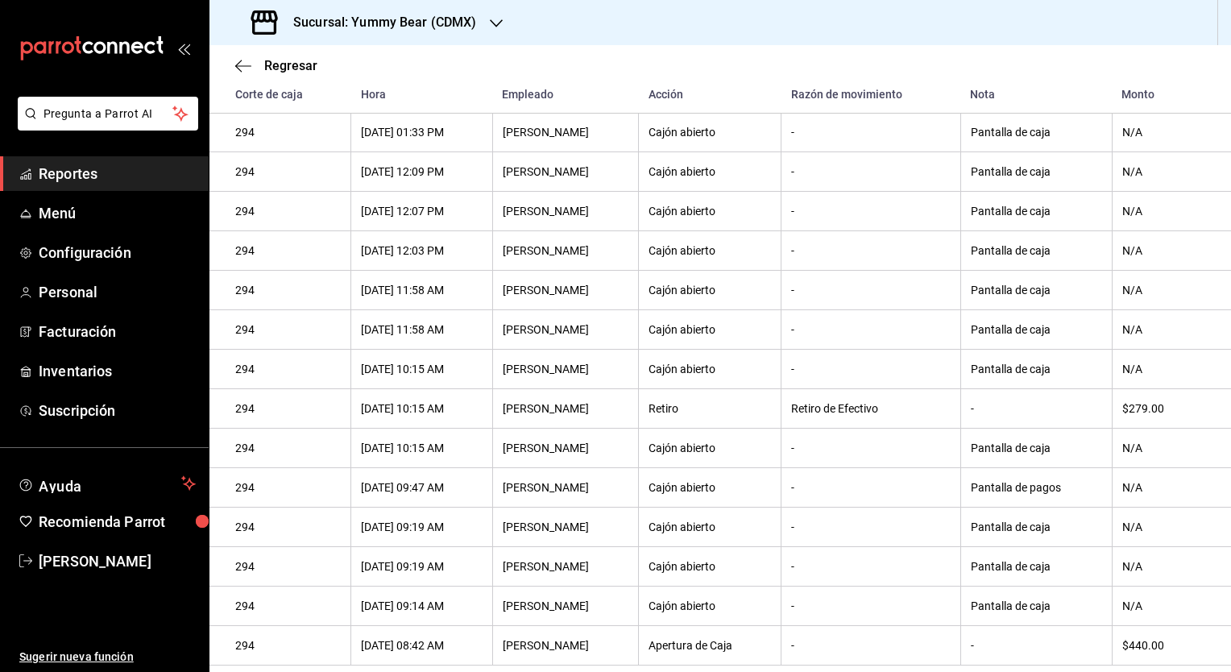
scroll to position [1614, 0]
click at [490, 21] on icon "button" at bounding box center [496, 23] width 13 height 13
click at [335, 98] on span "Yummy Bear ([PERSON_NAME])" at bounding box center [303, 105] width 163 height 17
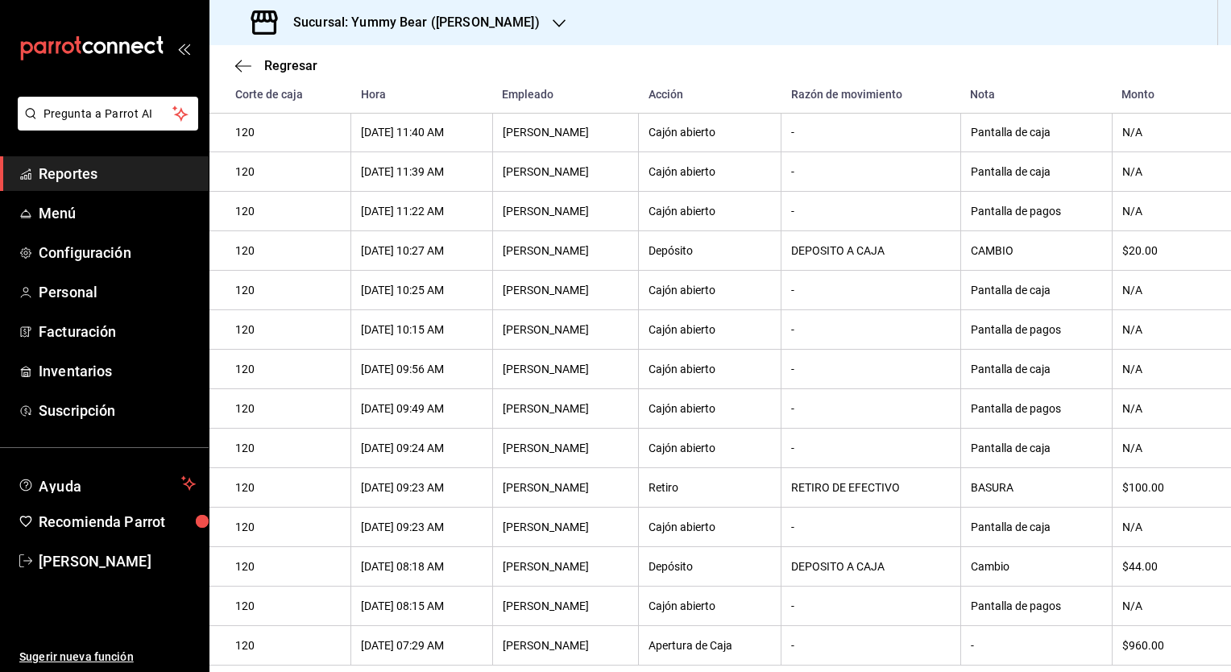
scroll to position [0, 0]
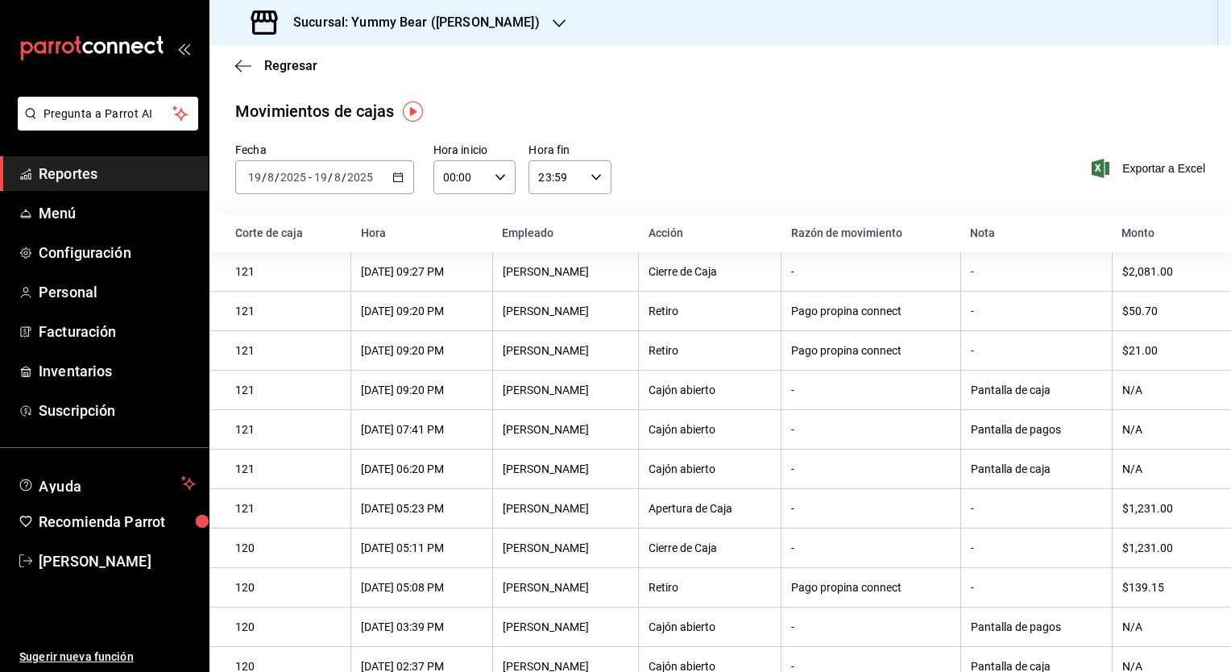
click at [306, 171] on div "[DATE] [DATE]" at bounding box center [277, 177] width 63 height 13
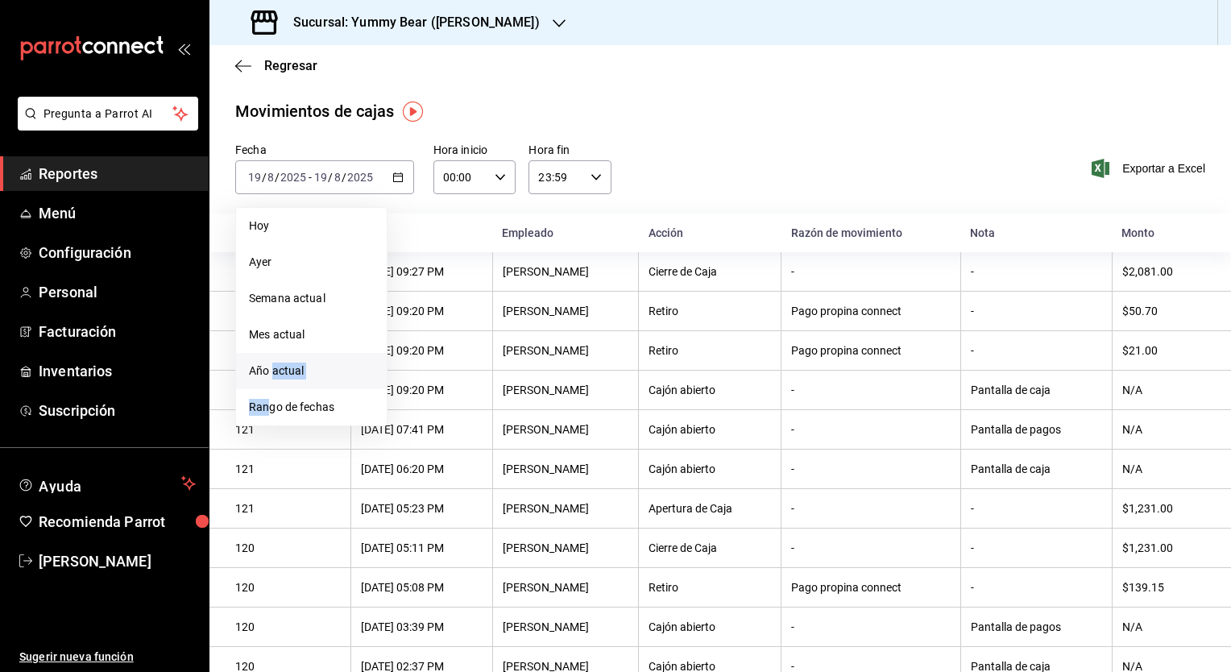
click at [271, 387] on ul "[DATE] [DATE] Semana actual Mes actual Año actual Rango de fechas" at bounding box center [311, 316] width 152 height 219
drag, startPoint x: 271, startPoint y: 387, endPoint x: 259, endPoint y: 408, distance: 23.1
click at [259, 408] on span "Rango de fechas" at bounding box center [311, 407] width 125 height 17
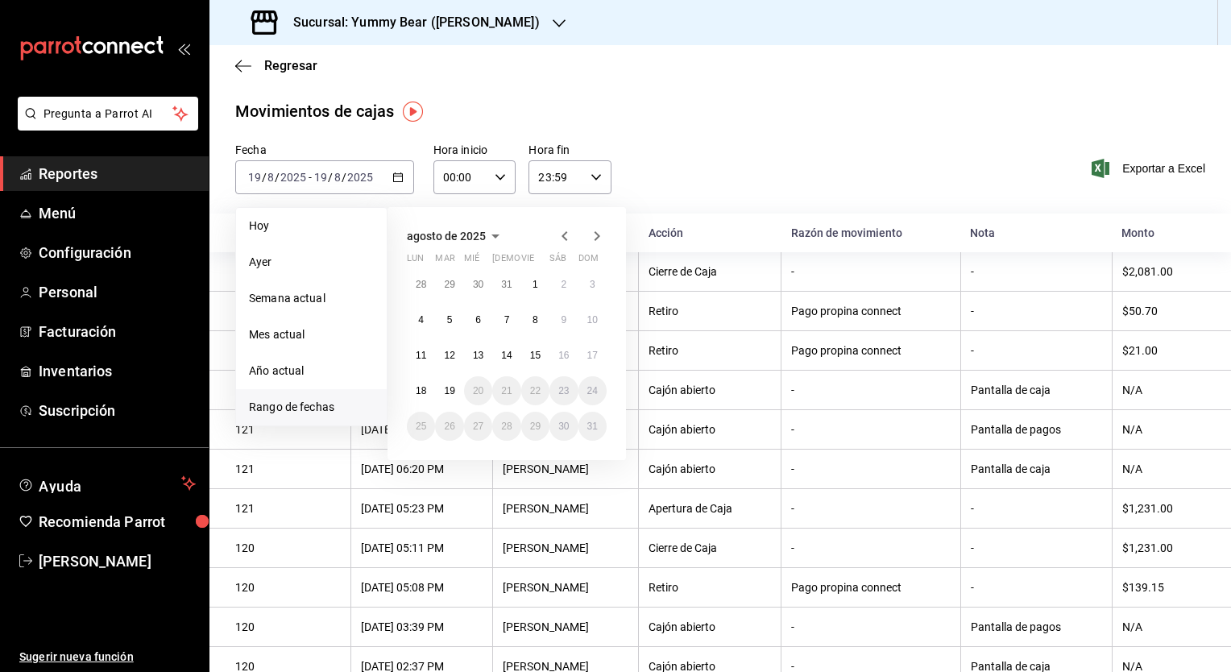
click at [280, 405] on span "Rango de fechas" at bounding box center [311, 407] width 125 height 17
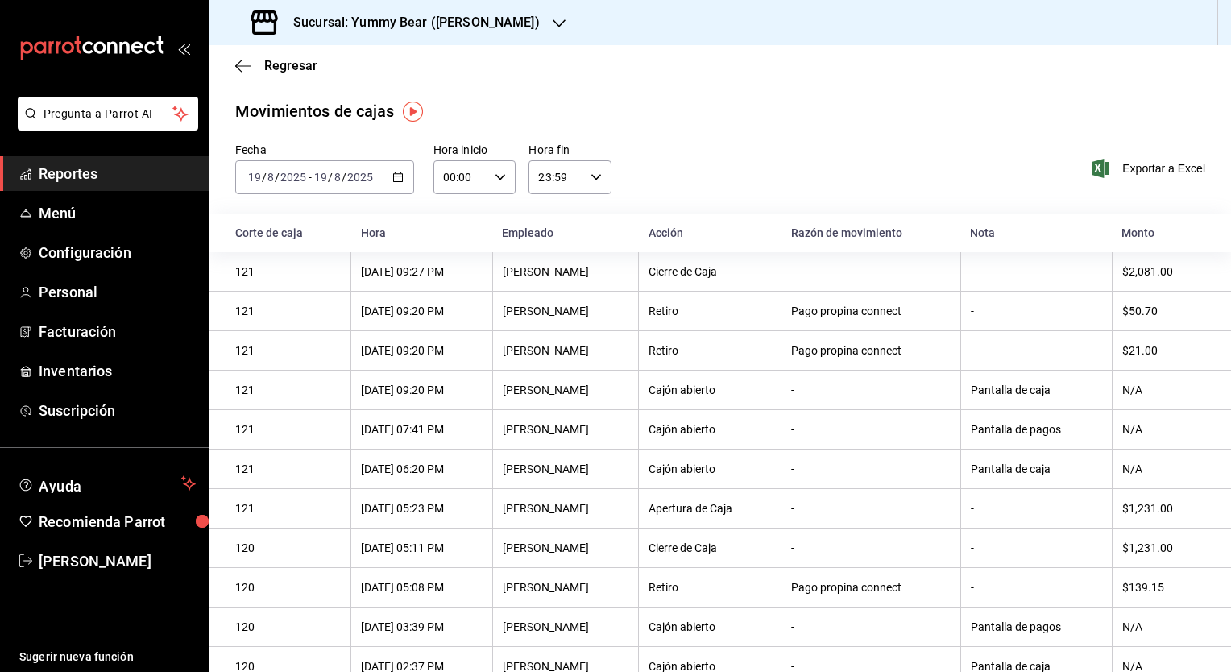
click at [728, 106] on div "Movimientos de cajas" at bounding box center [720, 111] width 970 height 24
click at [553, 30] on div at bounding box center [559, 22] width 13 height 17
click at [284, 70] on span "Yummy Bear (CDMX)" at bounding box center [275, 69] width 107 height 17
